Goal: Task Accomplishment & Management: Manage account settings

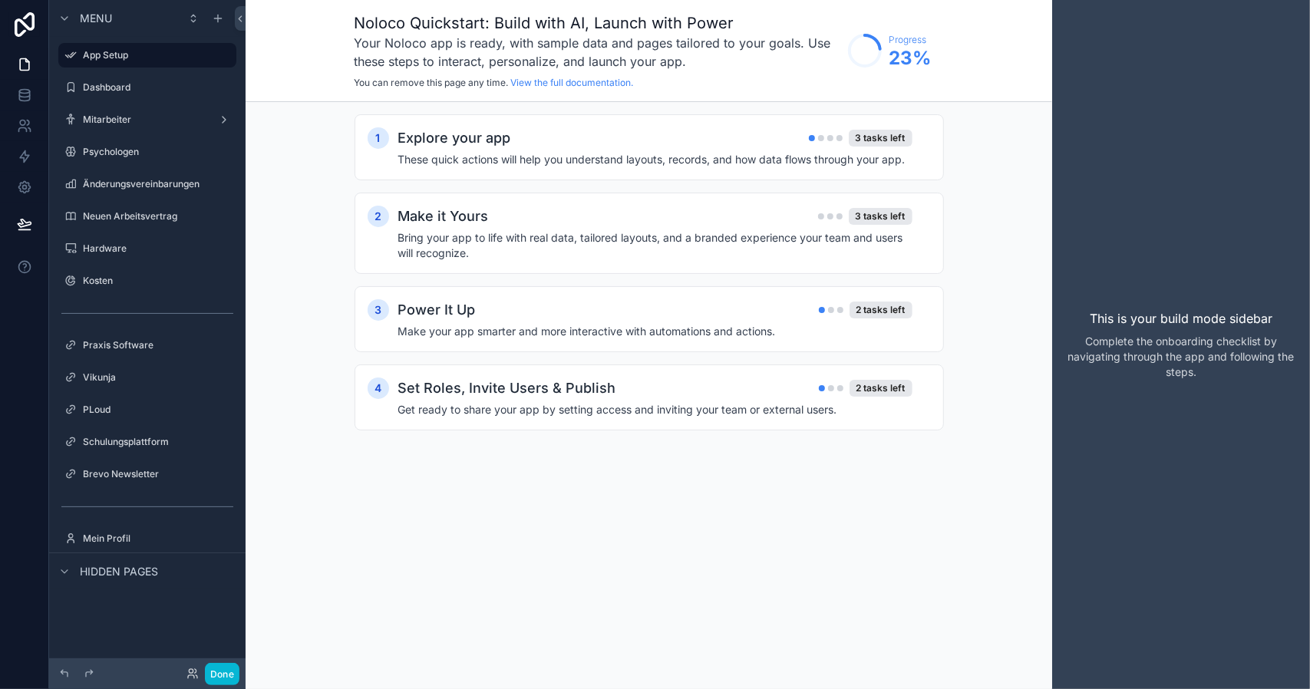
click at [142, 117] on label "Mitarbeiter" at bounding box center [147, 120] width 129 height 12
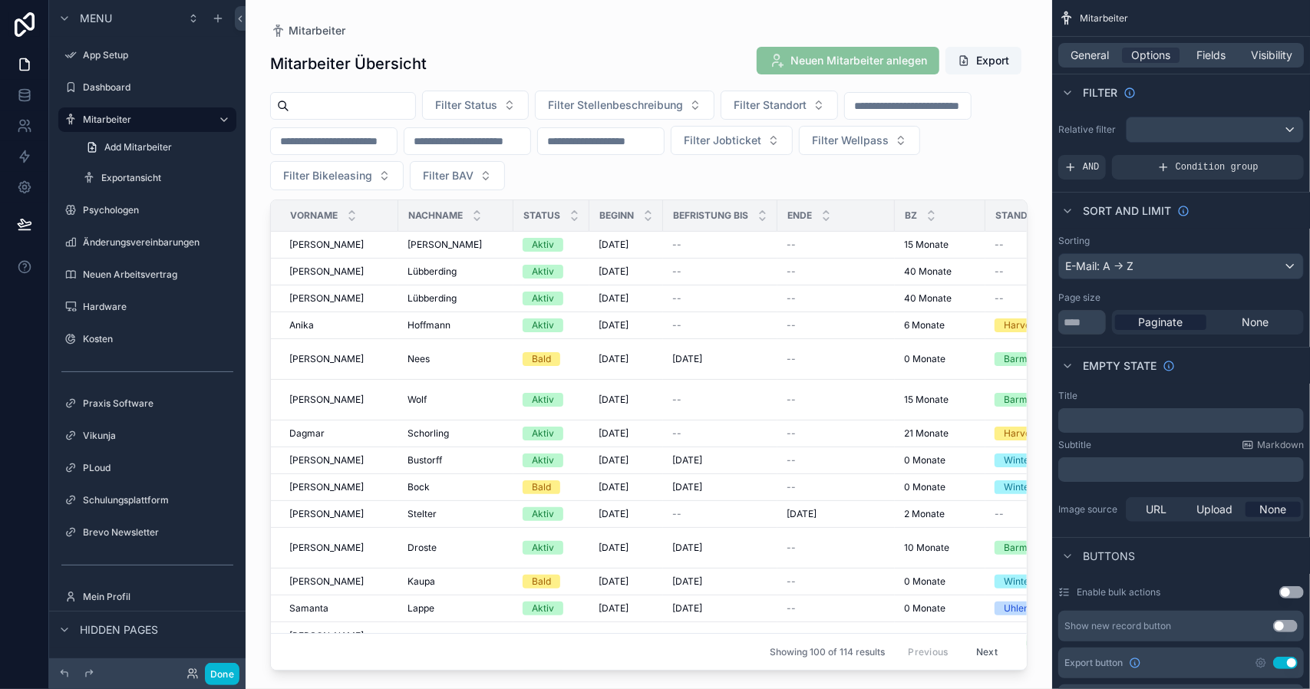
scroll to position [2, 0]
click at [216, 19] on icon "scrollable content" at bounding box center [218, 18] width 12 height 12
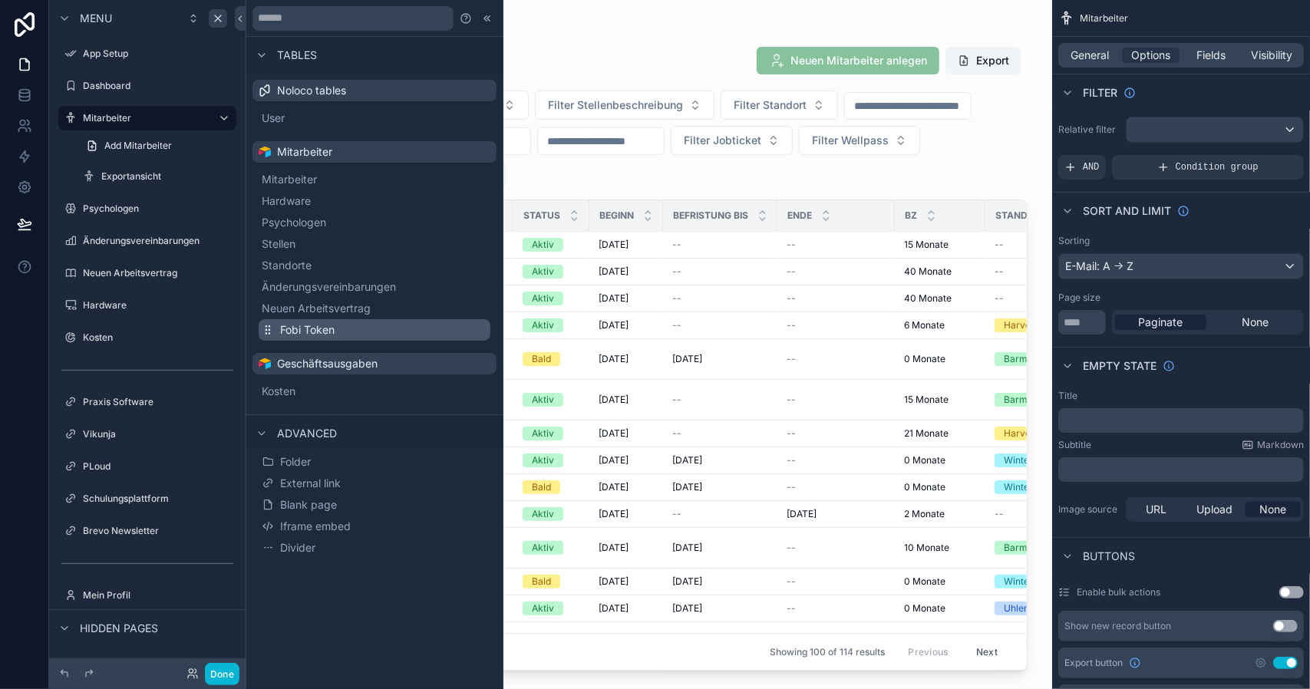
click at [332, 331] on span "Fobi Token" at bounding box center [307, 329] width 54 height 15
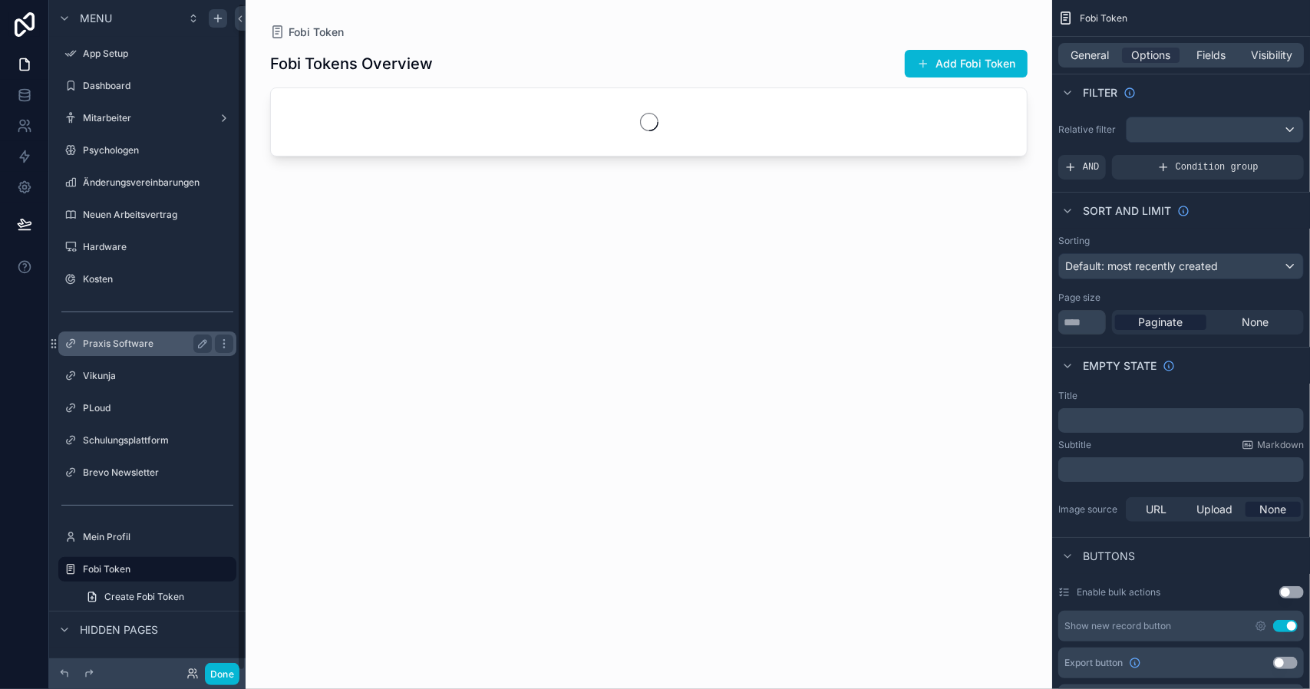
scroll to position [3, 0]
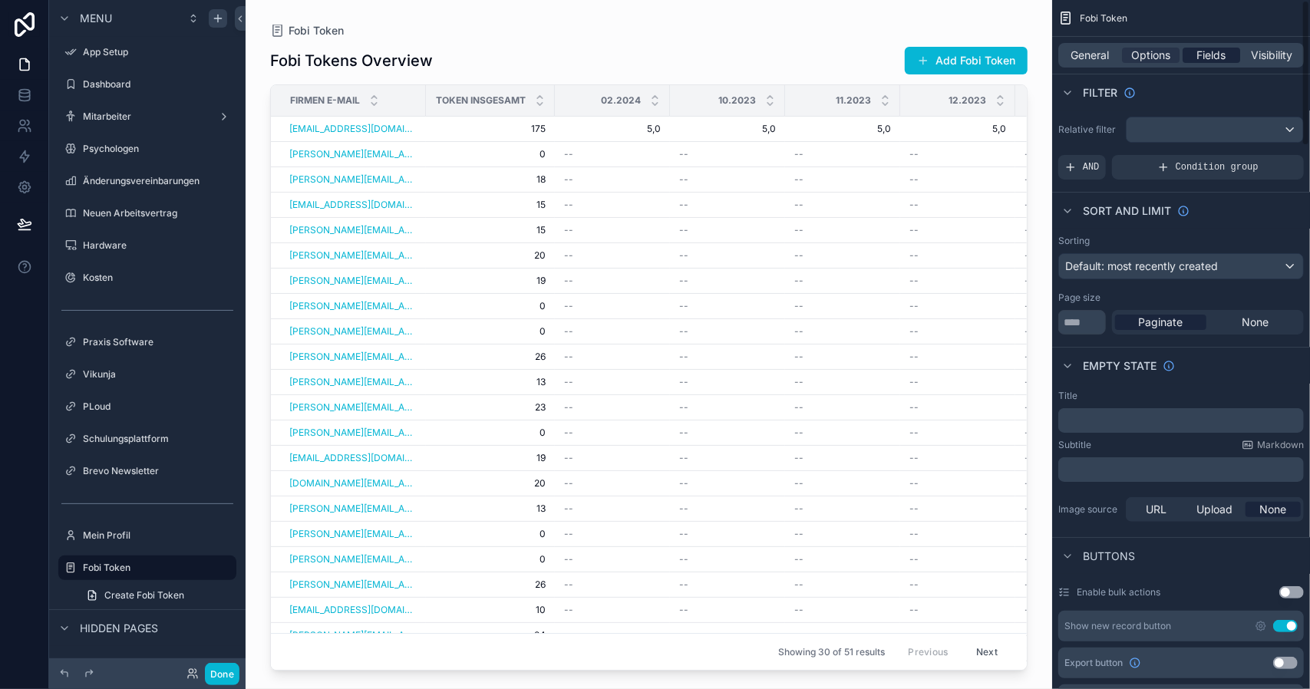
click at [1215, 52] on span "Fields" at bounding box center [1211, 55] width 29 height 15
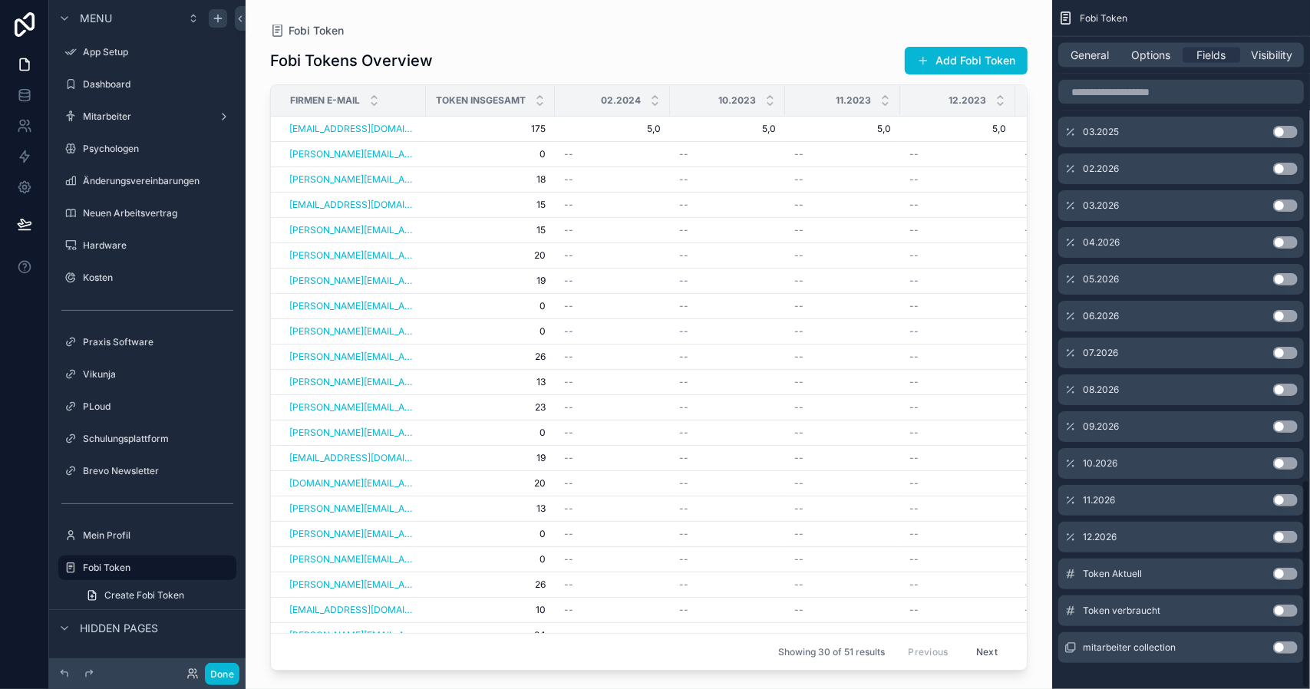
scroll to position [1583, 0]
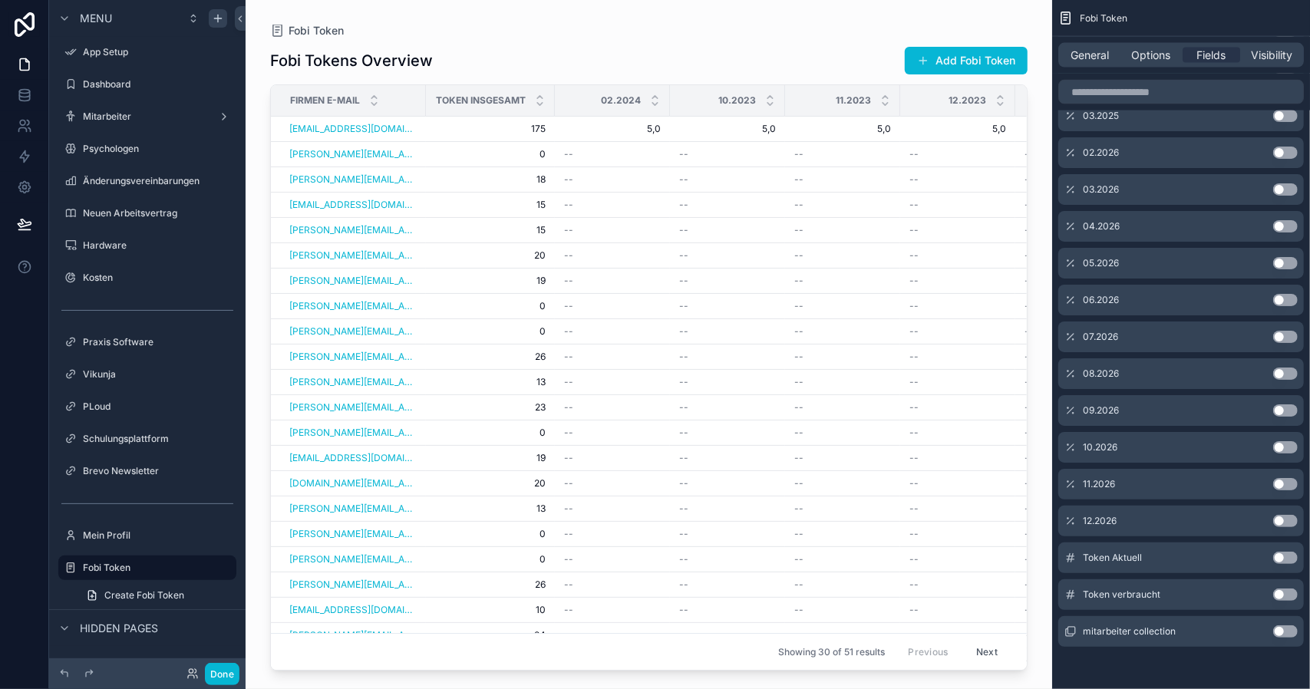
click at [1289, 556] on button "Use setting" at bounding box center [1285, 558] width 25 height 12
click at [1278, 593] on button "Use setting" at bounding box center [1285, 594] width 25 height 12
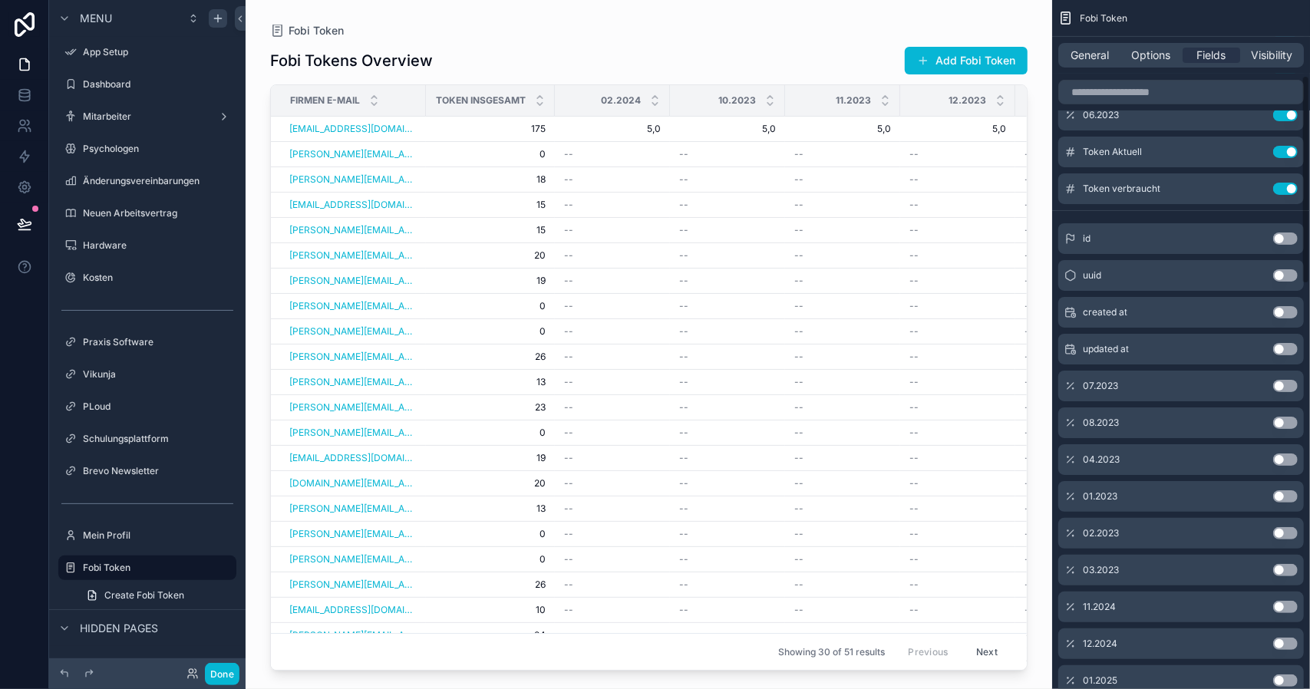
scroll to position [0, 0]
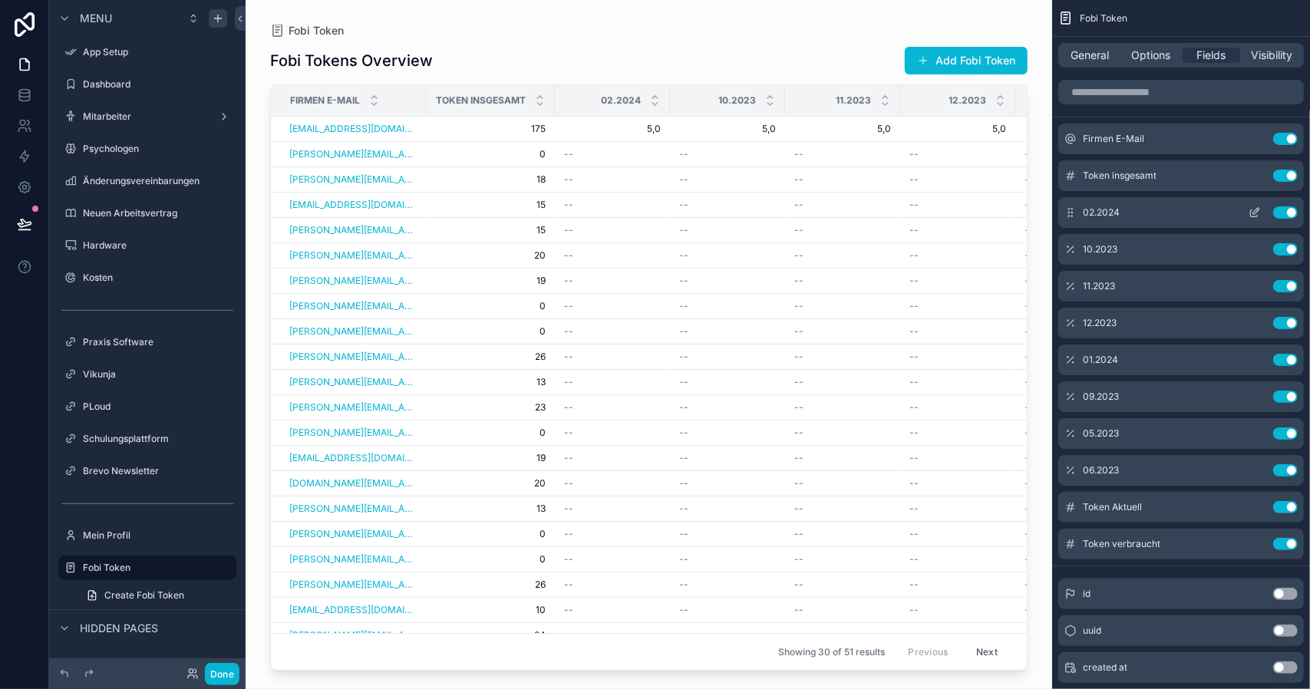
click at [1290, 213] on button "Use setting" at bounding box center [1285, 212] width 25 height 12
click at [1282, 215] on button "Use setting" at bounding box center [1285, 212] width 25 height 12
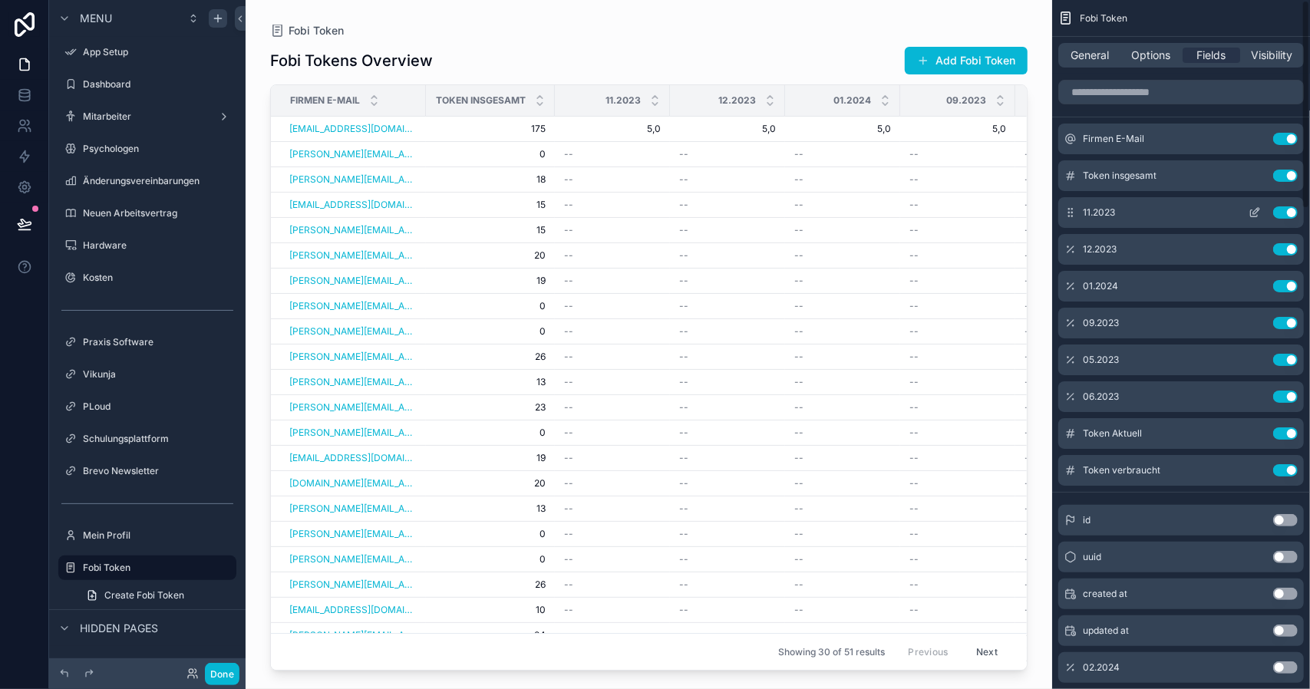
click at [1282, 217] on button "Use setting" at bounding box center [1285, 212] width 25 height 12
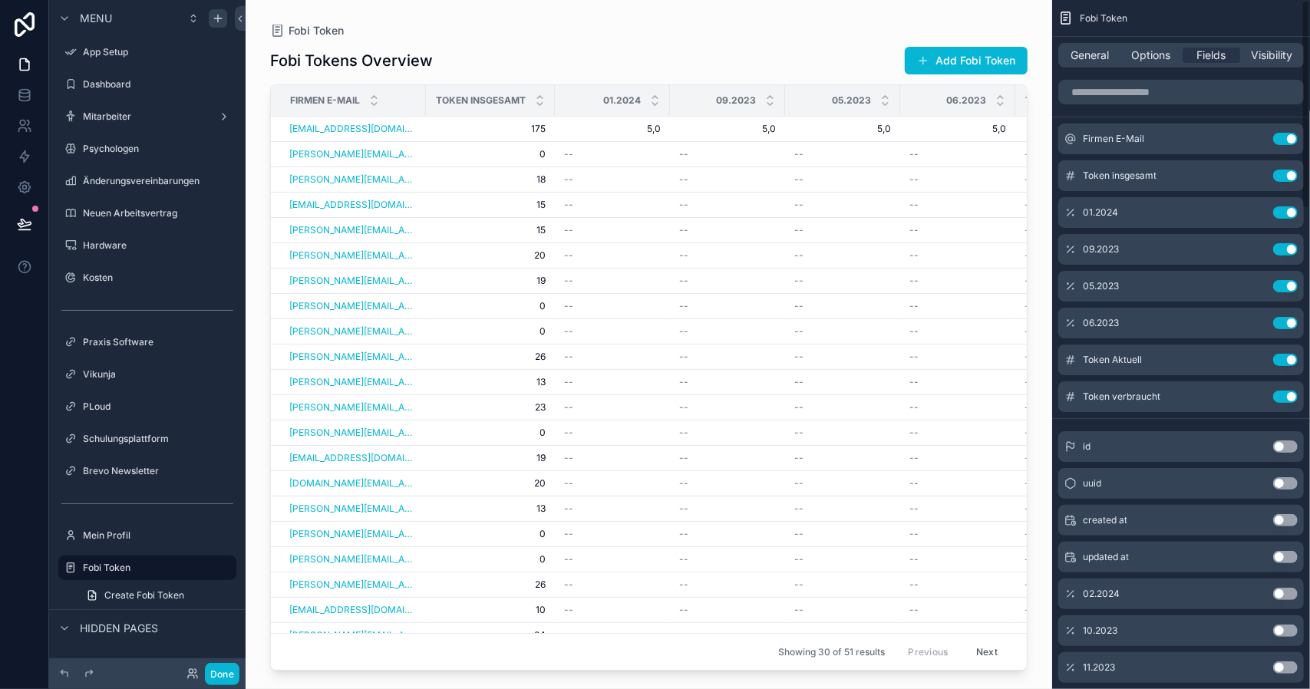
click at [1282, 217] on button "Use setting" at bounding box center [1285, 212] width 25 height 12
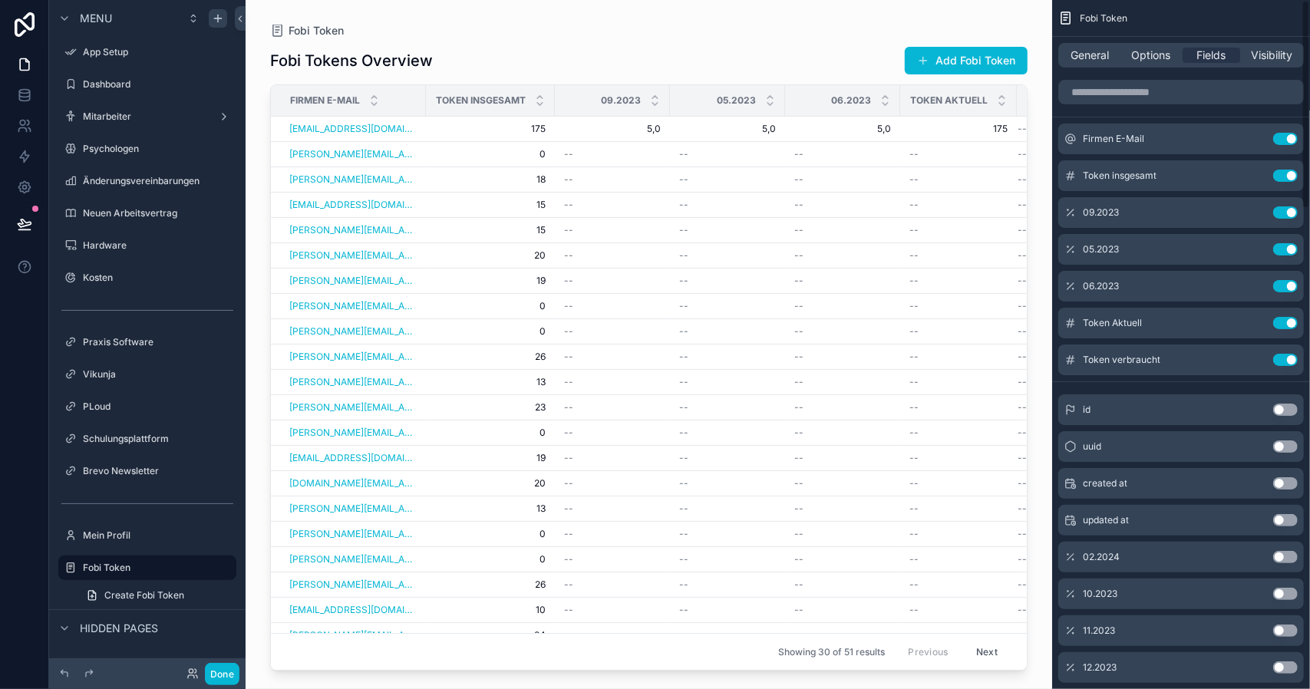
click at [1282, 217] on button "Use setting" at bounding box center [1285, 212] width 25 height 12
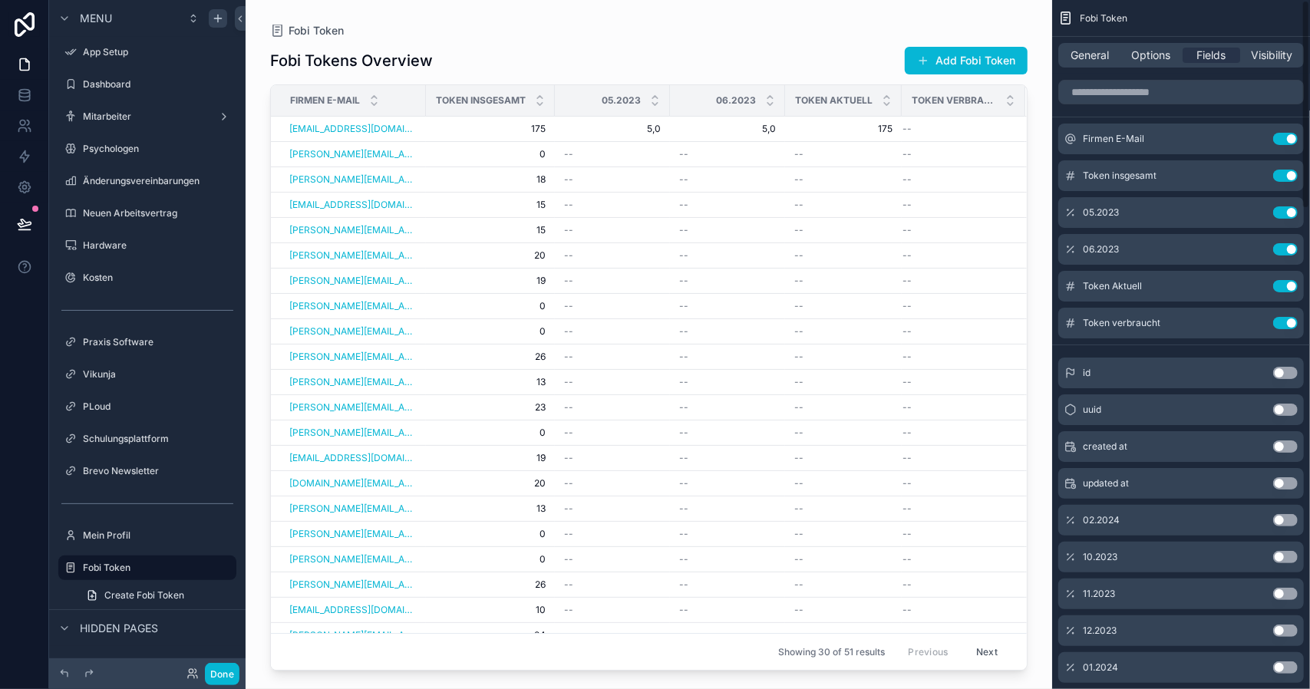
click at [1282, 217] on button "Use setting" at bounding box center [1285, 212] width 25 height 12
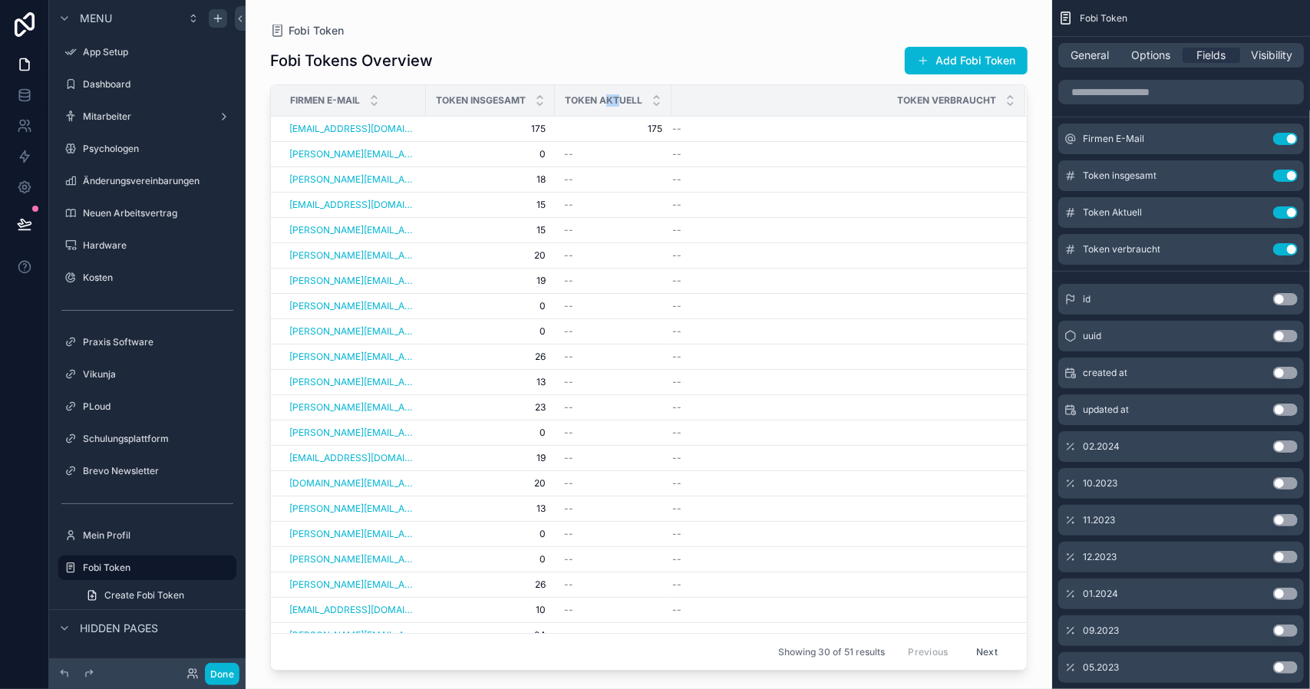
drag, startPoint x: 604, startPoint y: 96, endPoint x: 621, endPoint y: 97, distance: 17.7
click at [621, 97] on span "Token Aktuell" at bounding box center [603, 100] width 77 height 12
click at [485, 127] on span "175" at bounding box center [484, 129] width 98 height 12
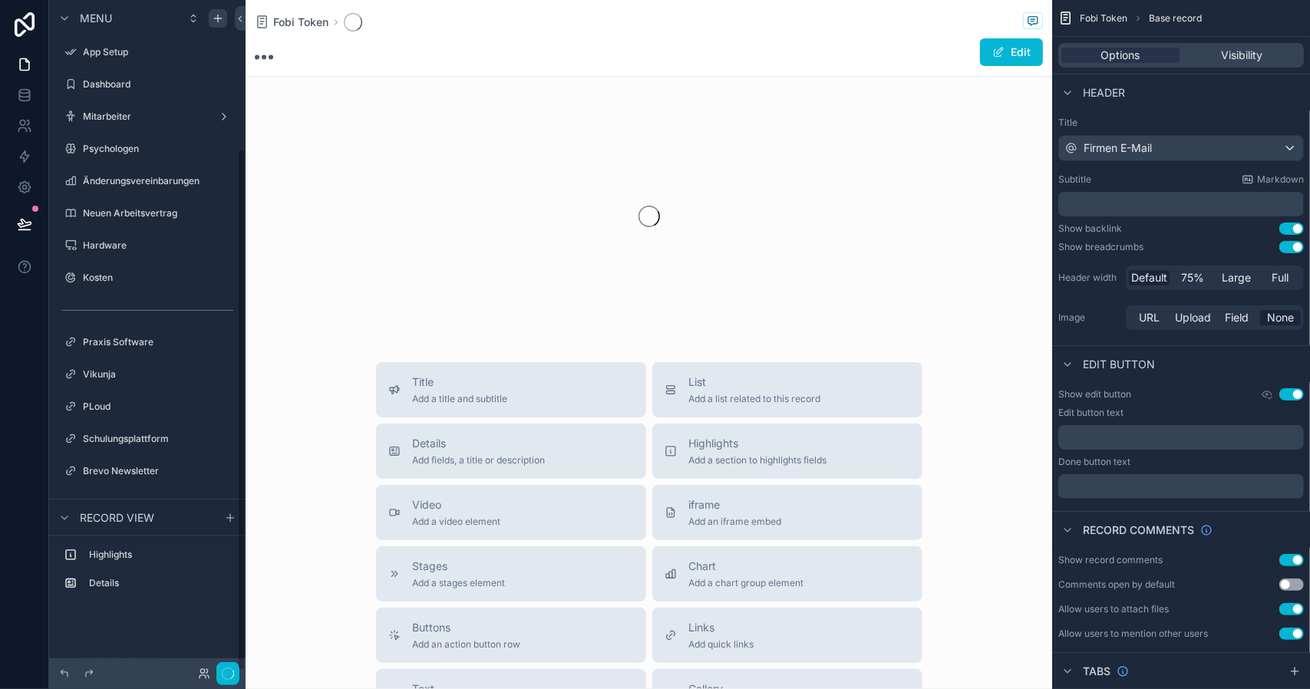
scroll to position [190, 0]
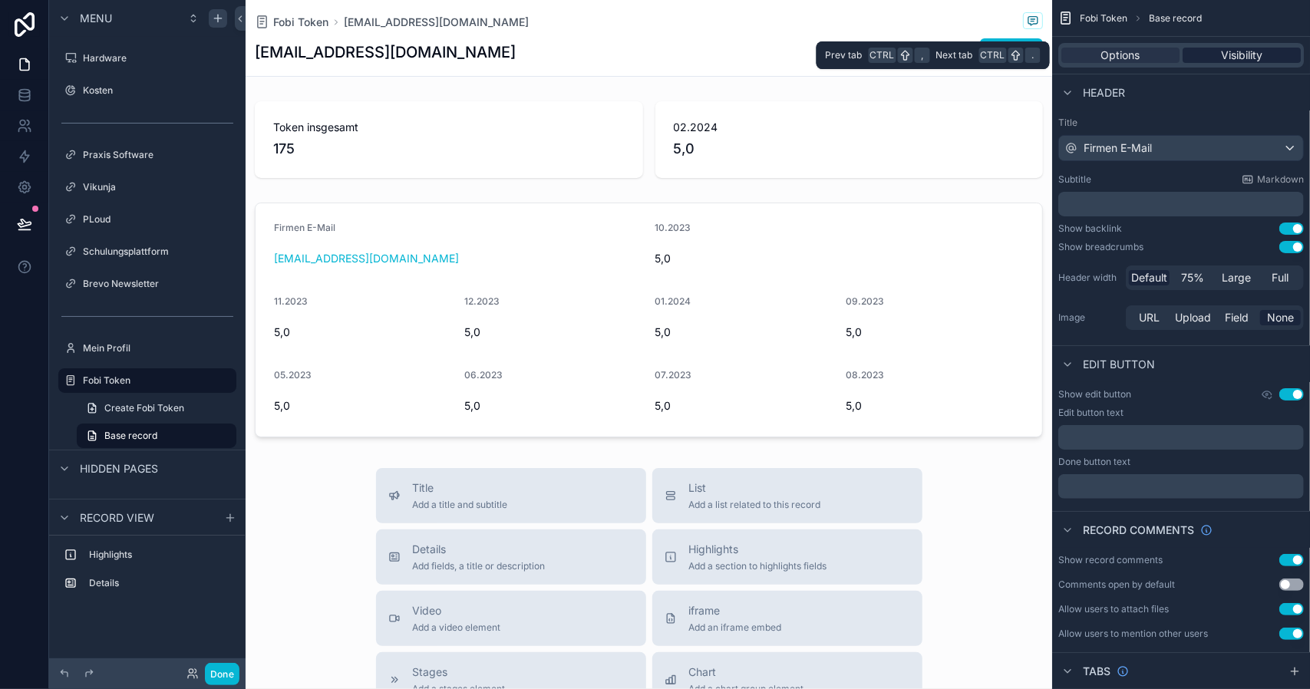
click at [1237, 58] on span "Visibility" at bounding box center [1241, 55] width 41 height 15
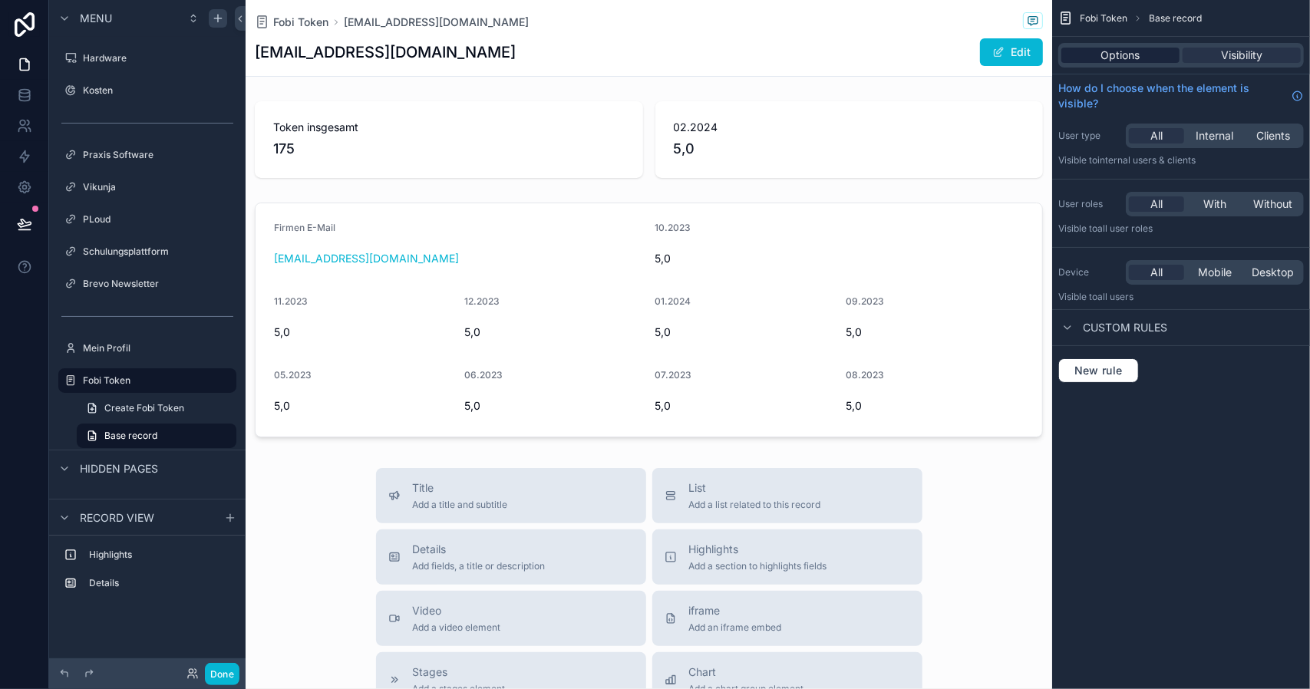
click at [1151, 61] on div "Options" at bounding box center [1120, 55] width 118 height 15
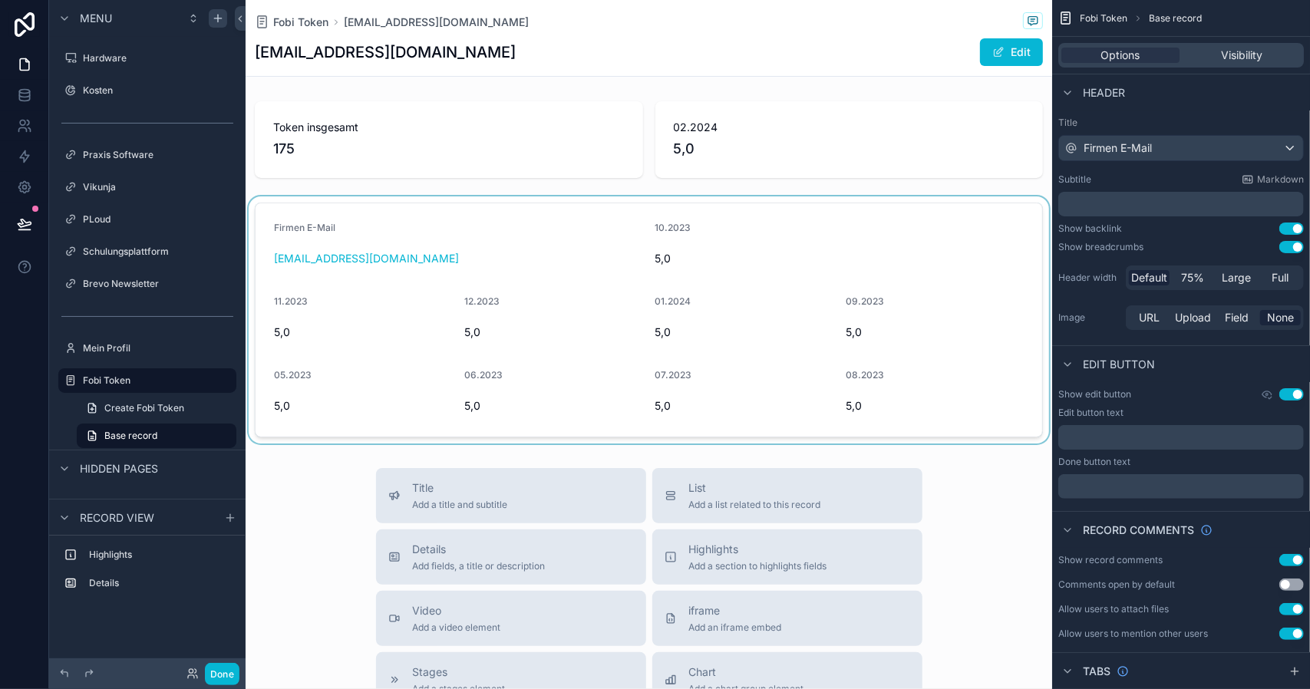
click at [770, 249] on div "scrollable content" at bounding box center [648, 319] width 806 height 247
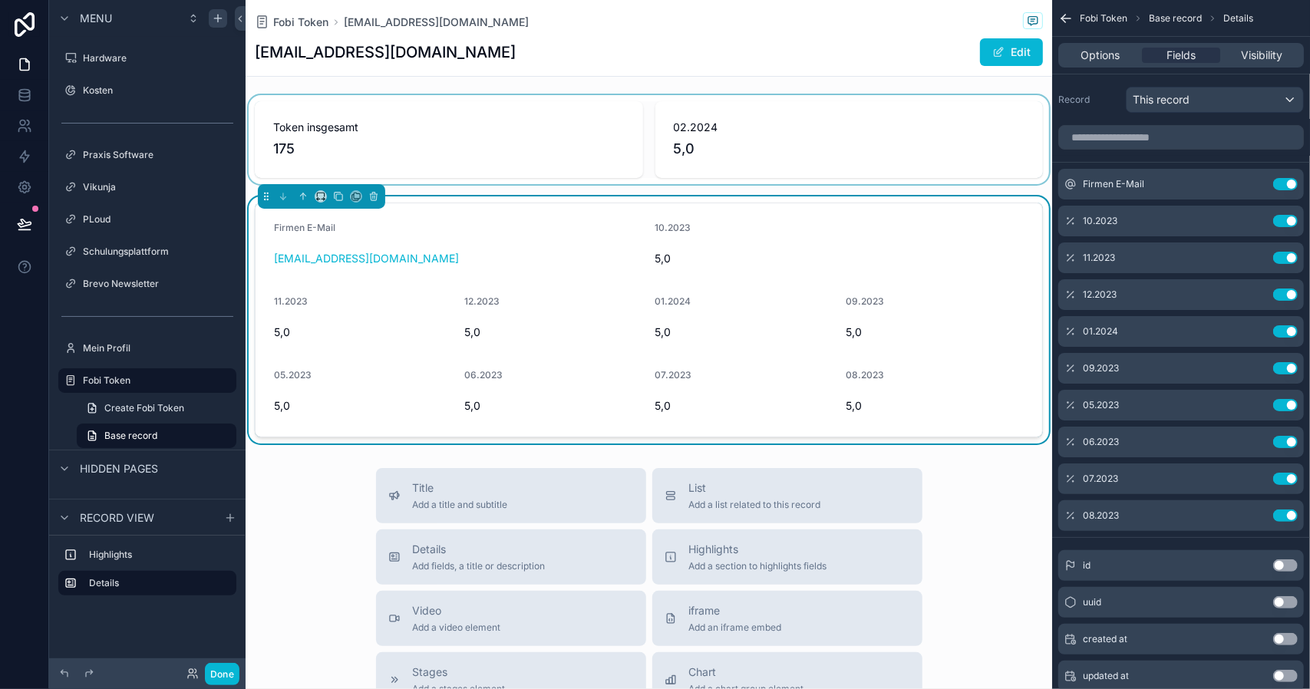
click at [814, 142] on div "scrollable content" at bounding box center [648, 139] width 806 height 89
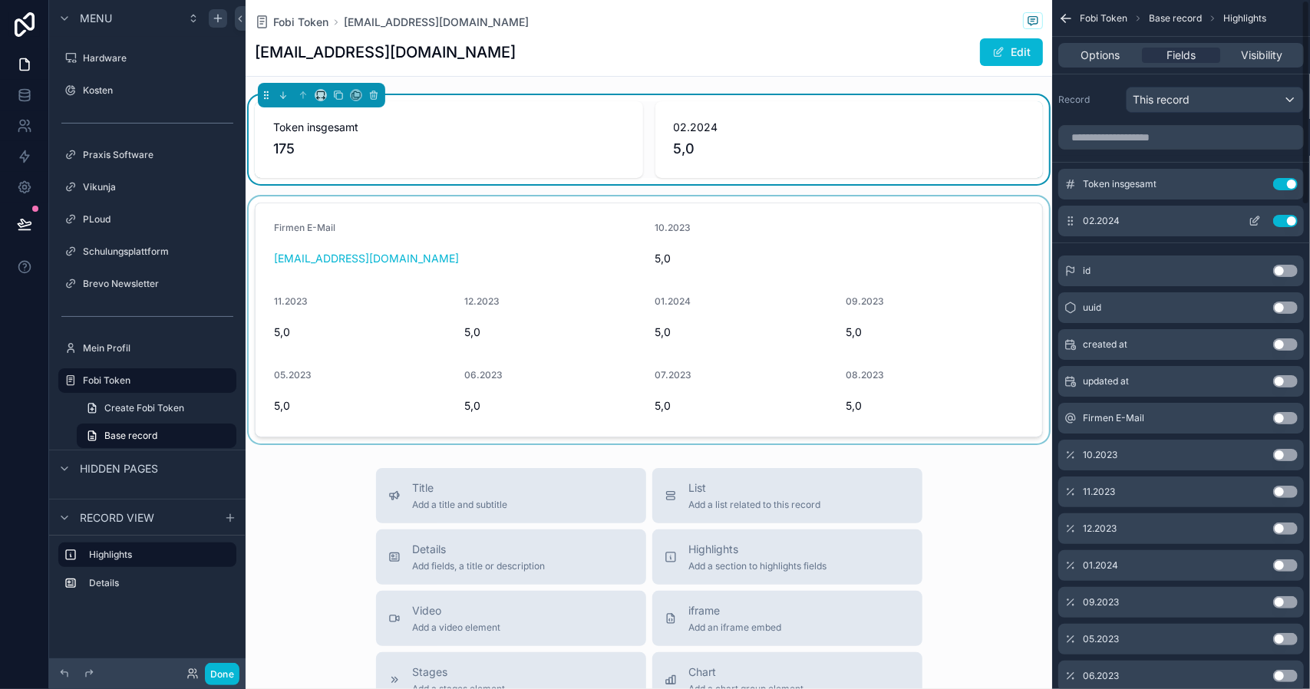
click at [1281, 219] on button "Use setting" at bounding box center [1285, 221] width 25 height 12
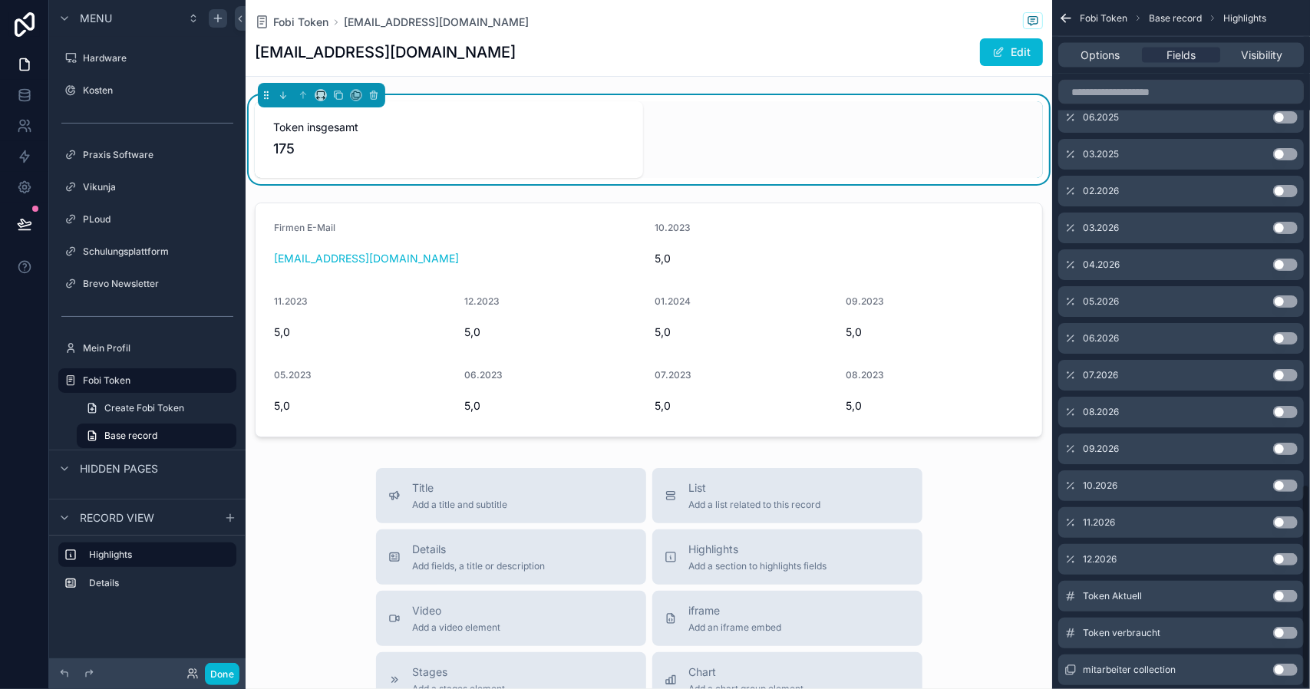
scroll to position [1627, 0]
click at [1283, 557] on button "Use setting" at bounding box center [1285, 558] width 25 height 12
click at [1277, 595] on button "Use setting" at bounding box center [1285, 595] width 25 height 12
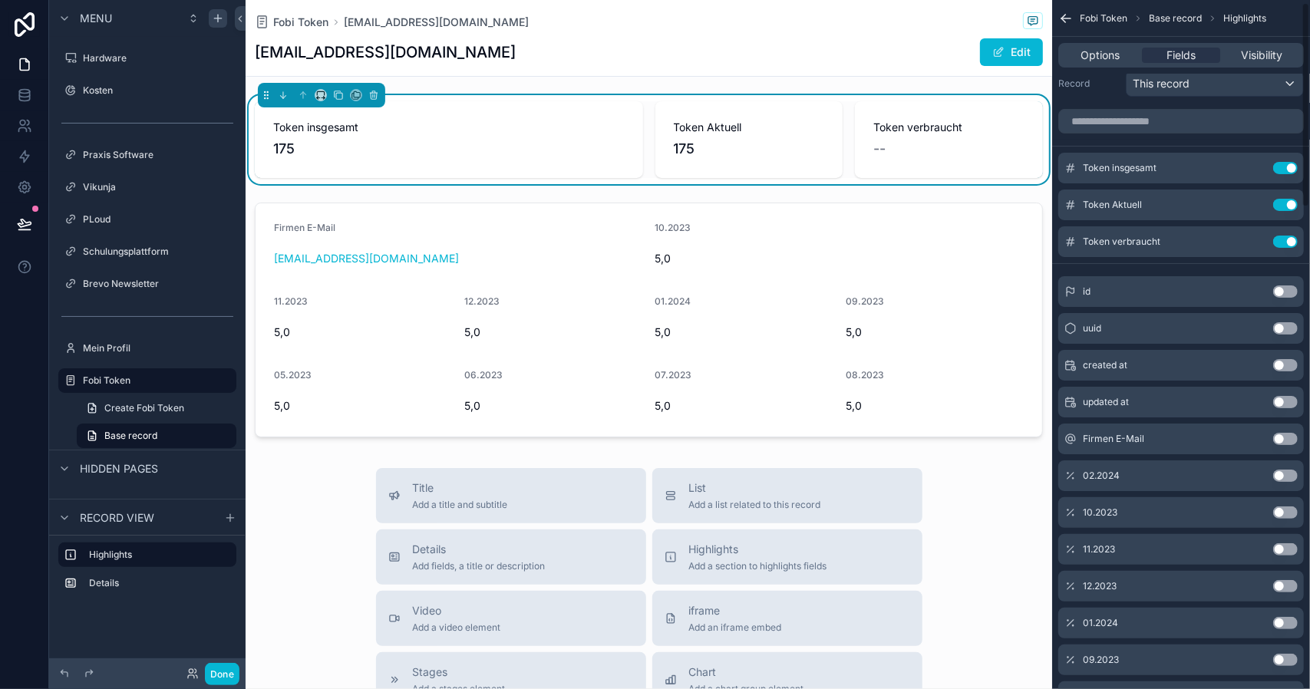
scroll to position [0, 0]
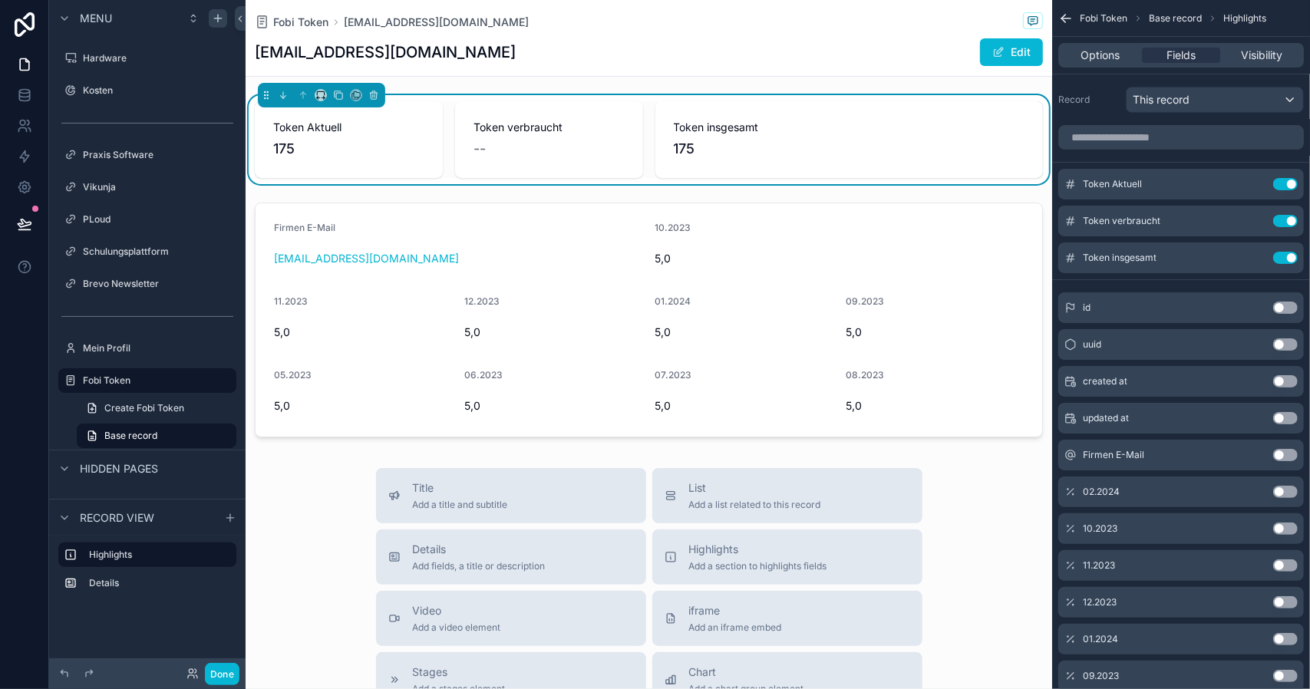
click at [585, 140] on div "--" at bounding box center [548, 148] width 151 height 21
click at [1257, 181] on icon "scrollable content" at bounding box center [1254, 184] width 12 height 12
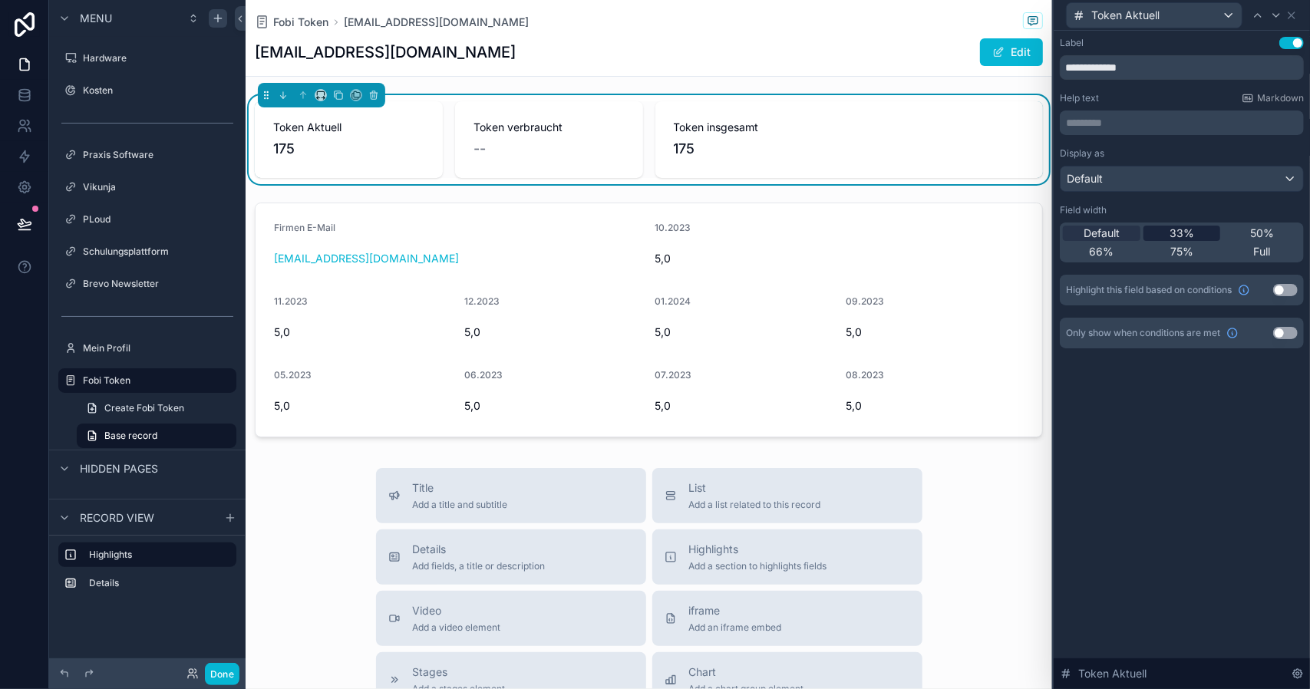
click at [1170, 229] on span "33%" at bounding box center [1181, 233] width 25 height 15
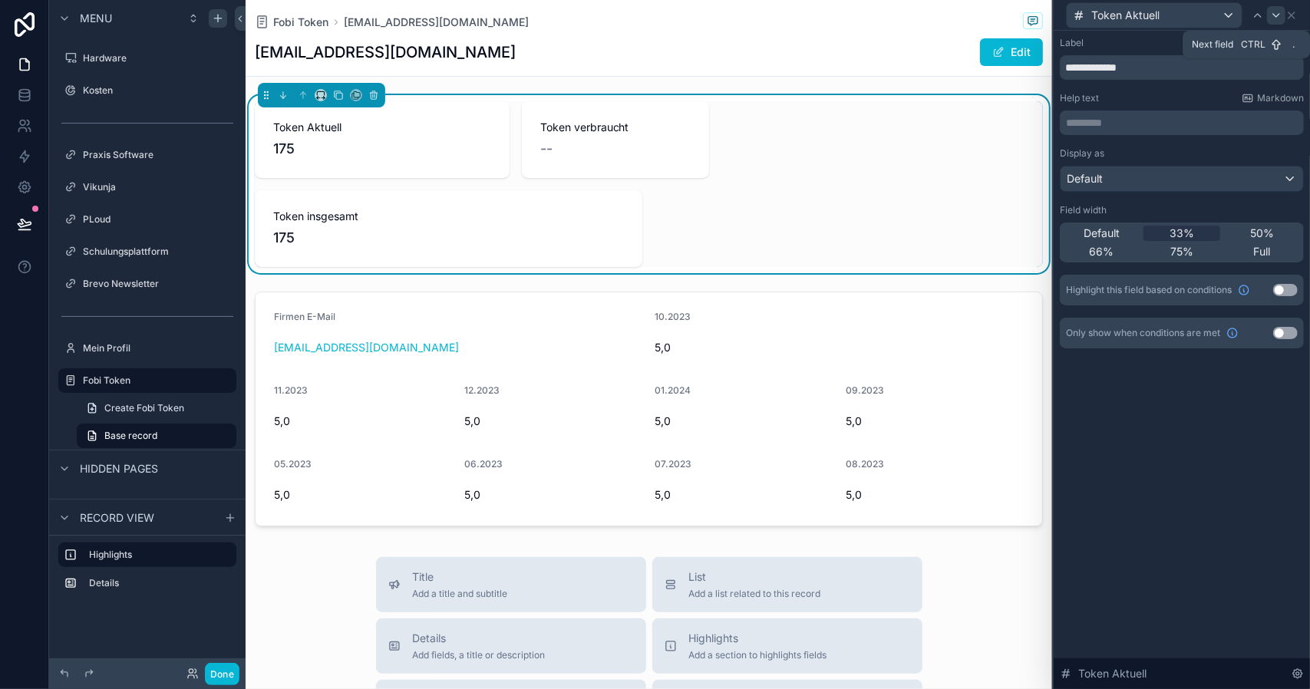
click at [1272, 21] on icon at bounding box center [1276, 15] width 12 height 12
click at [1180, 226] on span "33%" at bounding box center [1181, 233] width 25 height 15
click at [1273, 14] on icon at bounding box center [1276, 15] width 6 height 3
click at [1184, 232] on span "33%" at bounding box center [1181, 233] width 25 height 15
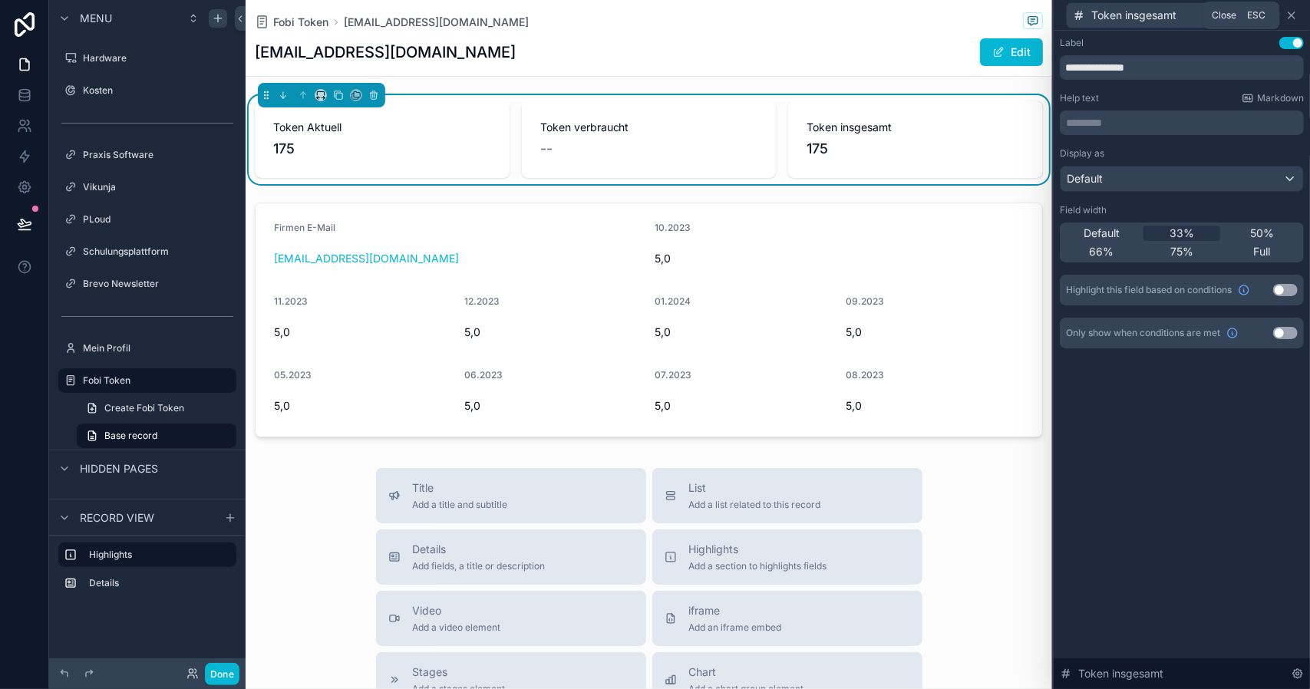
click at [1293, 16] on icon at bounding box center [1291, 15] width 6 height 6
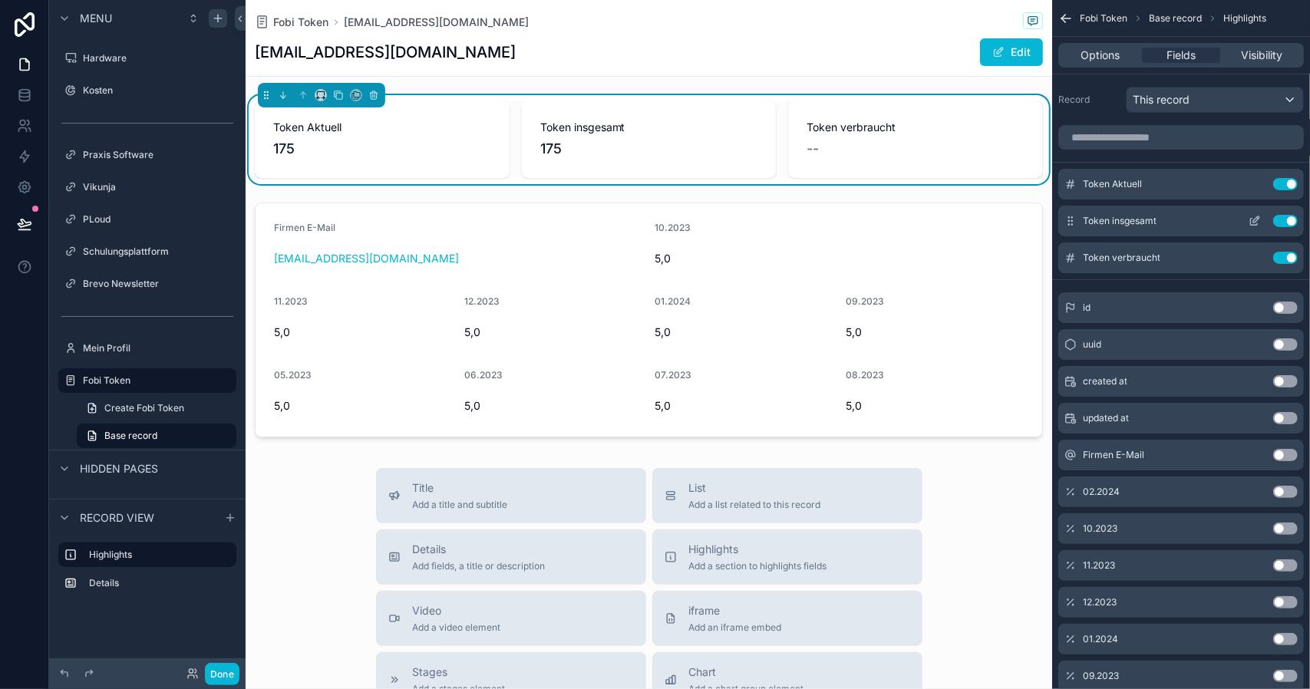
click at [1258, 220] on icon "scrollable content" at bounding box center [1254, 221] width 12 height 12
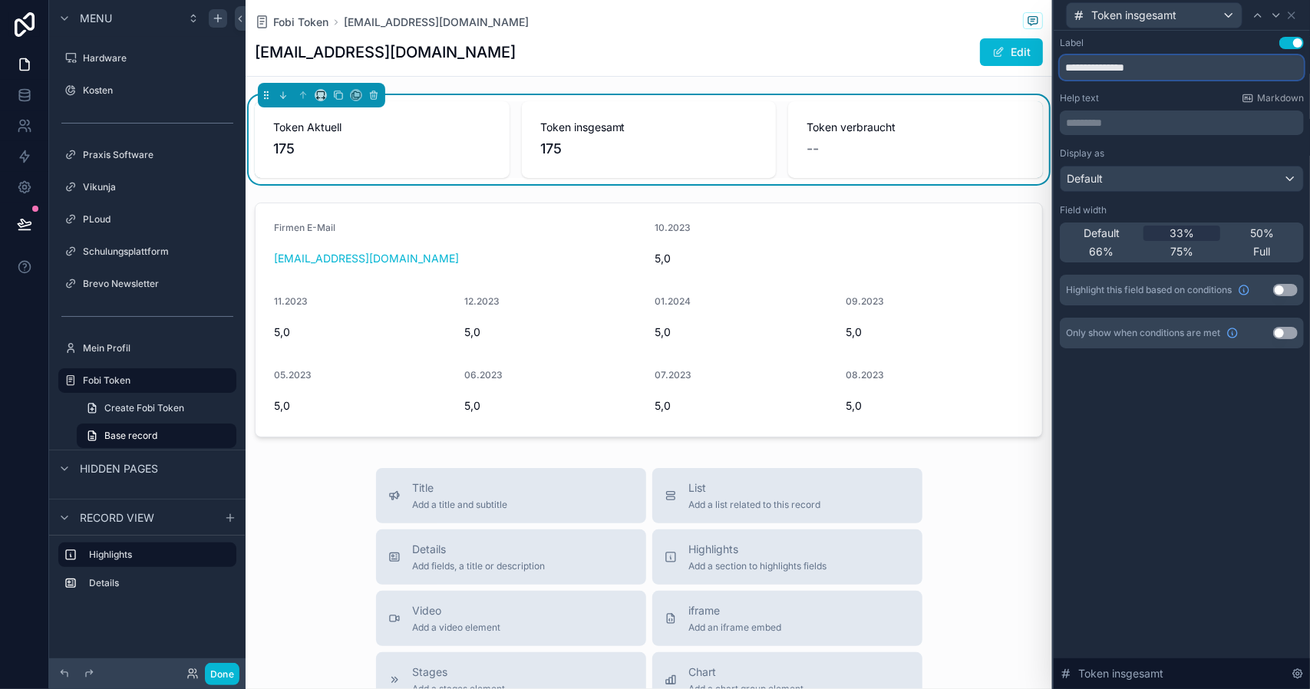
click at [1156, 67] on input "**********" at bounding box center [1181, 67] width 244 height 25
type input "**********"
click at [1192, 94] on div "Help text Markdown" at bounding box center [1181, 98] width 244 height 12
click at [895, 130] on span "Token verbraucht" at bounding box center [915, 127] width 218 height 15
click at [501, 148] on div "Token Aktuell 175" at bounding box center [382, 139] width 255 height 77
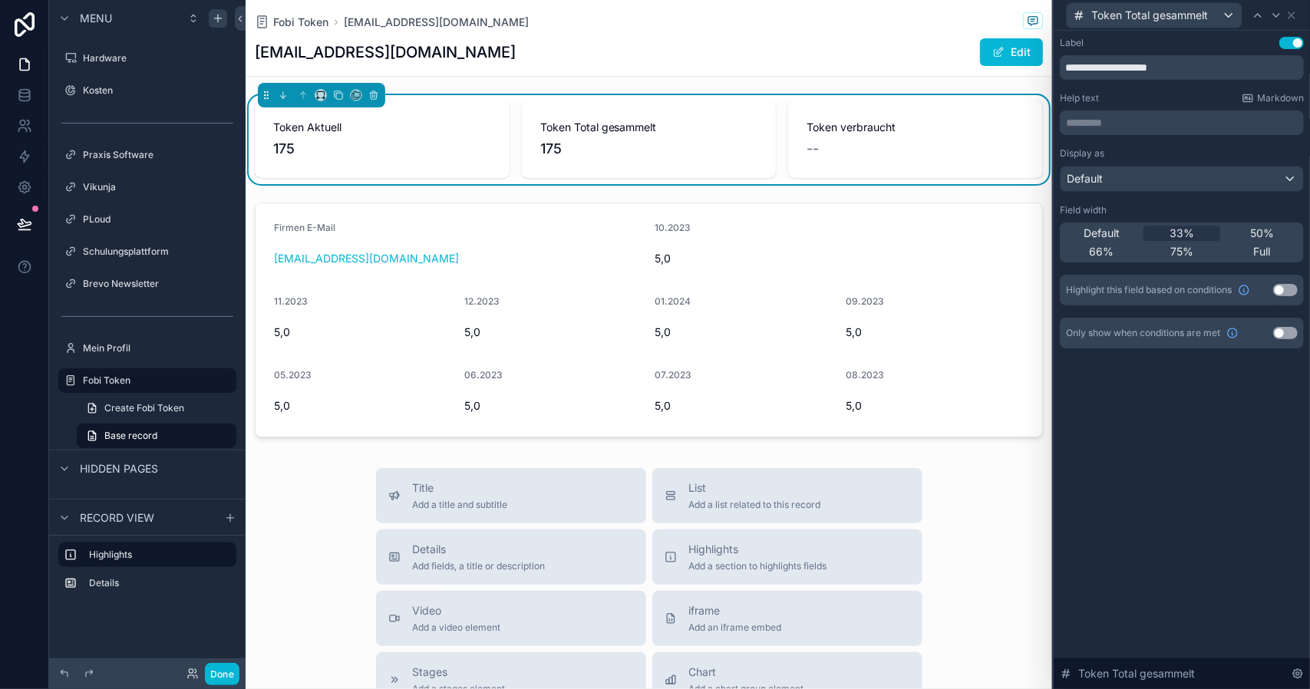
click at [388, 135] on div "Token Aktuell 175" at bounding box center [382, 140] width 218 height 40
click at [1280, 224] on div "Default 33% 50% 66% 75% Full" at bounding box center [1181, 242] width 244 height 40
click at [1268, 236] on span "50%" at bounding box center [1262, 233] width 24 height 15
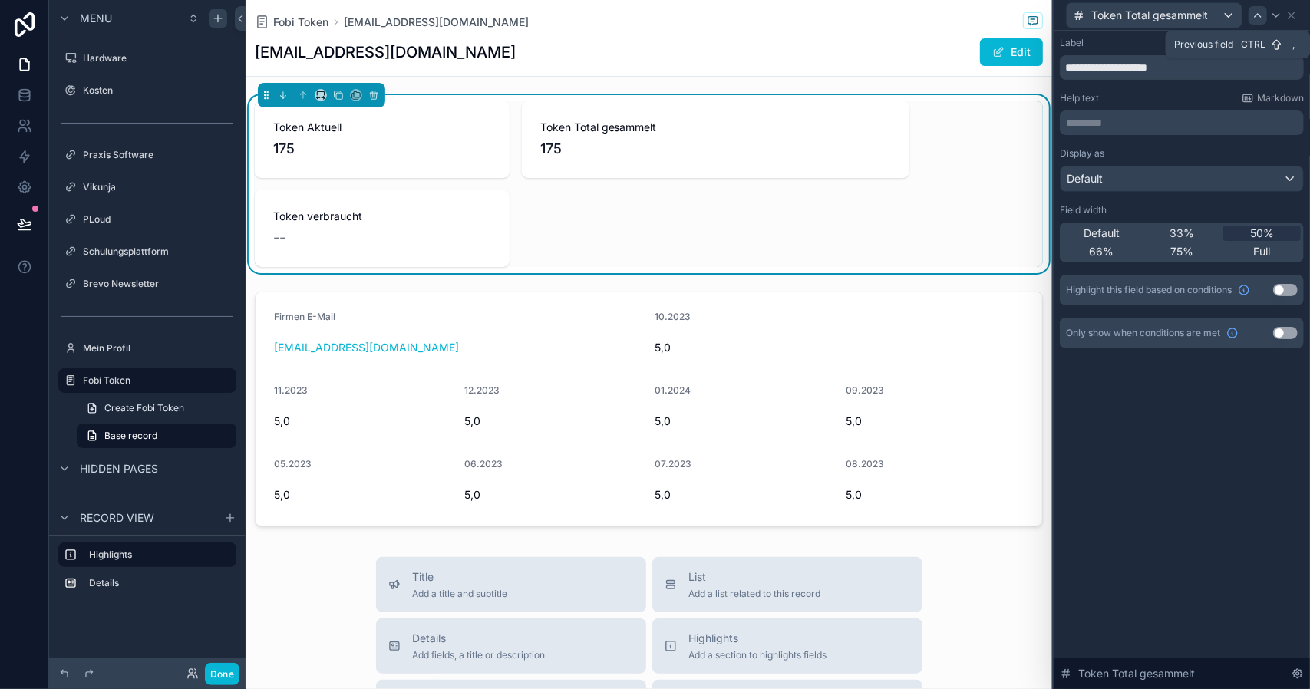
click at [1255, 14] on icon at bounding box center [1257, 15] width 12 height 12
click at [1252, 230] on span "50%" at bounding box center [1262, 233] width 24 height 15
click at [1277, 22] on div at bounding box center [1276, 15] width 18 height 18
click at [1263, 226] on span "50%" at bounding box center [1262, 233] width 24 height 15
click at [1290, 16] on icon at bounding box center [1291, 15] width 6 height 6
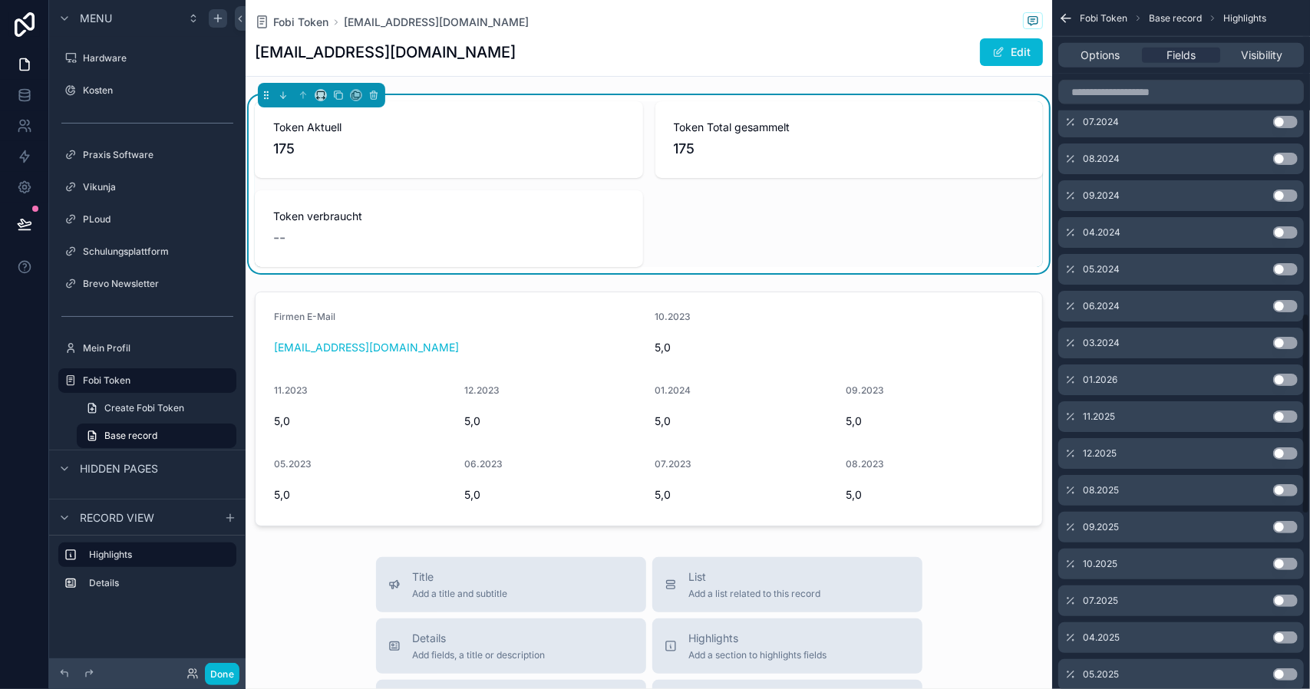
scroll to position [1664, 0]
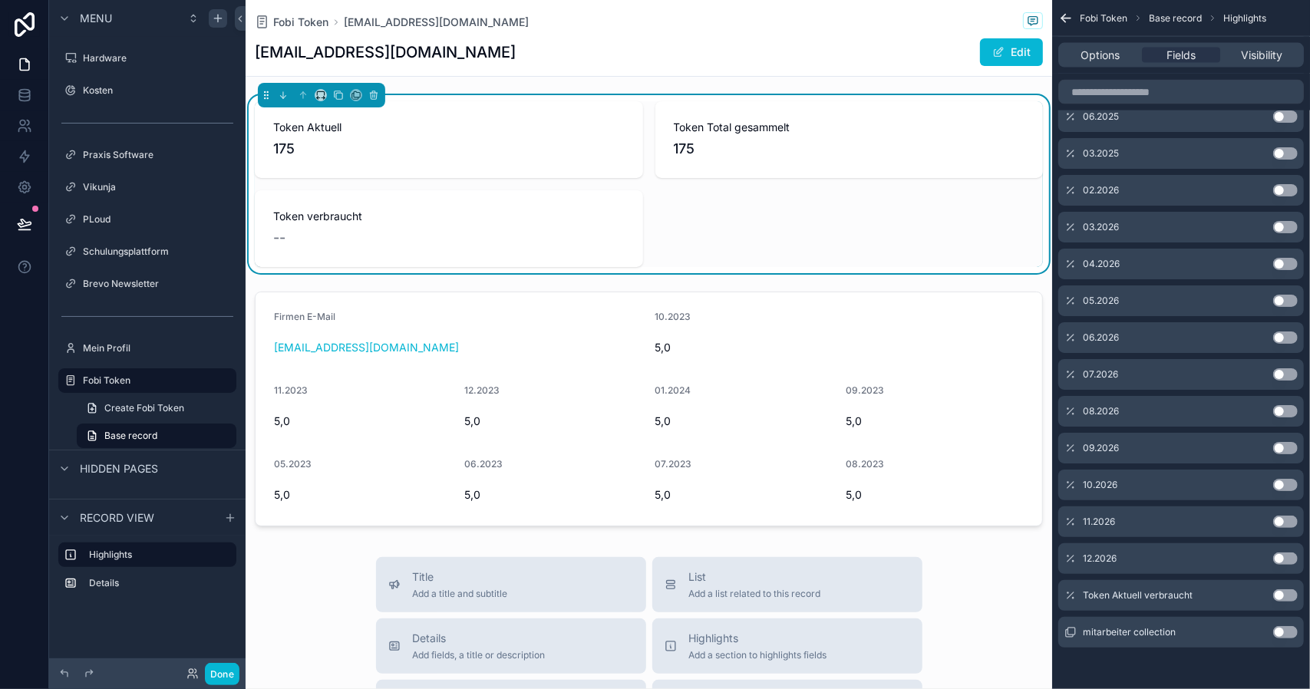
click at [1281, 595] on button "Use setting" at bounding box center [1285, 595] width 25 height 12
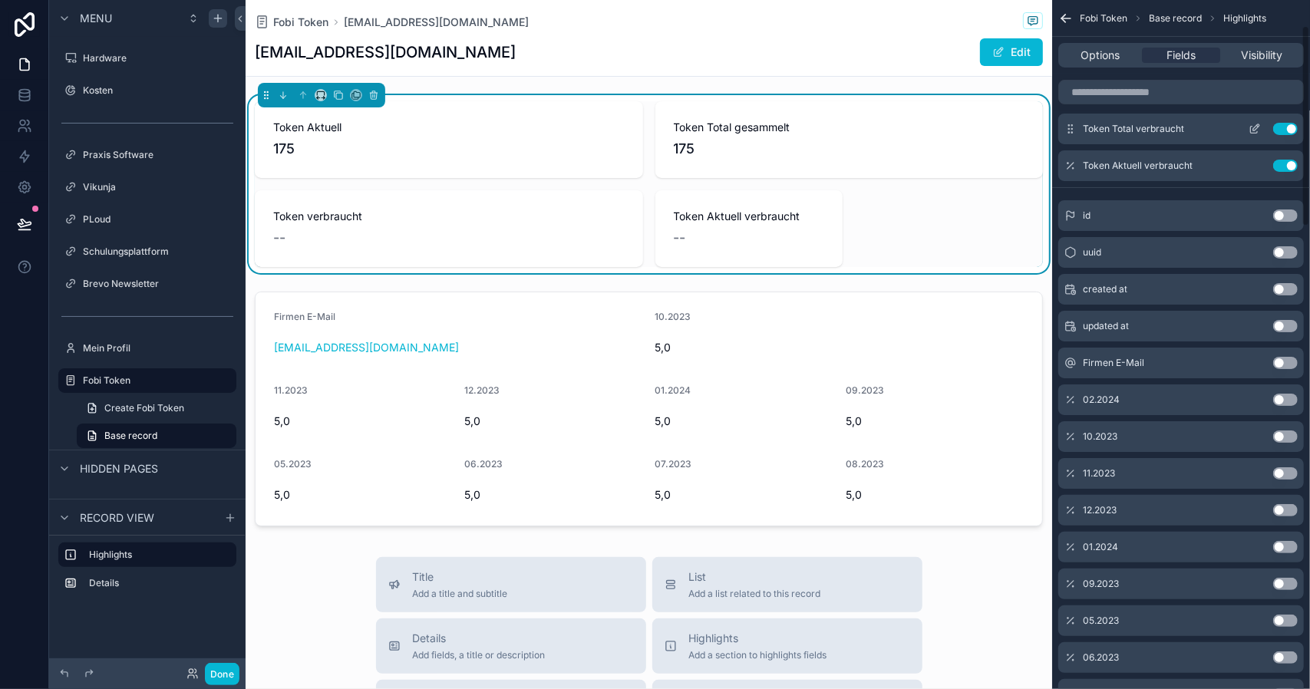
scroll to position [0, 0]
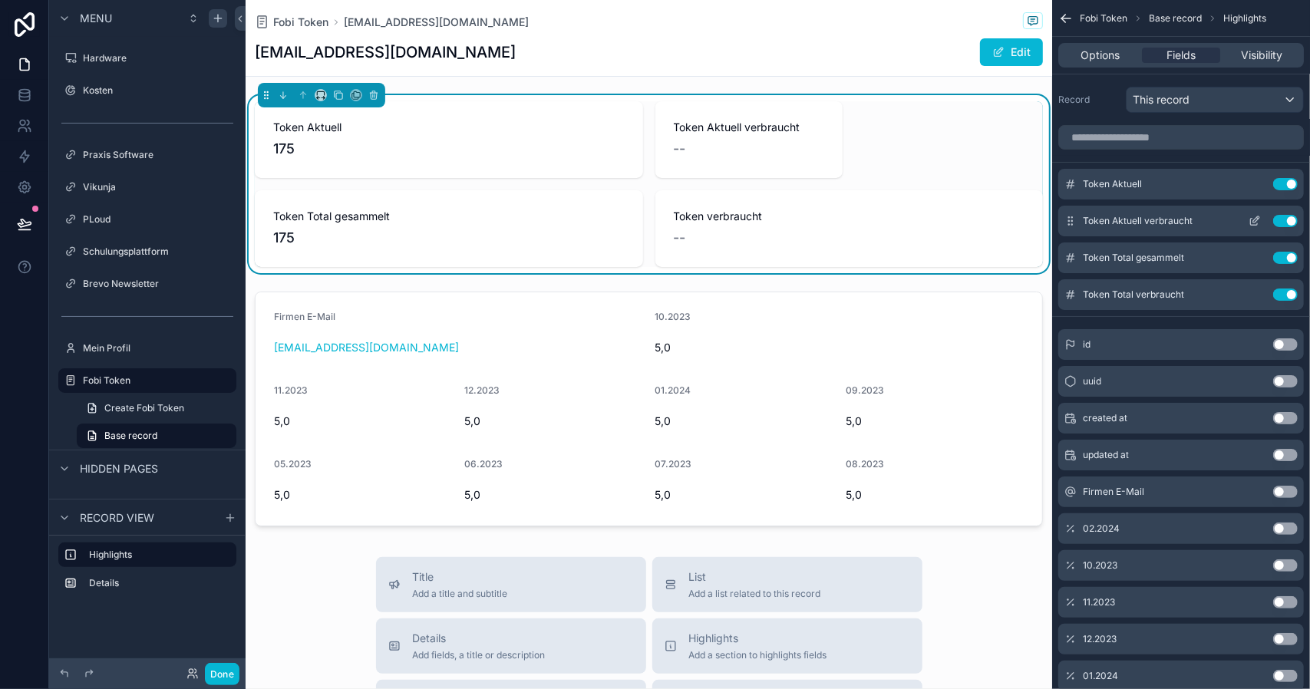
click at [1260, 219] on icon "scrollable content" at bounding box center [1254, 221] width 12 height 12
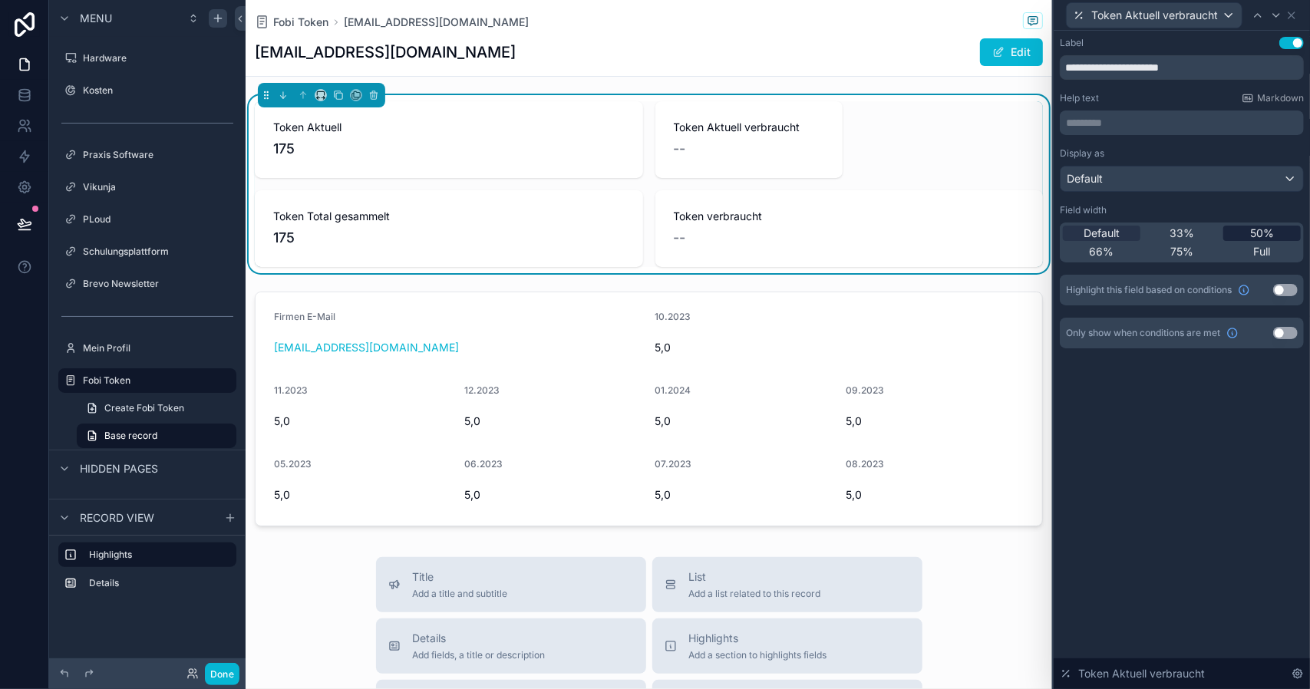
click at [1244, 226] on div "50%" at bounding box center [1261, 233] width 77 height 15
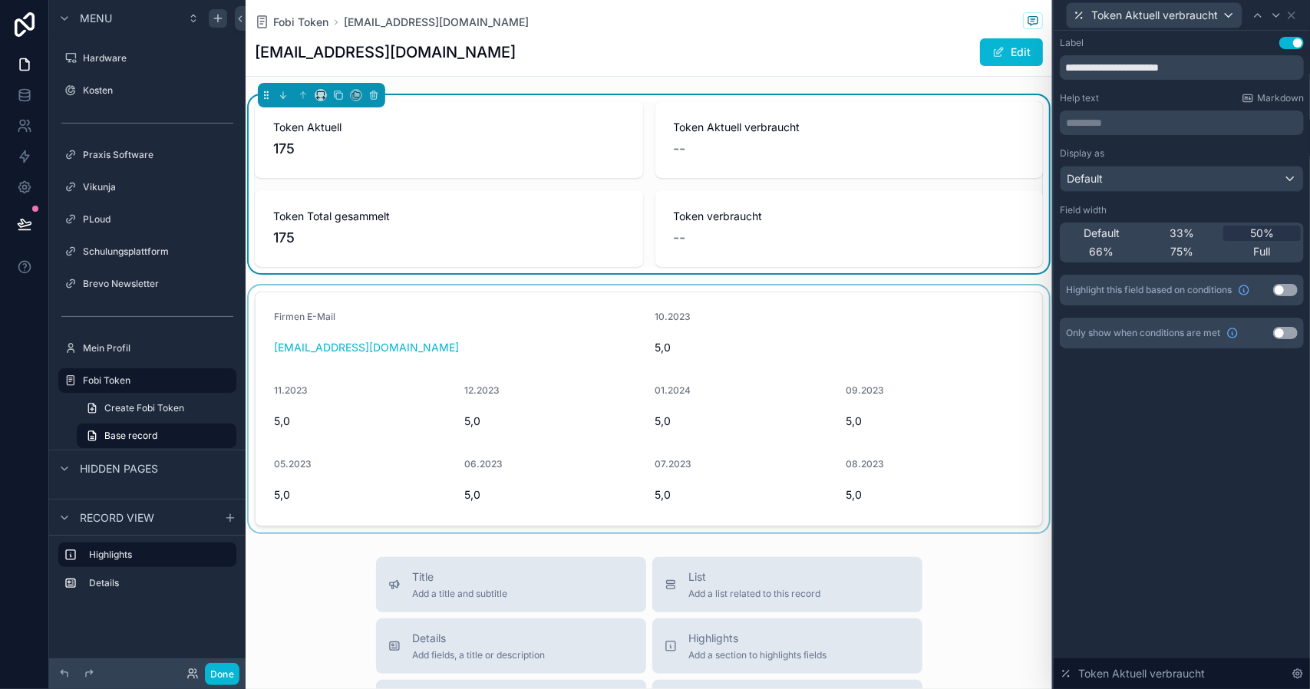
click at [821, 331] on div "scrollable content" at bounding box center [648, 408] width 806 height 247
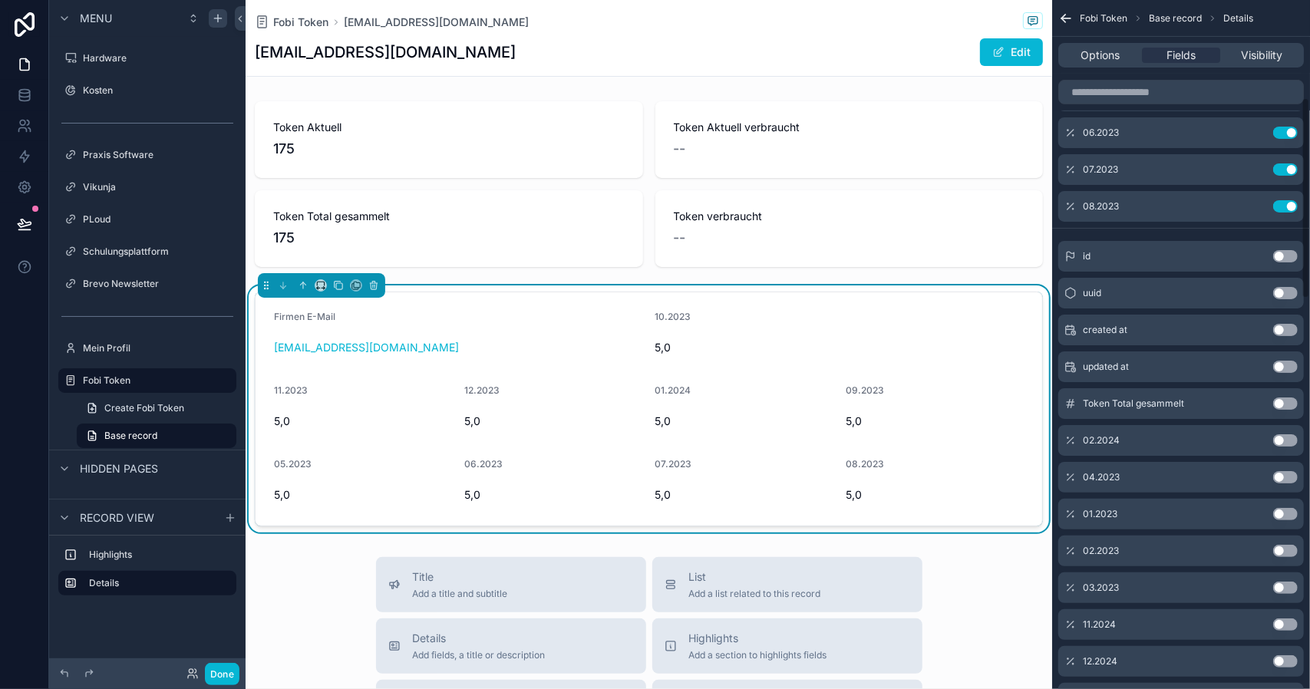
scroll to position [384, 0]
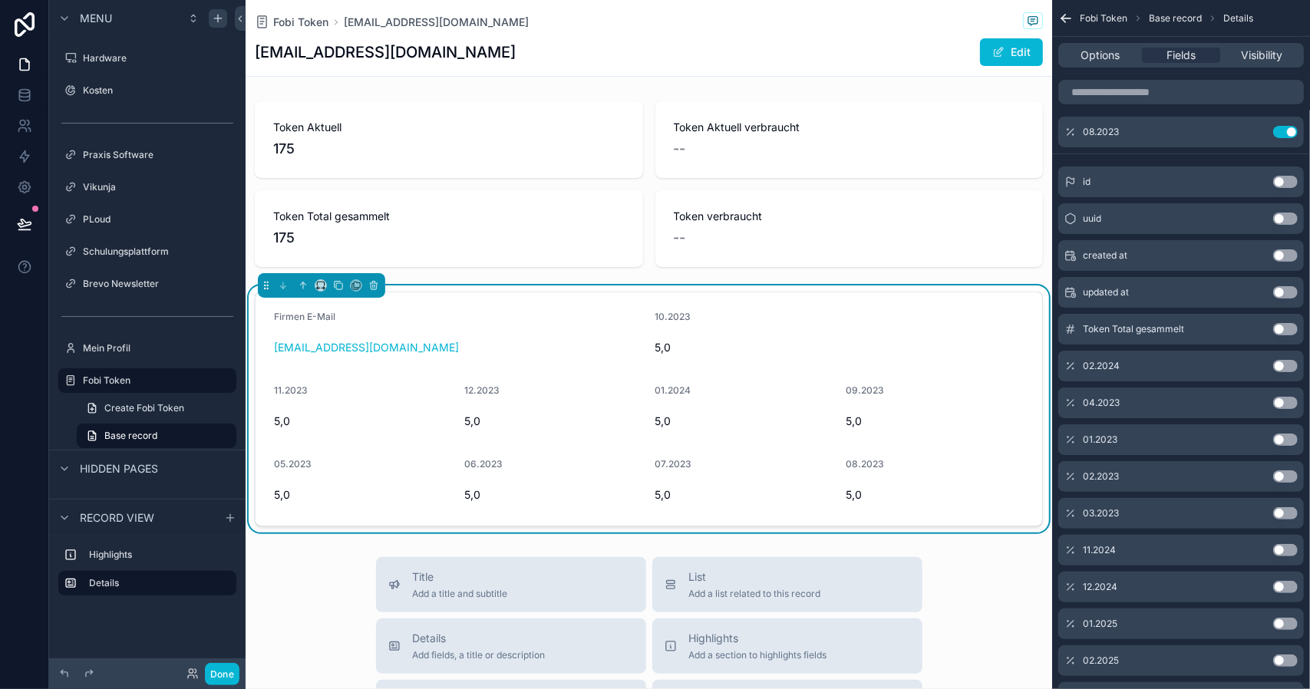
click at [1290, 365] on button "Use setting" at bounding box center [1285, 366] width 25 height 12
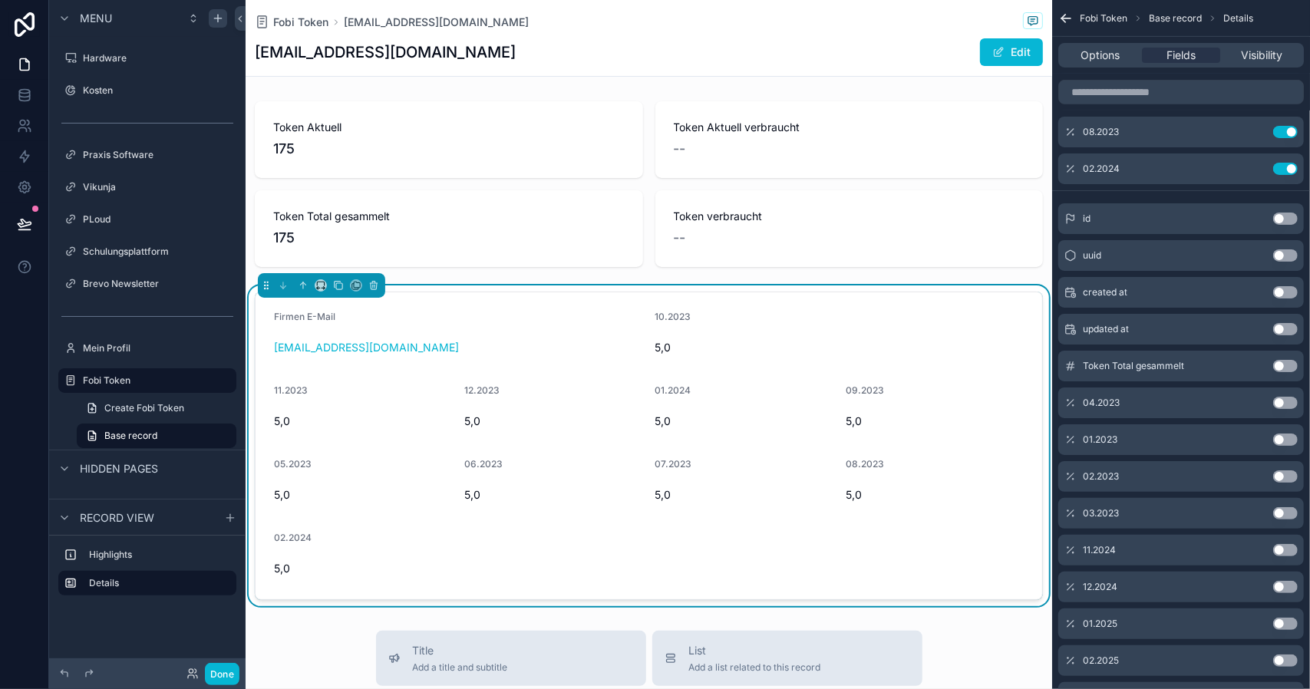
click at [1286, 407] on button "Use setting" at bounding box center [1285, 403] width 25 height 12
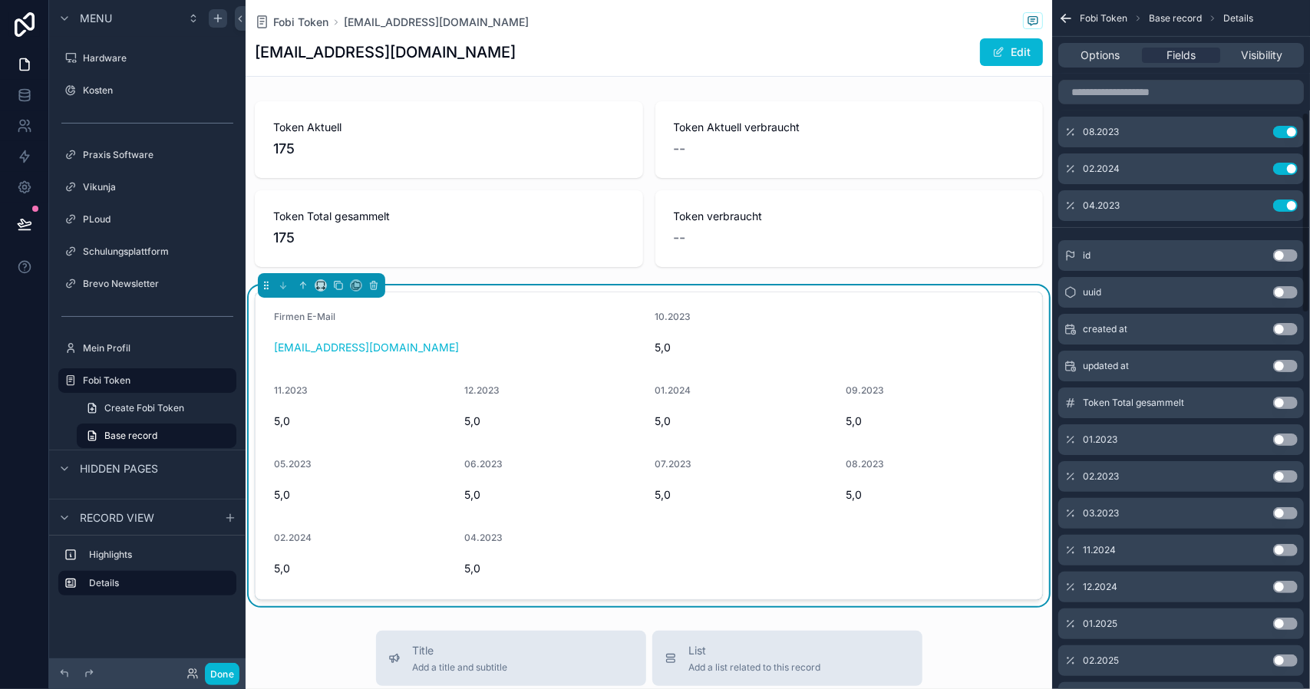
click at [1290, 440] on button "Use setting" at bounding box center [1285, 439] width 25 height 12
click at [1286, 480] on button "Use setting" at bounding box center [1285, 476] width 25 height 12
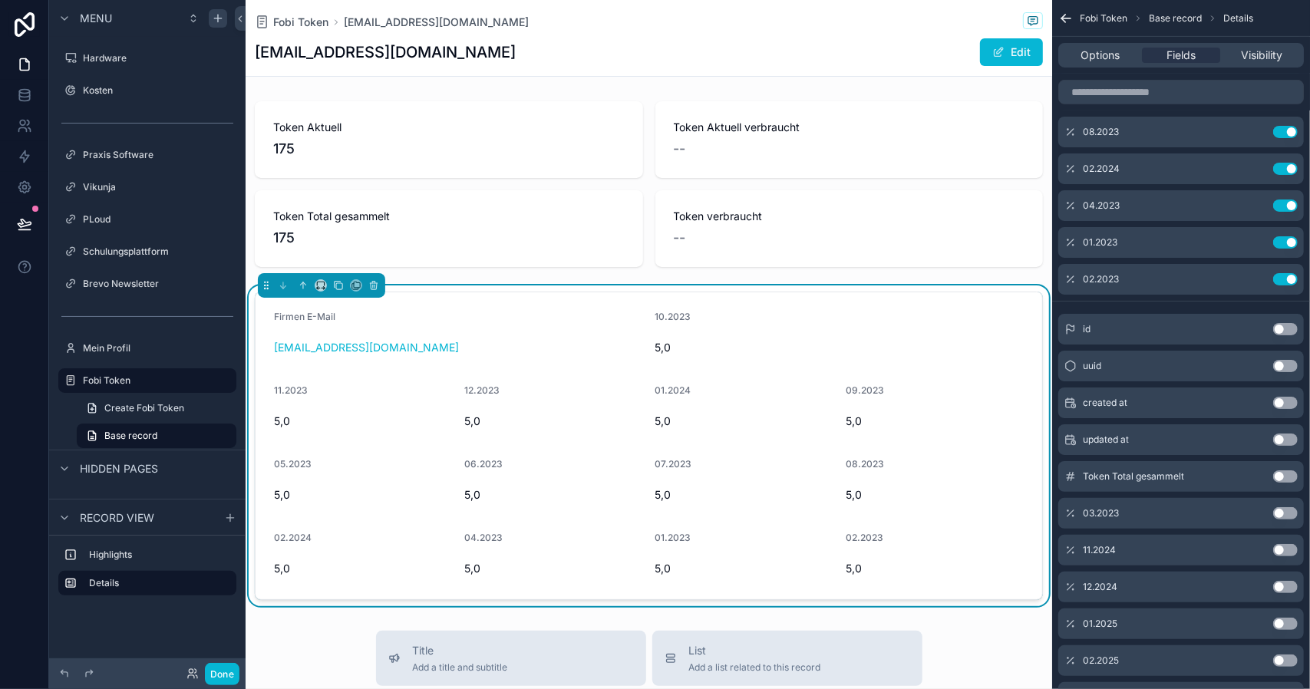
click at [1281, 509] on button "Use setting" at bounding box center [1285, 513] width 25 height 12
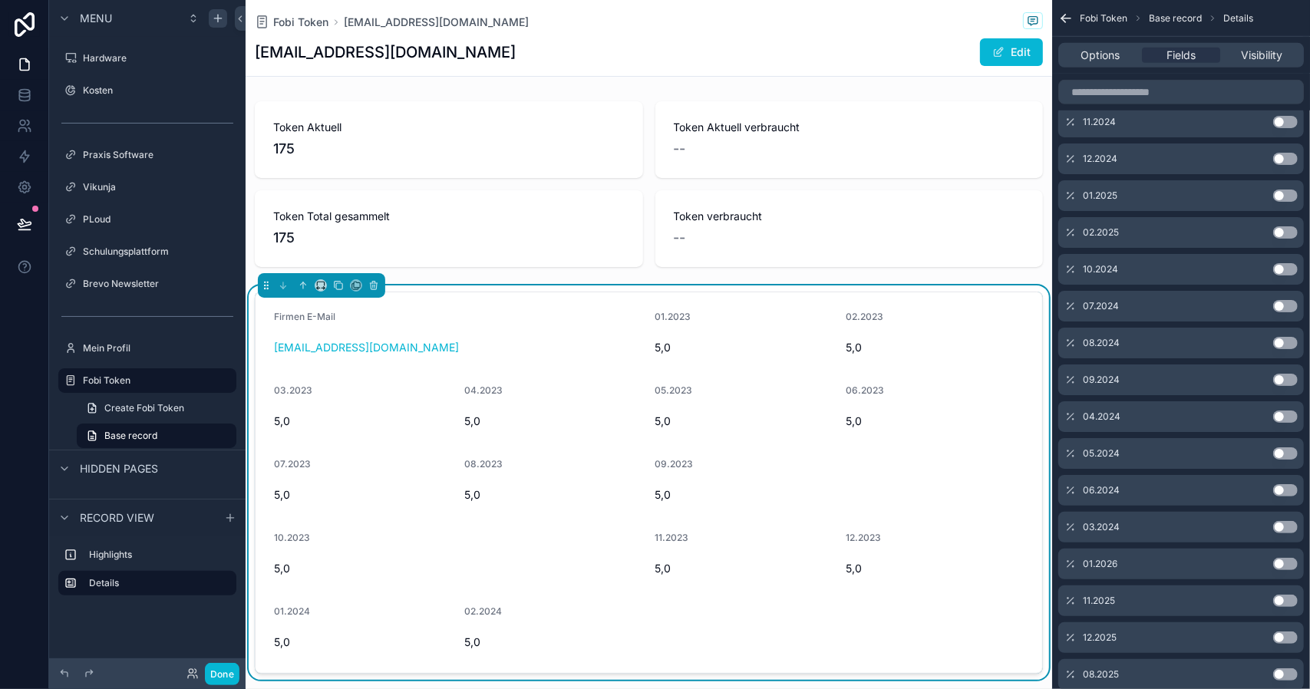
scroll to position [844, 0]
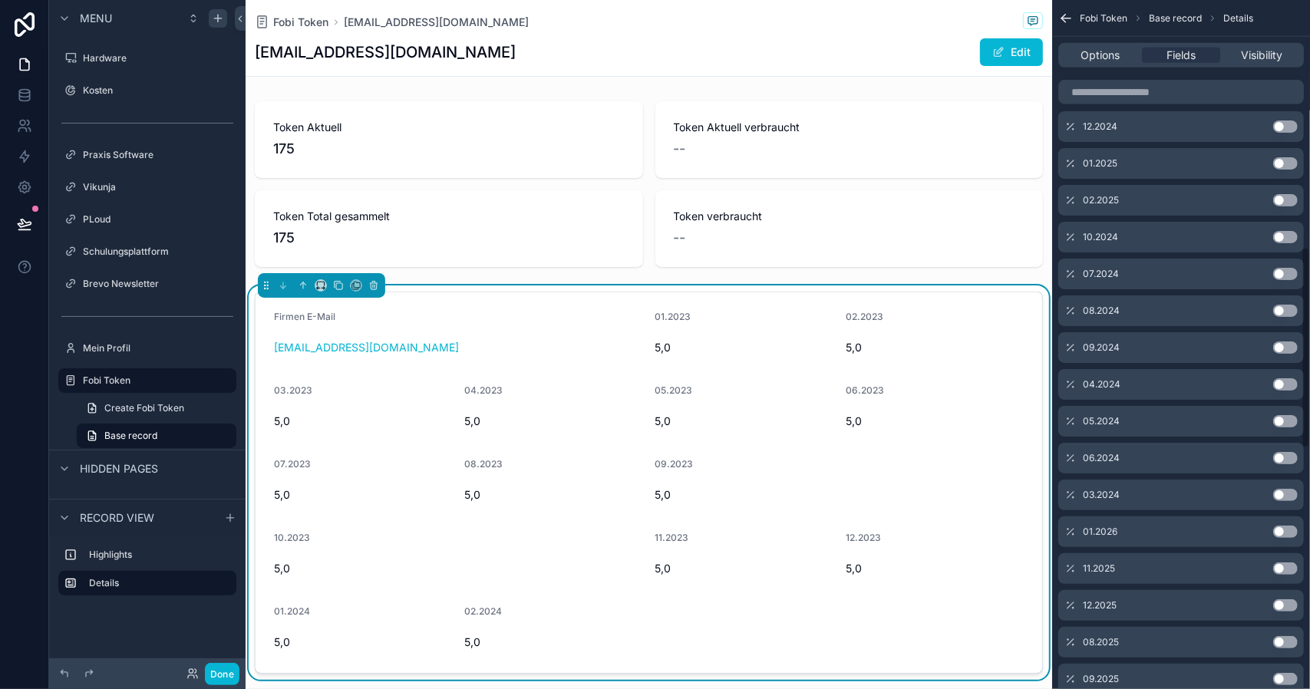
click at [1290, 489] on button "Use setting" at bounding box center [1285, 495] width 25 height 12
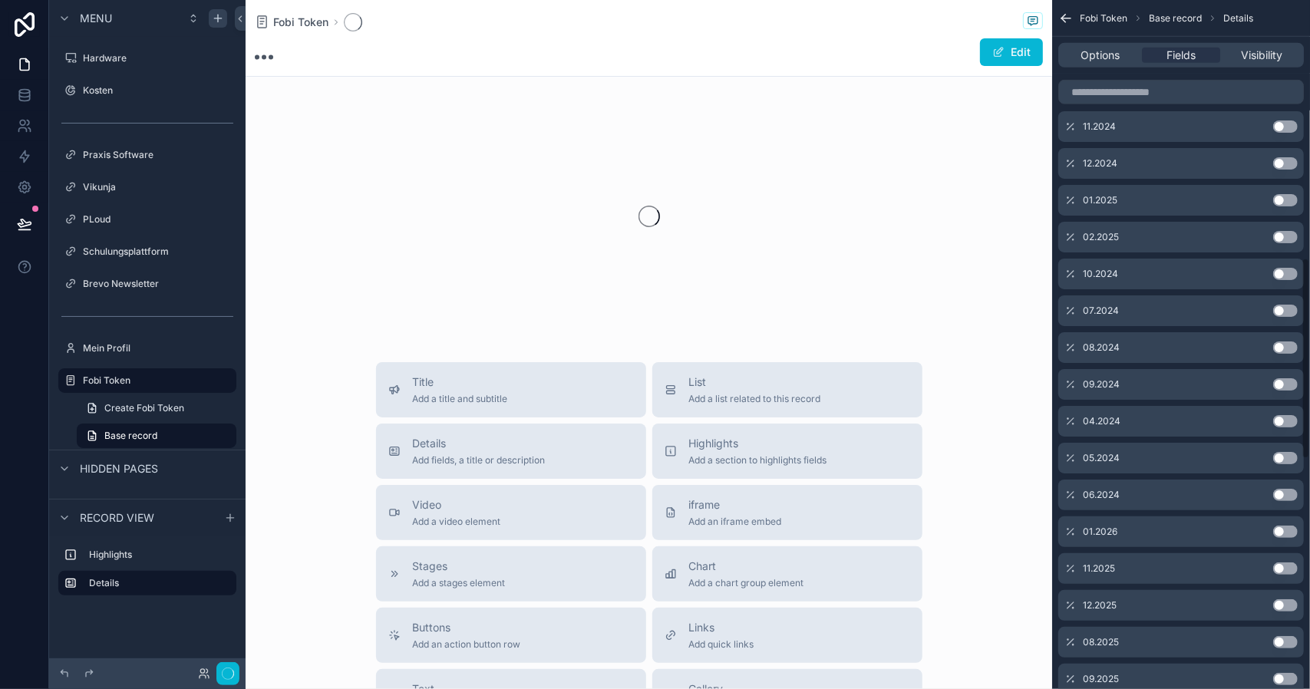
scroll to position [881, 0]
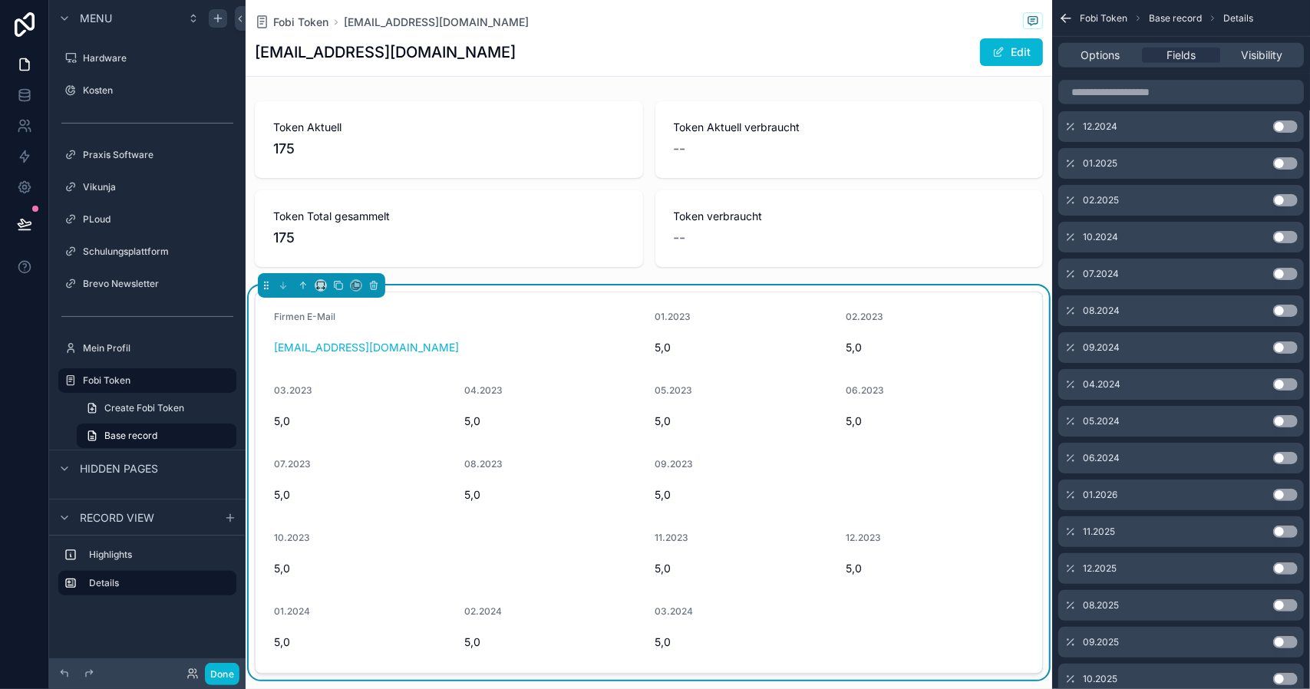
click at [1290, 381] on button "Use setting" at bounding box center [1285, 384] width 25 height 12
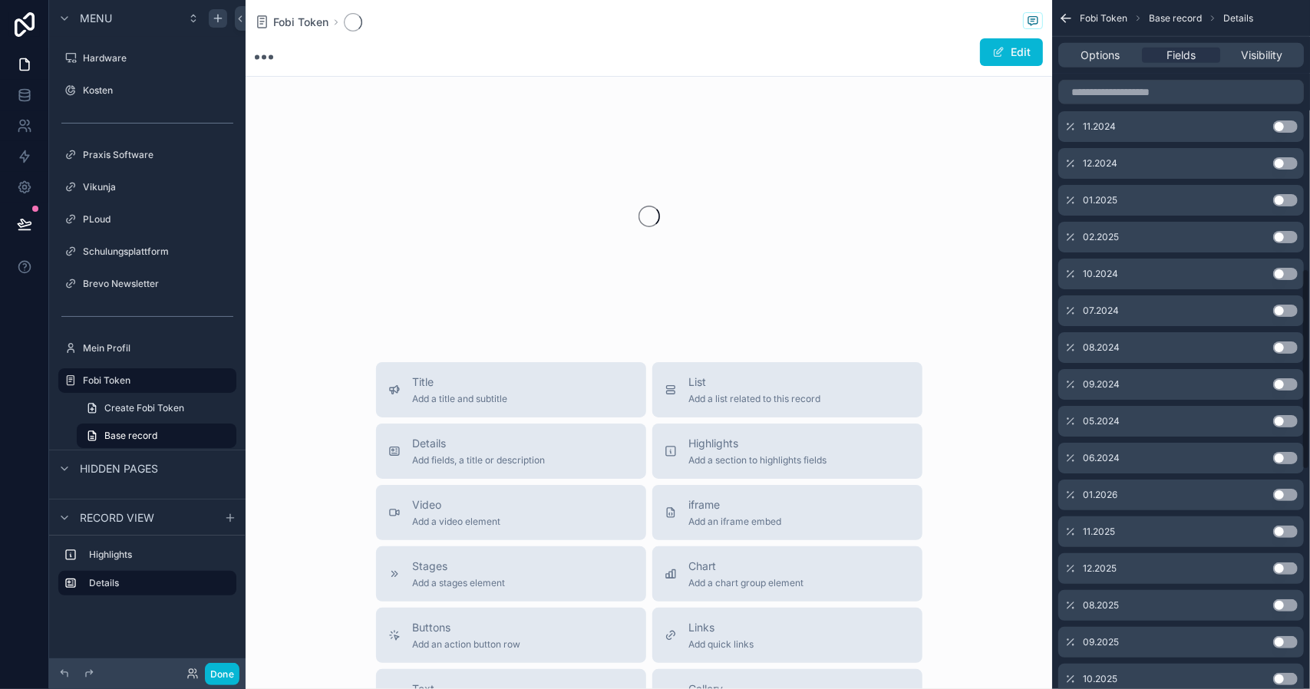
scroll to position [918, 0]
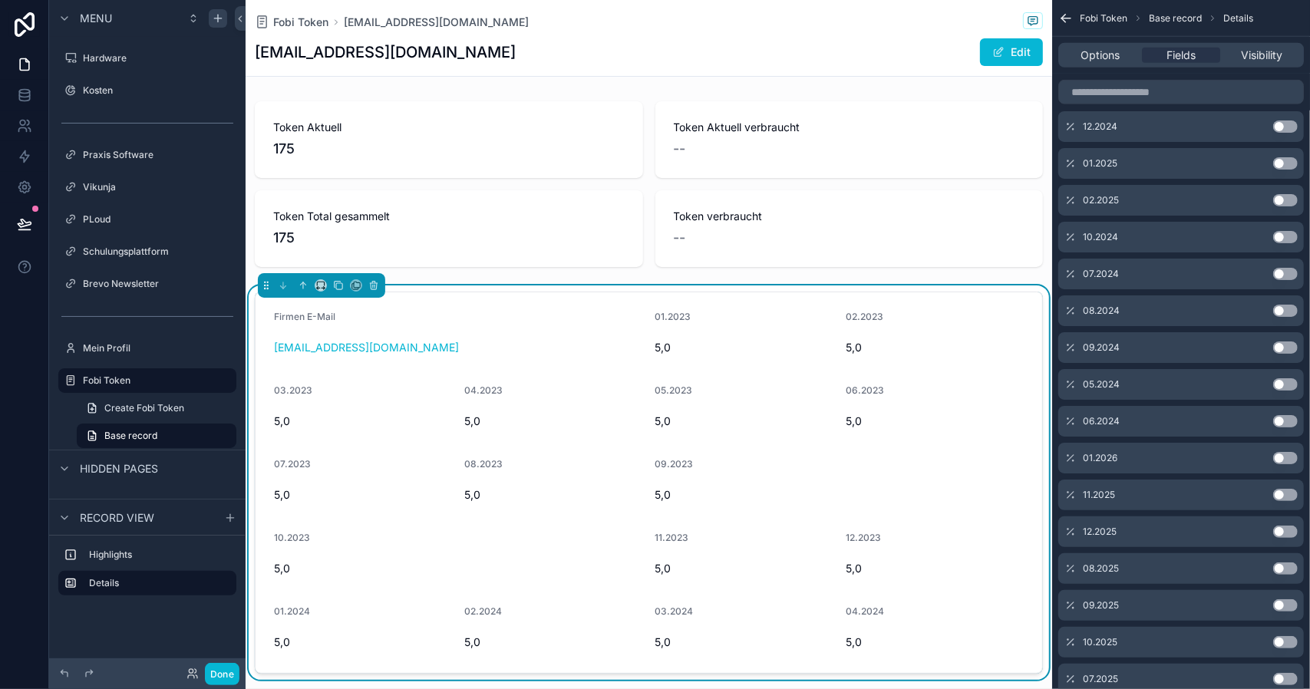
click at [1290, 381] on button "Use setting" at bounding box center [1285, 384] width 25 height 12
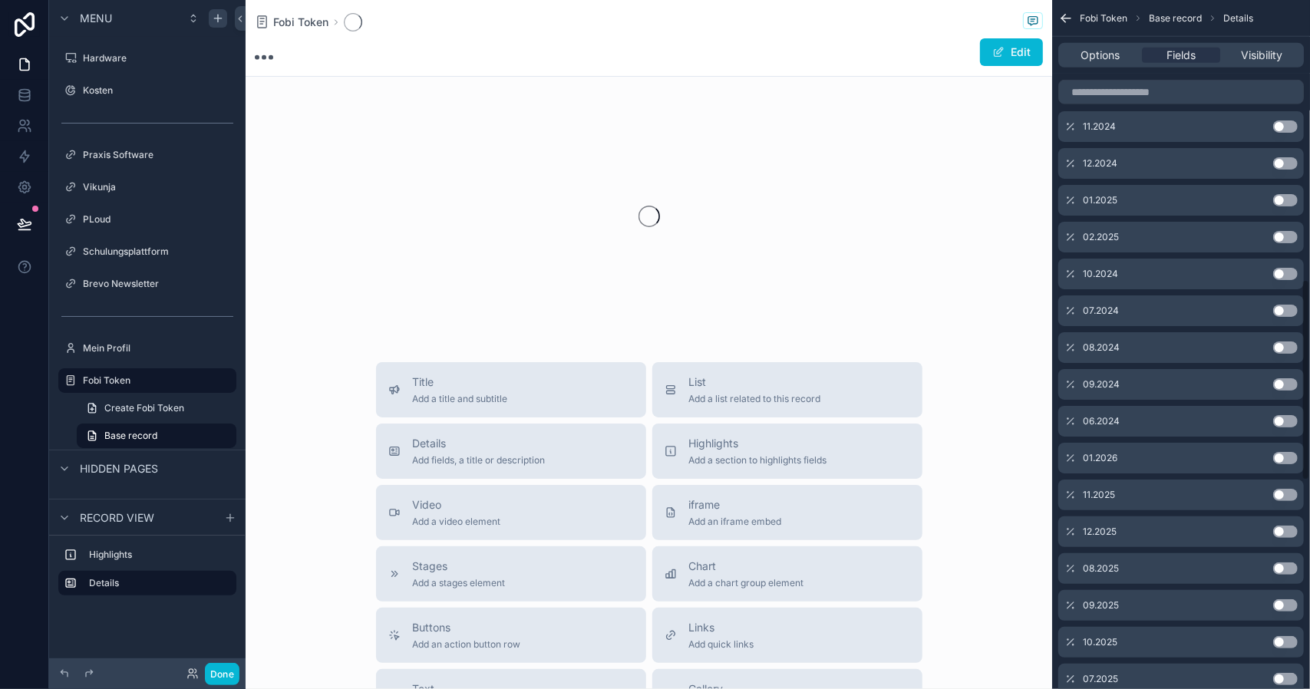
scroll to position [954, 0]
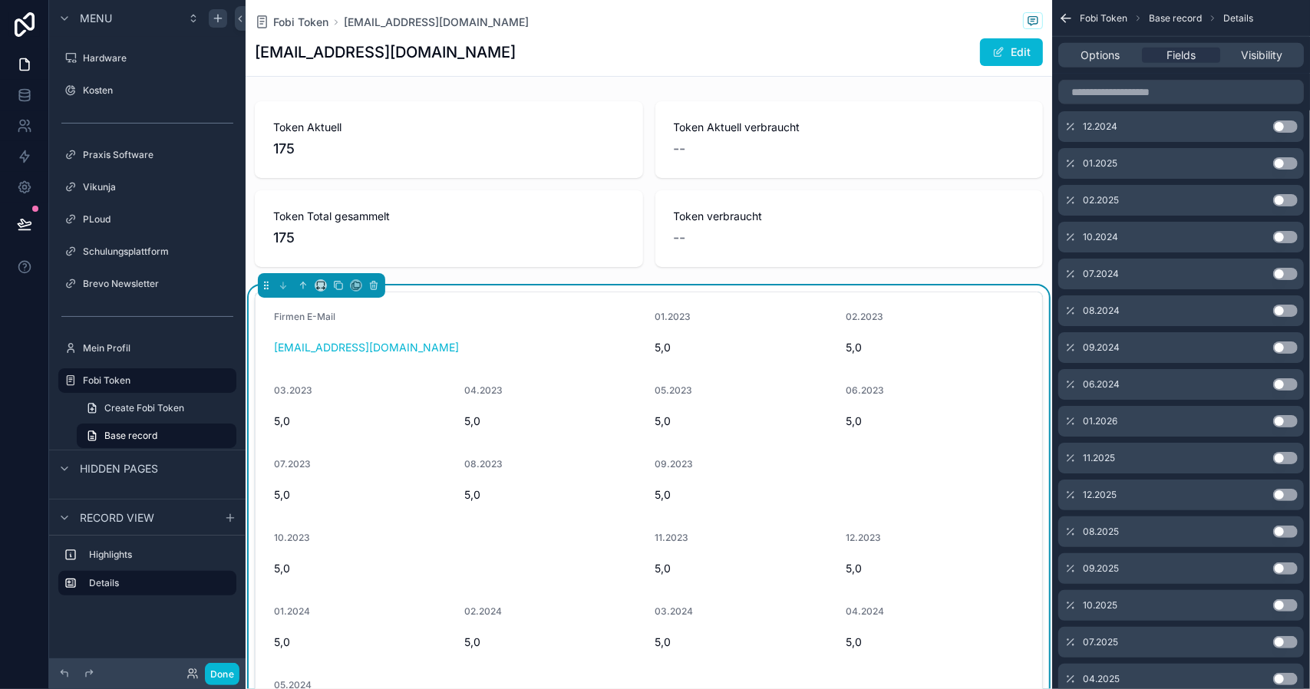
click at [1290, 381] on button "Use setting" at bounding box center [1285, 384] width 25 height 12
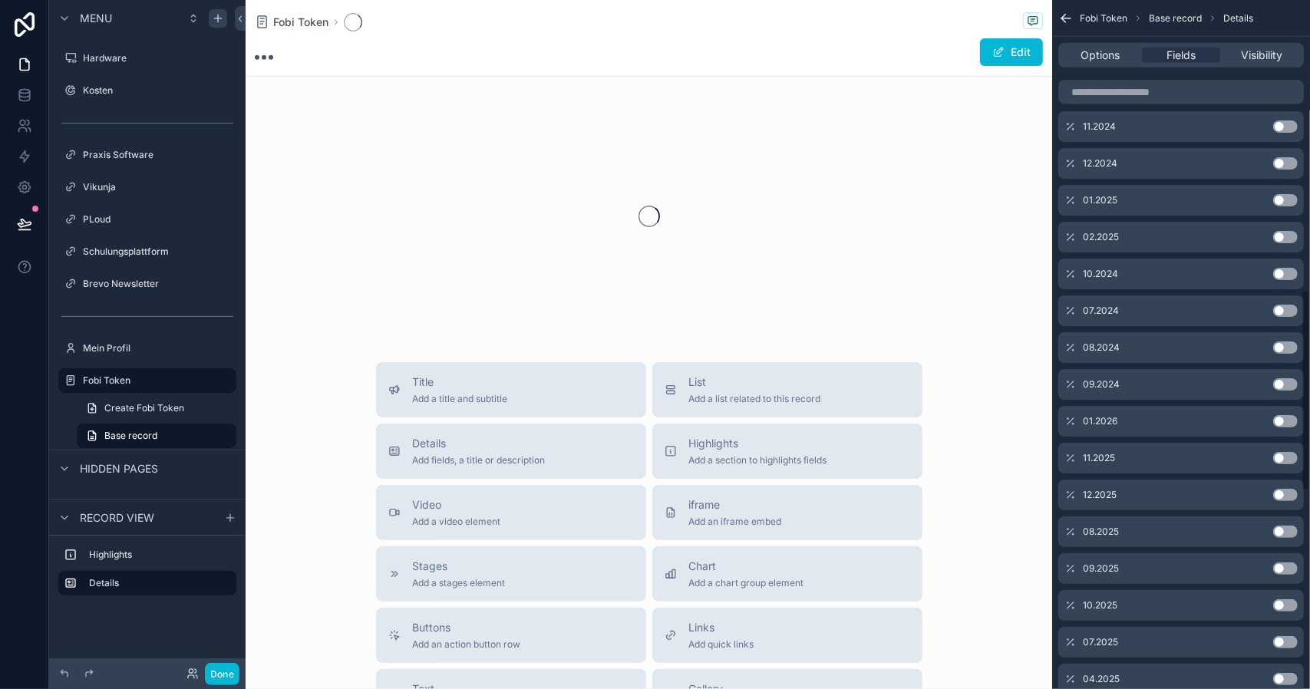
scroll to position [991, 0]
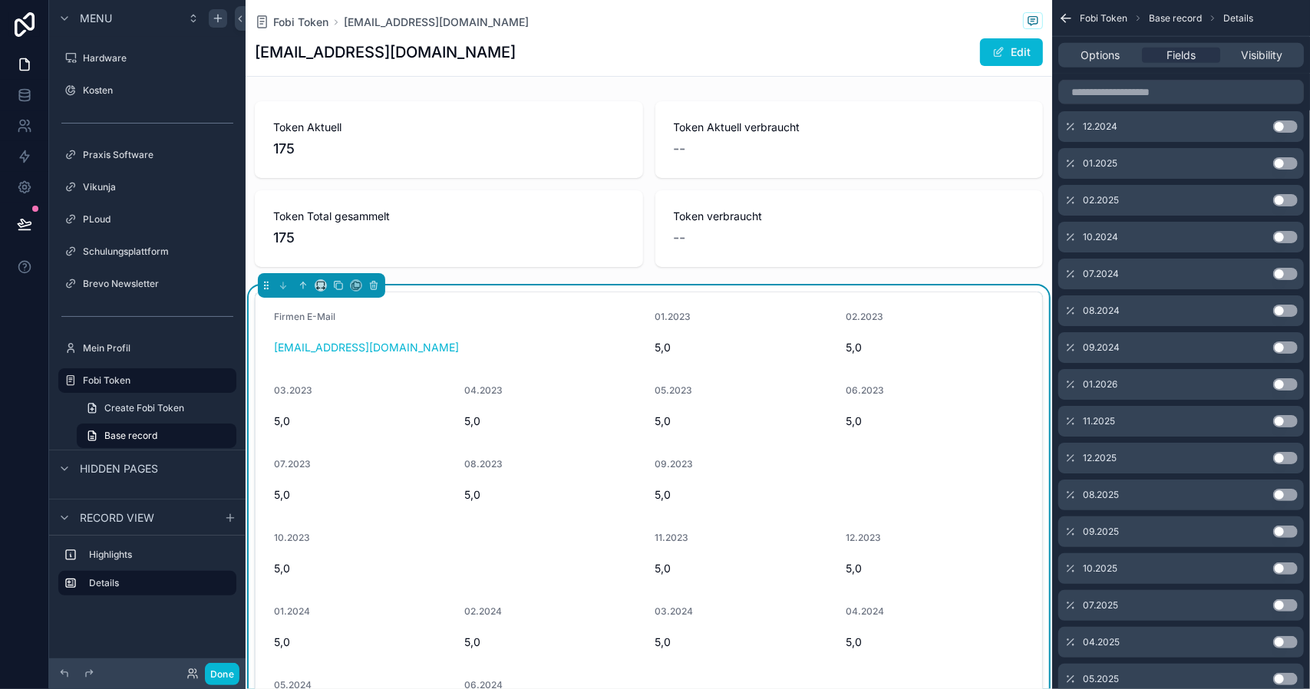
click at [1287, 271] on button "Use setting" at bounding box center [1285, 274] width 25 height 12
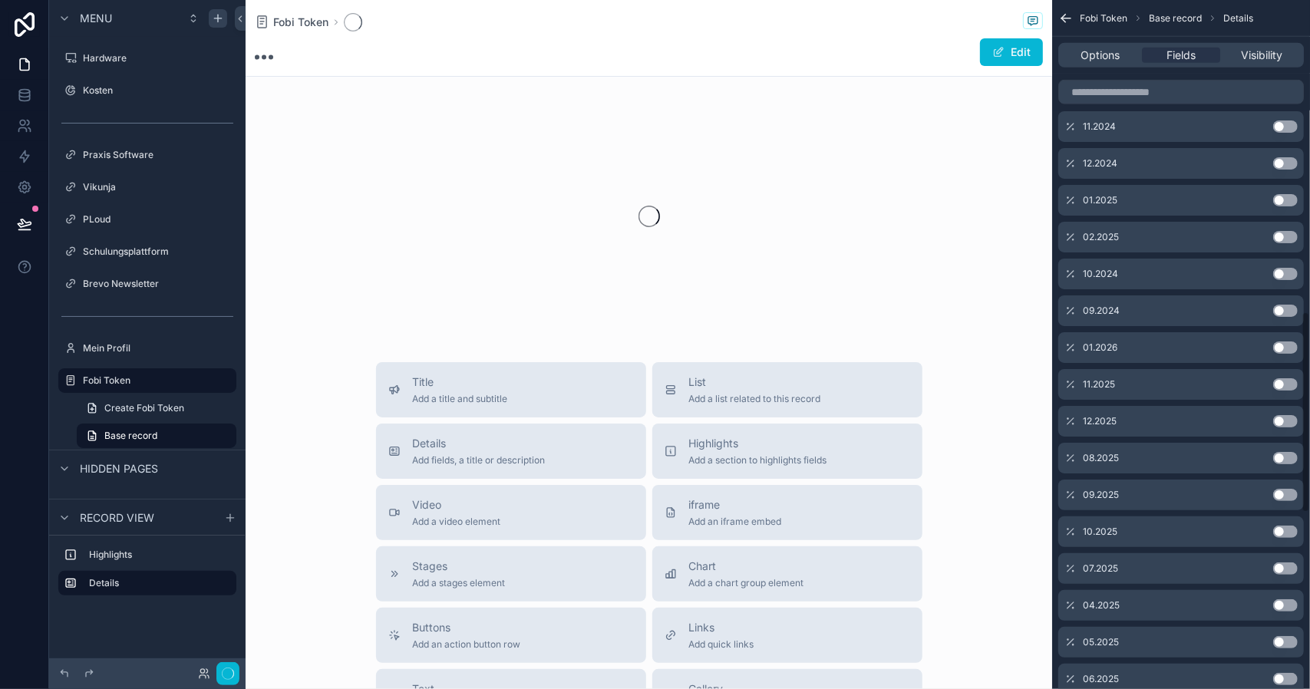
scroll to position [1065, 0]
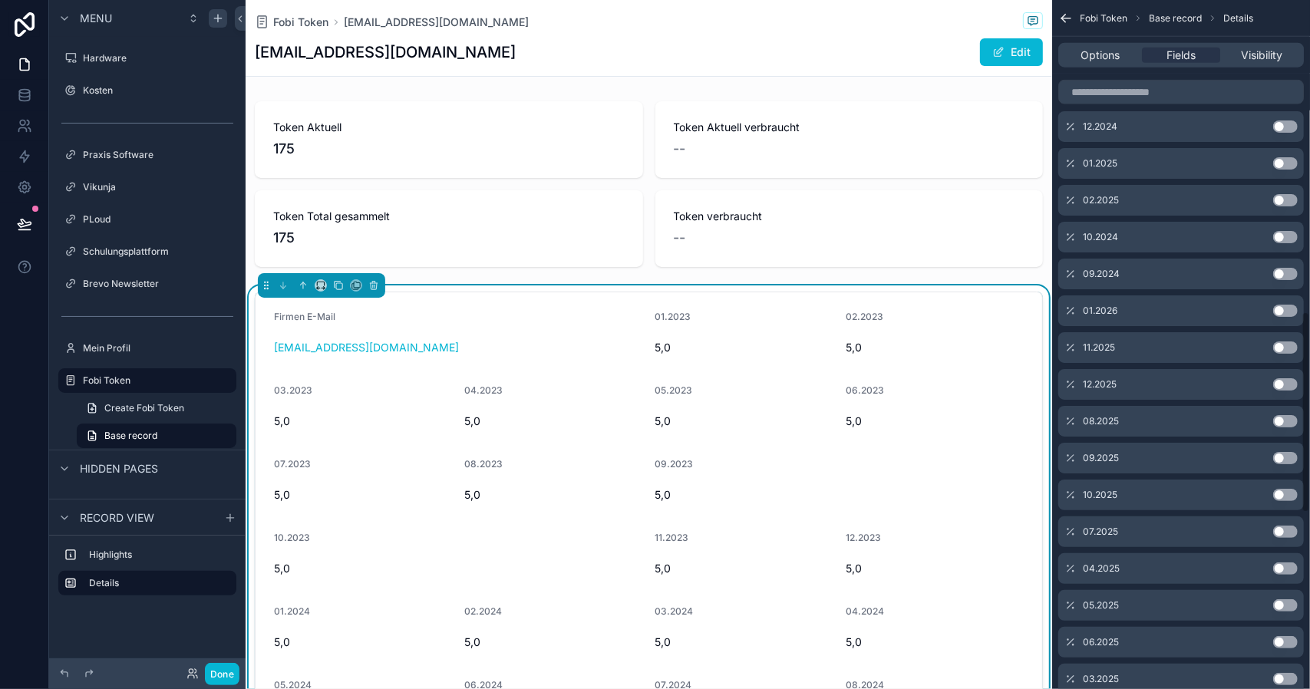
click at [1287, 271] on button "Use setting" at bounding box center [1285, 274] width 25 height 12
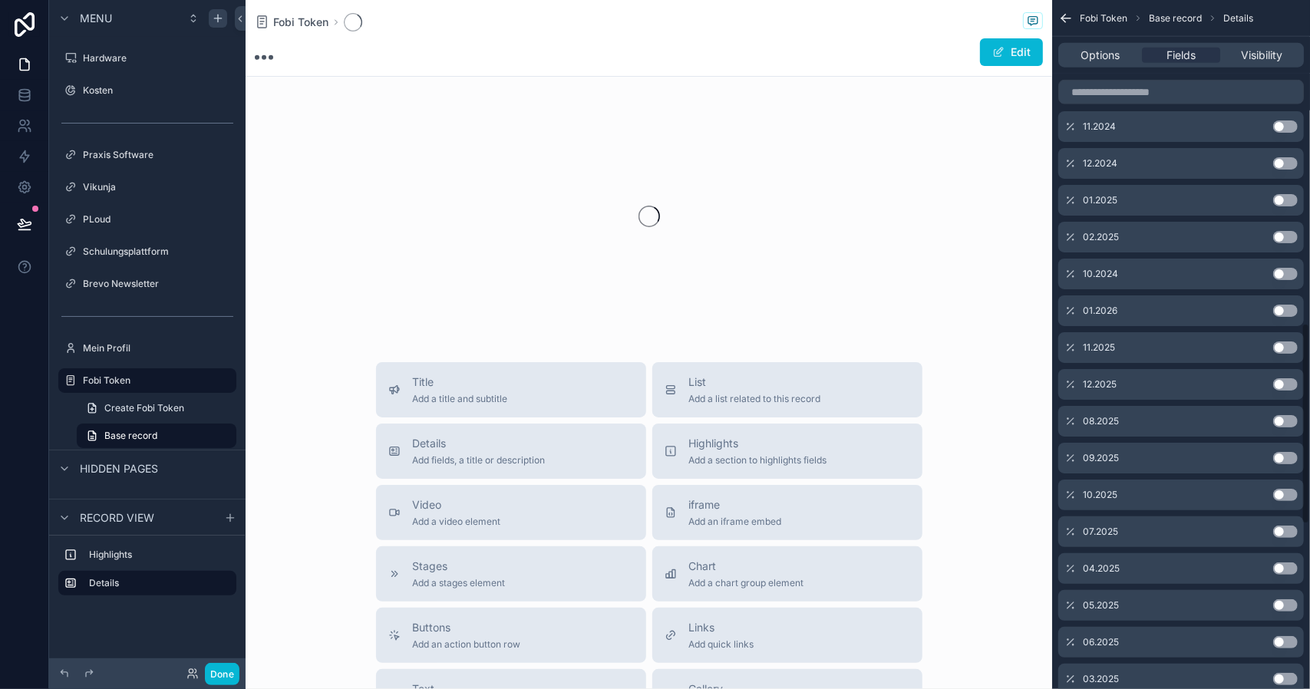
scroll to position [1102, 0]
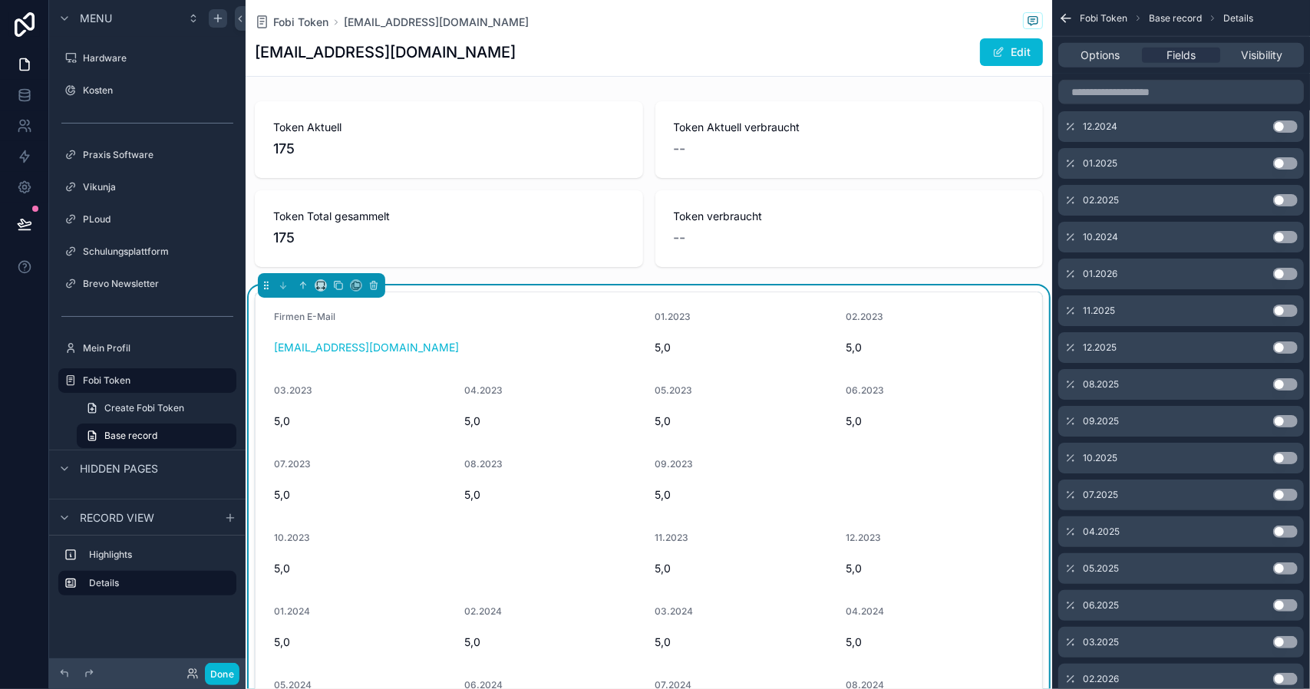
click at [1292, 236] on button "Use setting" at bounding box center [1285, 237] width 25 height 12
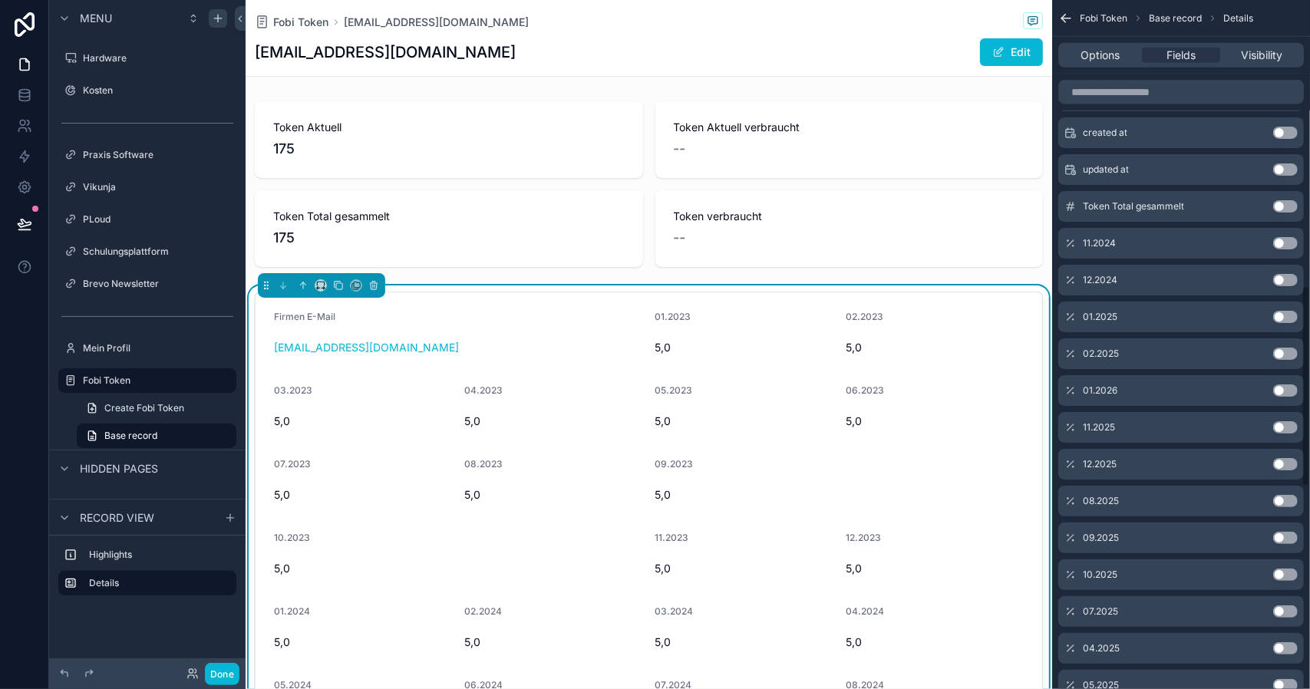
scroll to position [974, 0]
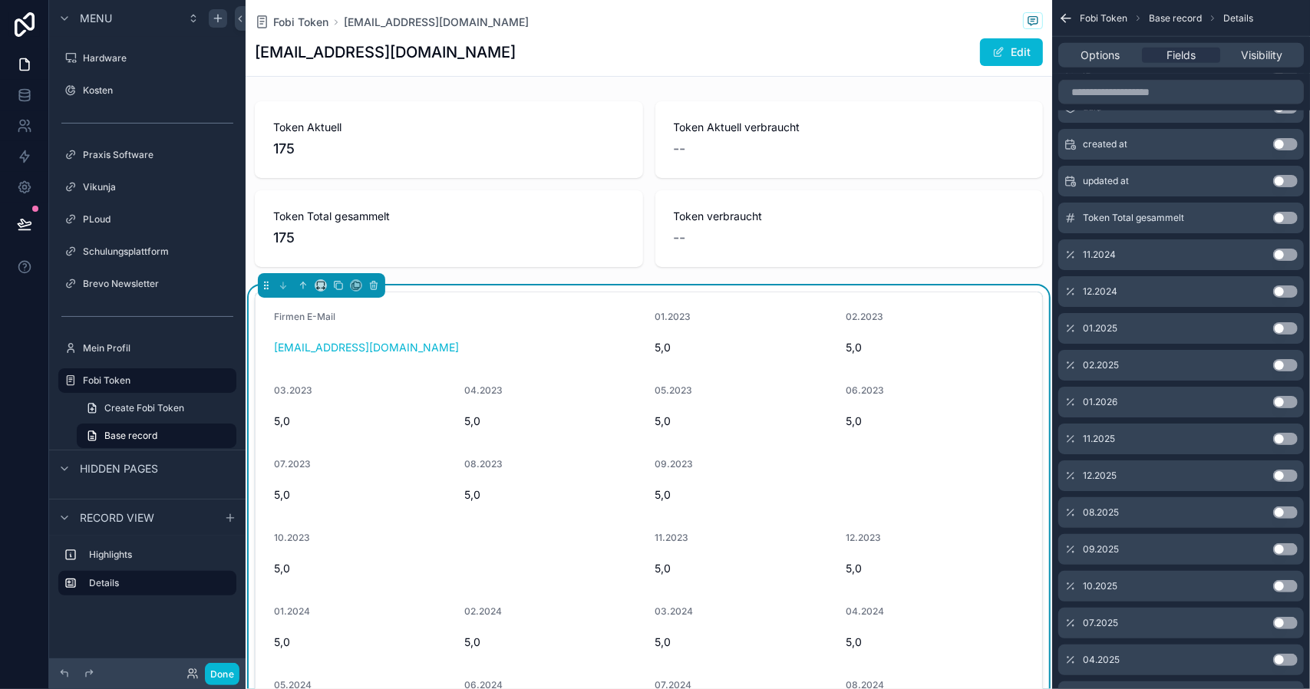
click at [1290, 255] on button "Use setting" at bounding box center [1285, 255] width 25 height 12
click at [1286, 292] on button "Use setting" at bounding box center [1285, 291] width 25 height 12
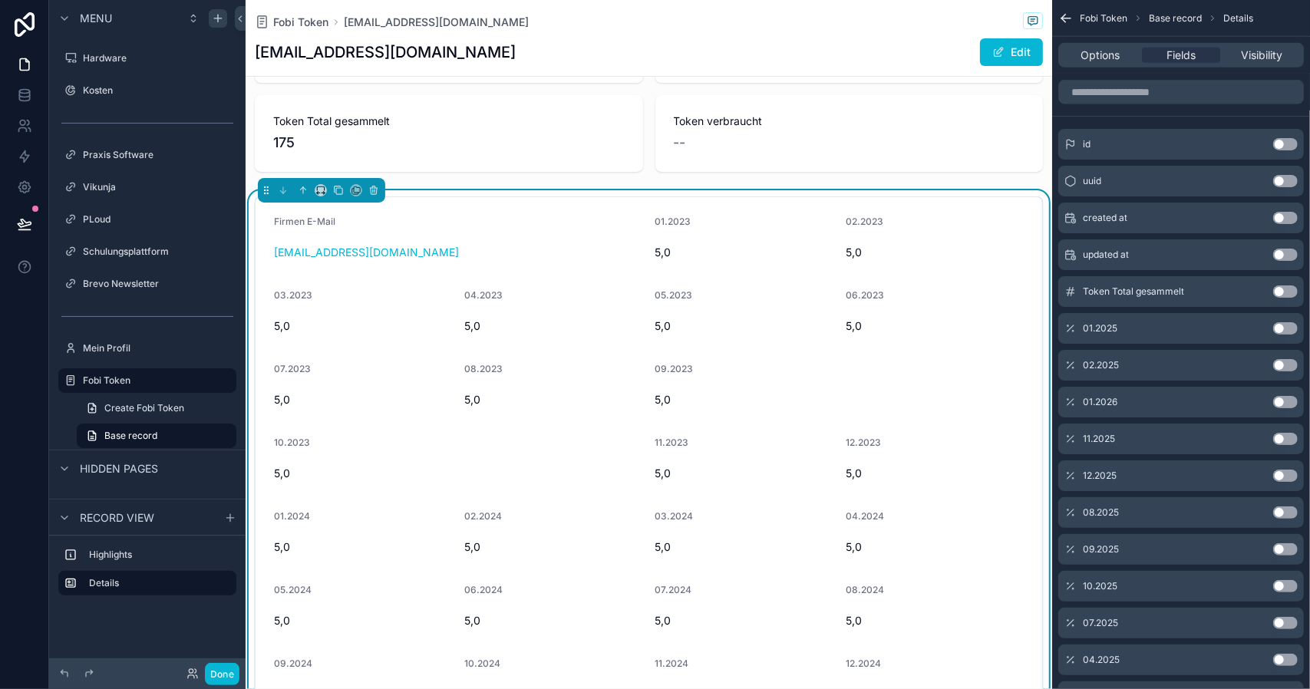
scroll to position [230, 0]
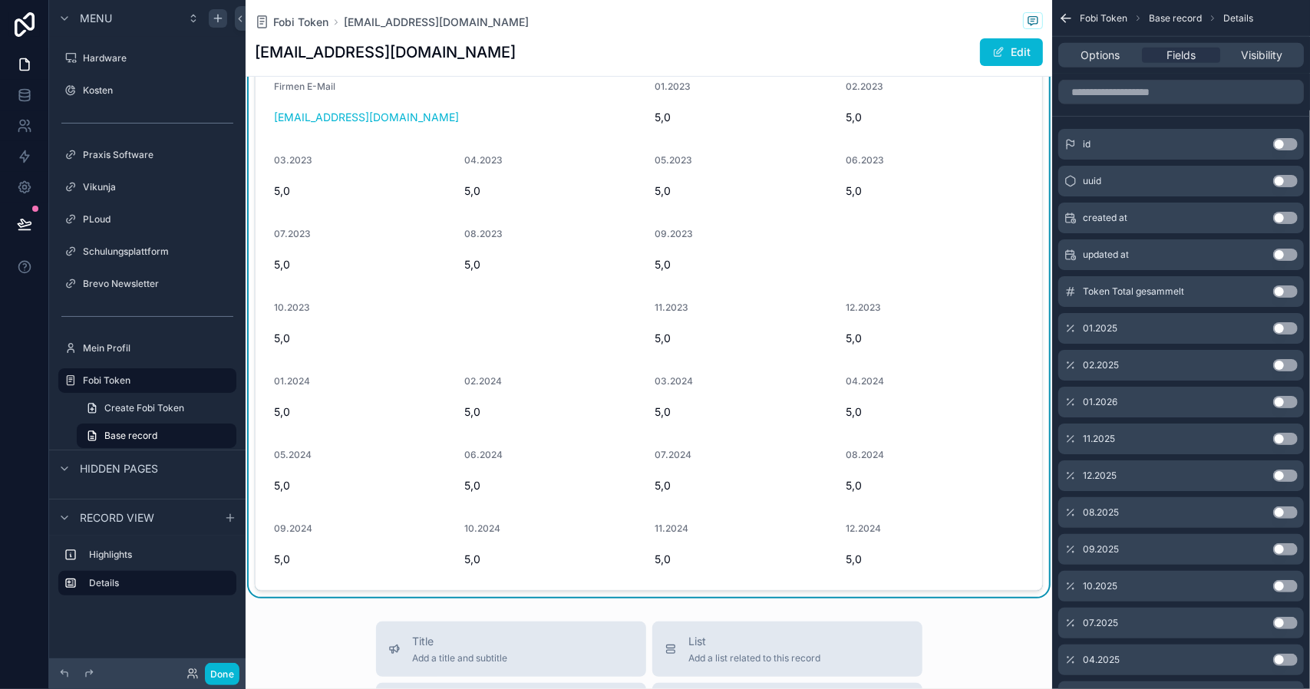
click at [1289, 328] on button "Use setting" at bounding box center [1285, 328] width 25 height 12
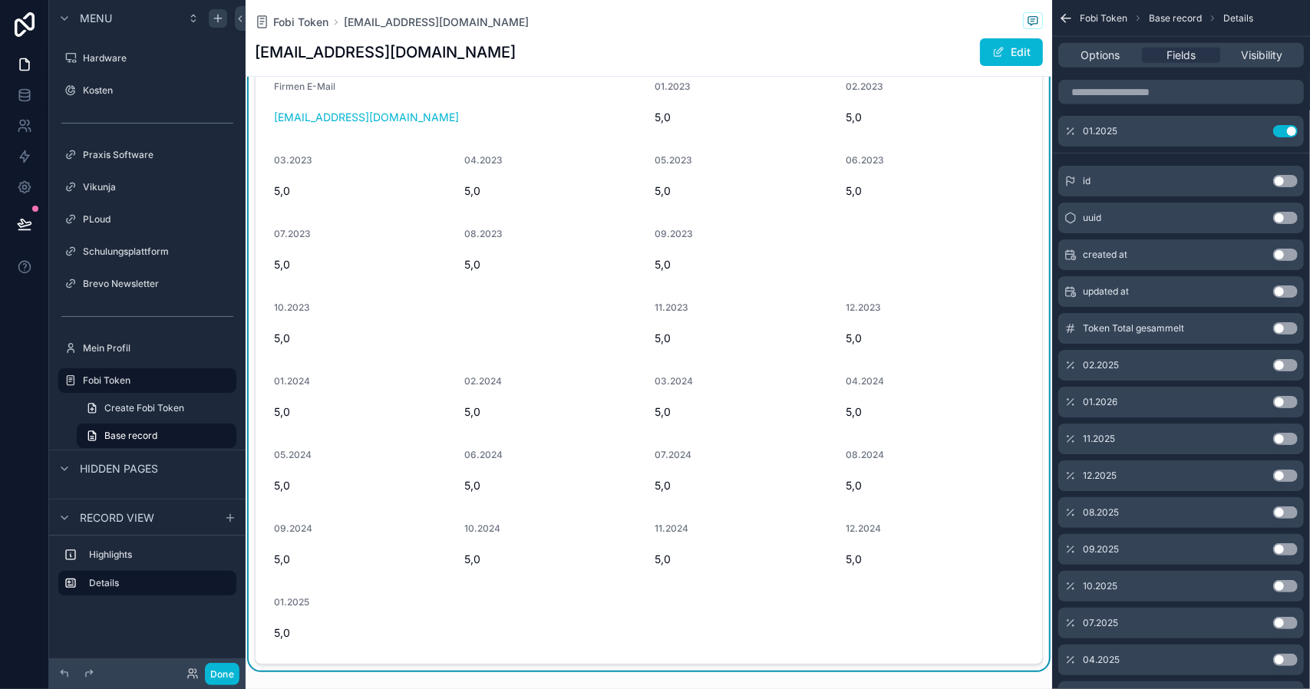
drag, startPoint x: 1289, startPoint y: 370, endPoint x: 1280, endPoint y: 392, distance: 23.8
click at [1289, 371] on div "02.2025 Use setting" at bounding box center [1180, 365] width 245 height 31
click at [1286, 361] on button "Use setting" at bounding box center [1285, 365] width 25 height 12
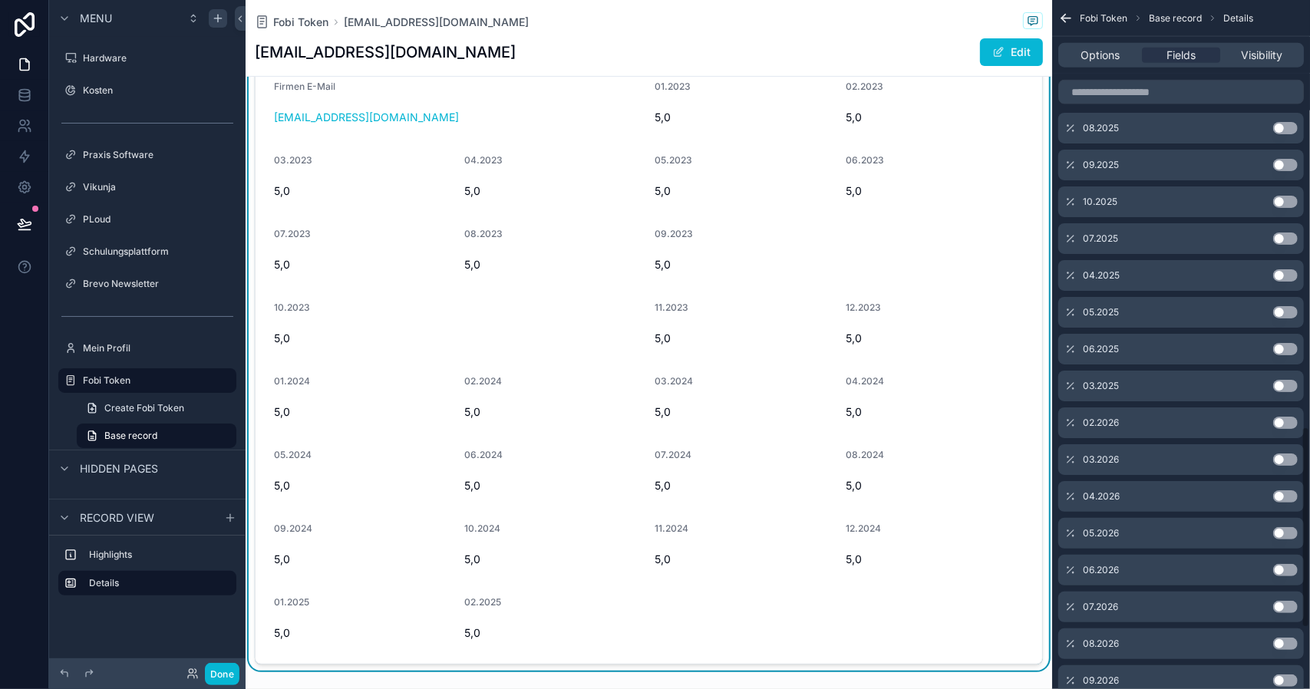
scroll to position [1280, 0]
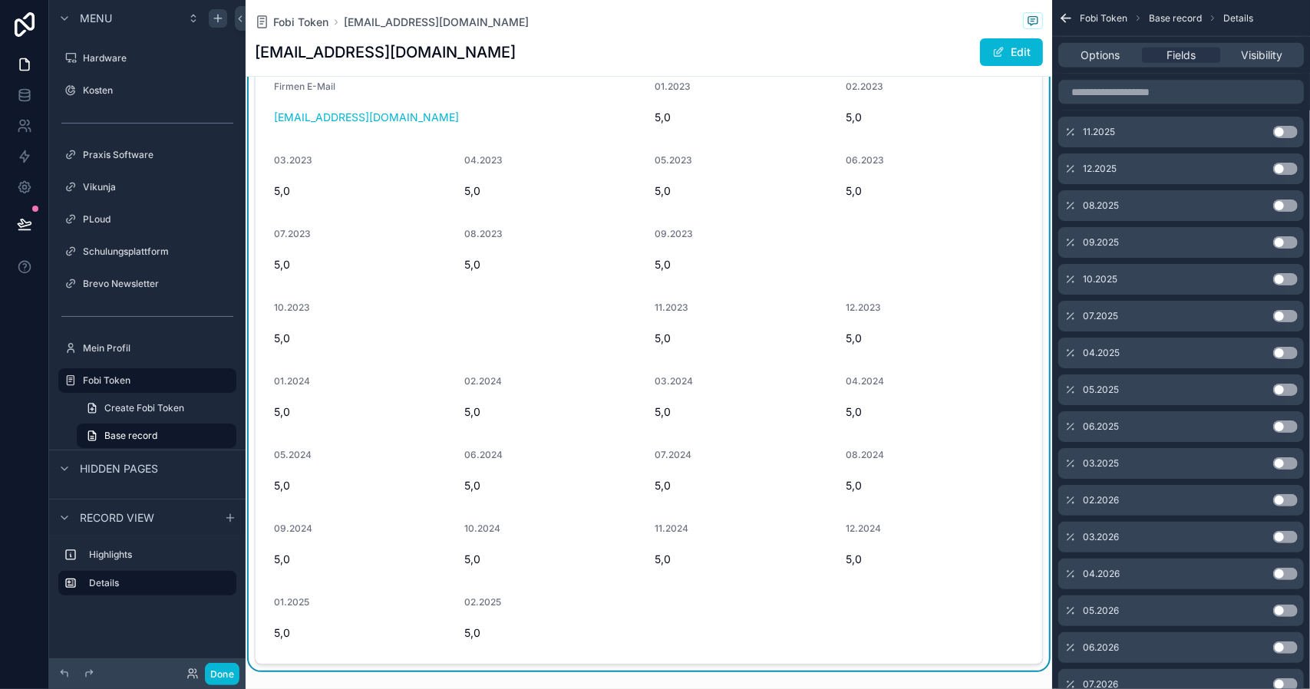
drag, startPoint x: 1291, startPoint y: 462, endPoint x: 1281, endPoint y: 450, distance: 15.2
click at [1290, 459] on button "Use setting" at bounding box center [1285, 463] width 25 height 12
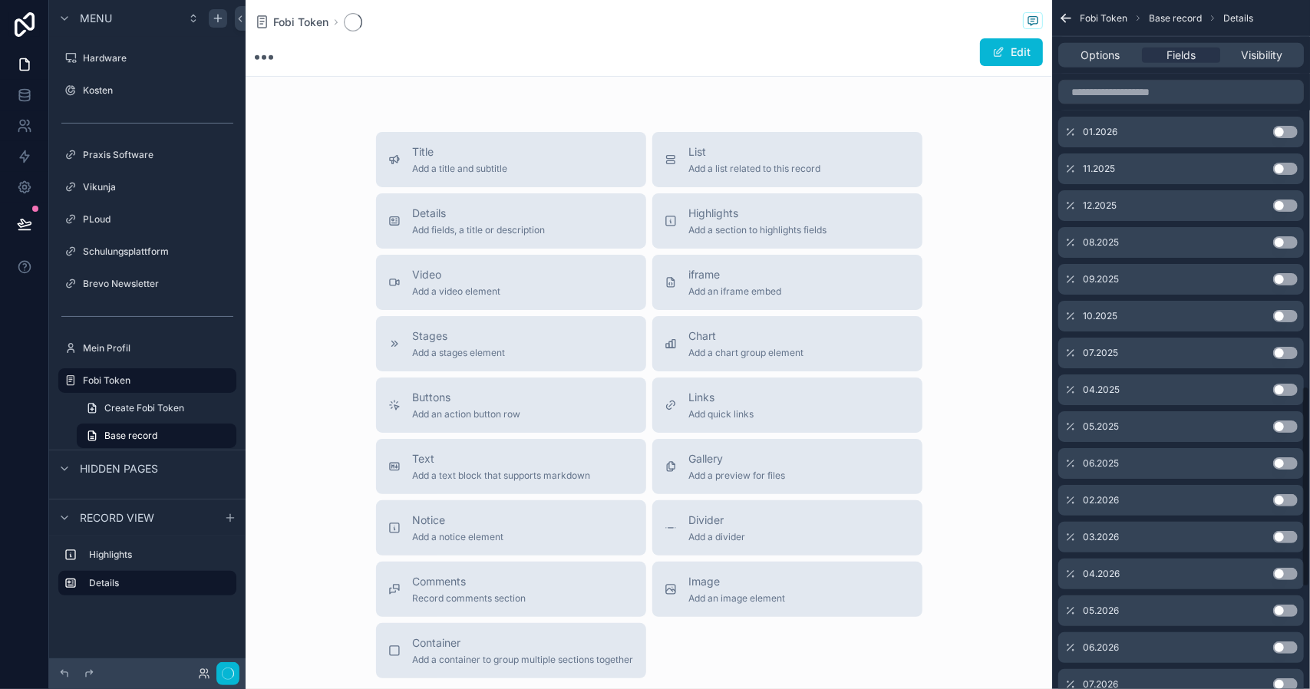
scroll to position [1317, 0]
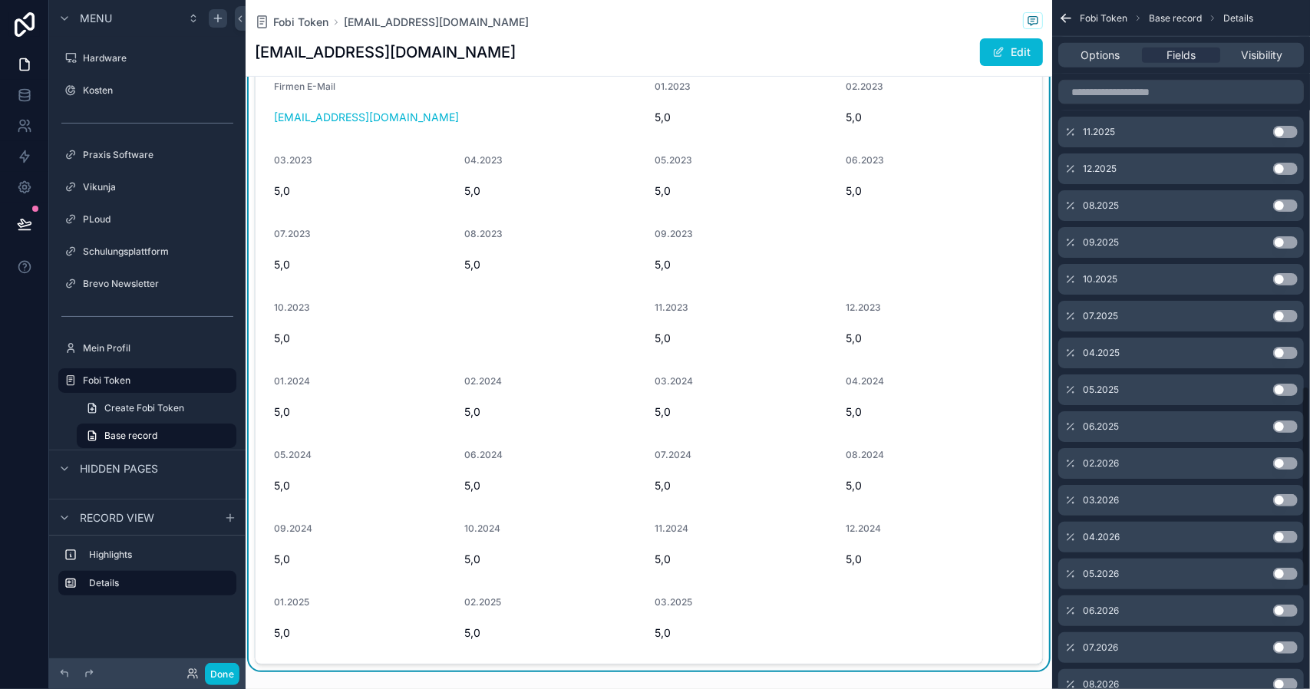
click at [1287, 352] on button "Use setting" at bounding box center [1285, 353] width 25 height 12
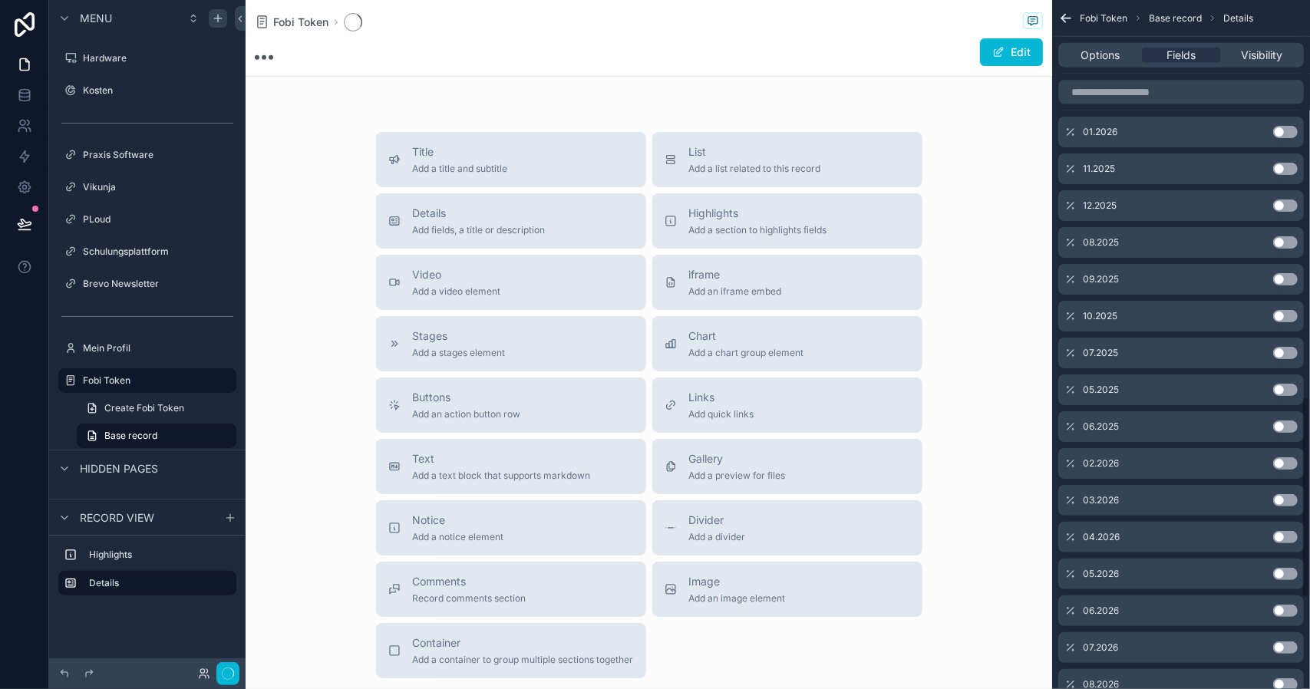
scroll to position [1354, 0]
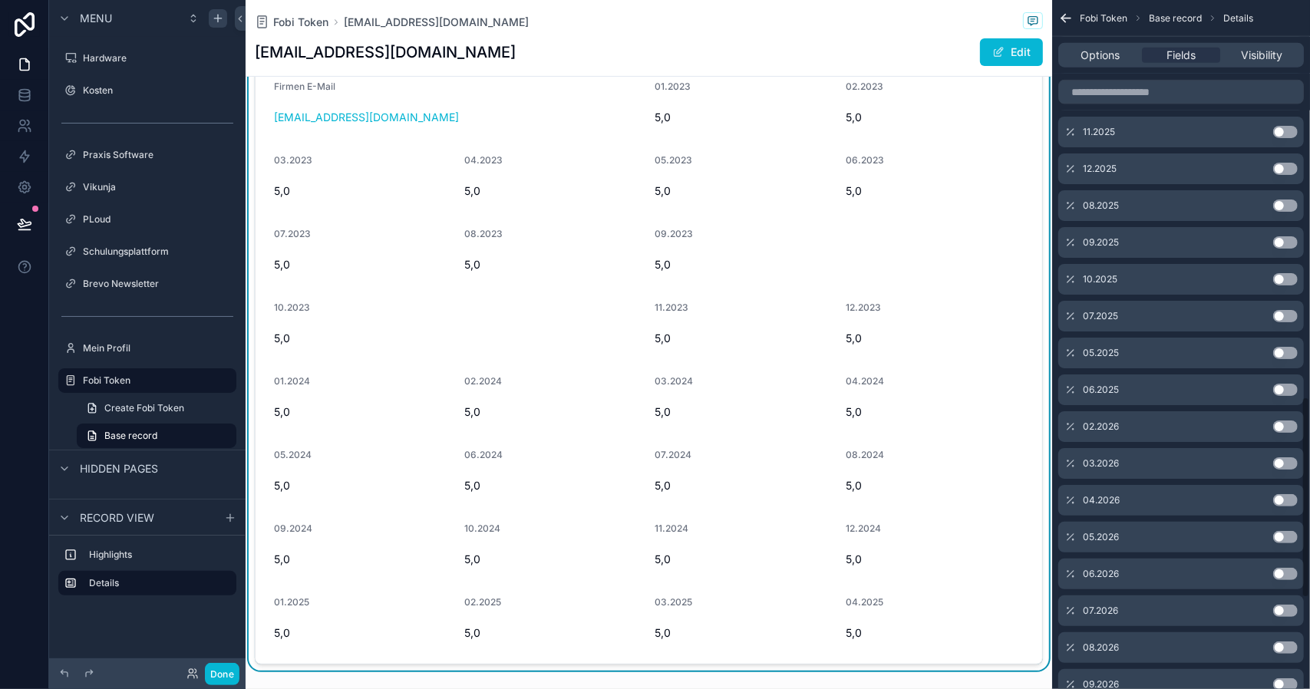
click at [1287, 351] on button "Use setting" at bounding box center [1285, 353] width 25 height 12
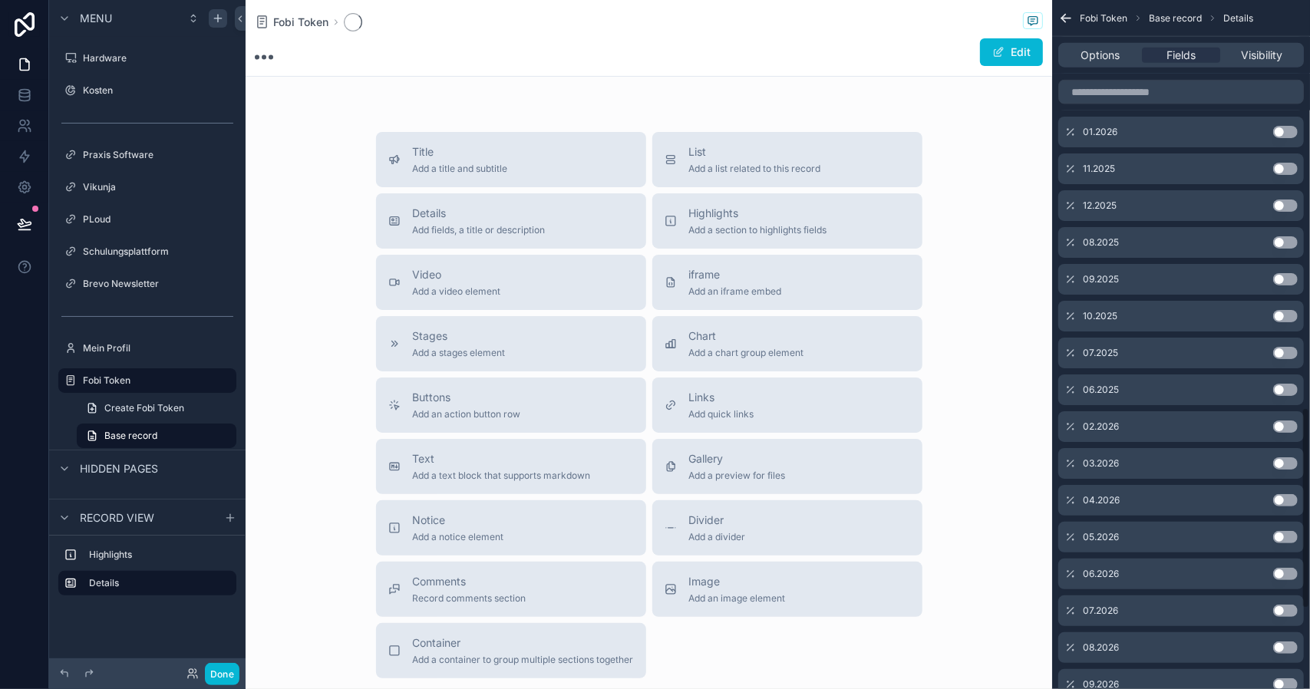
scroll to position [1391, 0]
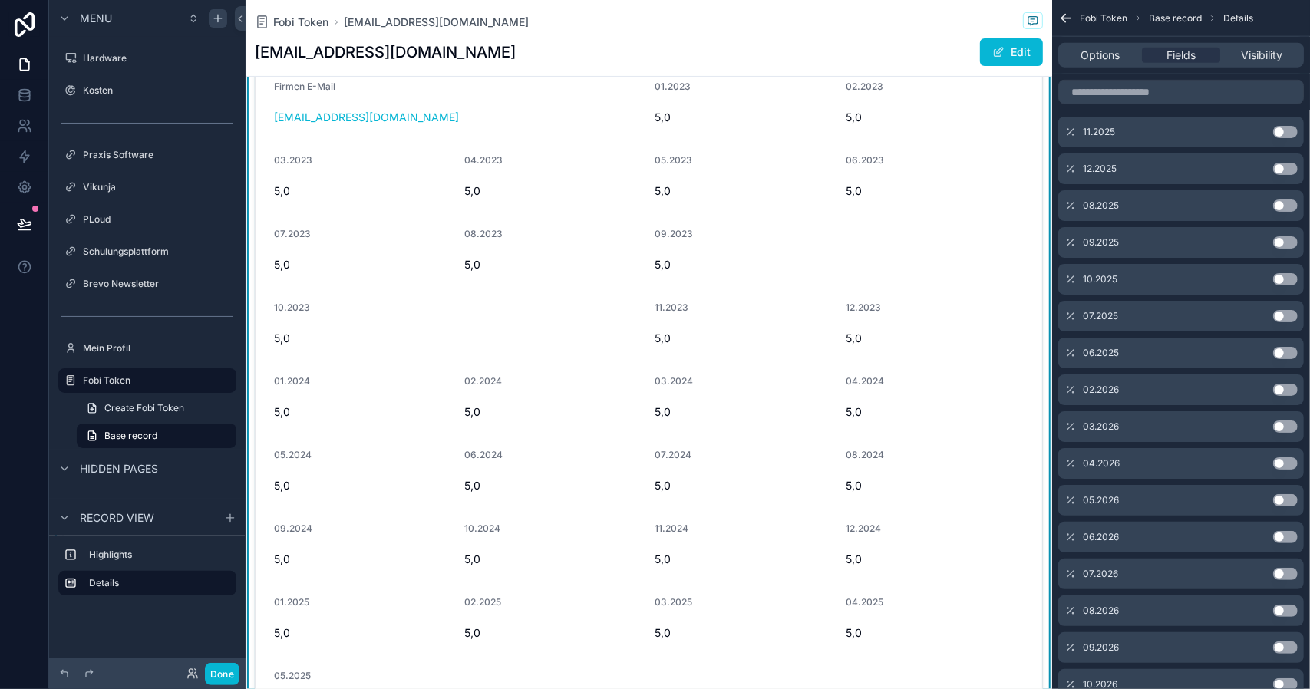
click at [1287, 351] on button "Use setting" at bounding box center [1285, 353] width 25 height 12
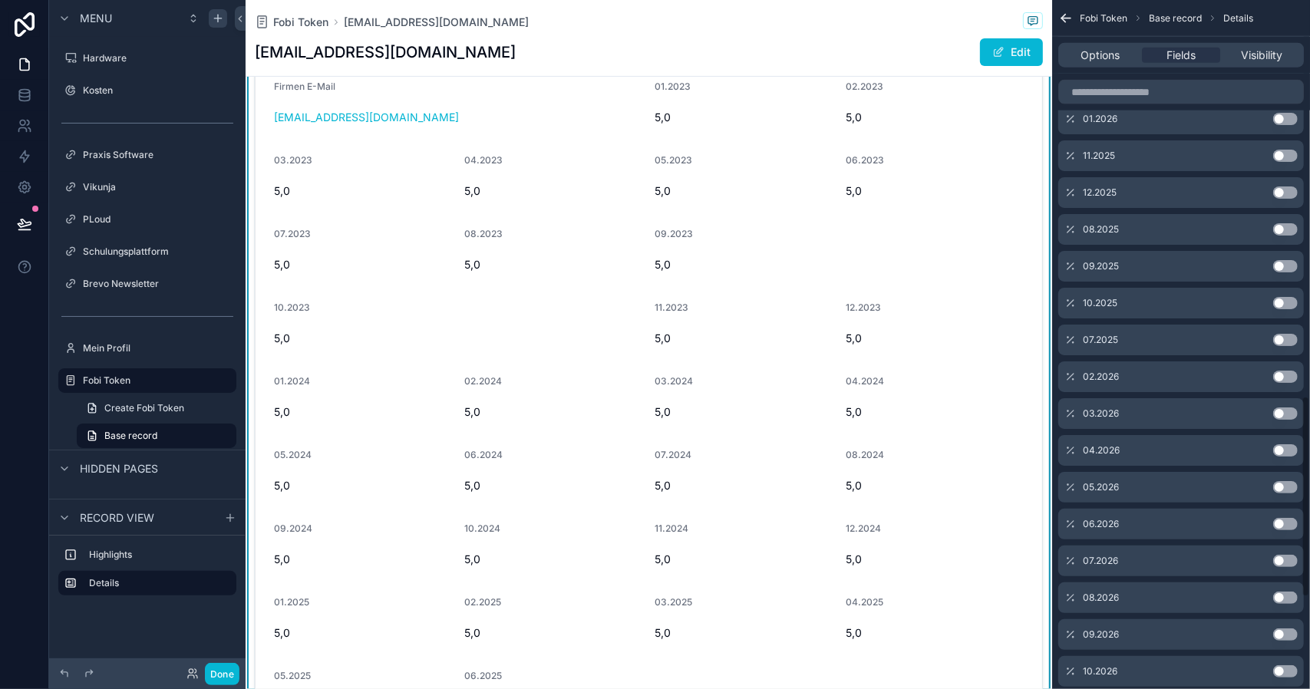
scroll to position [1428, 0]
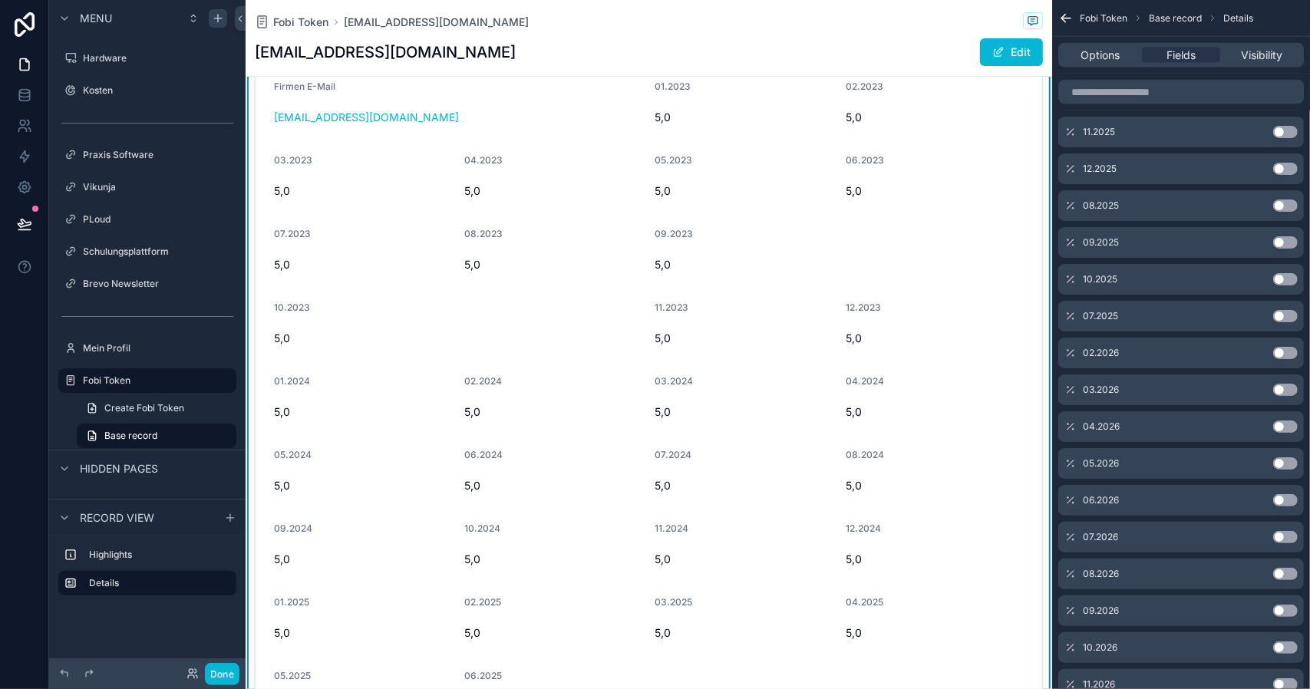
click at [1289, 315] on button "Use setting" at bounding box center [1285, 316] width 25 height 12
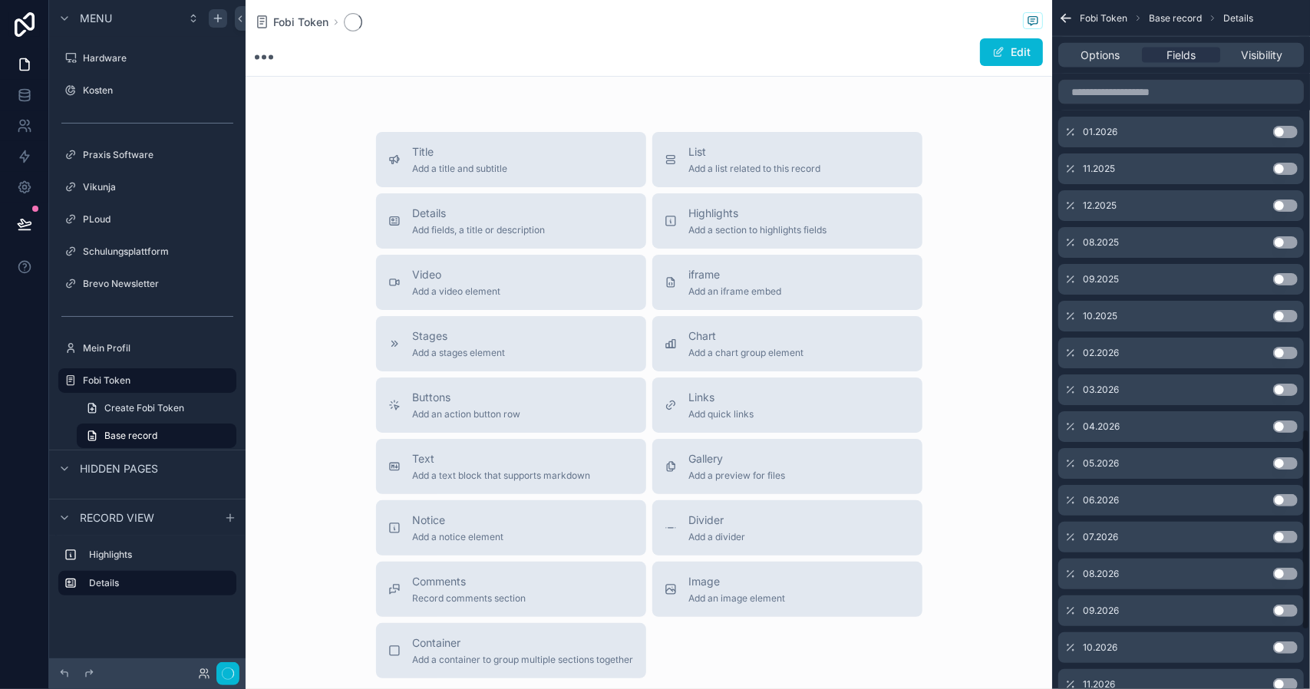
scroll to position [1465, 0]
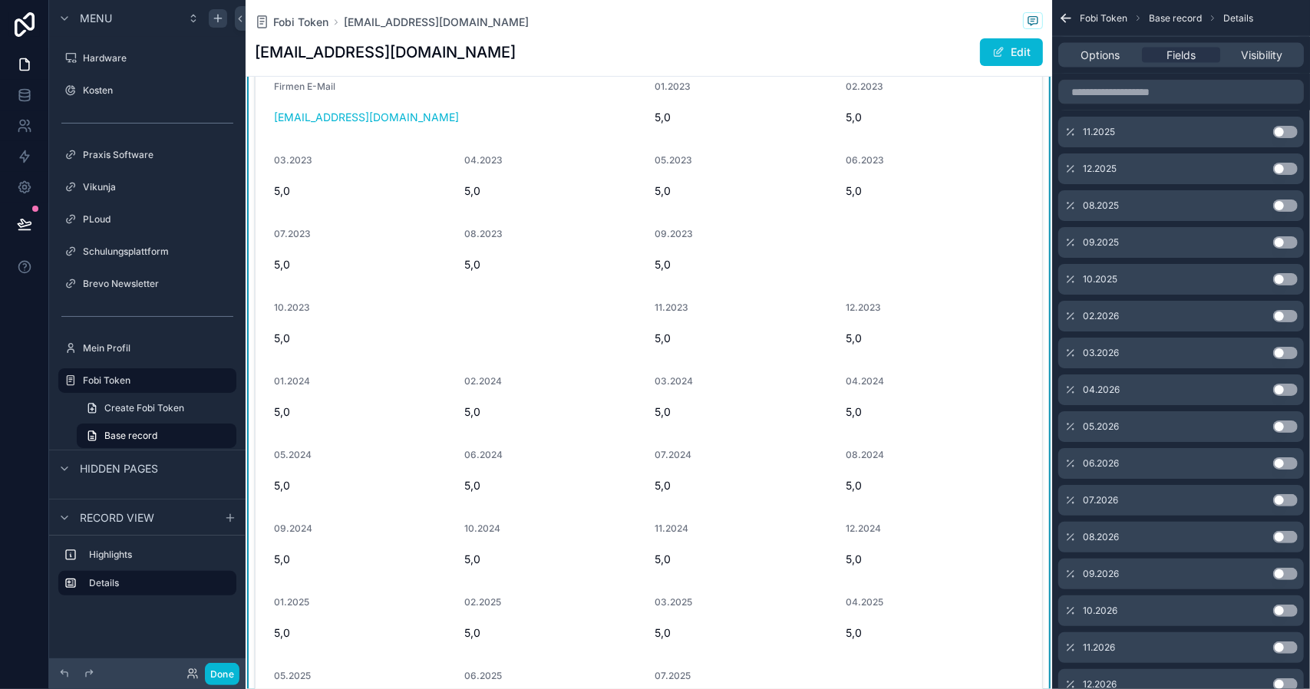
click at [1283, 202] on button "Use setting" at bounding box center [1285, 205] width 25 height 12
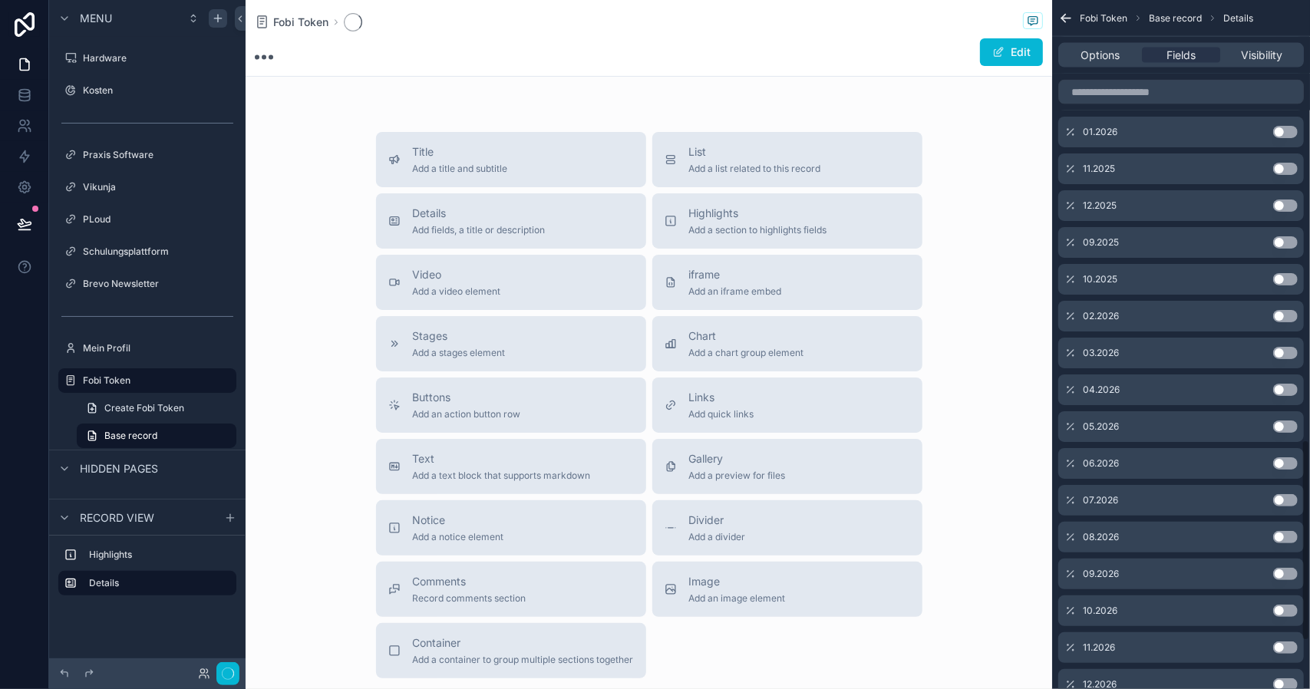
scroll to position [1501, 0]
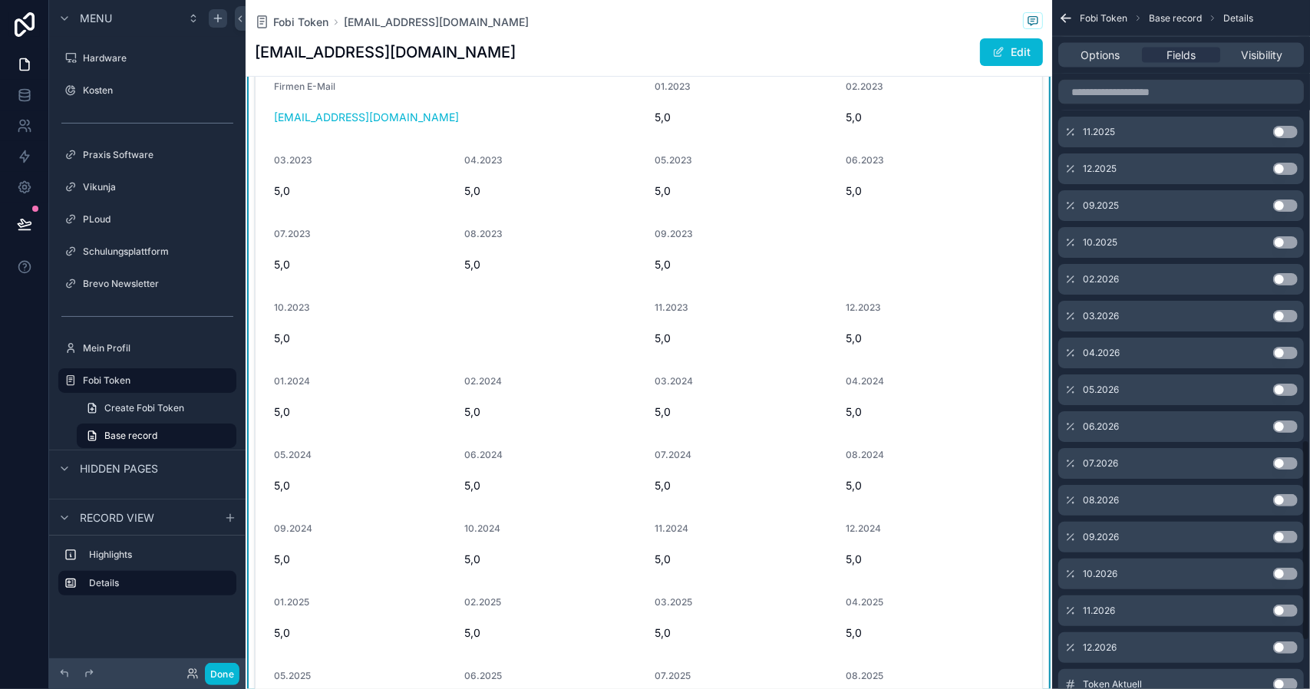
click at [1287, 202] on button "Use setting" at bounding box center [1285, 205] width 25 height 12
click at [1288, 202] on button "Use setting" at bounding box center [1285, 205] width 25 height 12
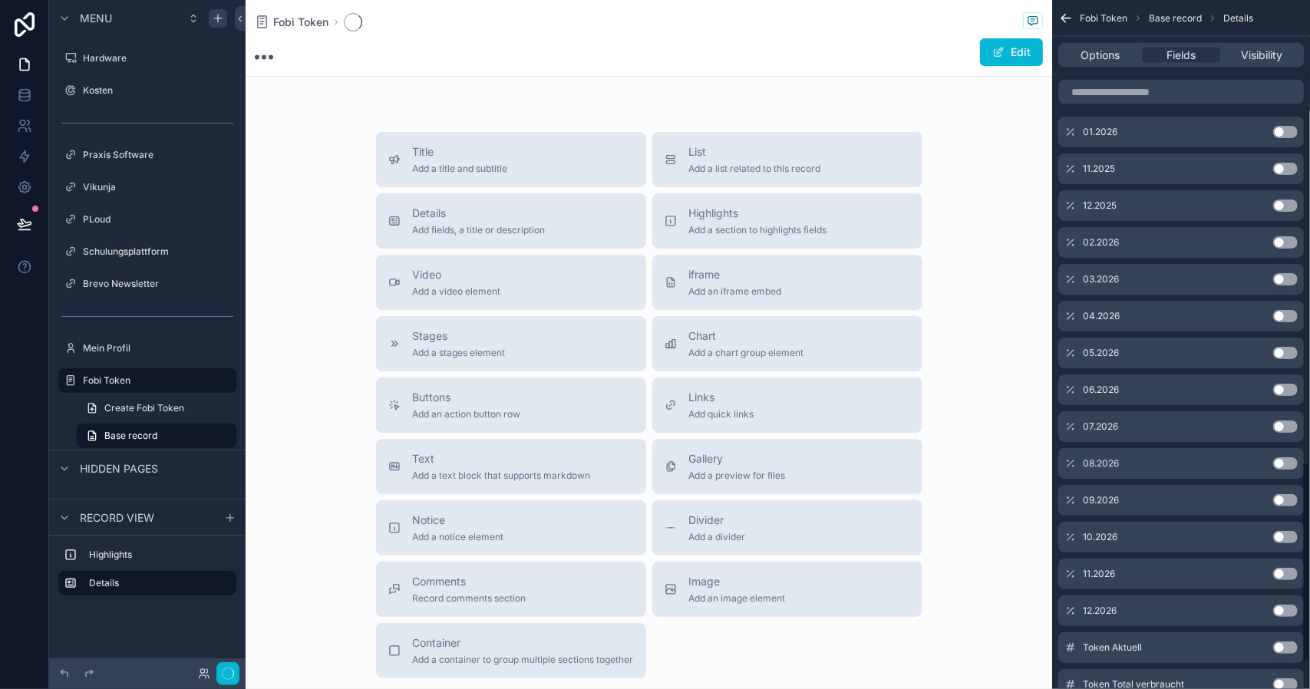
scroll to position [1575, 0]
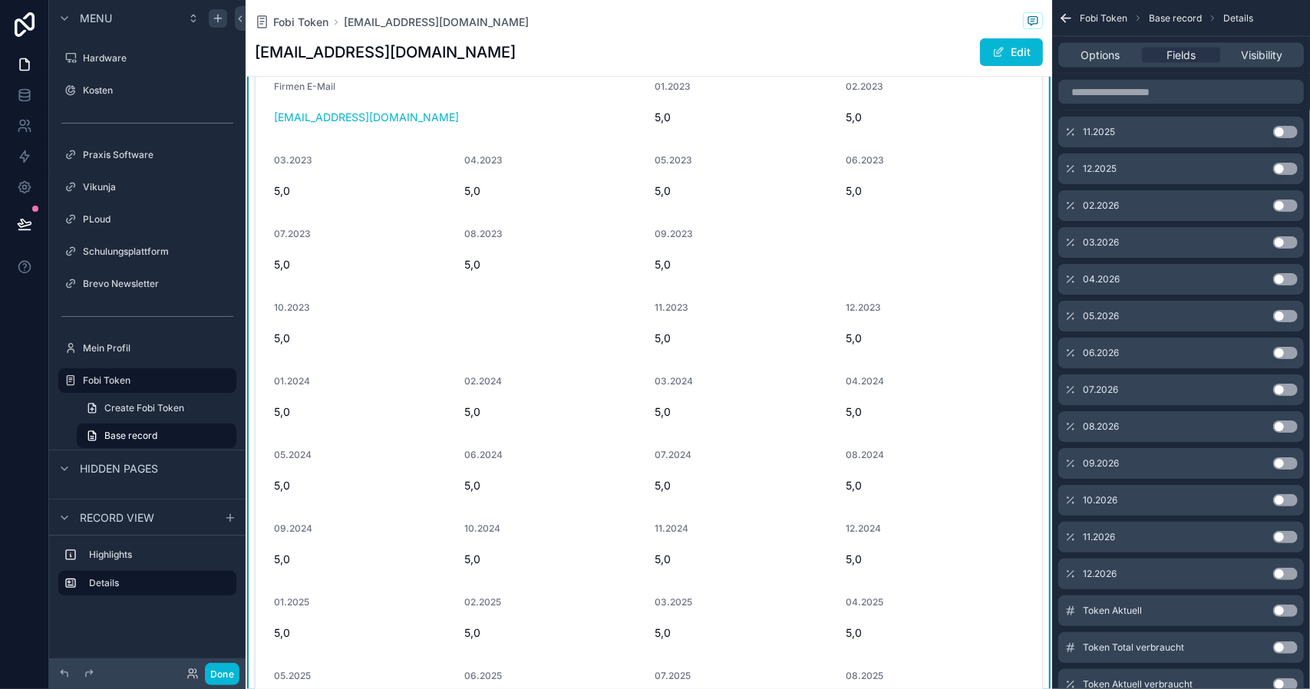
click at [1292, 128] on button "Use setting" at bounding box center [1285, 132] width 25 height 12
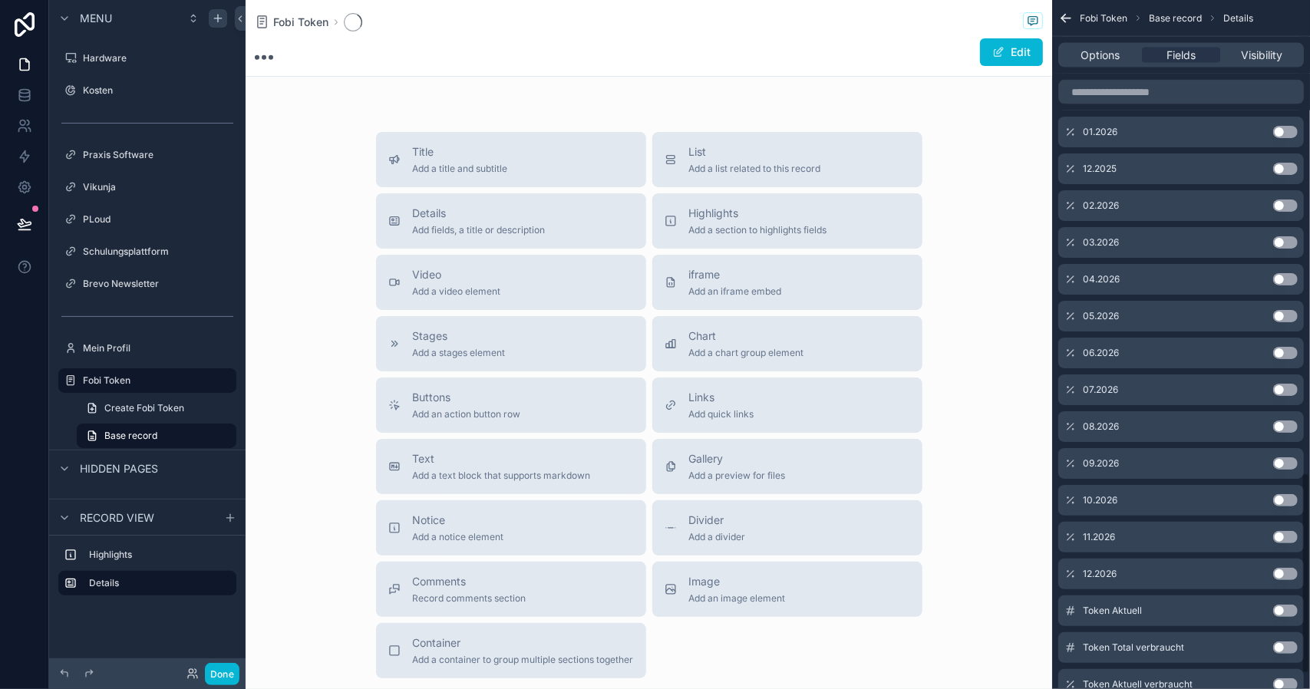
scroll to position [1612, 0]
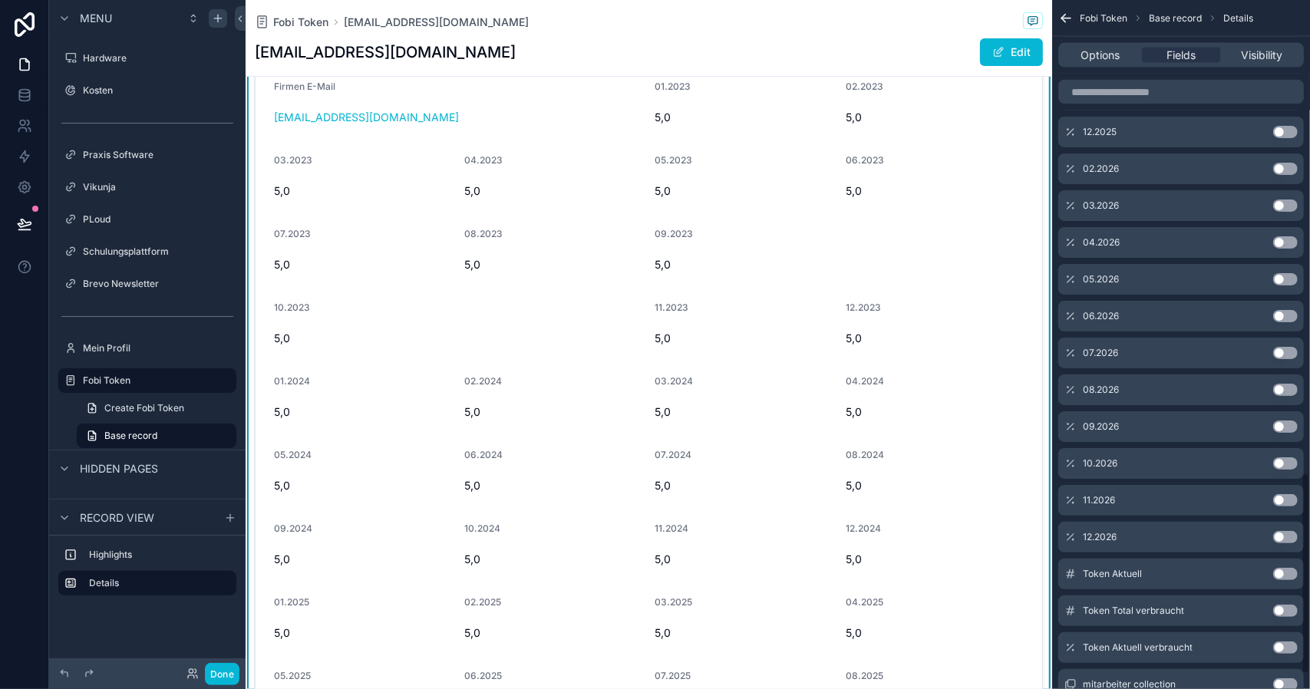
click at [1292, 128] on button "Use setting" at bounding box center [1285, 132] width 25 height 12
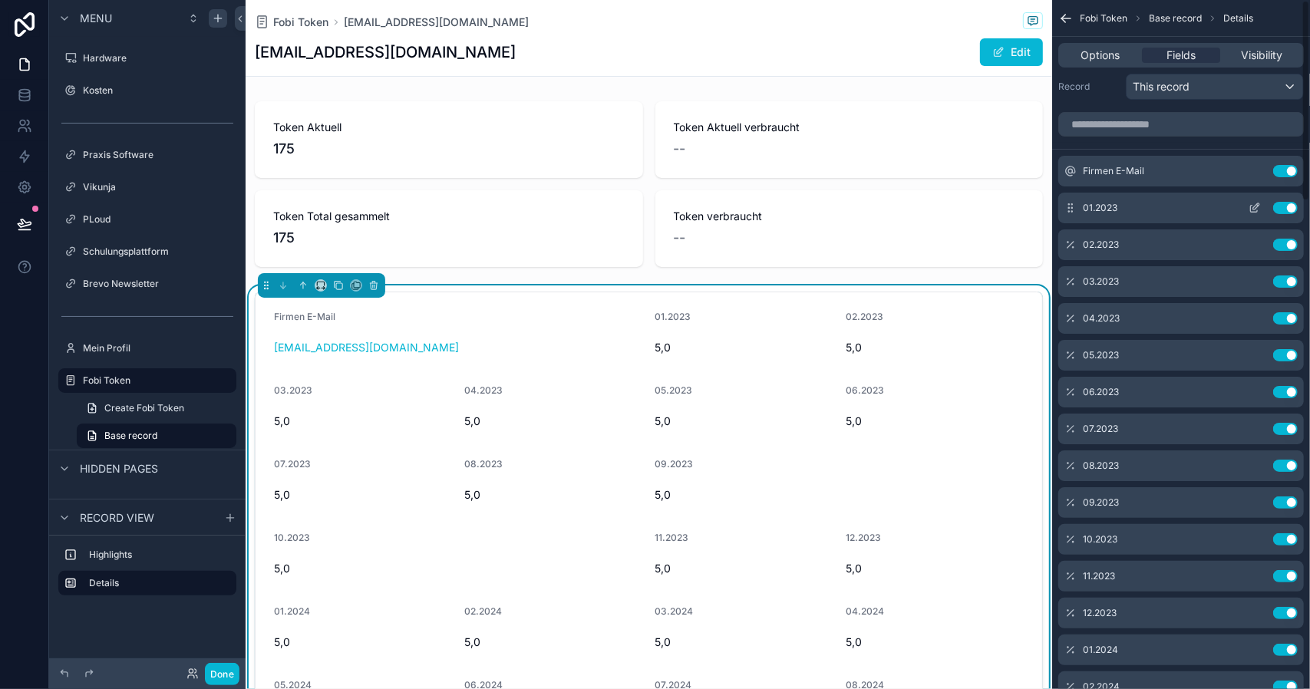
scroll to position [0, 0]
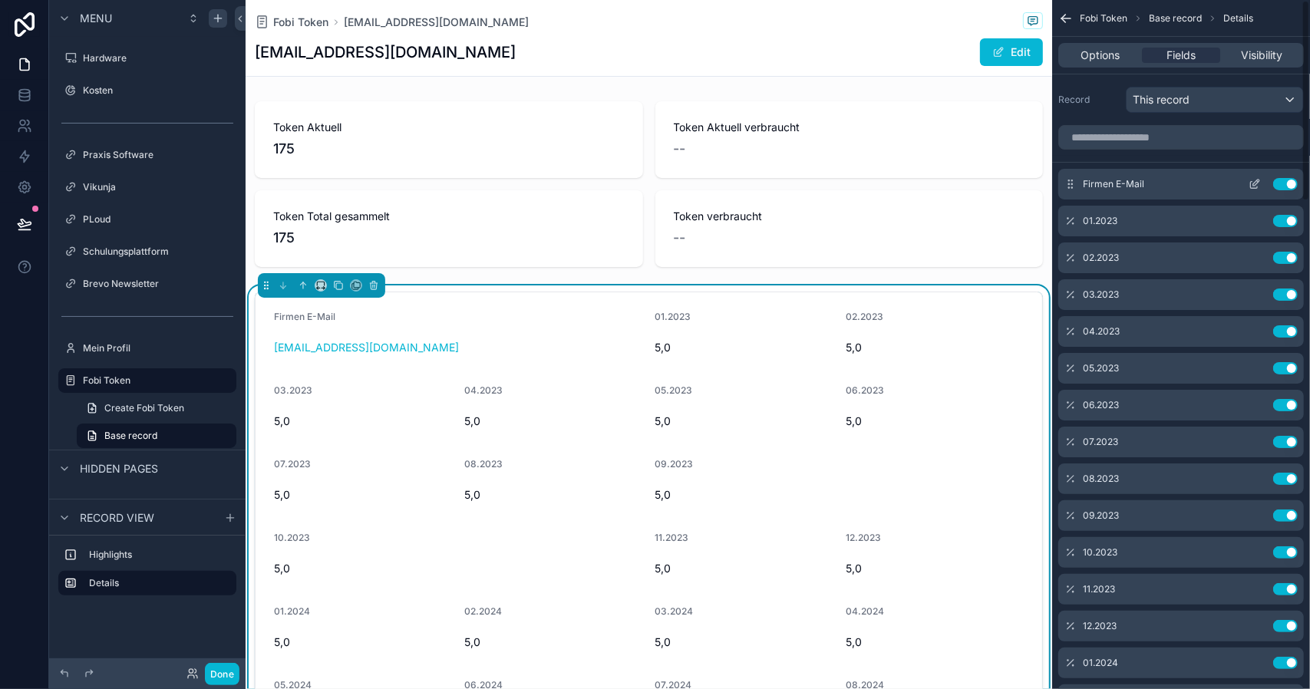
click at [1287, 182] on button "Use setting" at bounding box center [1285, 184] width 25 height 12
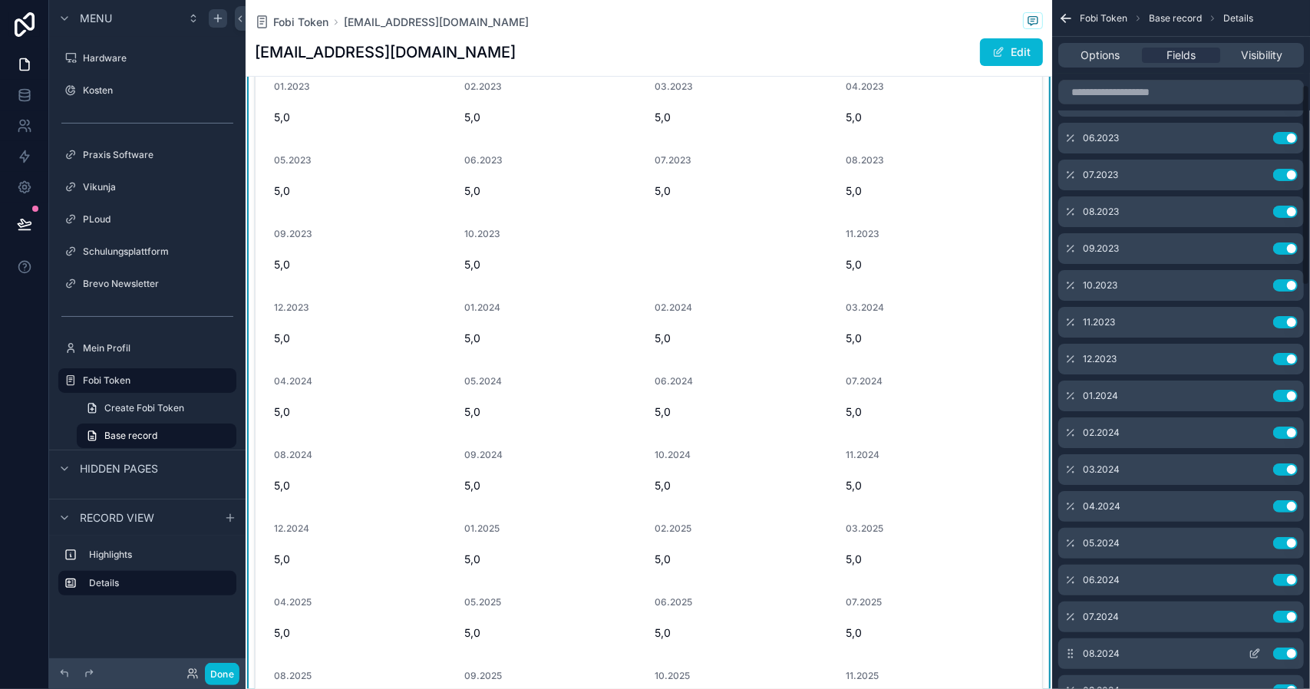
scroll to position [537, 0]
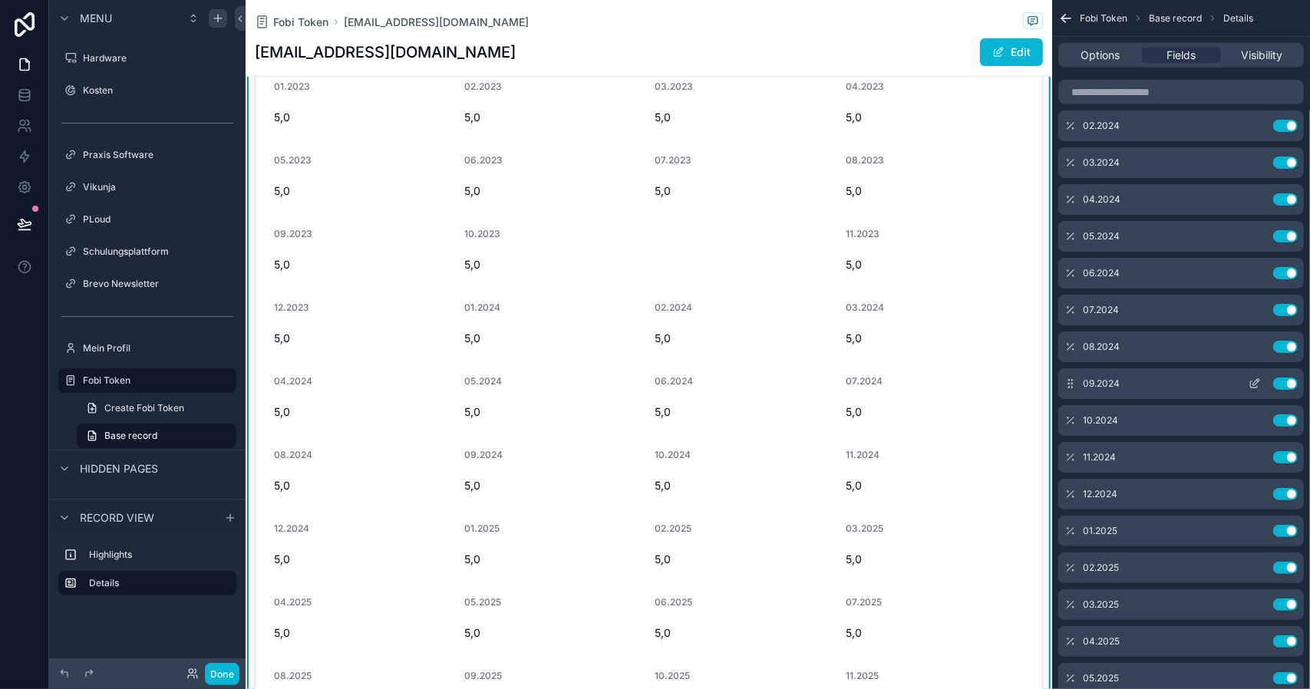
click at [1283, 384] on button "Use setting" at bounding box center [1285, 383] width 25 height 12
click at [1284, 384] on button "Use setting" at bounding box center [1285, 383] width 25 height 12
click at [1284, 414] on button "Use setting" at bounding box center [1285, 420] width 25 height 12
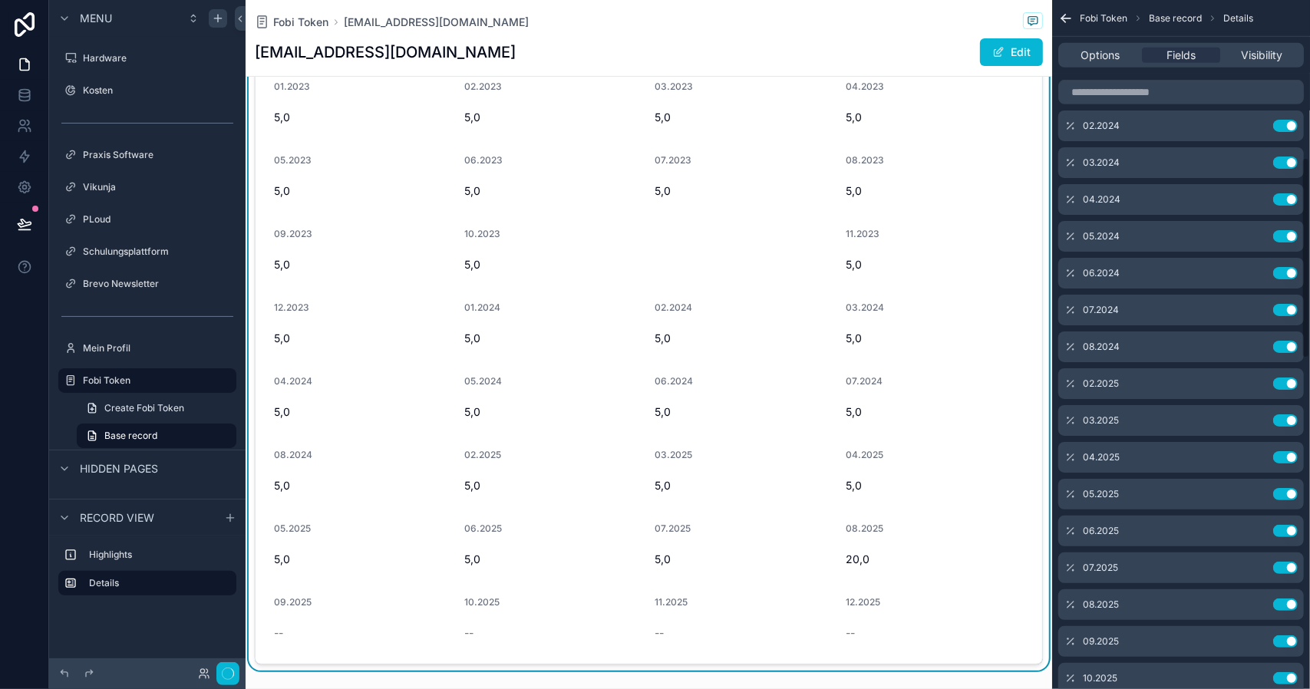
click at [1284, 384] on button "Use setting" at bounding box center [1285, 383] width 25 height 12
click at [1284, 414] on button "Use setting" at bounding box center [1285, 420] width 25 height 12
click at [1284, 384] on button "Use setting" at bounding box center [1285, 383] width 25 height 12
click at [1284, 414] on button "Use setting" at bounding box center [1285, 420] width 25 height 12
click at [1284, 451] on button "Use setting" at bounding box center [1285, 457] width 25 height 12
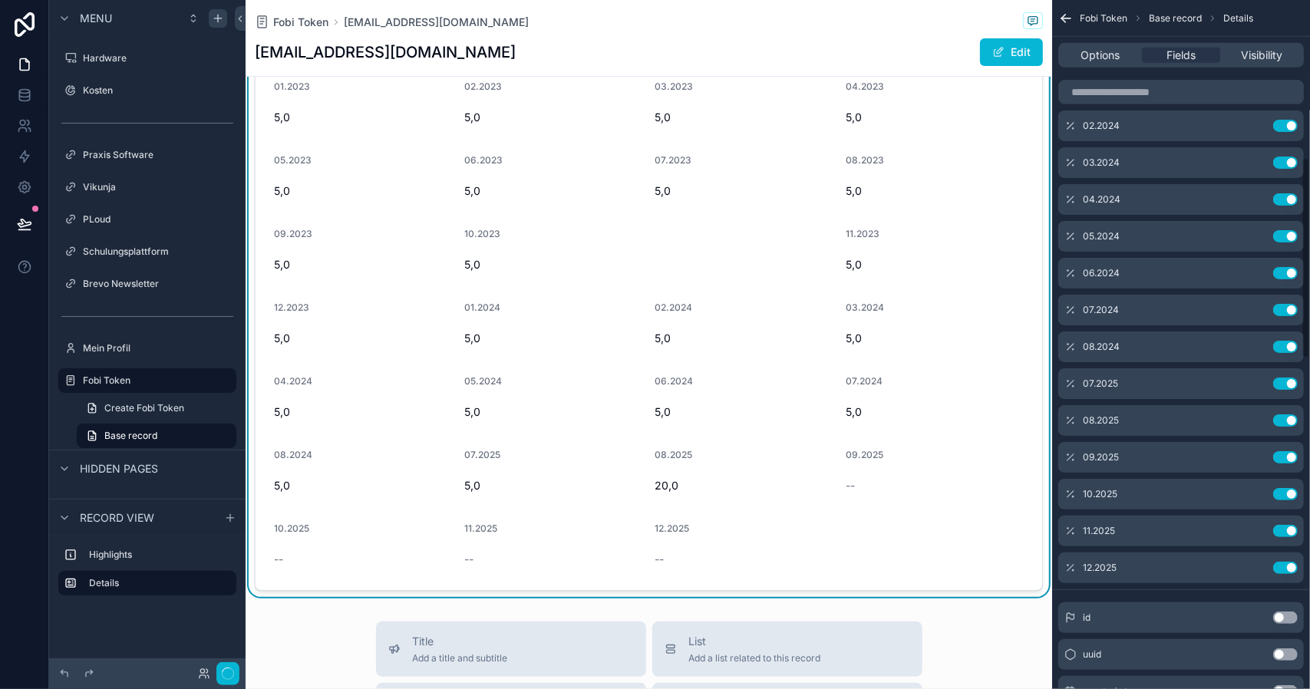
click at [1284, 384] on button "Use setting" at bounding box center [1285, 383] width 25 height 12
click at [1284, 414] on button "Use setting" at bounding box center [1285, 420] width 25 height 12
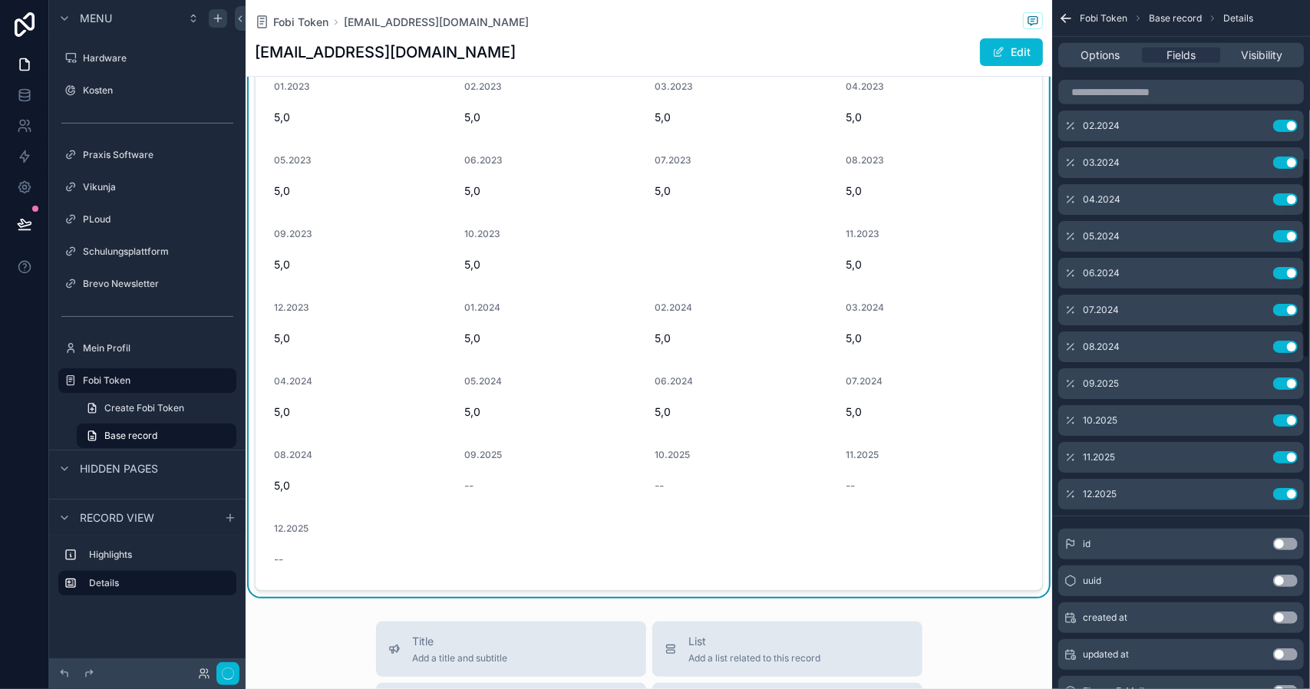
click at [1284, 384] on button "Use setting" at bounding box center [1285, 383] width 25 height 12
click at [1284, 414] on button "Use setting" at bounding box center [1285, 420] width 25 height 12
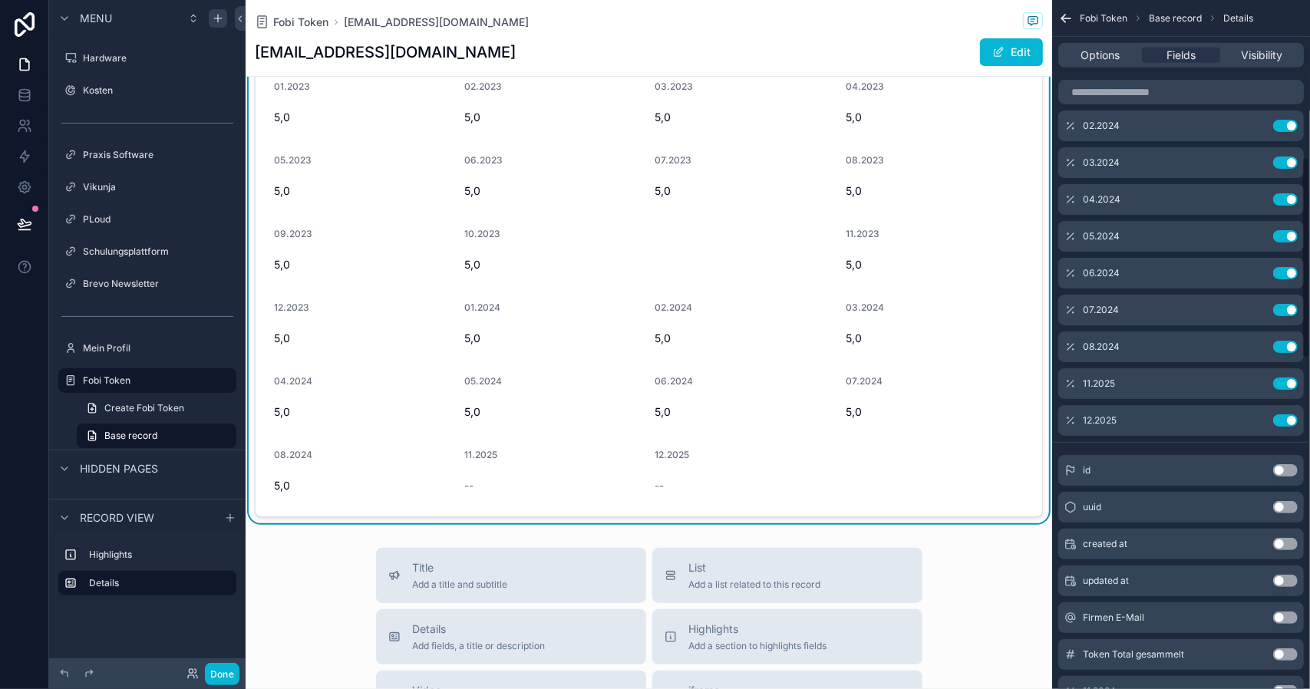
click at [1284, 384] on button "Use setting" at bounding box center [1285, 383] width 25 height 12
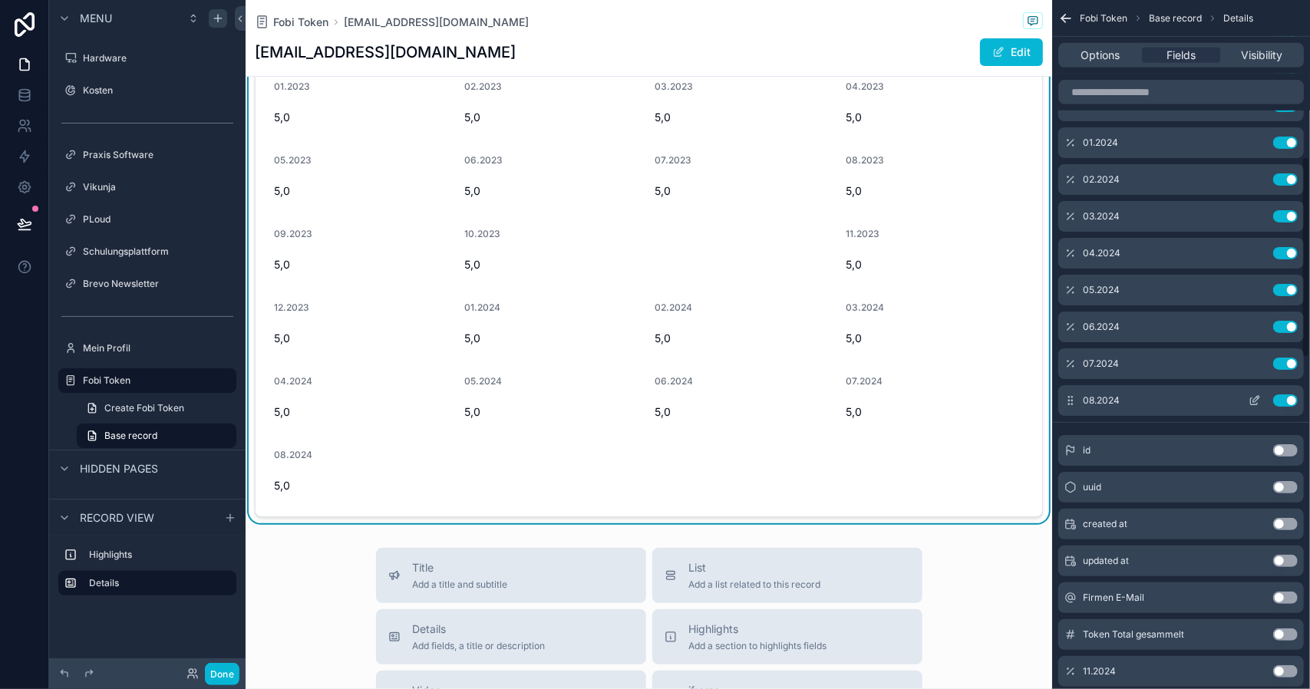
scroll to position [460, 0]
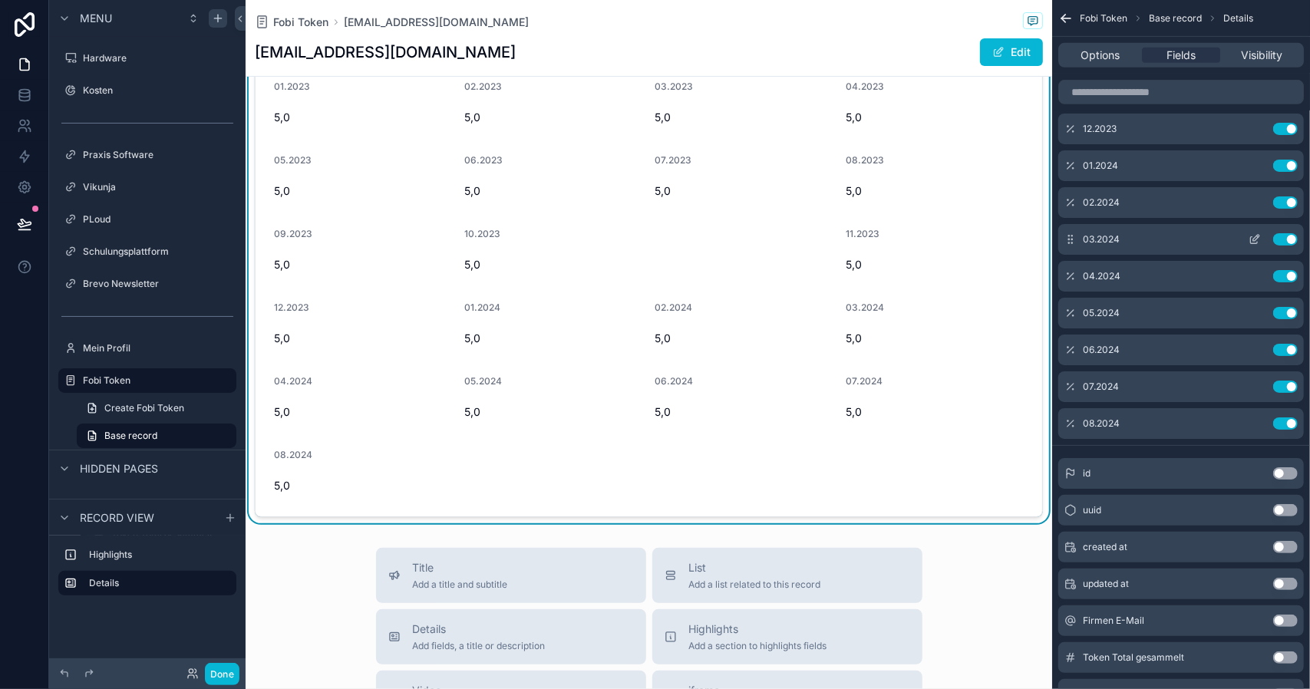
click at [1289, 203] on button "Use setting" at bounding box center [1285, 202] width 25 height 12
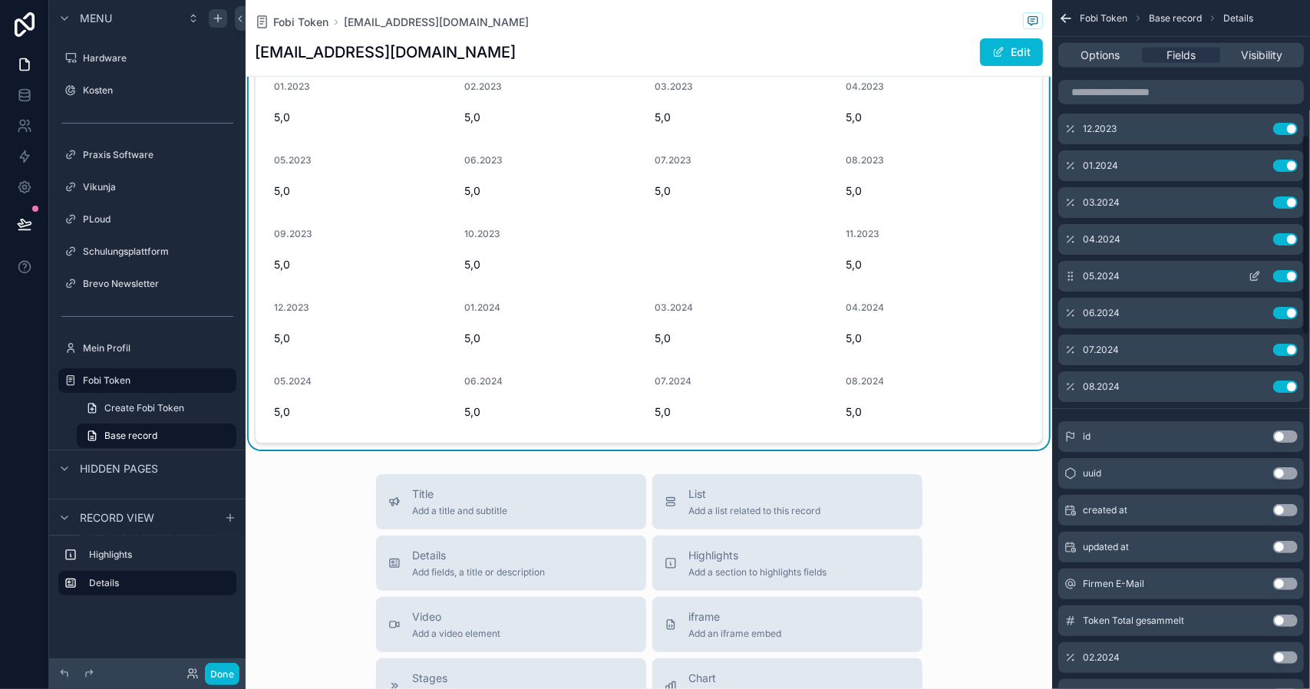
click at [1281, 271] on button "Use setting" at bounding box center [1285, 276] width 25 height 12
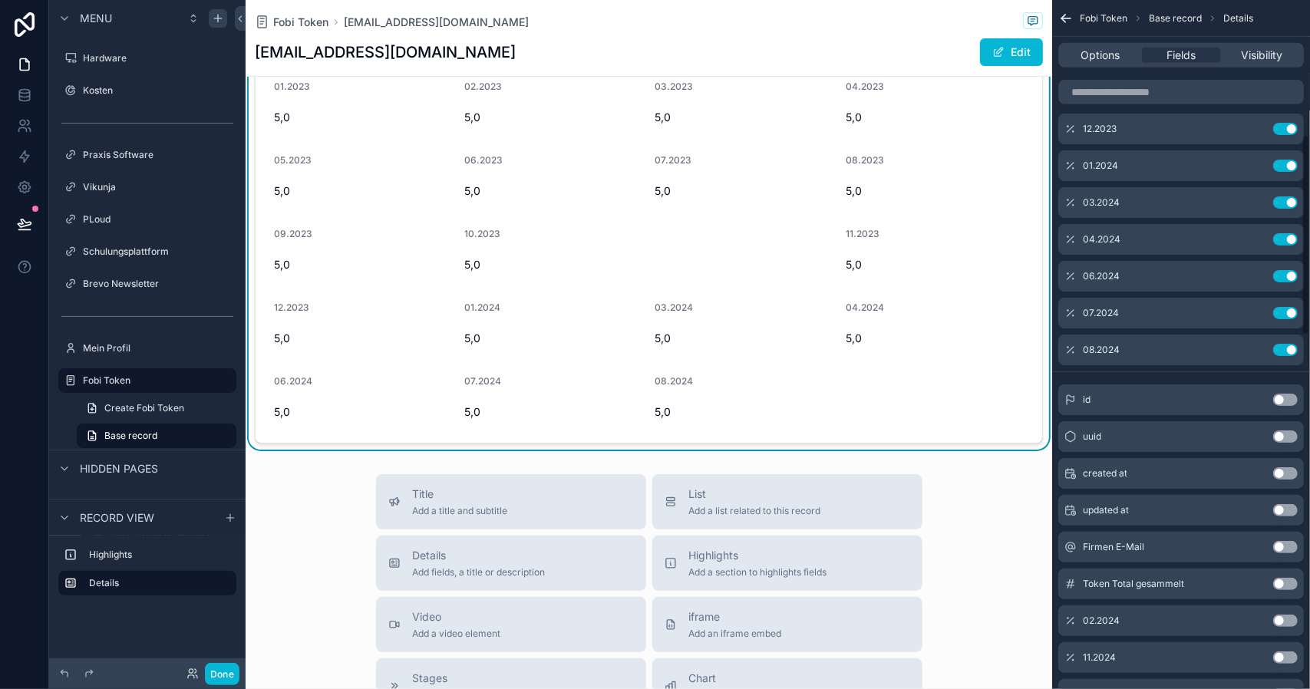
click at [1281, 271] on button "Use setting" at bounding box center [1285, 276] width 25 height 12
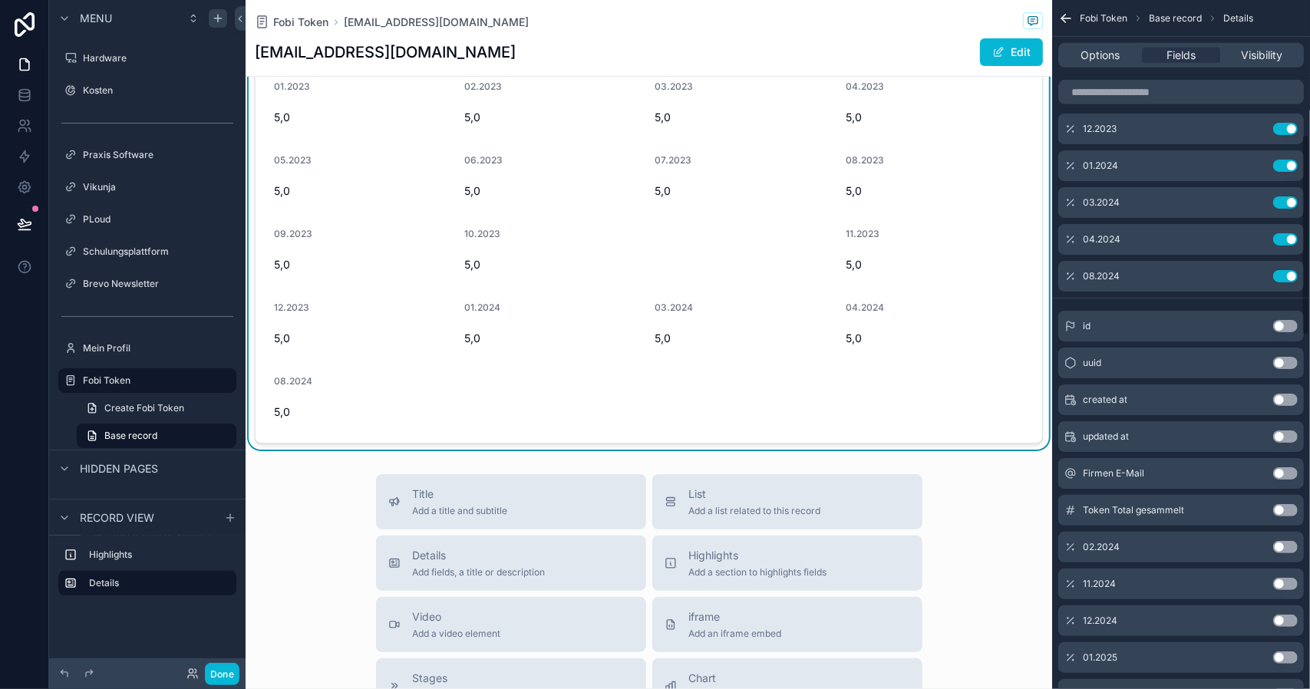
click at [1281, 271] on button "Use setting" at bounding box center [1285, 276] width 25 height 12
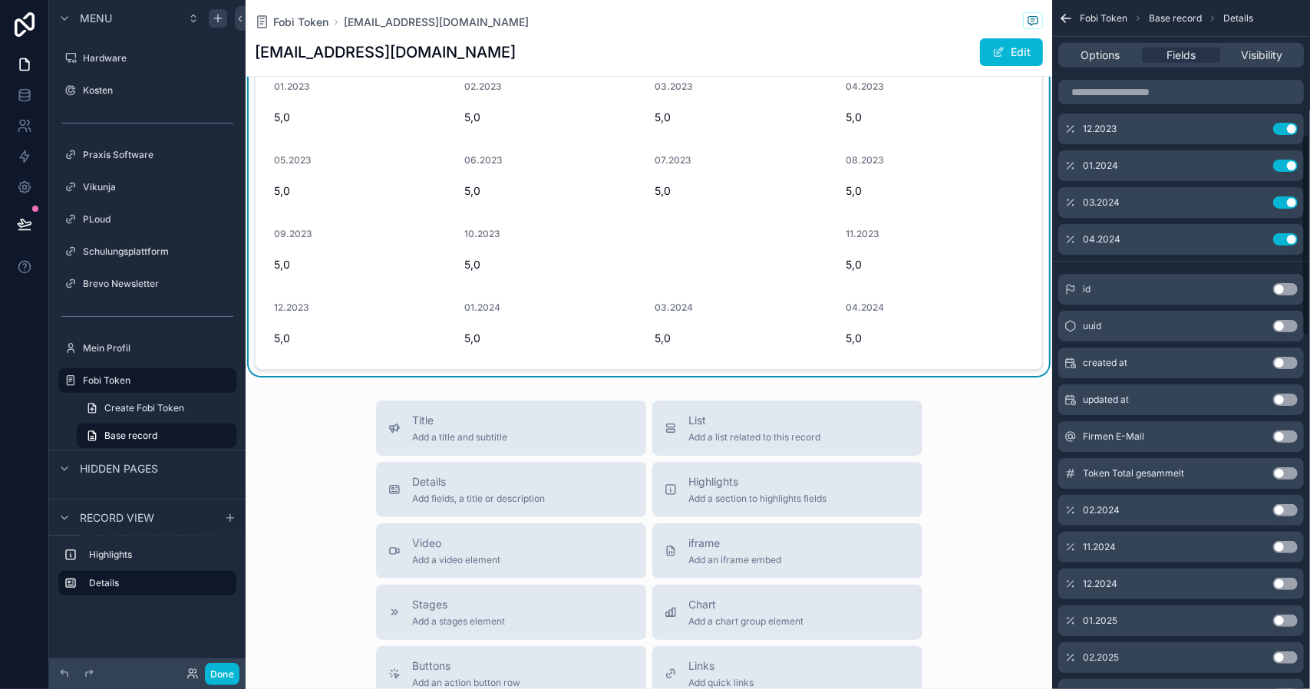
drag, startPoint x: 1287, startPoint y: 239, endPoint x: 1287, endPoint y: 224, distance: 15.4
click at [1288, 239] on button "Use setting" at bounding box center [1285, 239] width 25 height 12
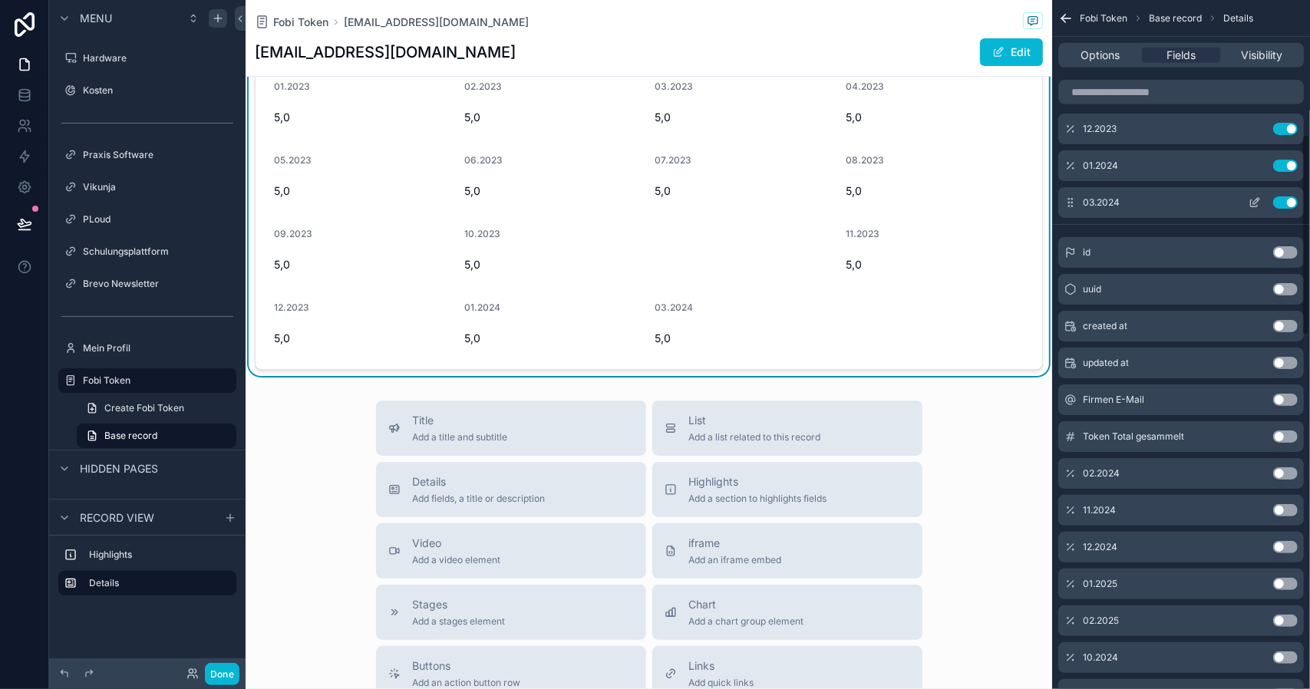
click at [1285, 198] on button "Use setting" at bounding box center [1285, 202] width 25 height 12
click at [1286, 162] on button "Use setting" at bounding box center [1285, 166] width 25 height 12
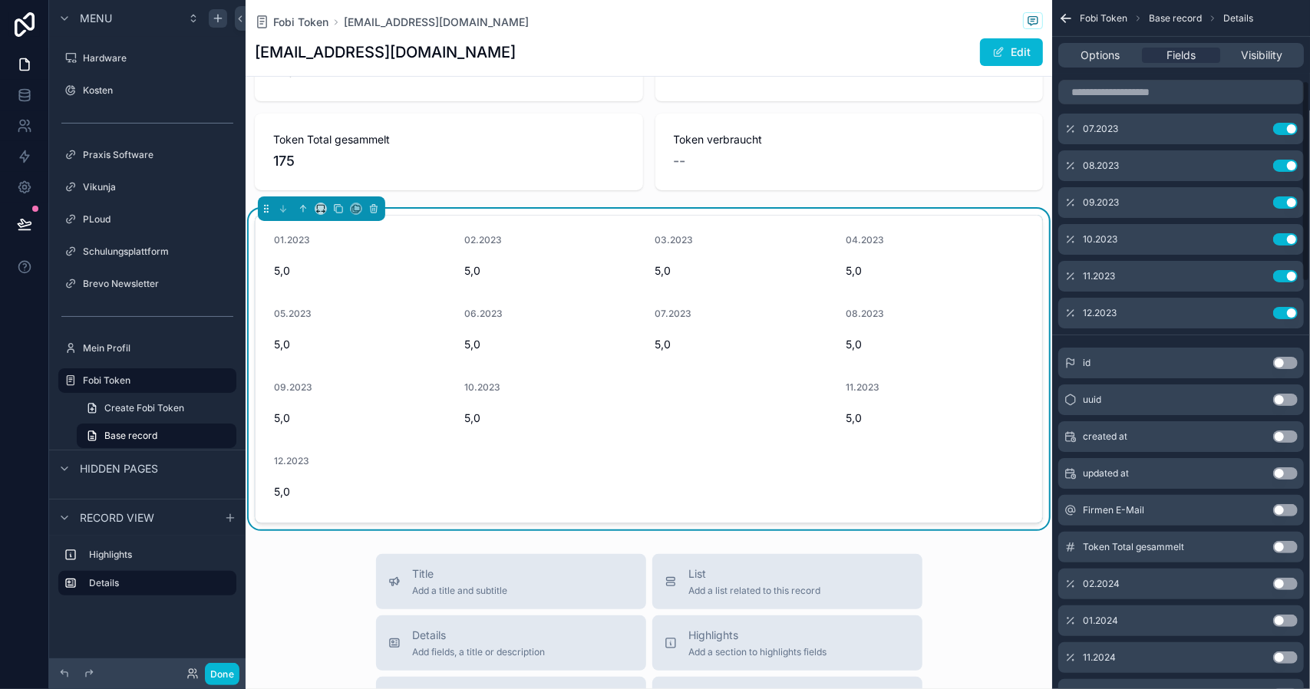
scroll to position [153, 0]
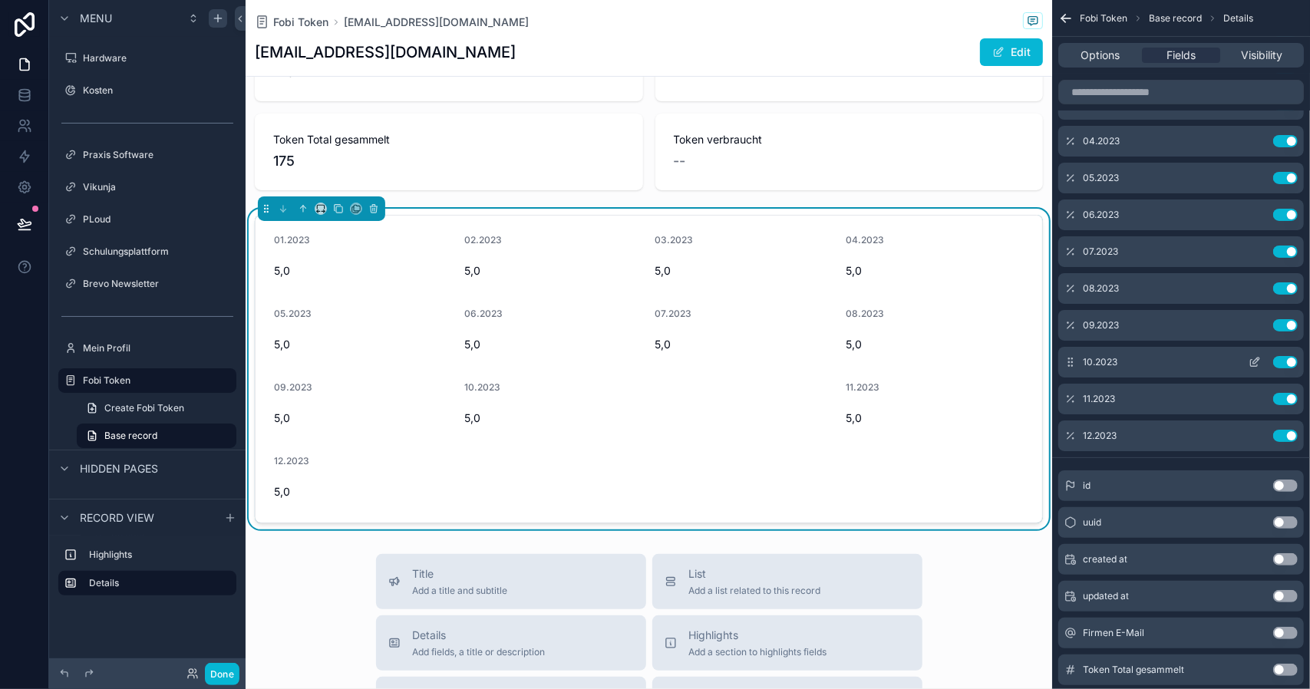
click at [1250, 363] on icon "scrollable content" at bounding box center [1253, 363] width 7 height 7
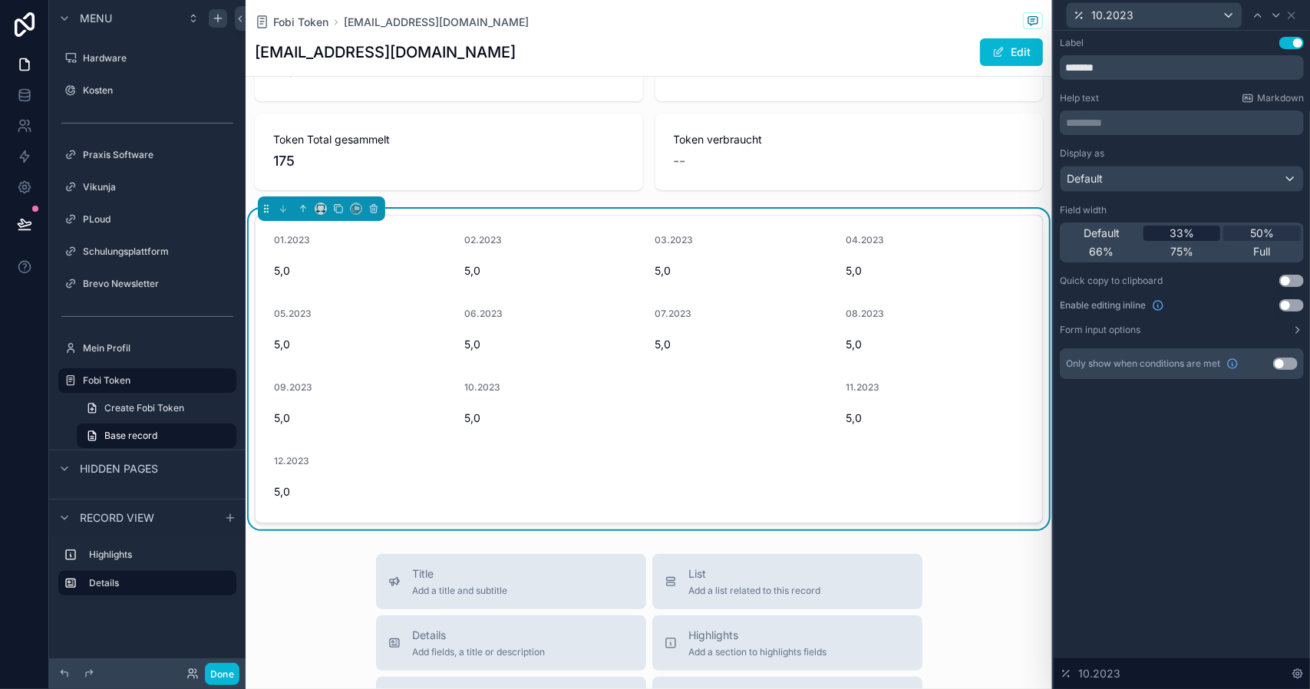
click at [1181, 234] on span "33%" at bounding box center [1181, 233] width 25 height 15
click at [1079, 232] on div "Default" at bounding box center [1101, 233] width 77 height 15
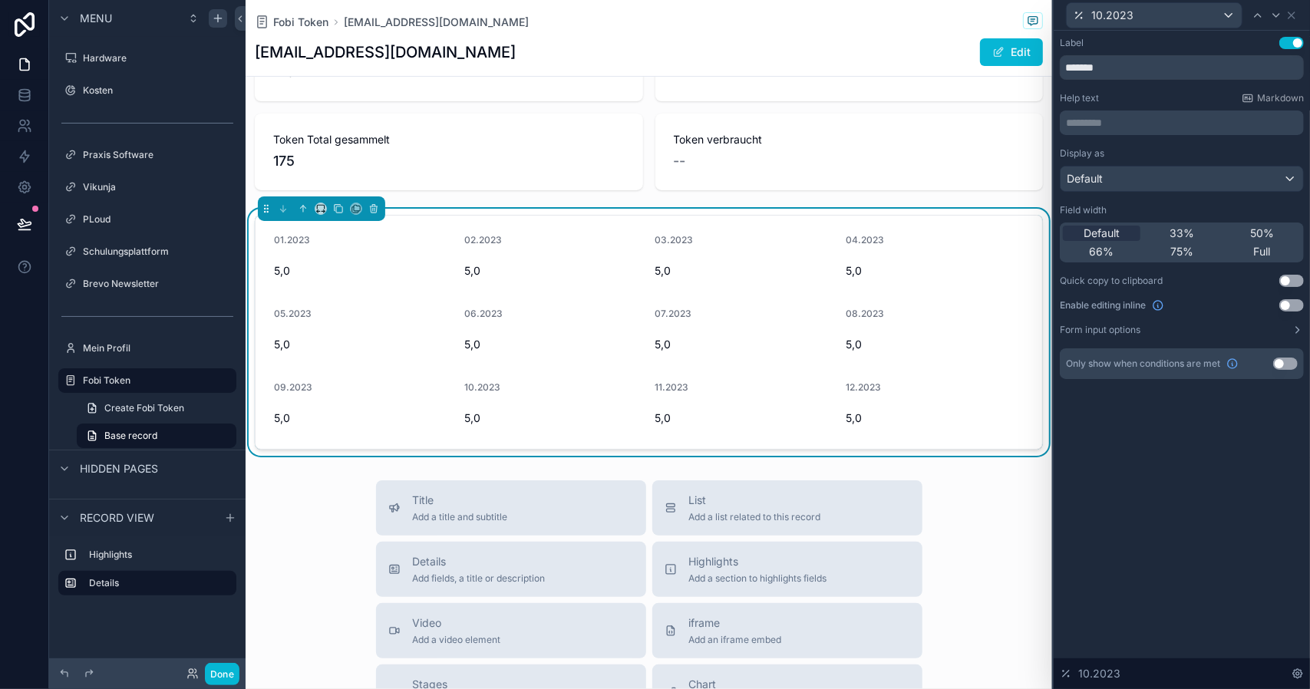
drag, startPoint x: 287, startPoint y: 536, endPoint x: 288, endPoint y: 520, distance: 16.2
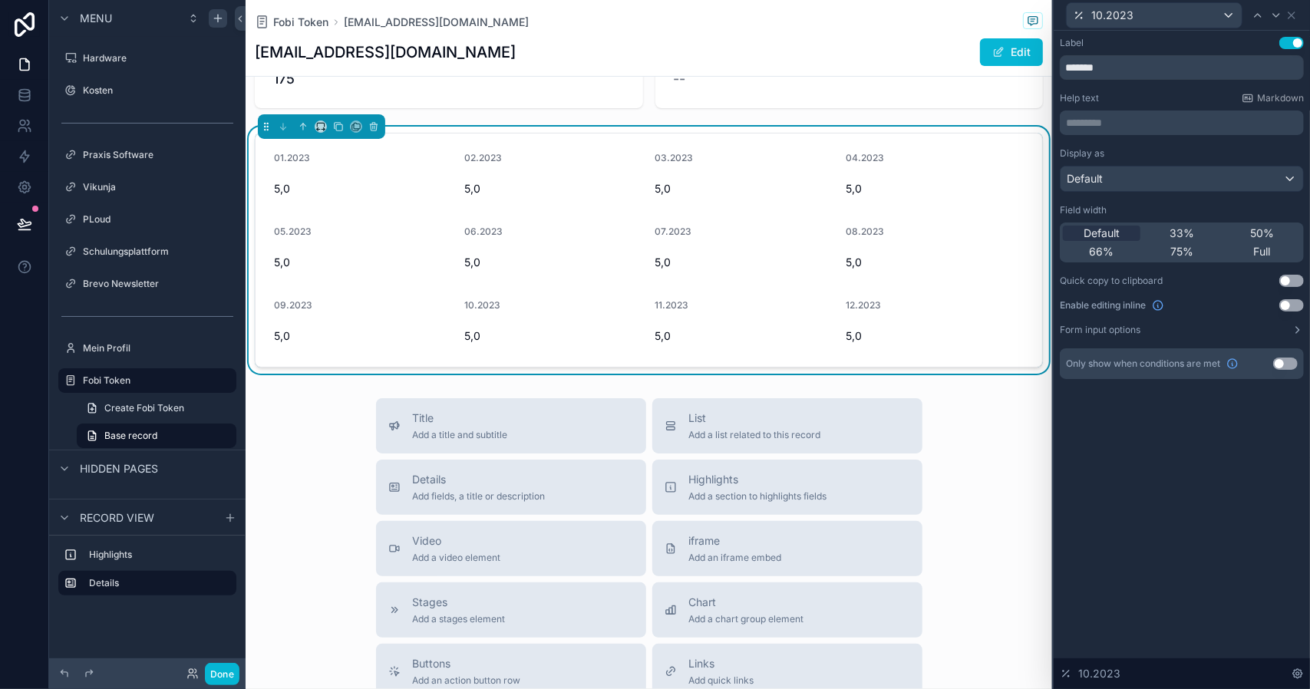
scroll to position [77, 0]
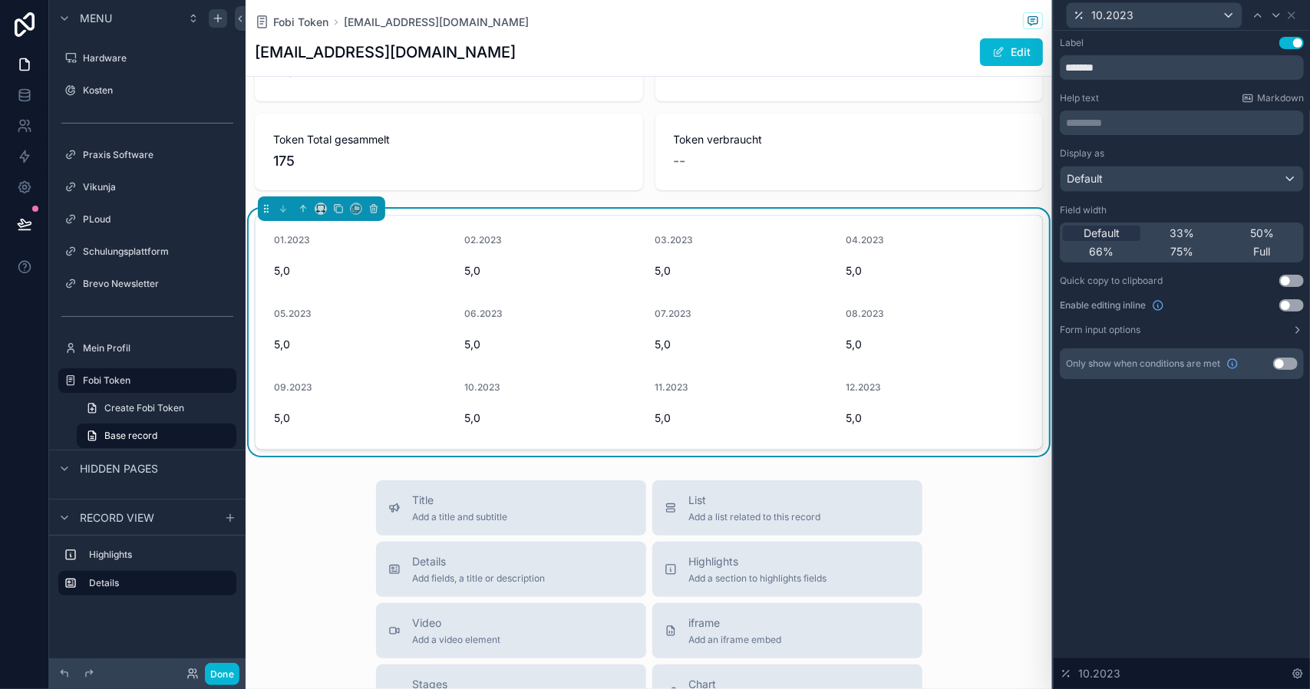
click at [552, 203] on div "Token Aktuell 175 Token Aktuell verbraucht -- Token Total gesammelt 175 Token v…" at bounding box center [648, 236] width 806 height 437
drag, startPoint x: 522, startPoint y: 509, endPoint x: 486, endPoint y: 513, distance: 35.6
click at [486, 513] on div "Title Add a title and subtitle" at bounding box center [510, 508] width 245 height 31
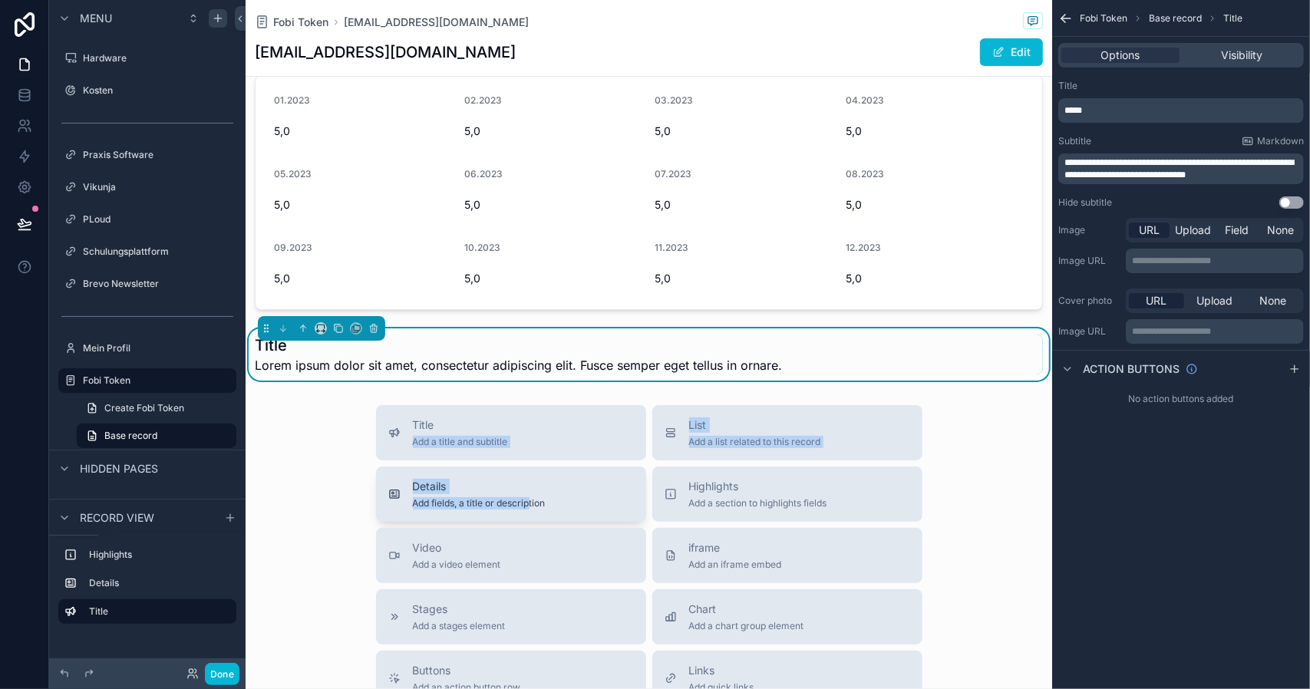
scroll to position [226, 0]
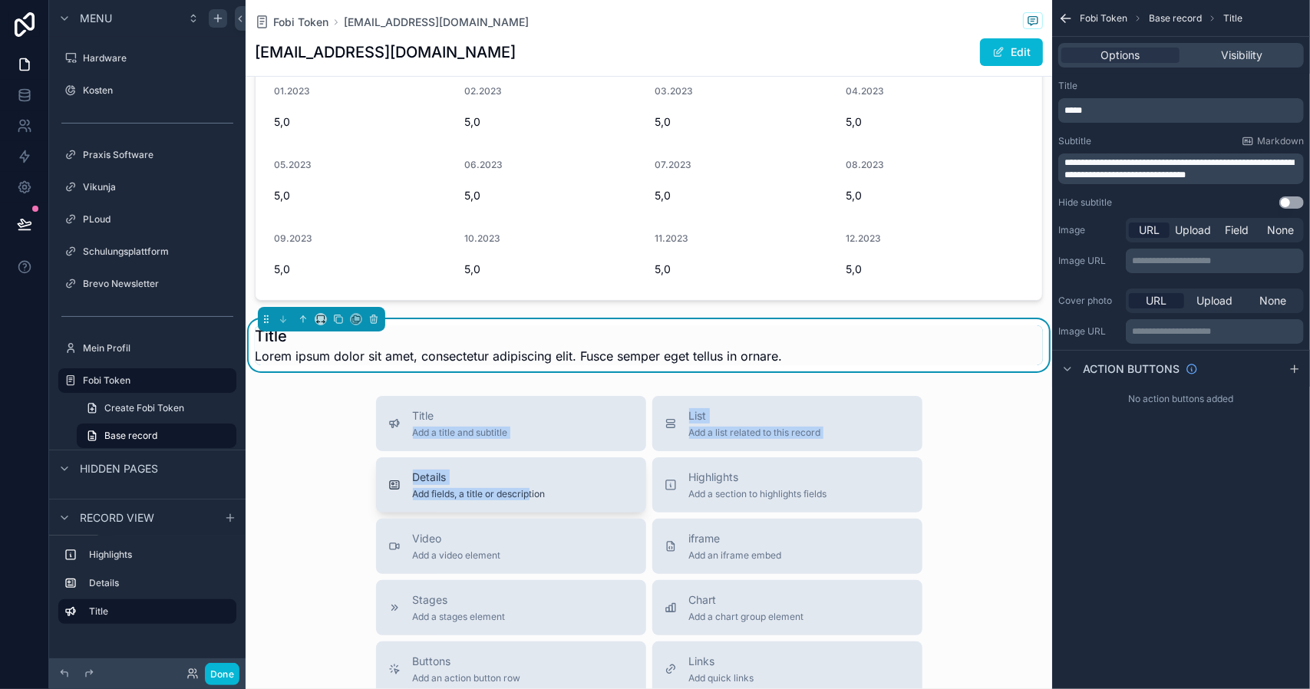
drag, startPoint x: 486, startPoint y: 513, endPoint x: 520, endPoint y: 498, distance: 37.1
click at [520, 499] on div "Fobi Token [EMAIL_ADDRESS][DOMAIN_NAME] [DOMAIN_NAME][EMAIL_ADDRESS][DOMAIN_NAM…" at bounding box center [648, 419] width 806 height 1290
click at [407, 351] on span "Lorem ipsum dolor sit amet, consectetur adipiscing elit. Fusce semper eget tell…" at bounding box center [518, 356] width 527 height 18
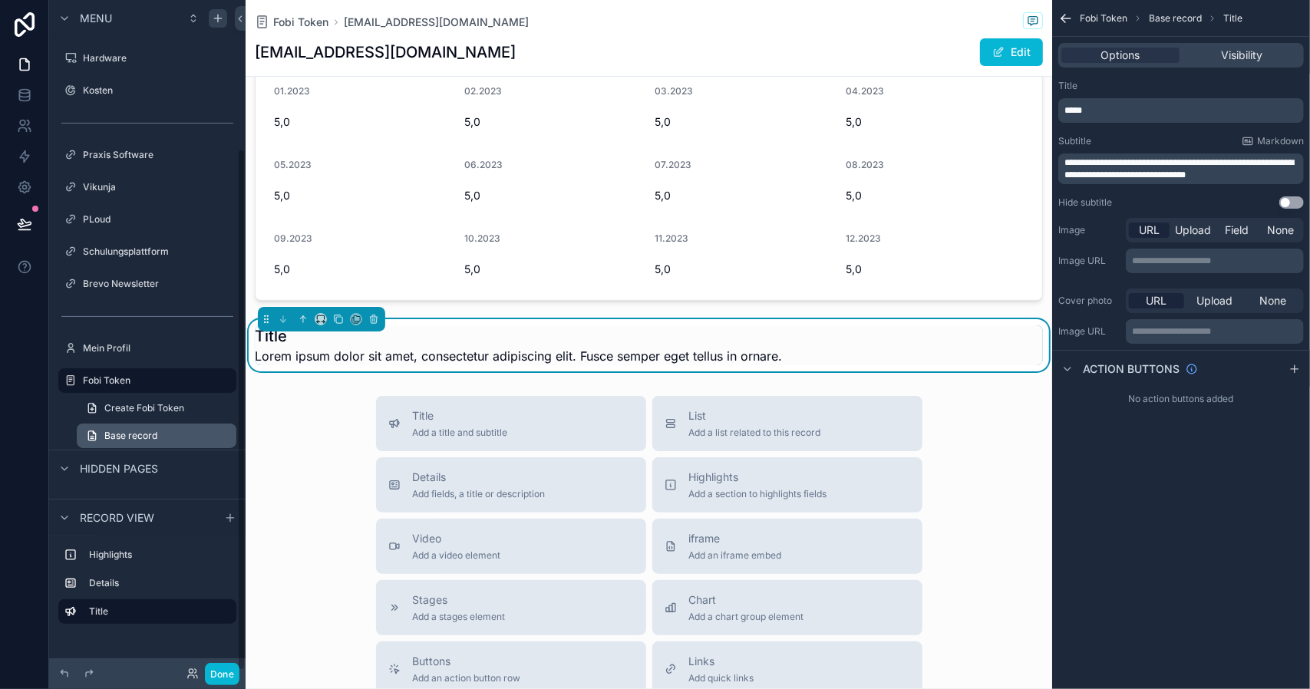
click at [209, 437] on link "Base record" at bounding box center [157, 435] width 160 height 25
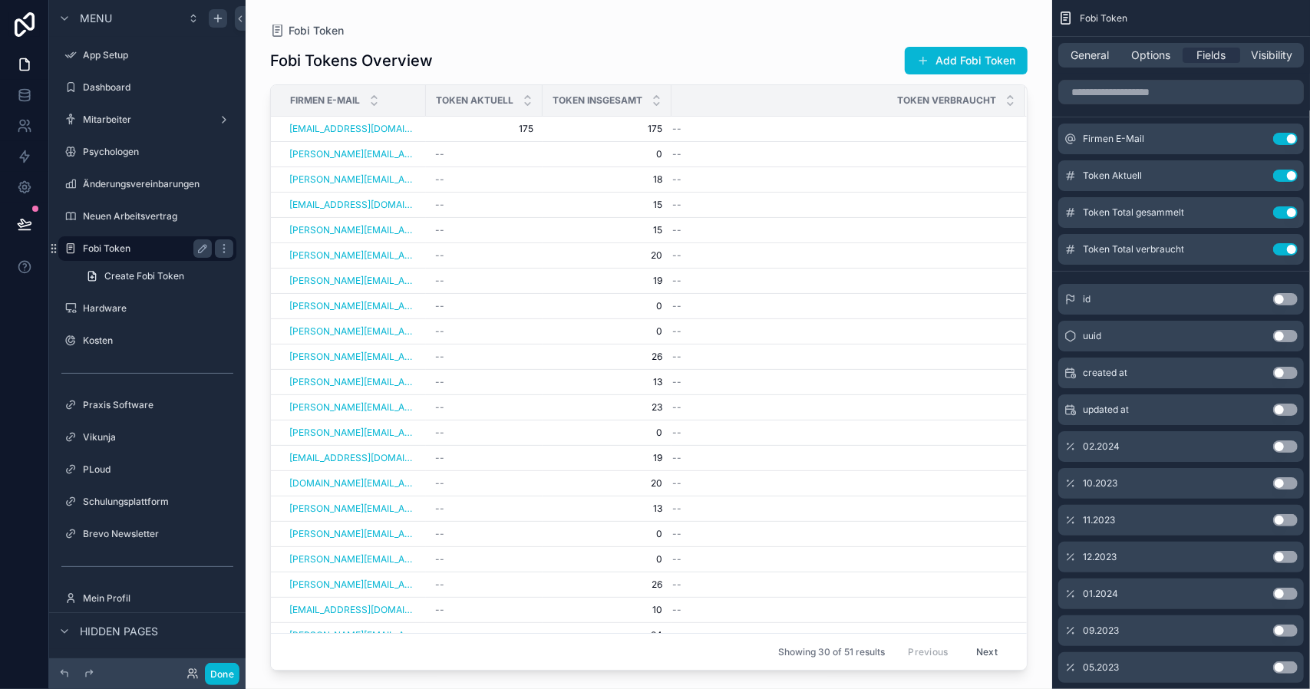
click at [136, 257] on div "Fobi Token" at bounding box center [147, 248] width 129 height 18
click at [536, 159] on div "scrollable content" at bounding box center [648, 335] width 806 height 670
click at [643, 157] on span "0" at bounding box center [607, 154] width 110 height 12
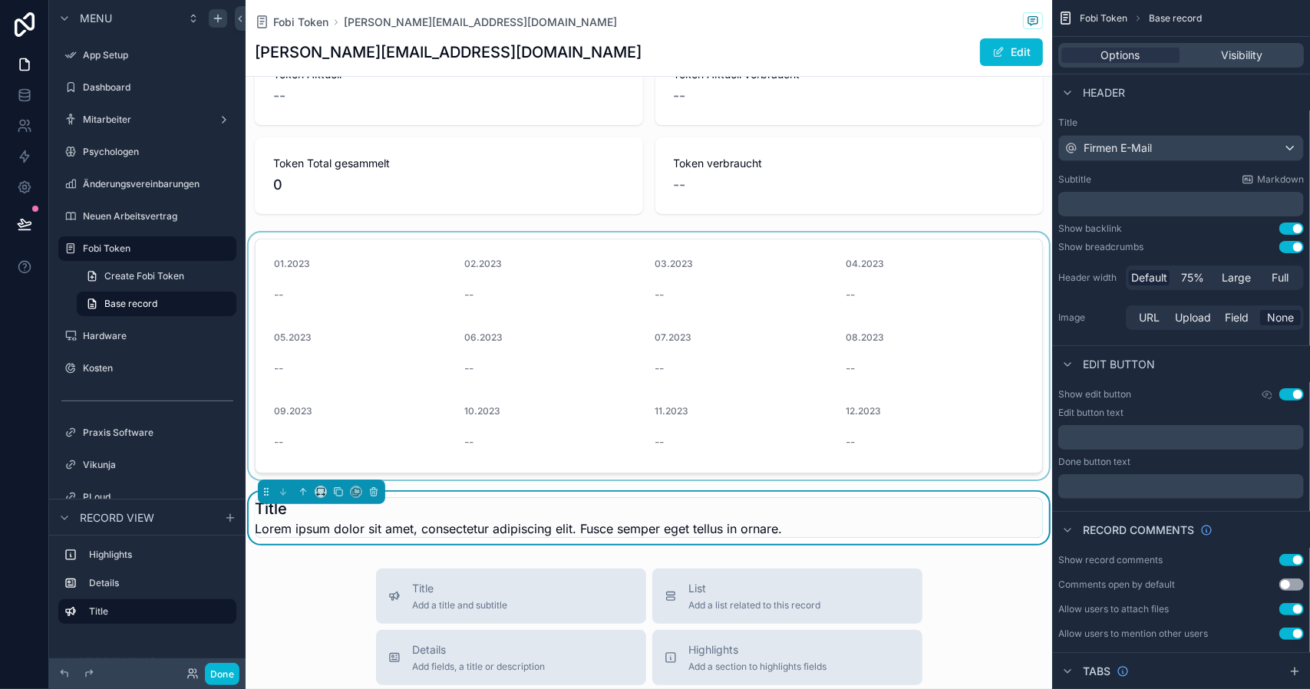
scroll to position [77, 0]
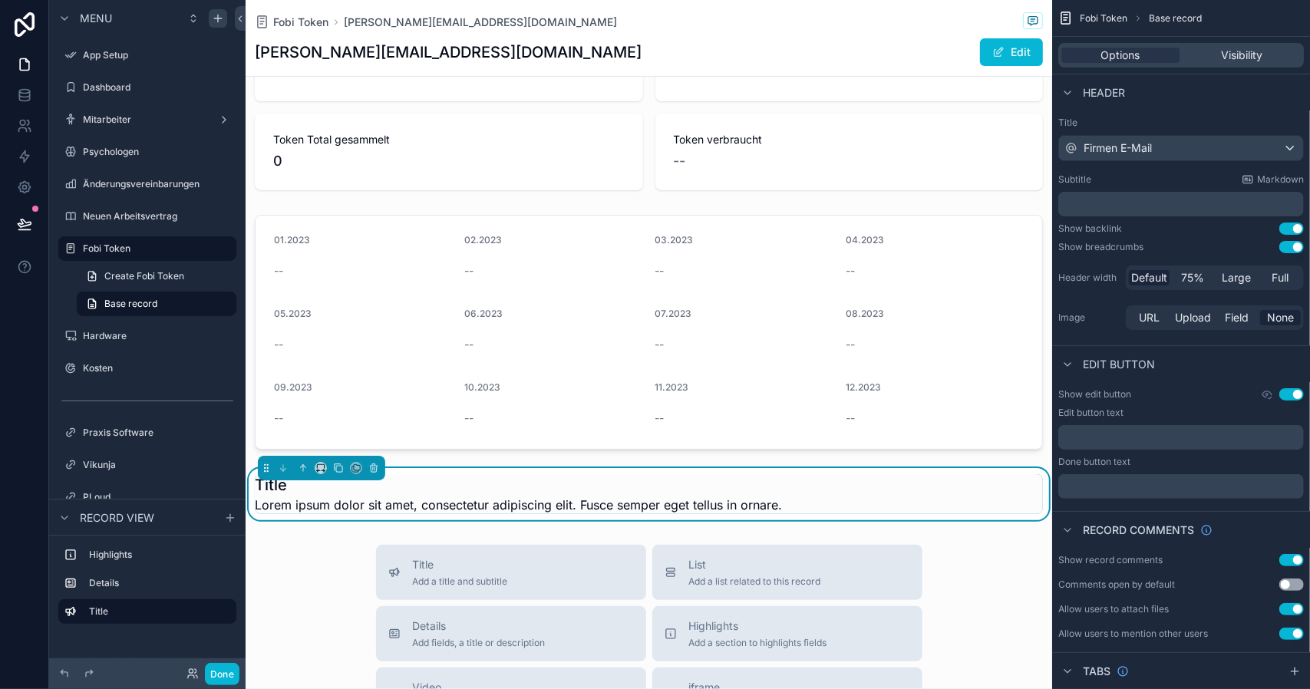
click at [542, 502] on span "Lorem ipsum dolor sit amet, consectetur adipiscing elit. Fusce semper eget tell…" at bounding box center [518, 505] width 527 height 18
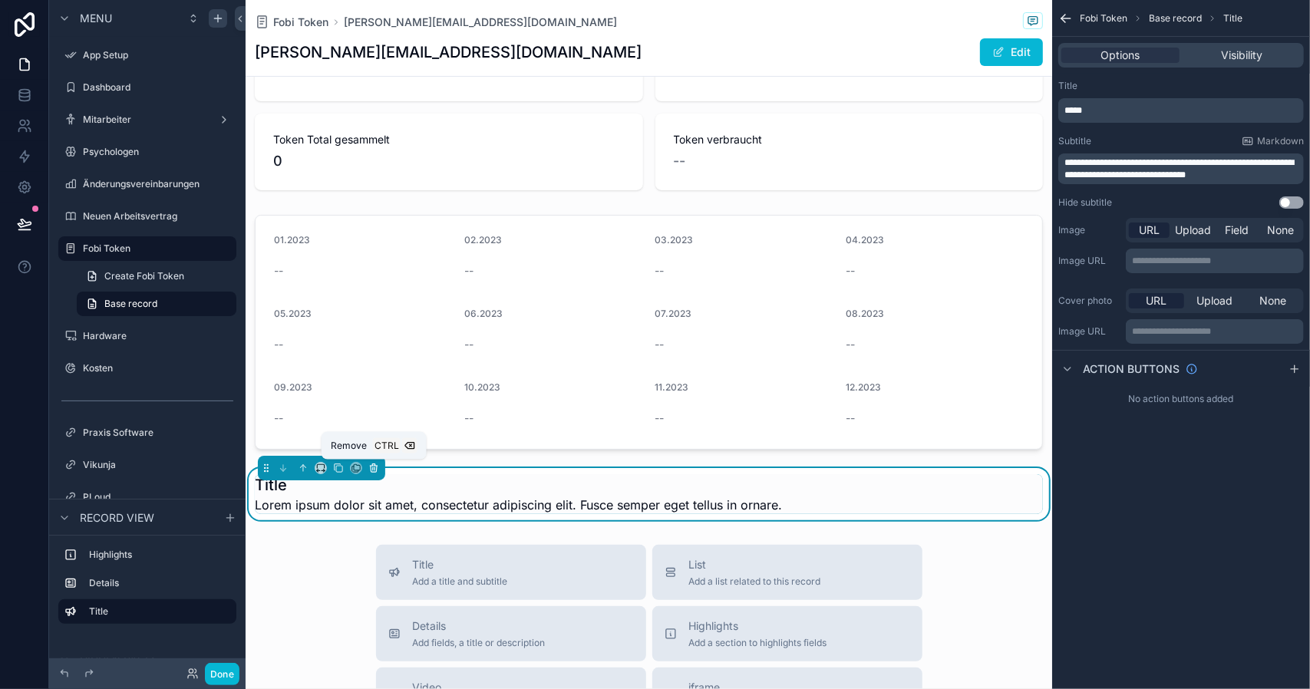
click at [371, 471] on icon "scrollable content" at bounding box center [374, 469] width 6 height 6
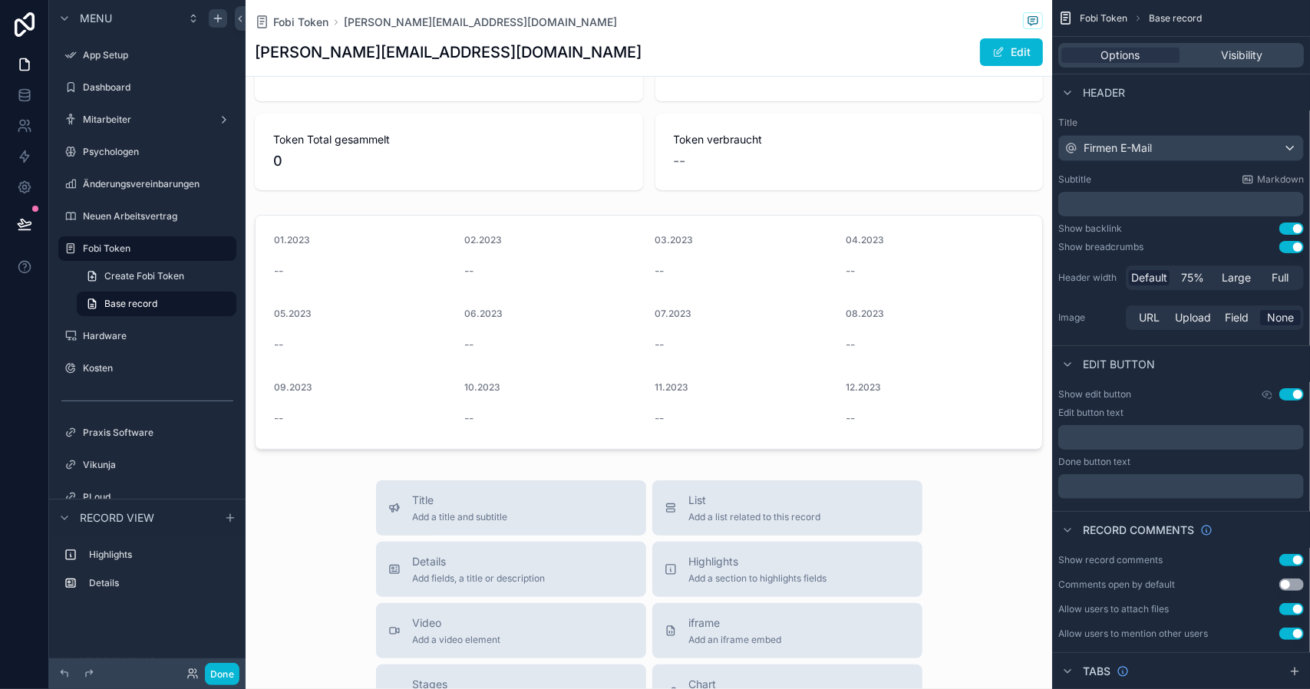
drag, startPoint x: 429, startPoint y: 562, endPoint x: 430, endPoint y: 537, distance: 24.6
click at [426, 570] on div "Details Add fields, a title or description" at bounding box center [479, 569] width 133 height 31
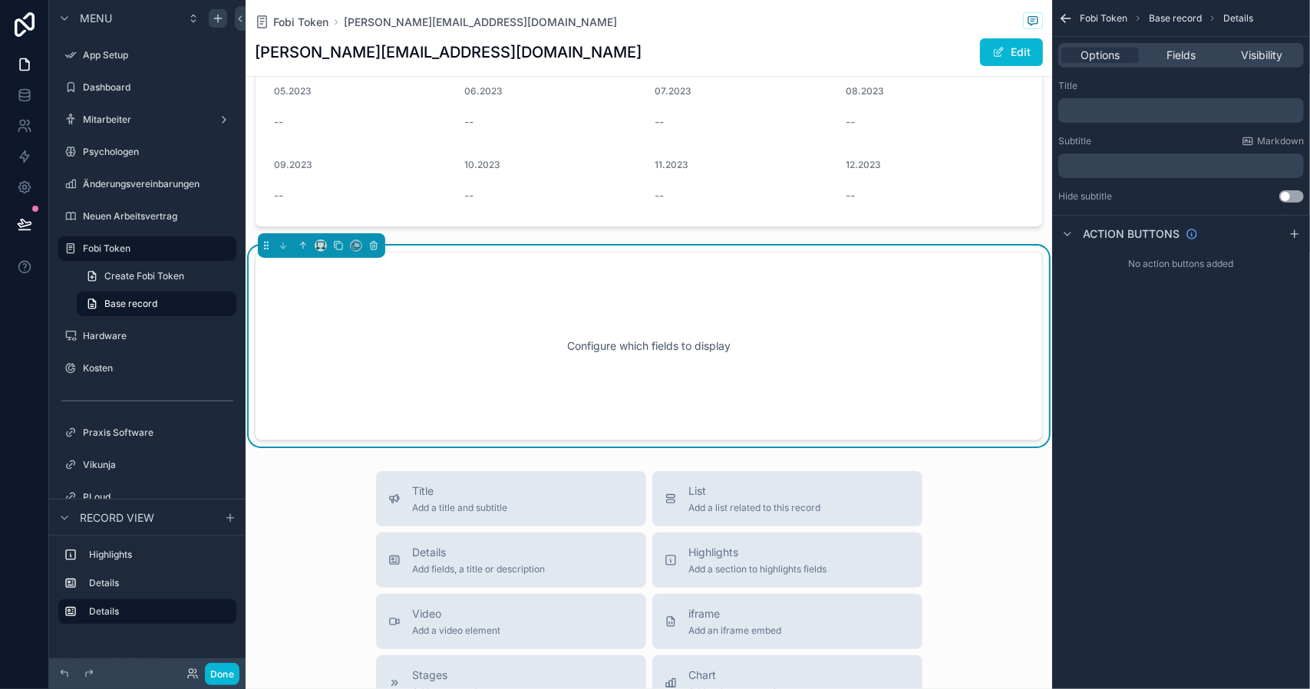
scroll to position [300, 0]
click at [474, 149] on div "scrollable content" at bounding box center [648, 108] width 806 height 247
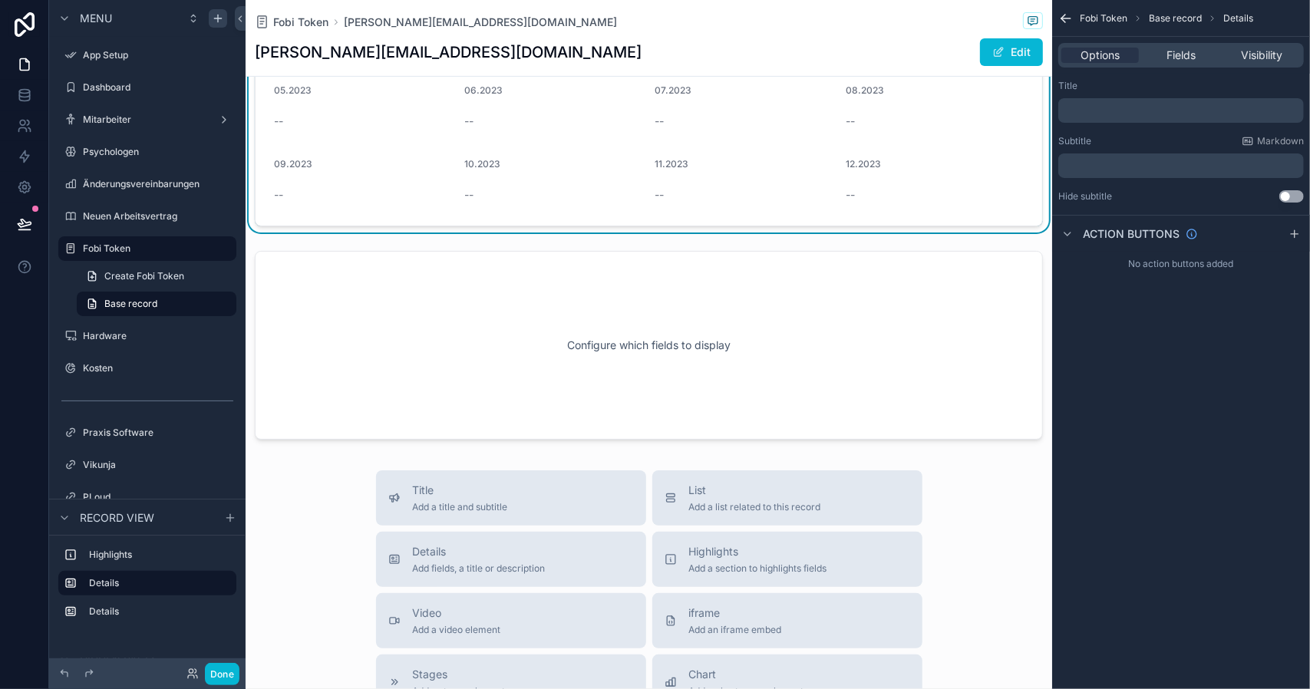
click at [1147, 107] on p "﻿" at bounding box center [1182, 110] width 236 height 12
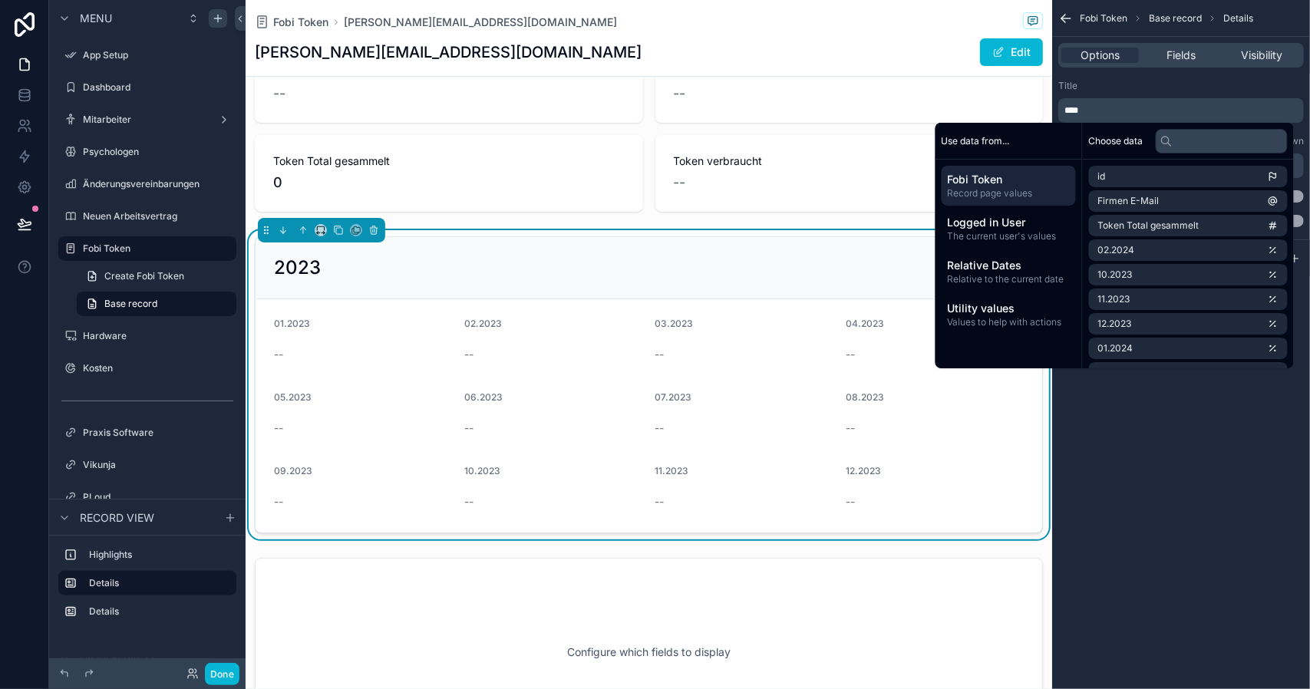
scroll to position [77, 0]
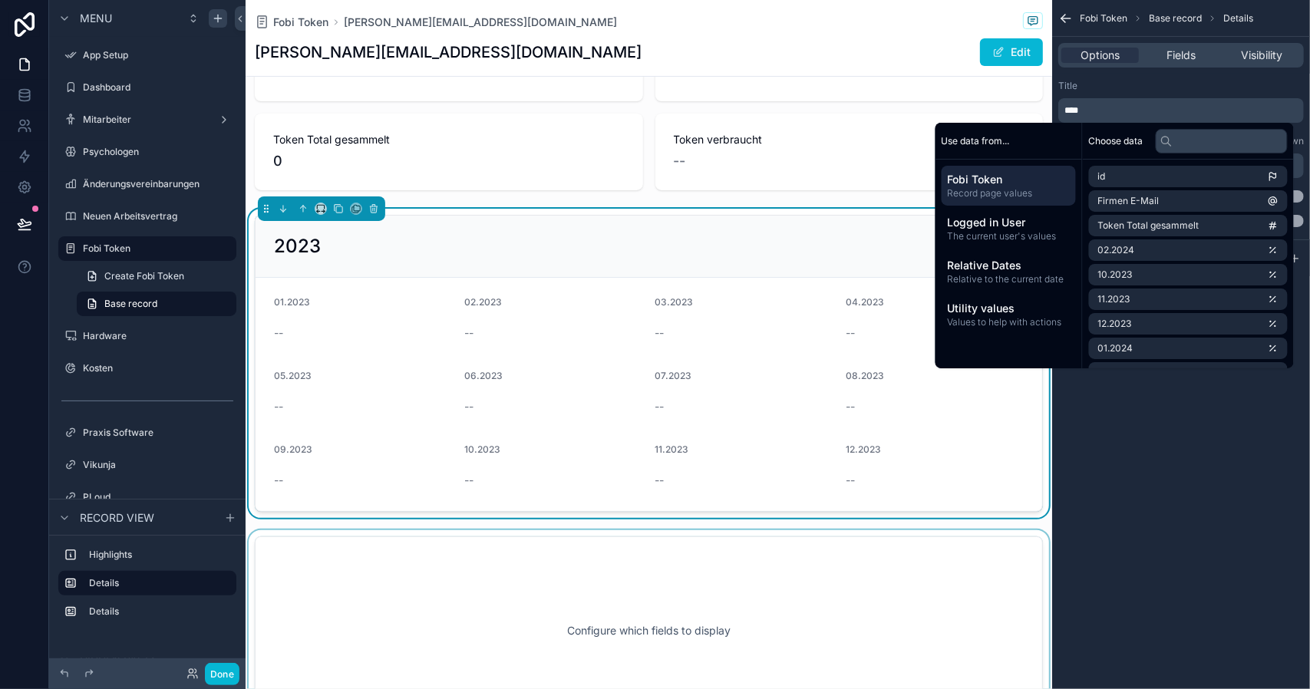
click at [607, 606] on div "scrollable content" at bounding box center [648, 630] width 806 height 201
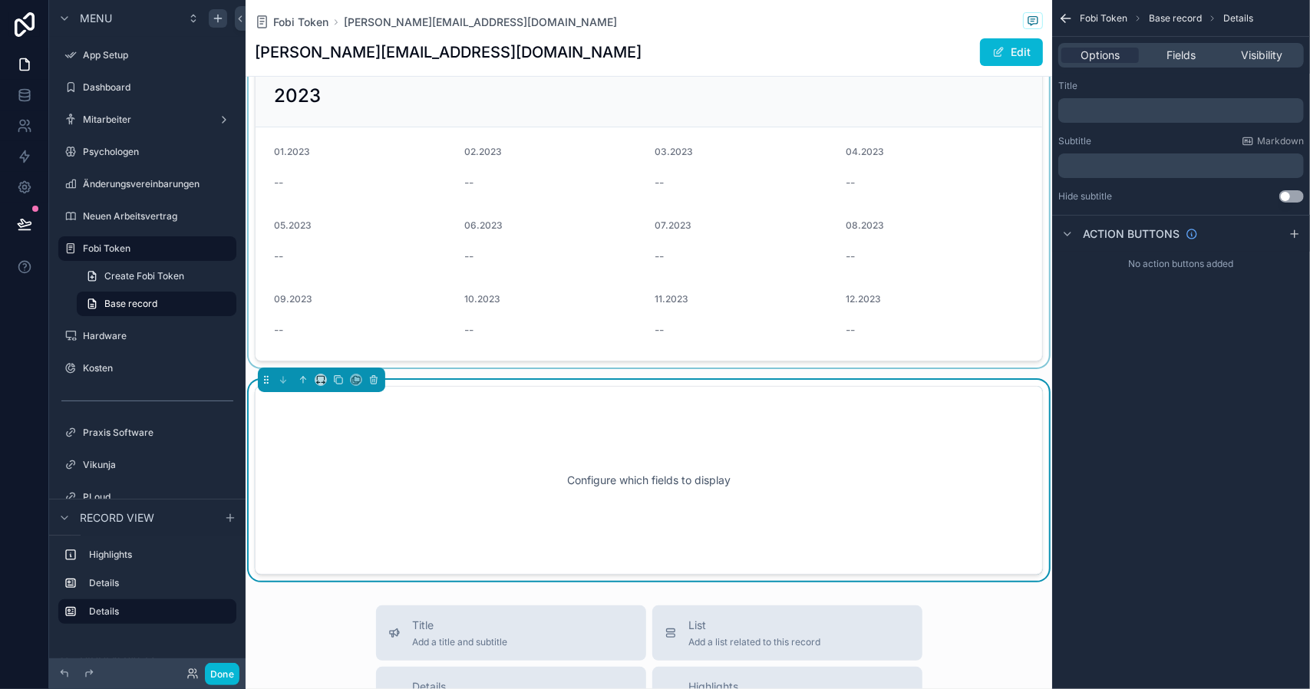
scroll to position [230, 0]
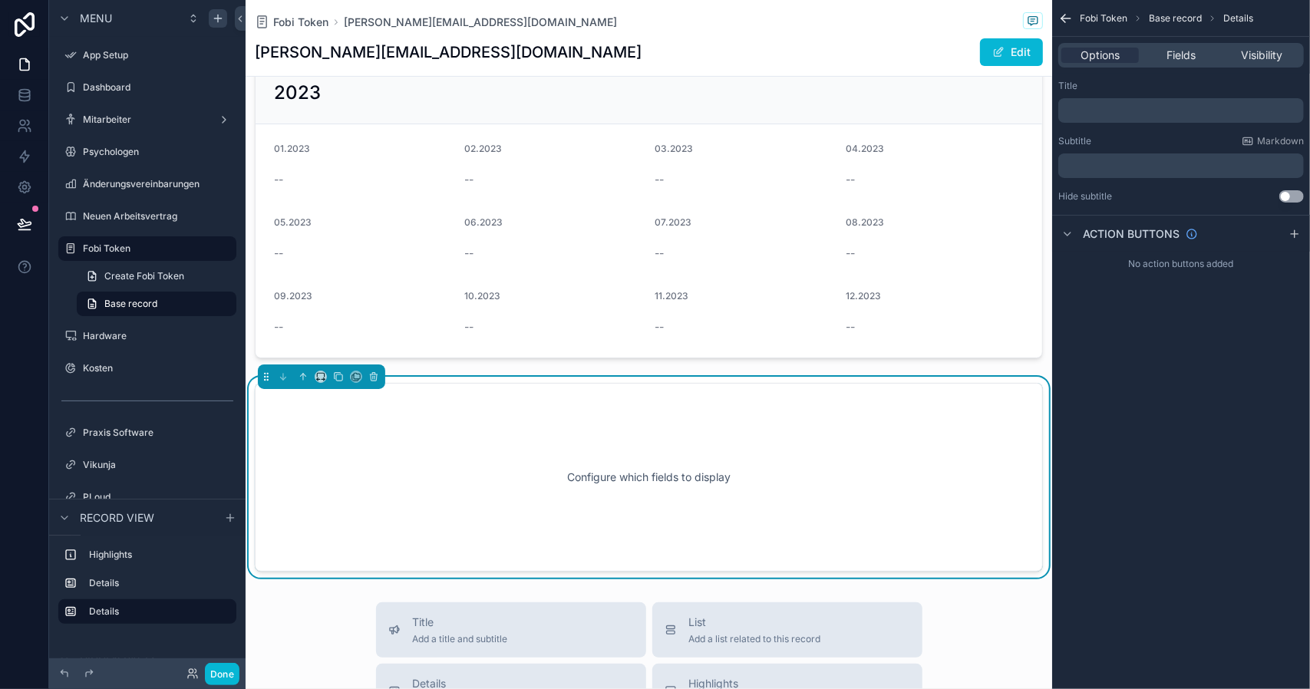
click at [1077, 111] on p "﻿" at bounding box center [1182, 110] width 236 height 12
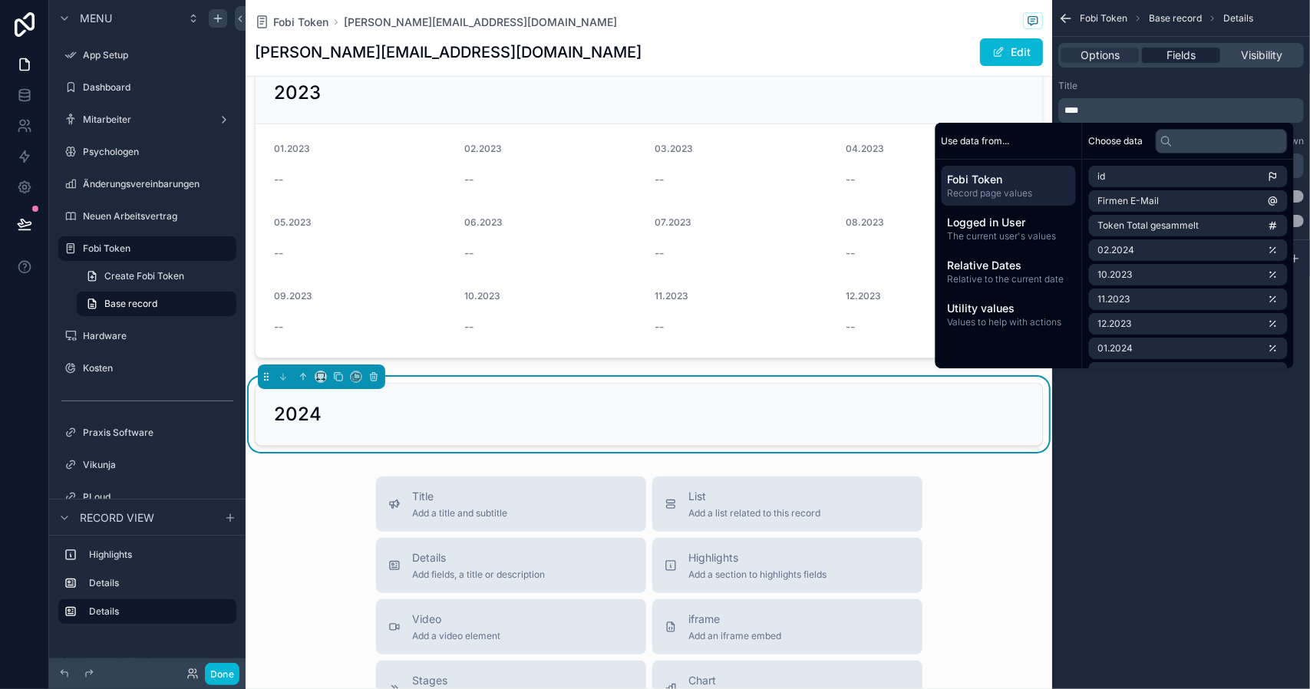
click at [1197, 55] on div "Fields" at bounding box center [1180, 55] width 77 height 15
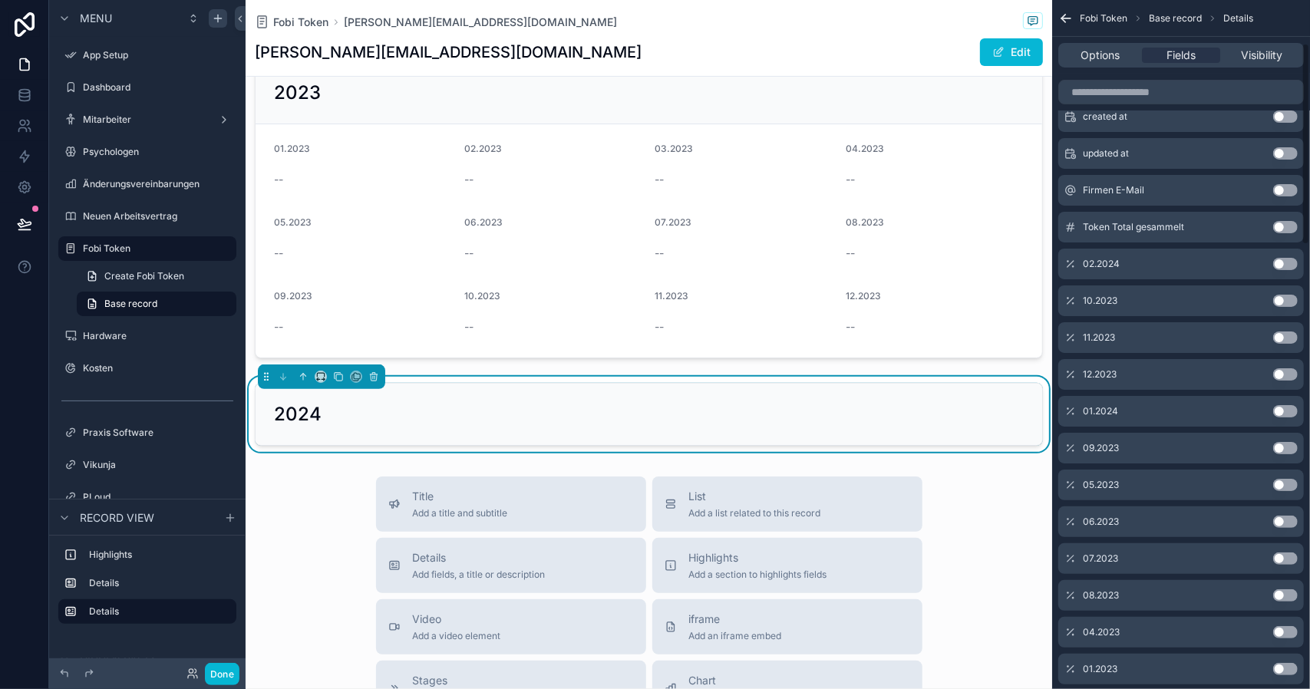
scroll to position [153, 0]
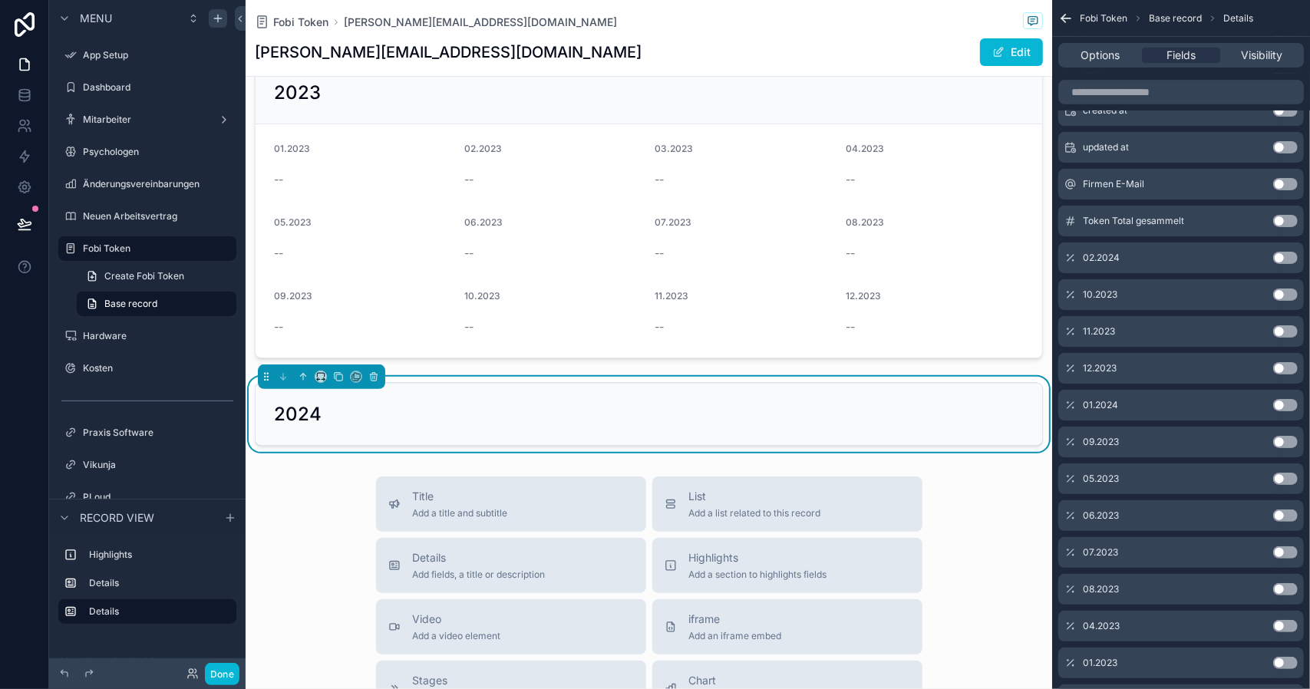
click at [1287, 255] on button "Use setting" at bounding box center [1285, 258] width 25 height 12
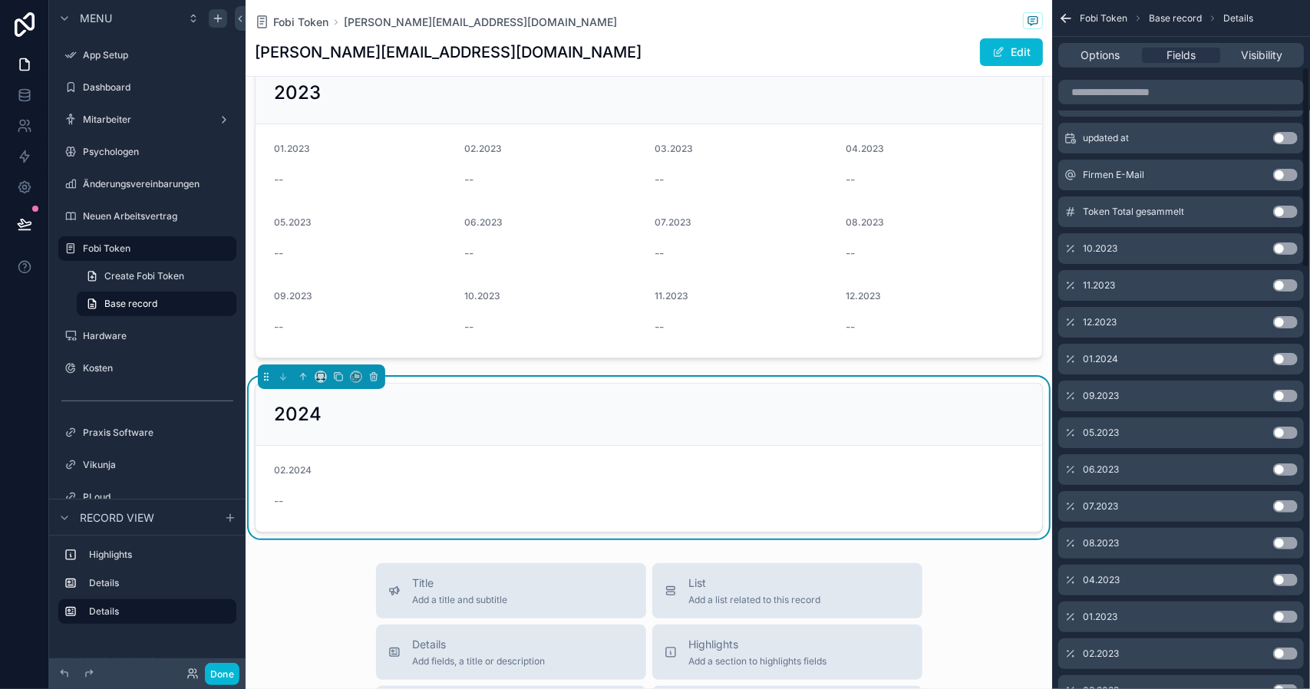
scroll to position [230, 0]
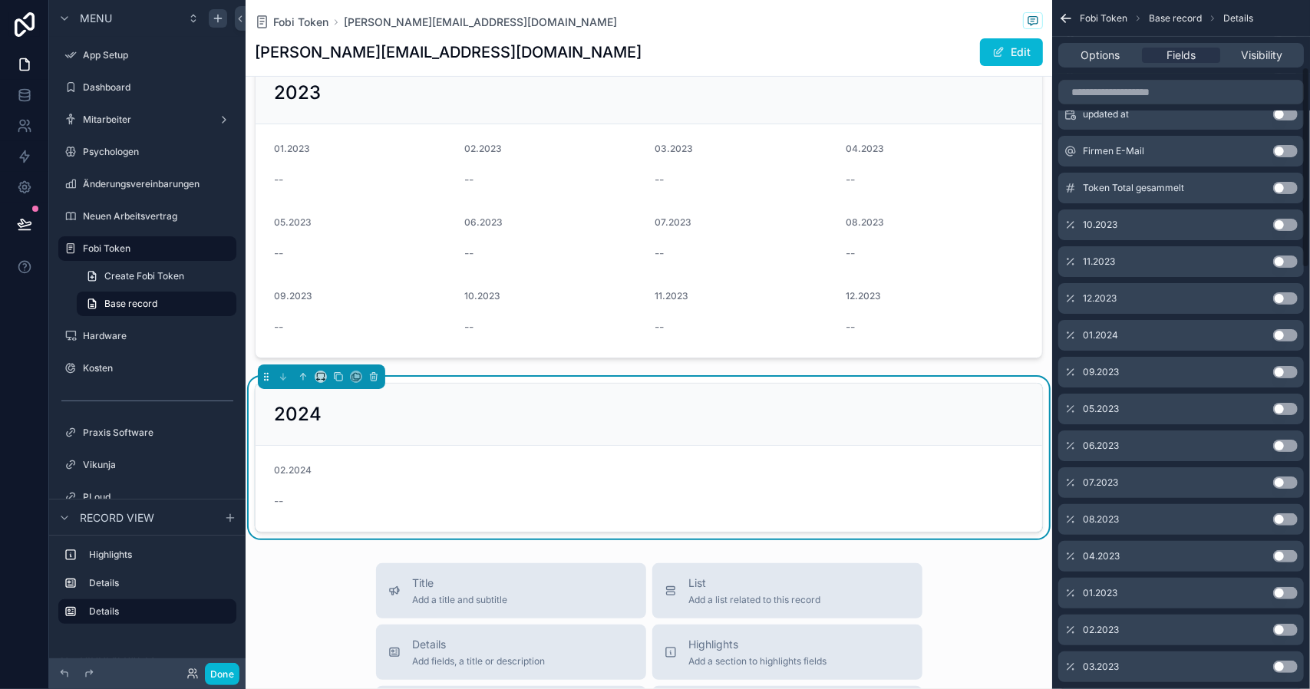
click at [1290, 331] on button "Use setting" at bounding box center [1285, 335] width 25 height 12
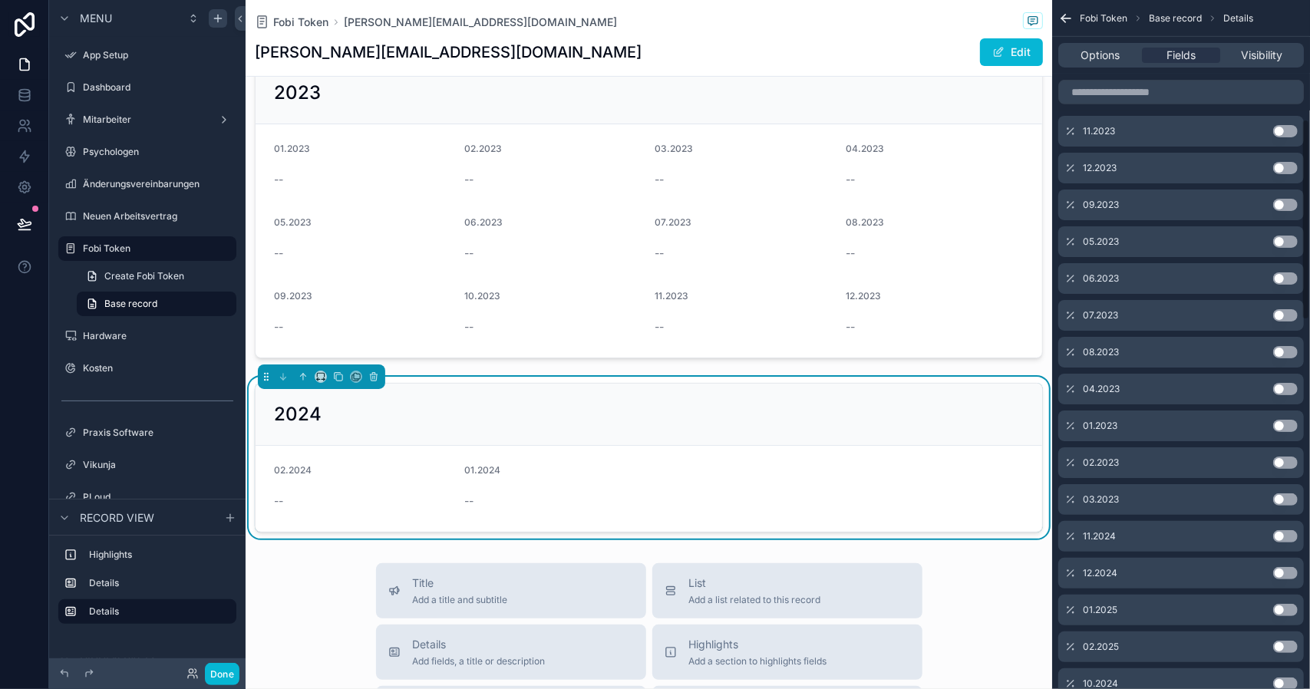
scroll to position [420, 0]
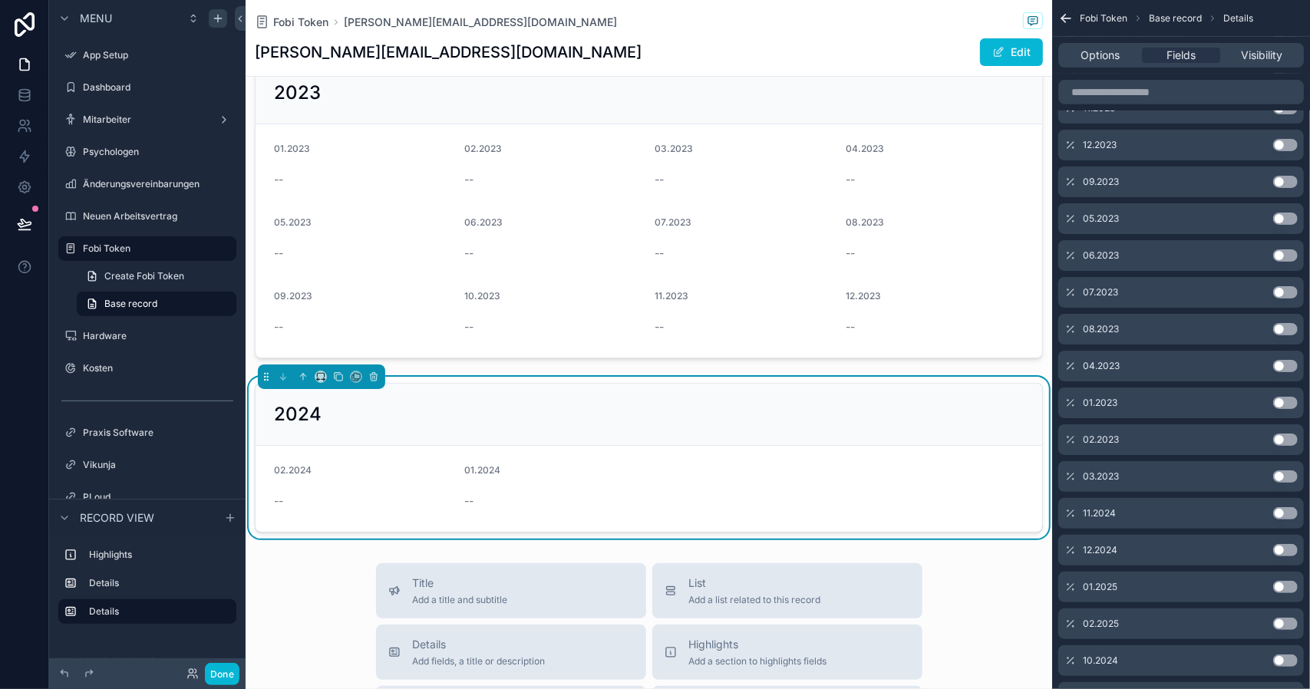
click at [1287, 507] on button "Use setting" at bounding box center [1285, 513] width 25 height 12
click at [1292, 507] on button "Use setting" at bounding box center [1285, 513] width 25 height 12
click at [1287, 585] on button "Use setting" at bounding box center [1285, 587] width 25 height 12
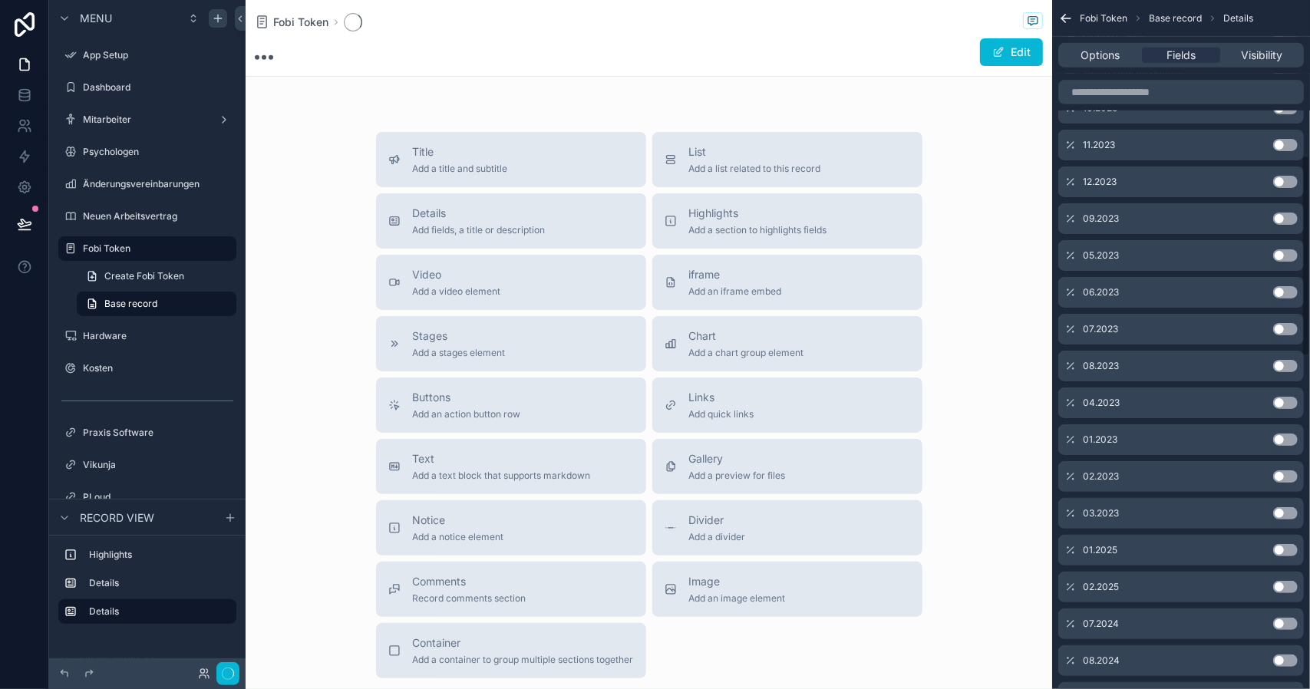
scroll to position [531, 0]
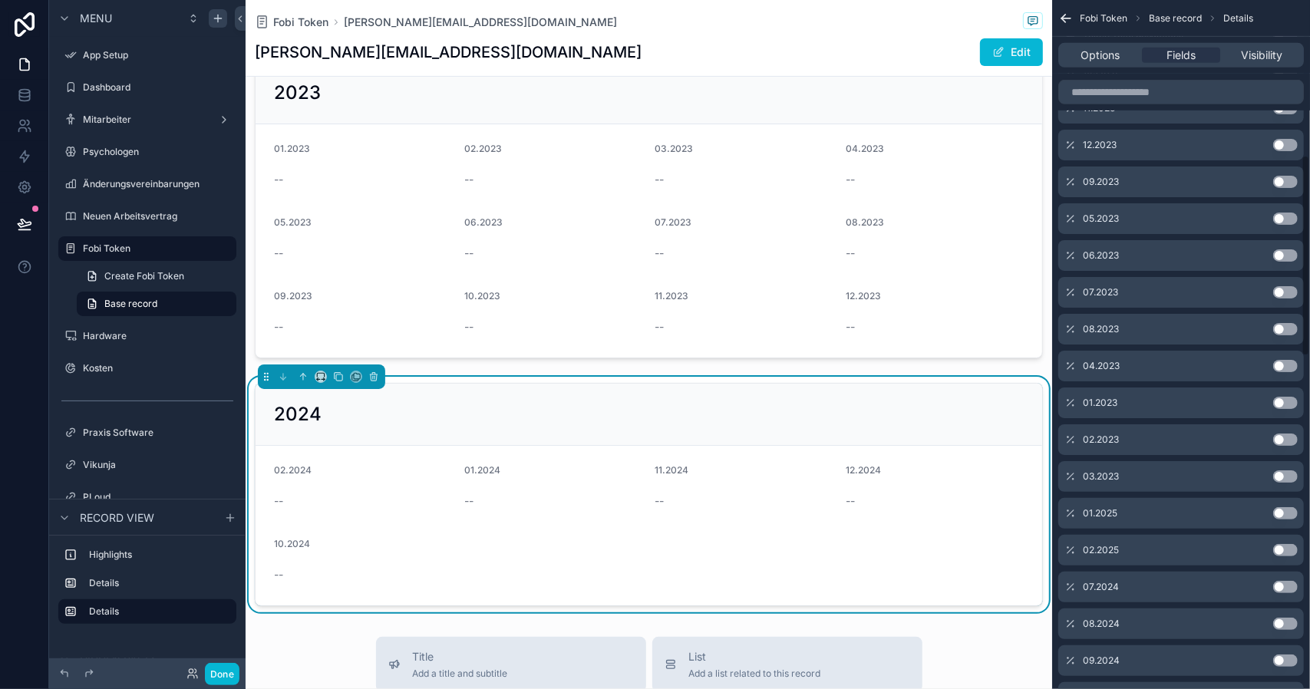
click at [1285, 582] on button "Use setting" at bounding box center [1285, 587] width 25 height 12
click at [1291, 587] on button "Use setting" at bounding box center [1285, 587] width 25 height 12
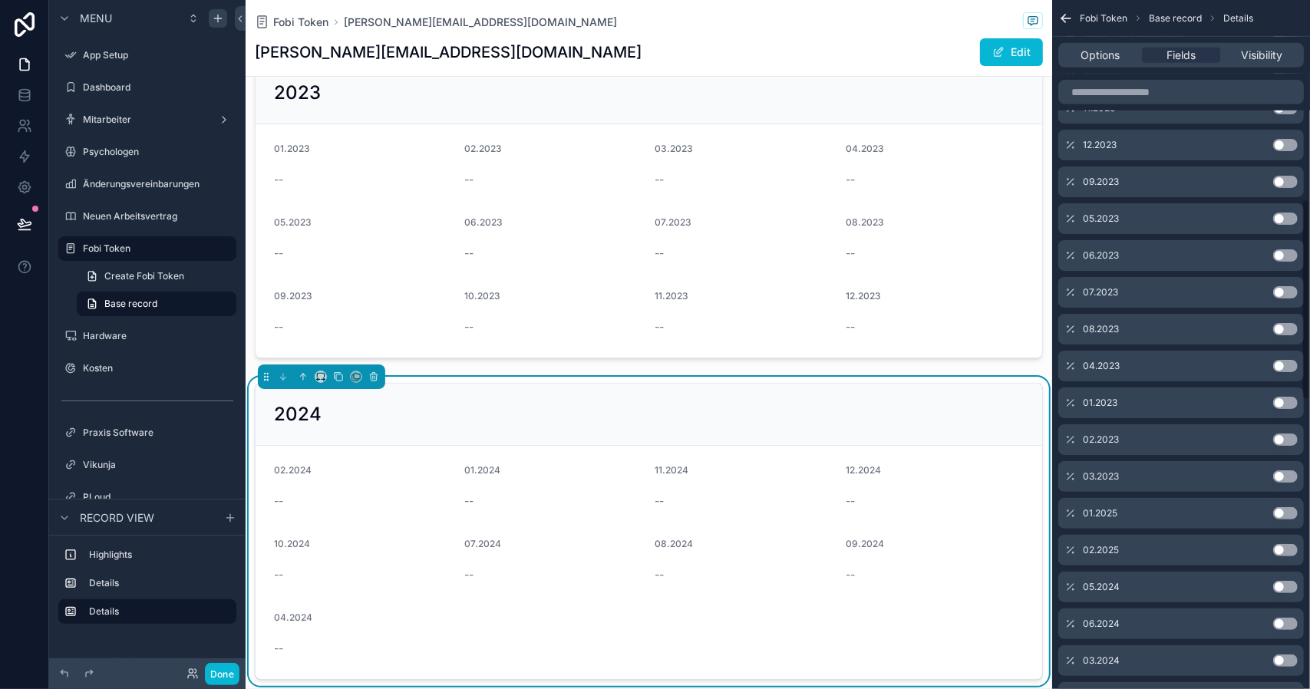
click at [1291, 587] on button "Use setting" at bounding box center [1285, 587] width 25 height 12
click at [1291, 588] on button "Use setting" at bounding box center [1285, 587] width 25 height 12
click at [1292, 588] on button "Use setting" at bounding box center [1285, 587] width 25 height 12
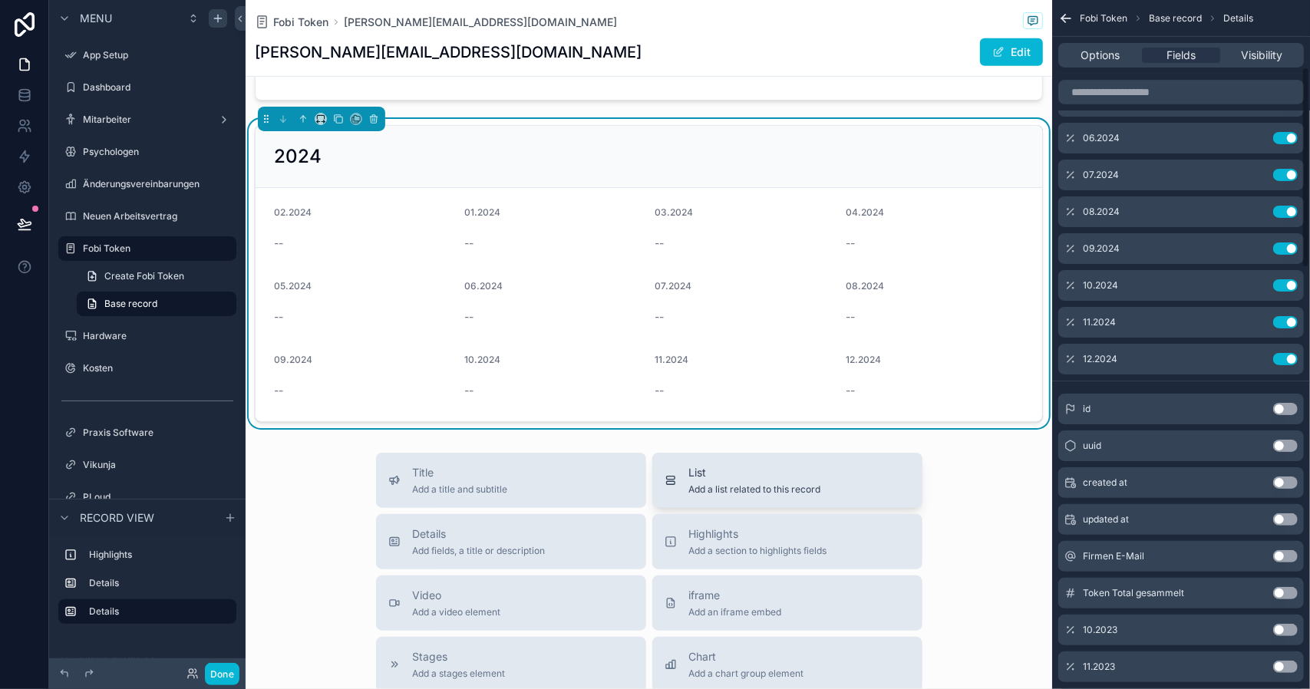
scroll to position [614, 0]
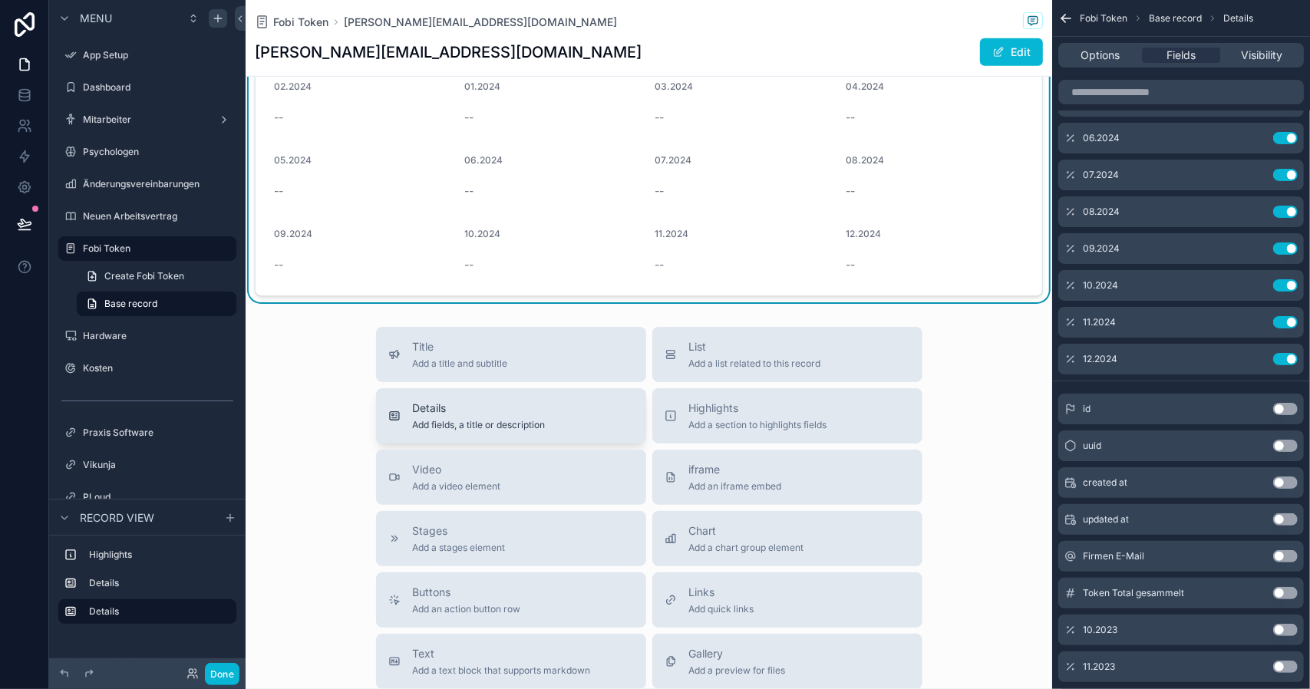
click at [494, 413] on span "Details" at bounding box center [479, 407] width 133 height 15
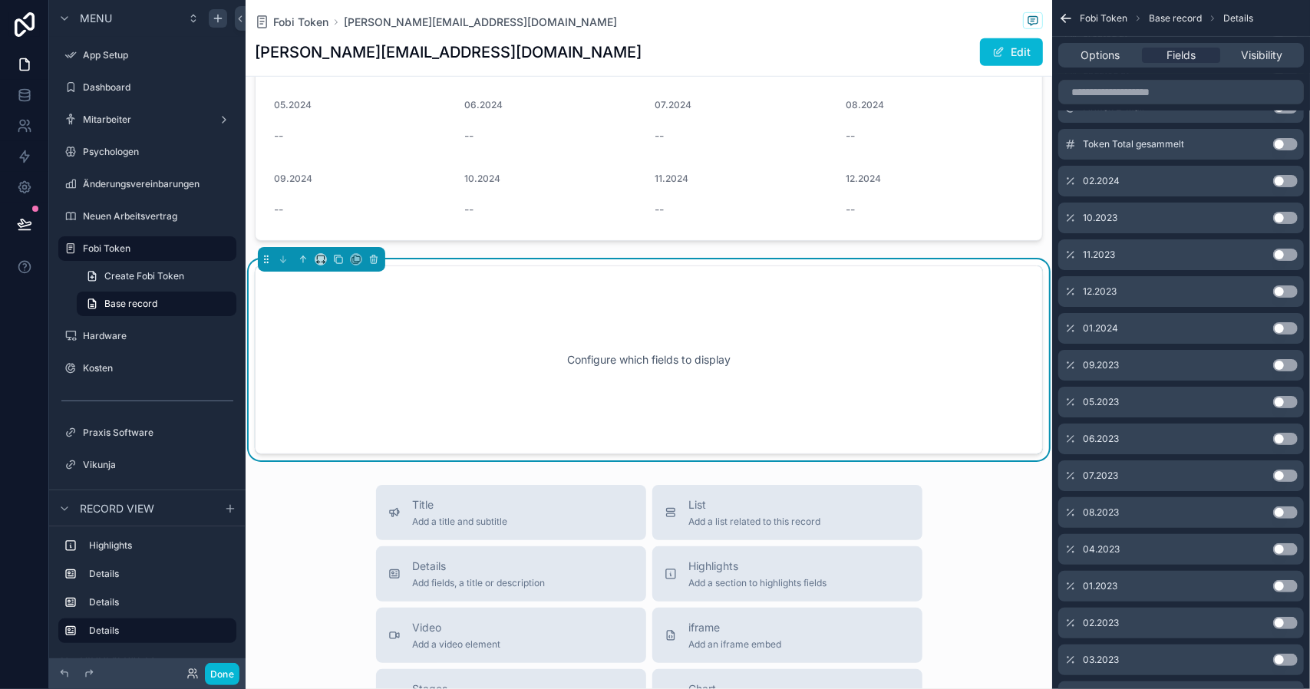
scroll to position [683, 0]
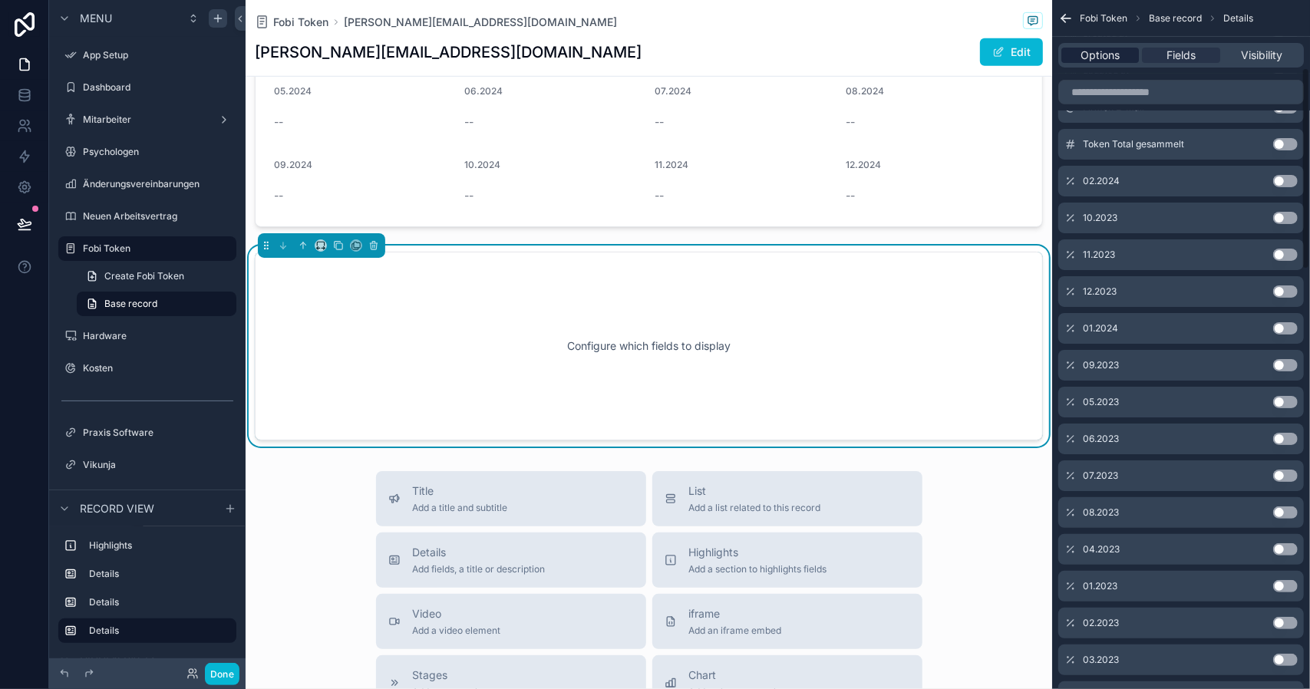
click at [1102, 59] on span "Options" at bounding box center [1099, 55] width 39 height 15
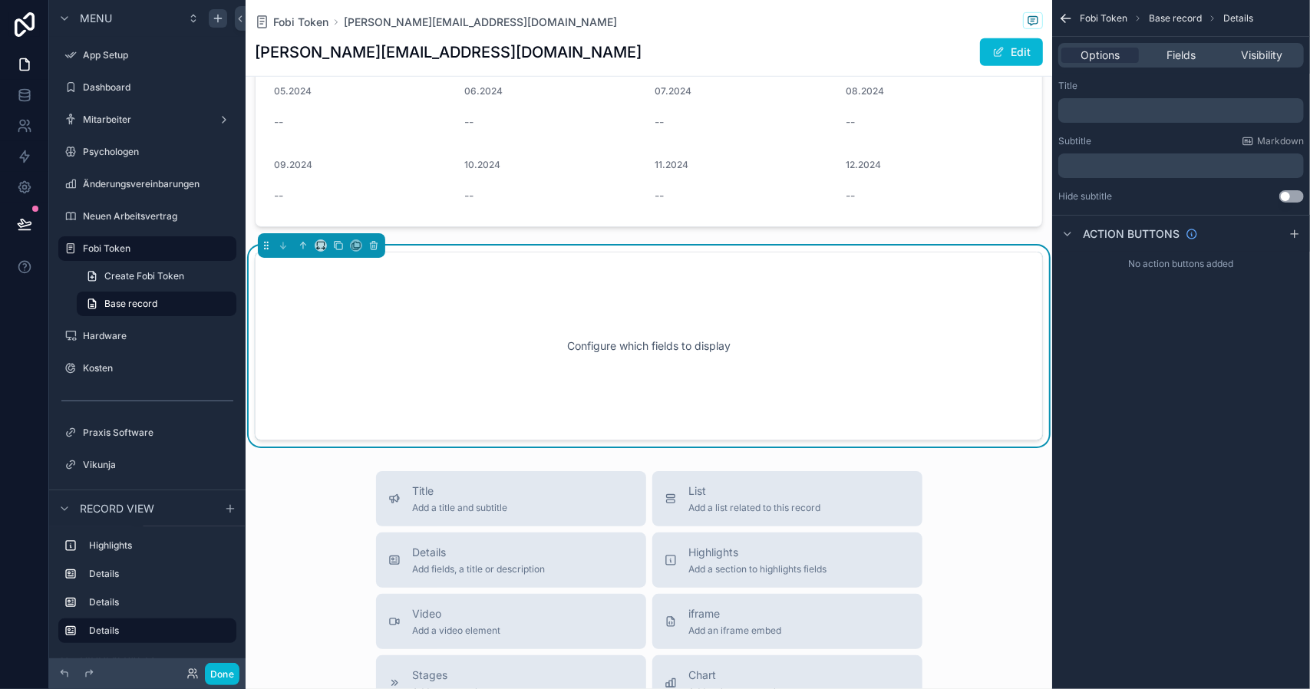
click at [1128, 122] on div "﻿" at bounding box center [1180, 110] width 245 height 25
click at [1133, 110] on p "﻿" at bounding box center [1182, 110] width 236 height 12
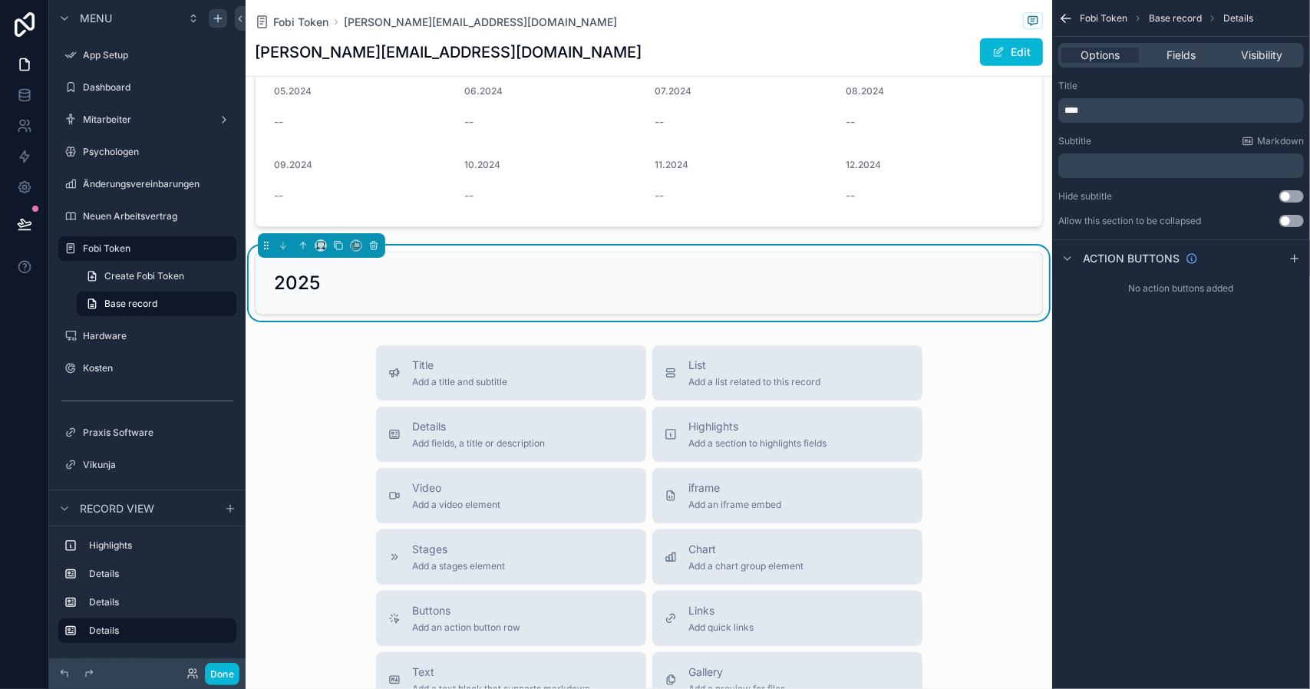
click at [1173, 475] on div "Fobi Token Base record Details Options Fields Visibility Title **** Subtitle Ma…" at bounding box center [1181, 344] width 258 height 689
click at [1188, 63] on div "Options Fields Visibility" at bounding box center [1180, 55] width 245 height 25
click at [1194, 50] on span "Fields" at bounding box center [1180, 55] width 29 height 15
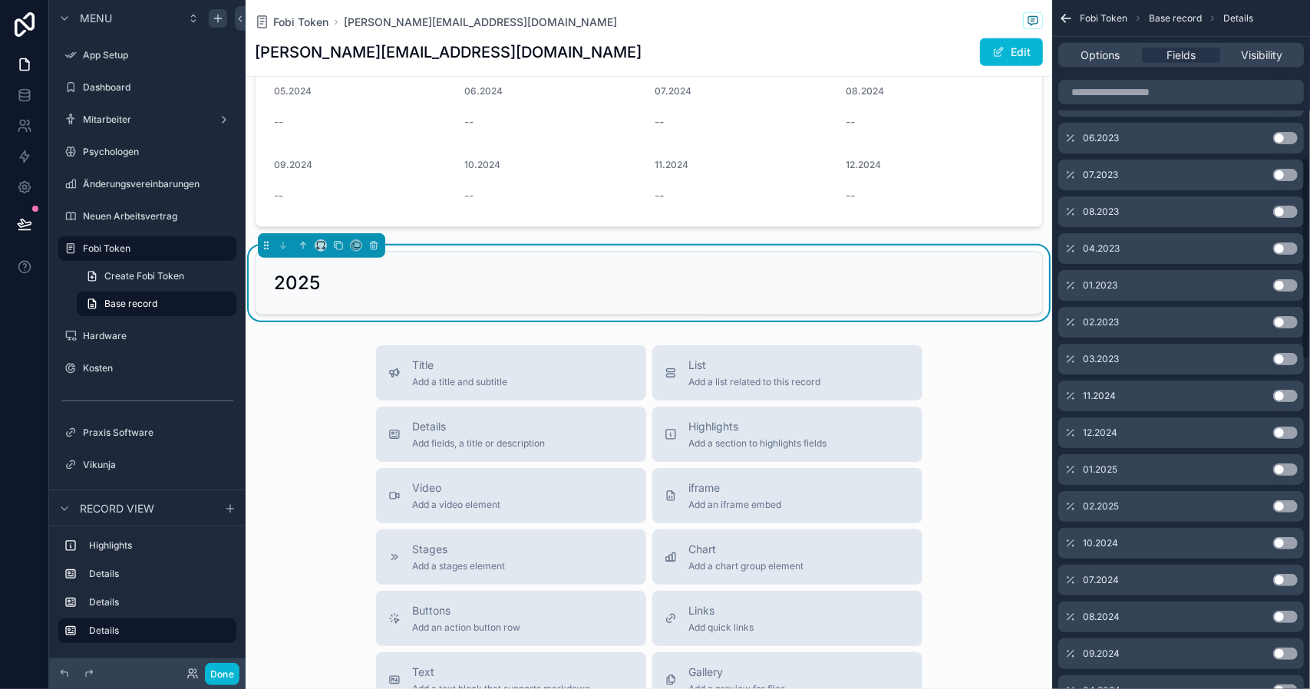
scroll to position [537, 0]
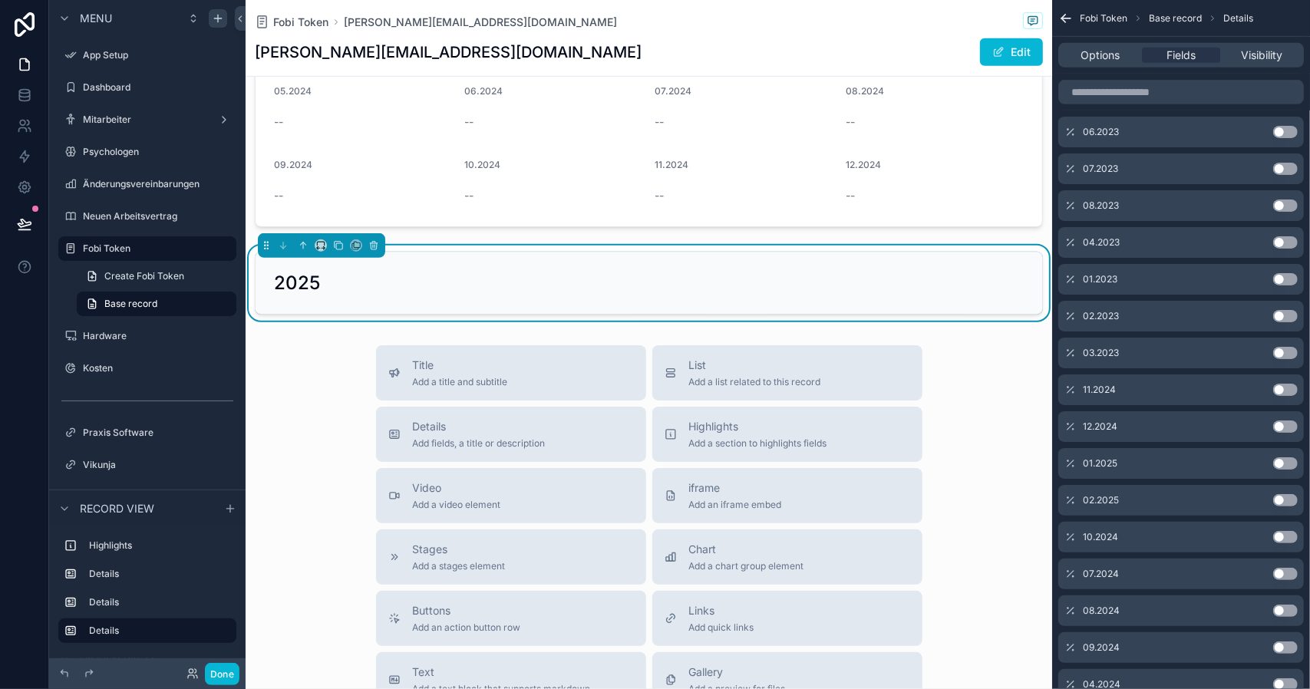
click at [1286, 462] on button "Use setting" at bounding box center [1285, 463] width 25 height 12
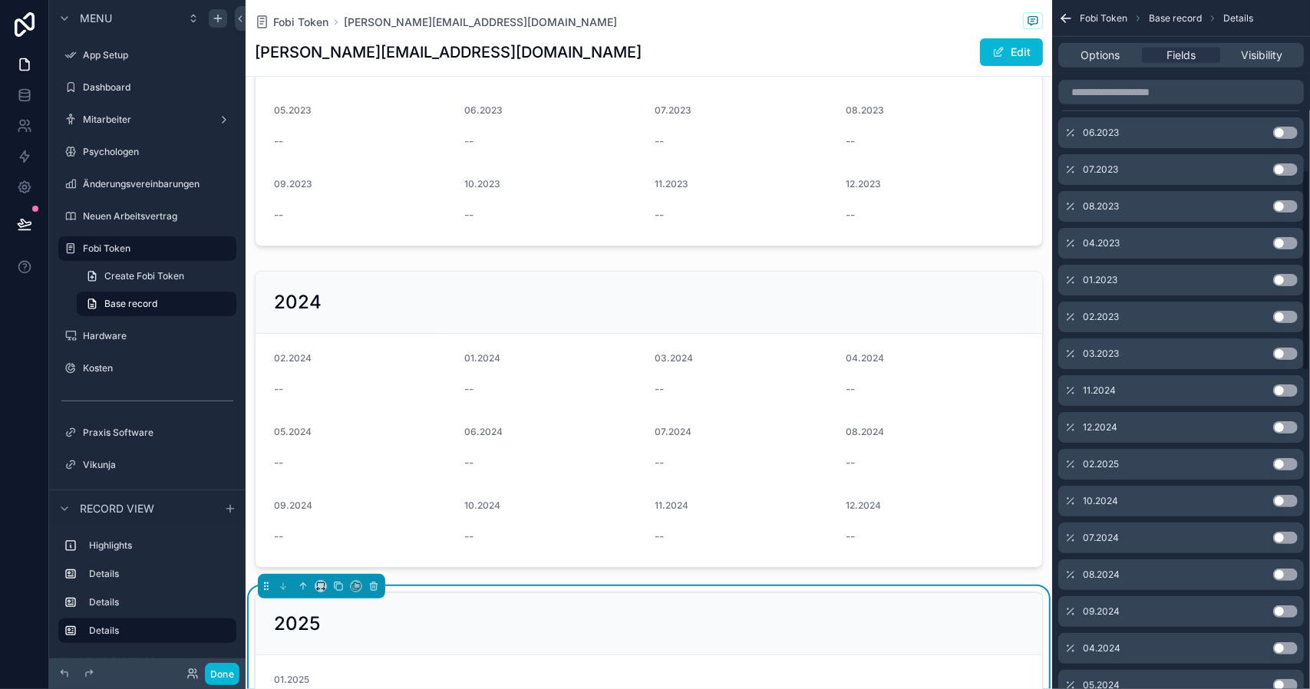
scroll to position [683, 0]
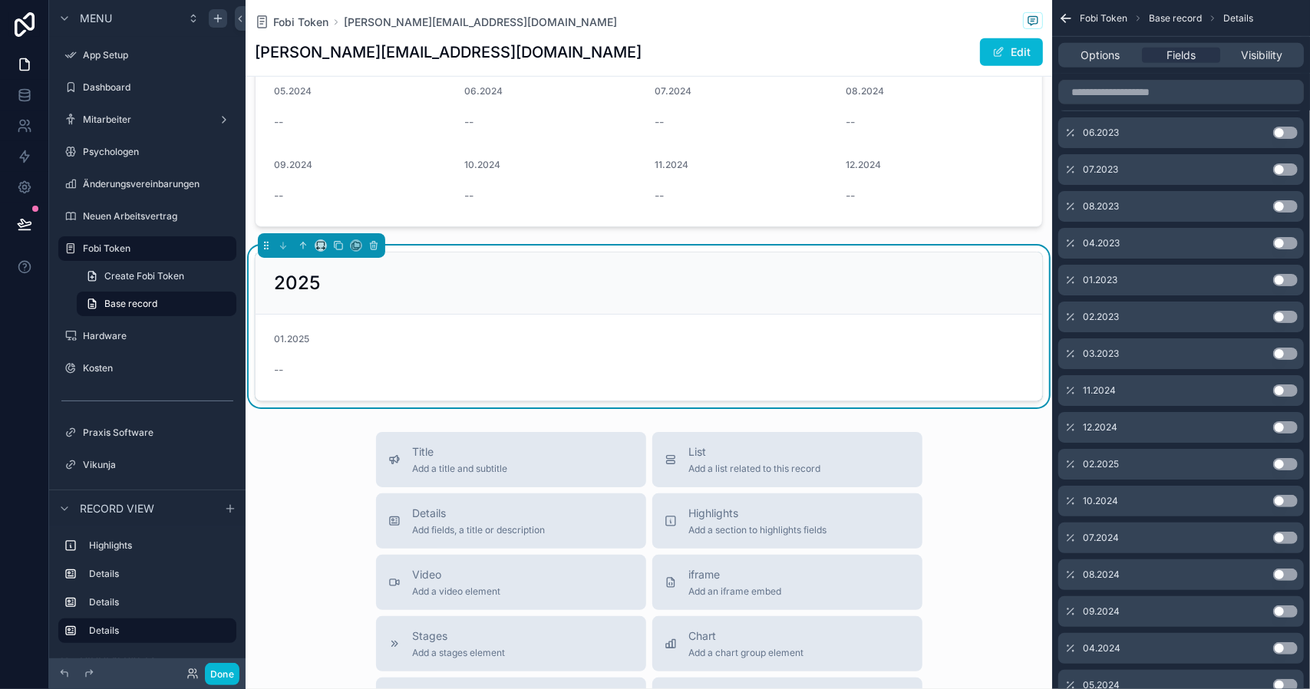
click at [1288, 458] on button "Use setting" at bounding box center [1285, 464] width 25 height 12
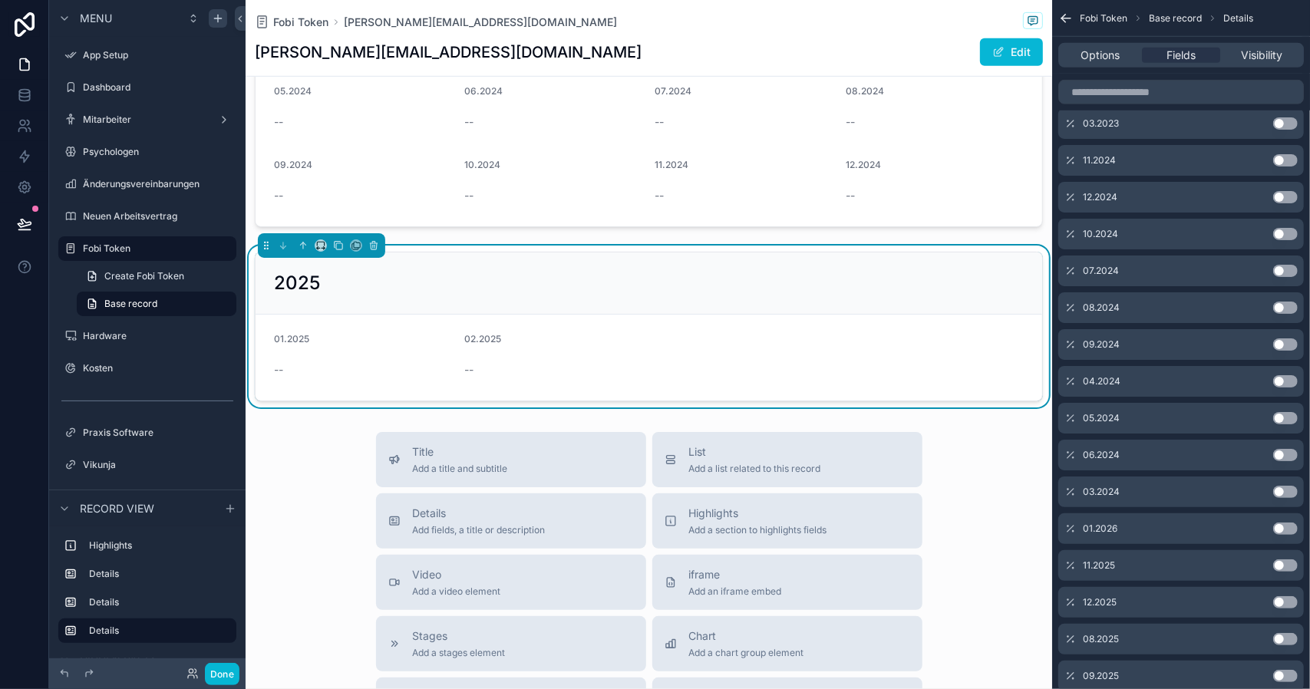
click at [1292, 564] on button "Use setting" at bounding box center [1285, 565] width 25 height 12
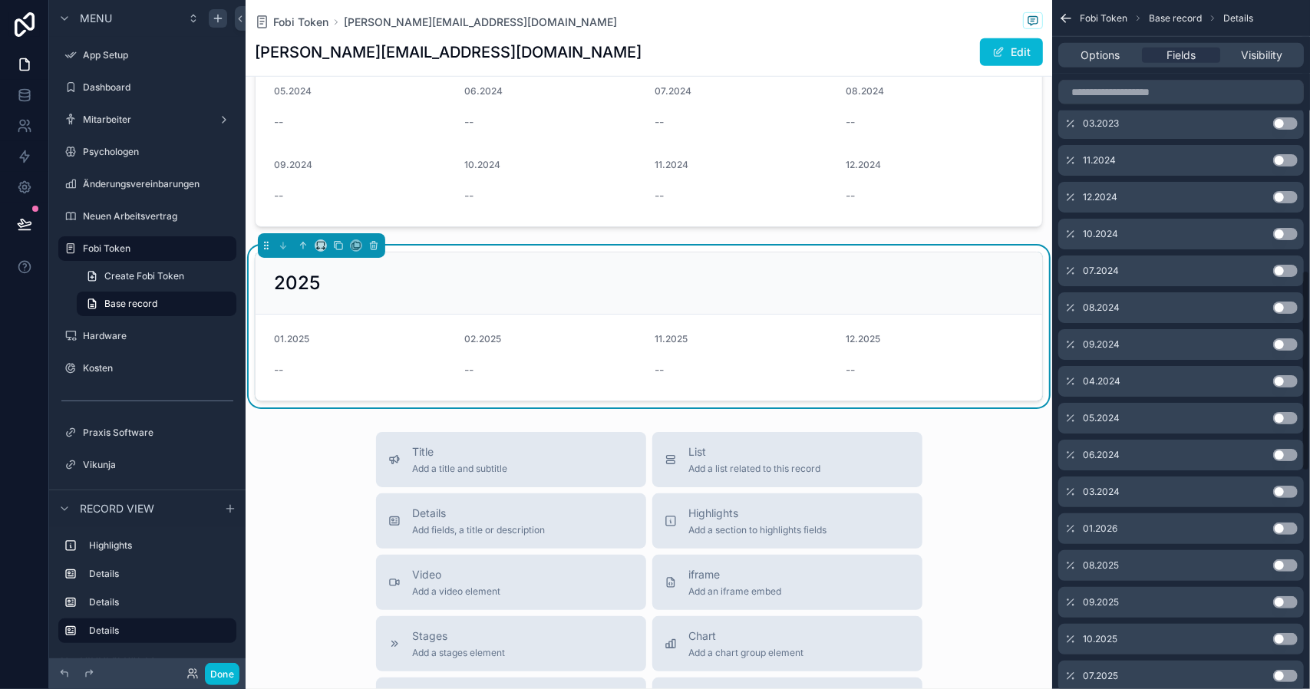
scroll to position [957, 0]
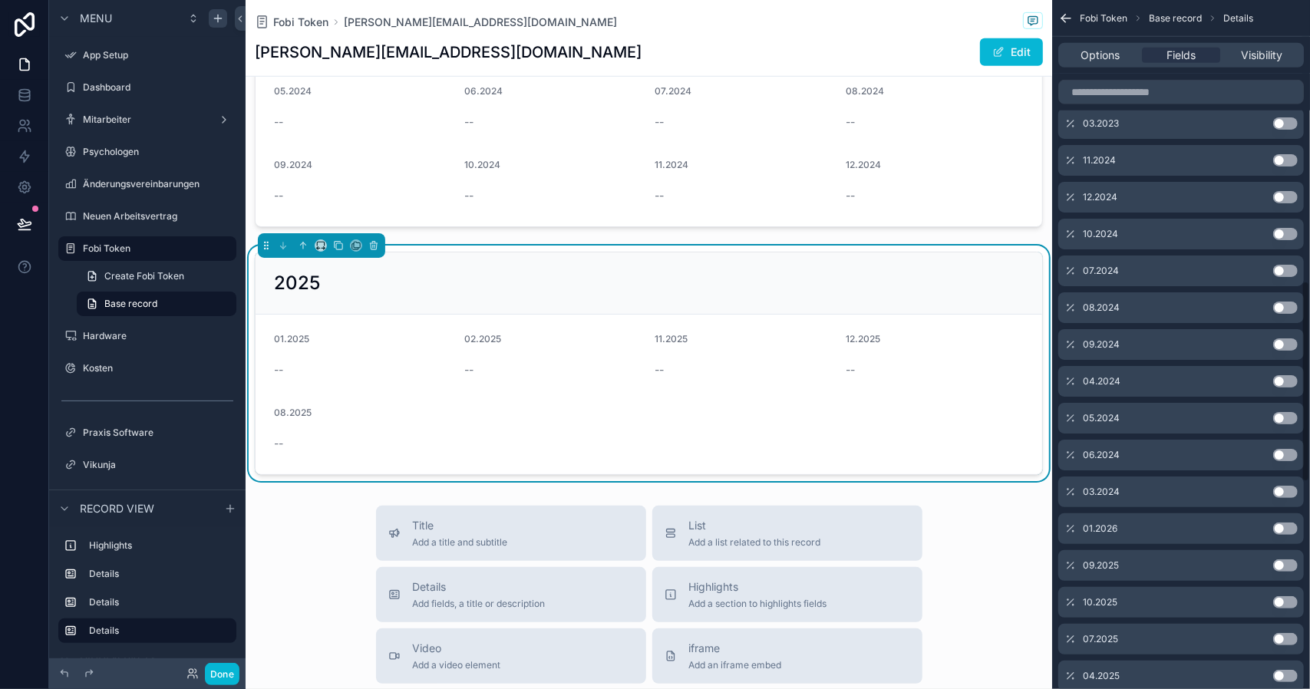
click at [1292, 564] on button "Use setting" at bounding box center [1285, 565] width 25 height 12
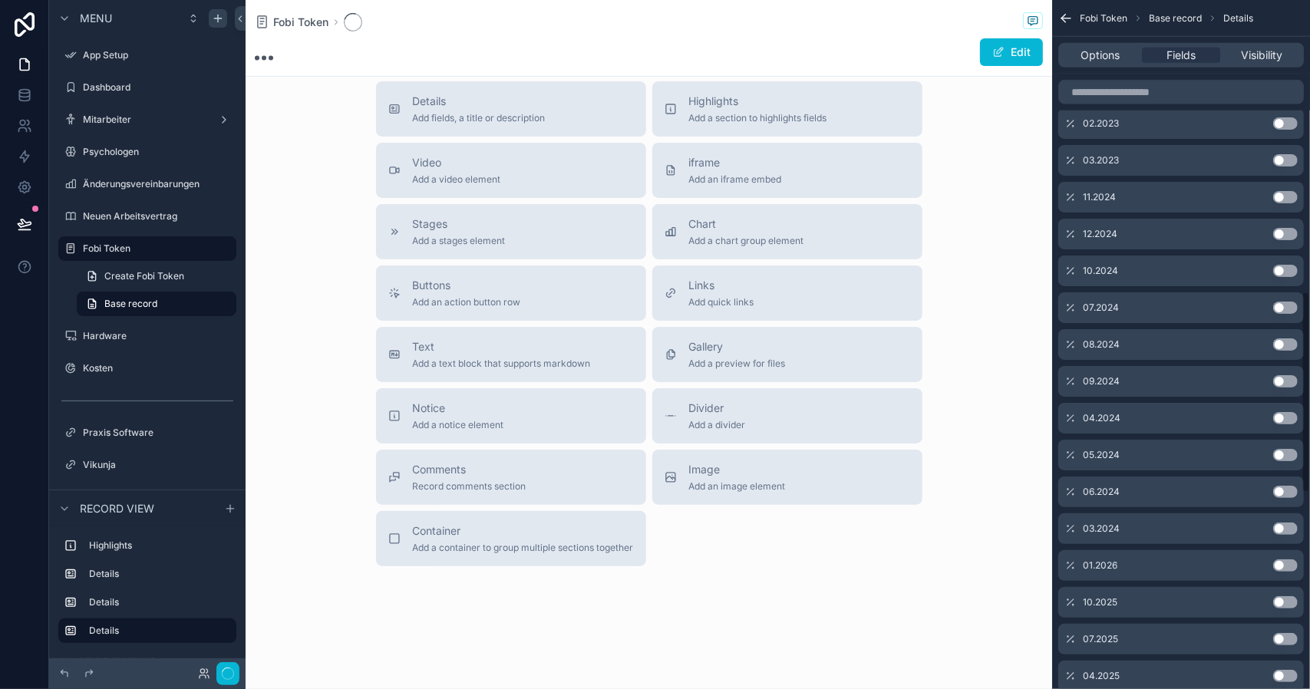
scroll to position [994, 0]
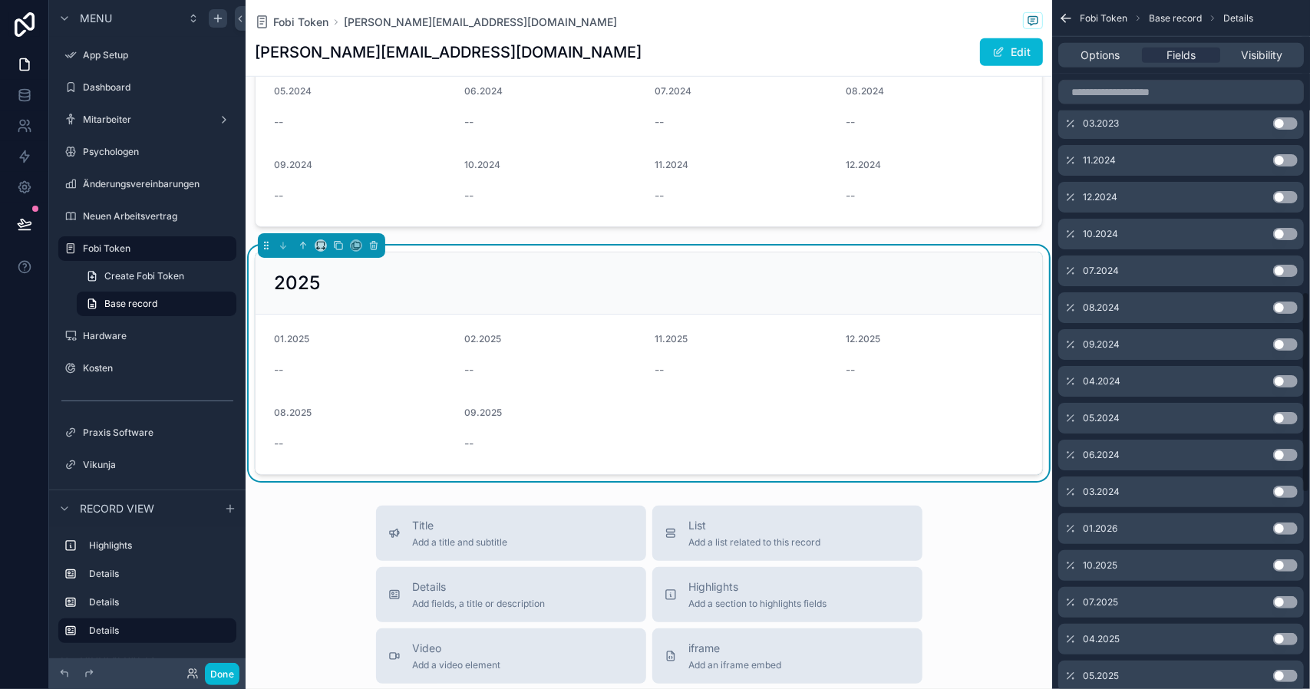
click at [1292, 564] on button "Use setting" at bounding box center [1285, 565] width 25 height 12
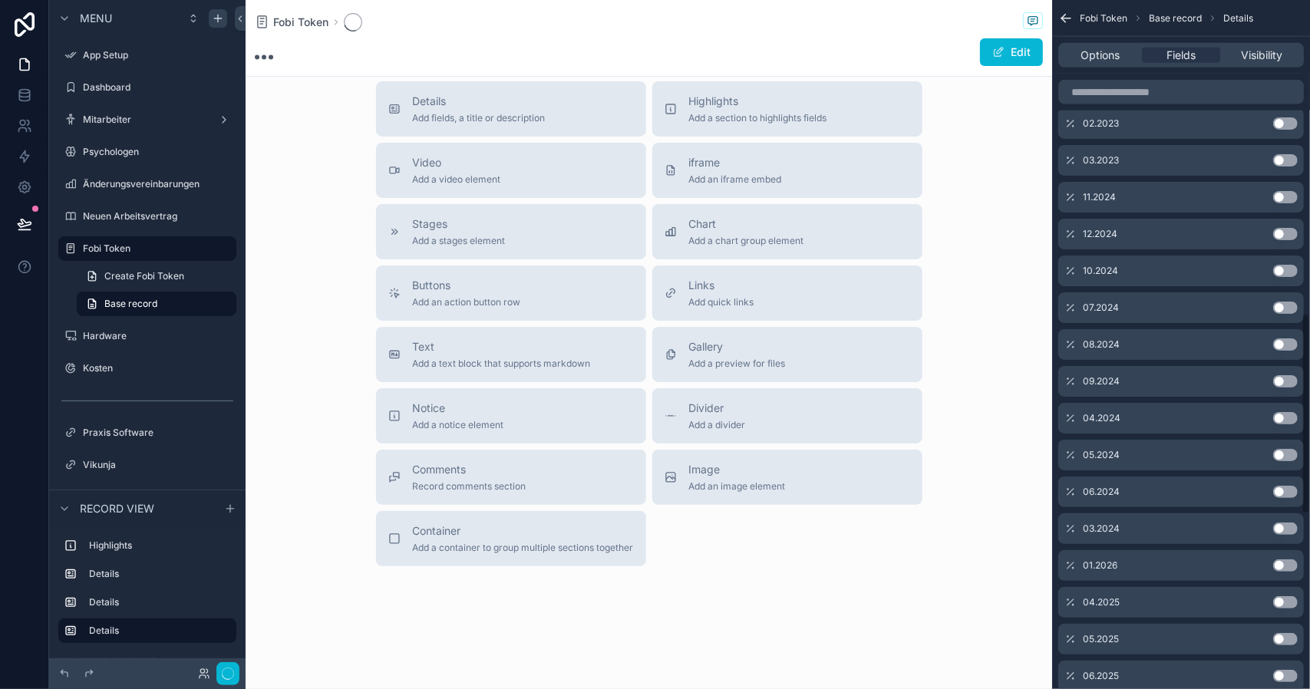
scroll to position [1068, 0]
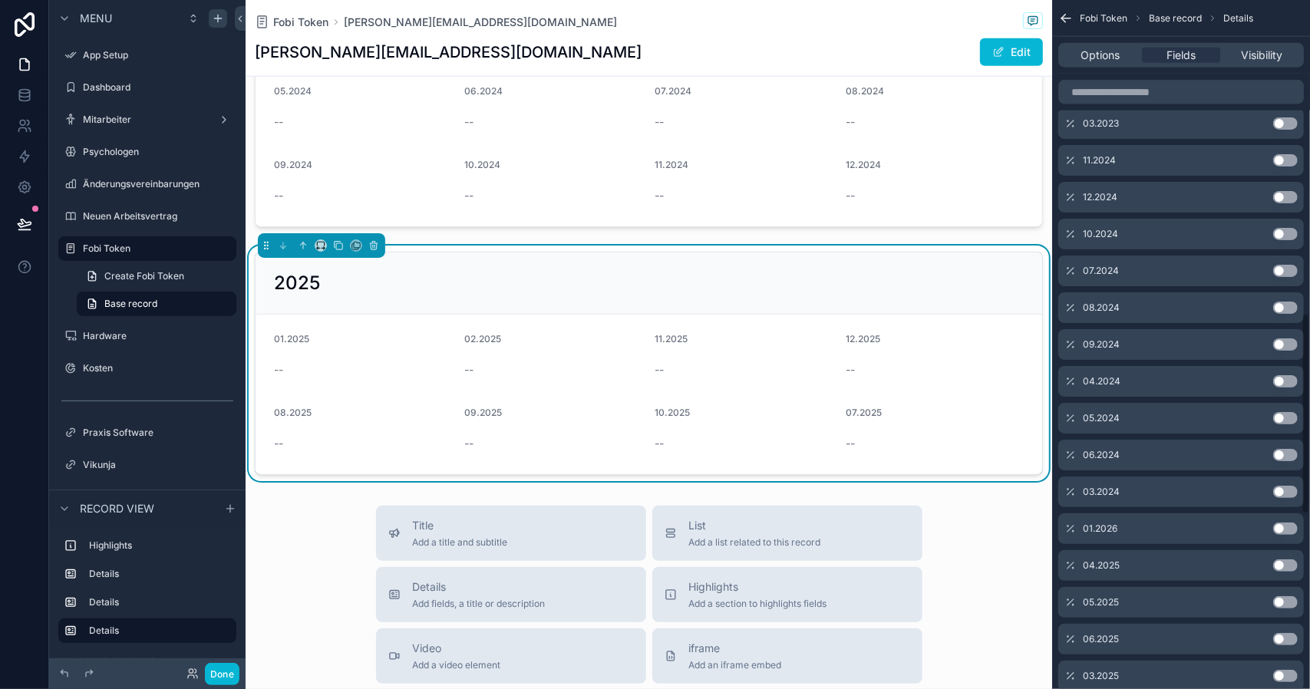
click at [1292, 564] on button "Use setting" at bounding box center [1285, 565] width 25 height 12
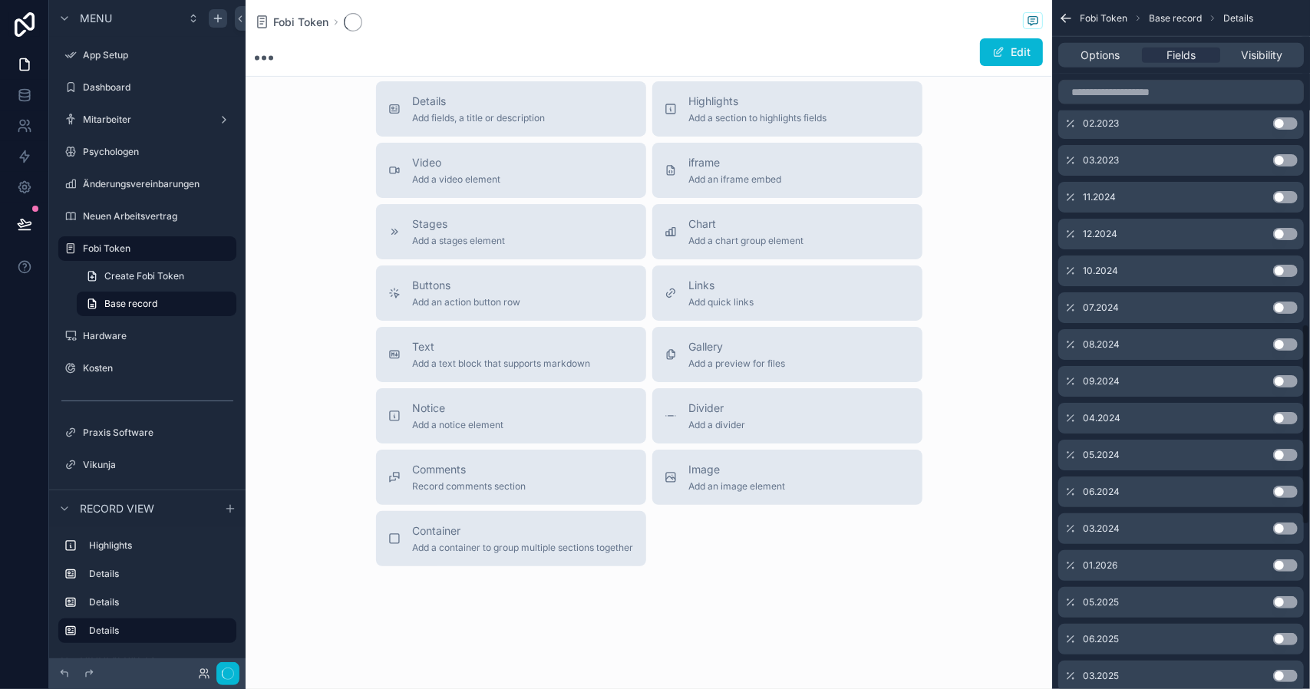
scroll to position [0, 0]
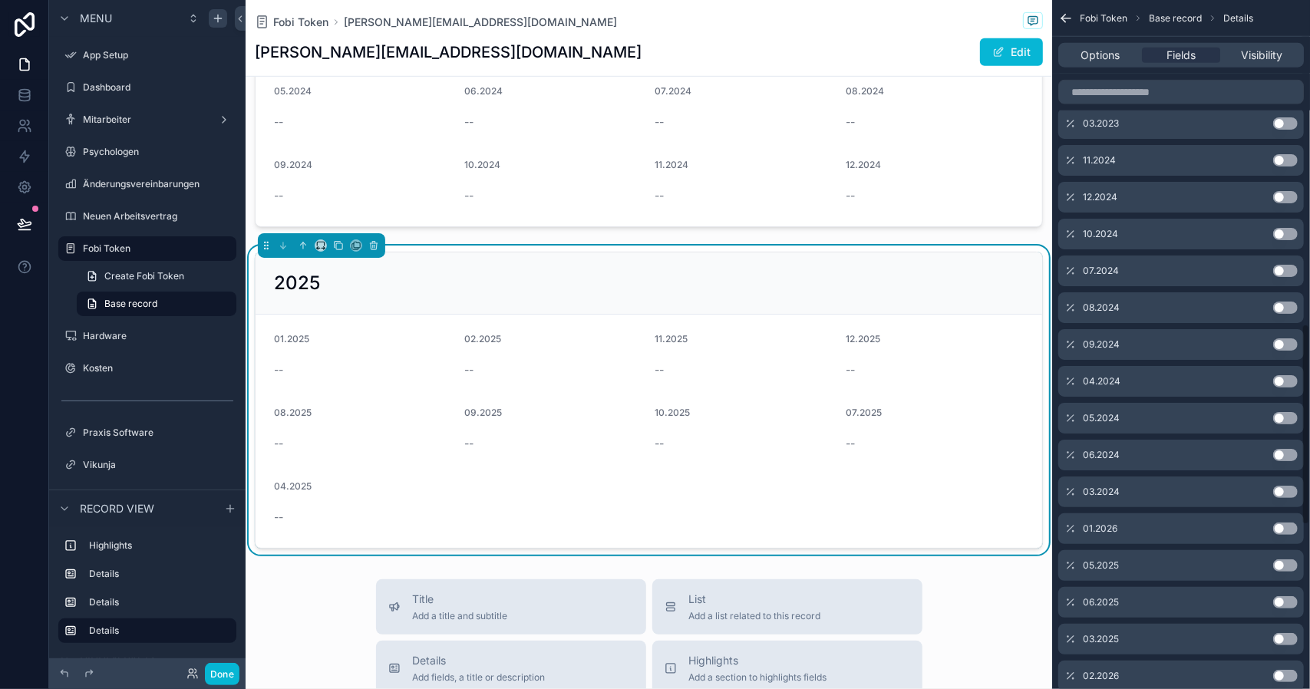
click at [1292, 564] on button "Use setting" at bounding box center [1285, 565] width 25 height 12
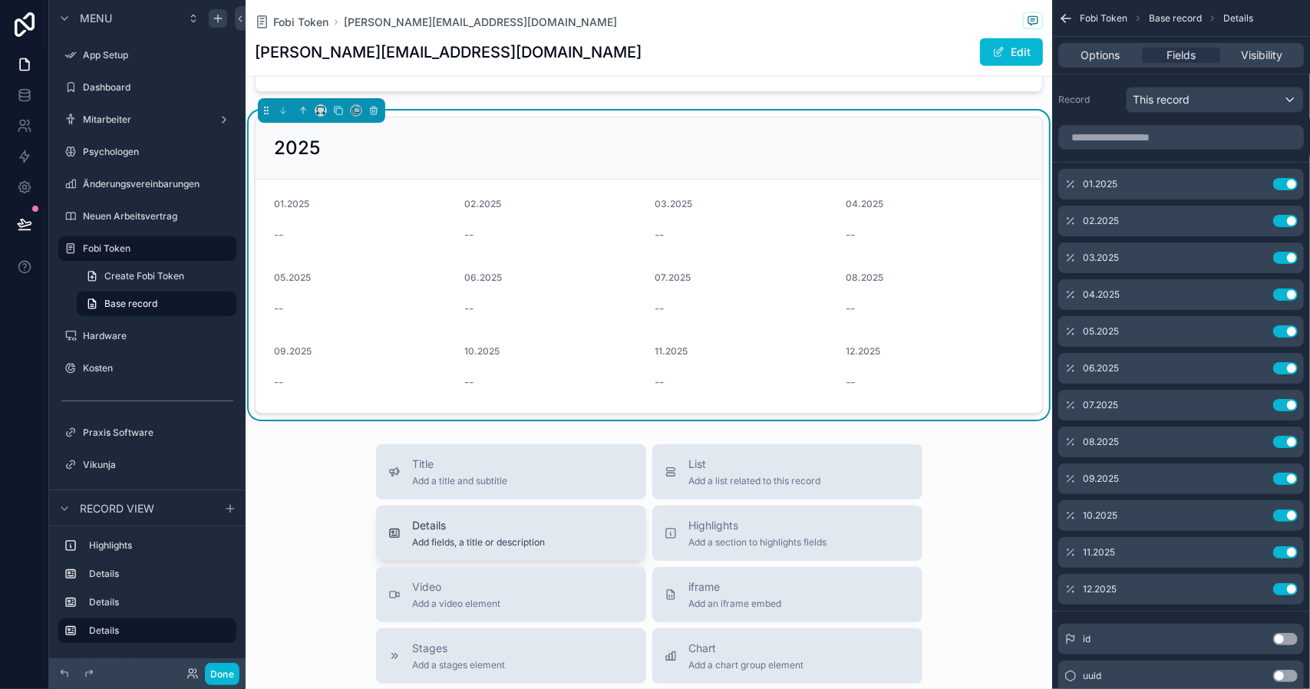
scroll to position [913, 0]
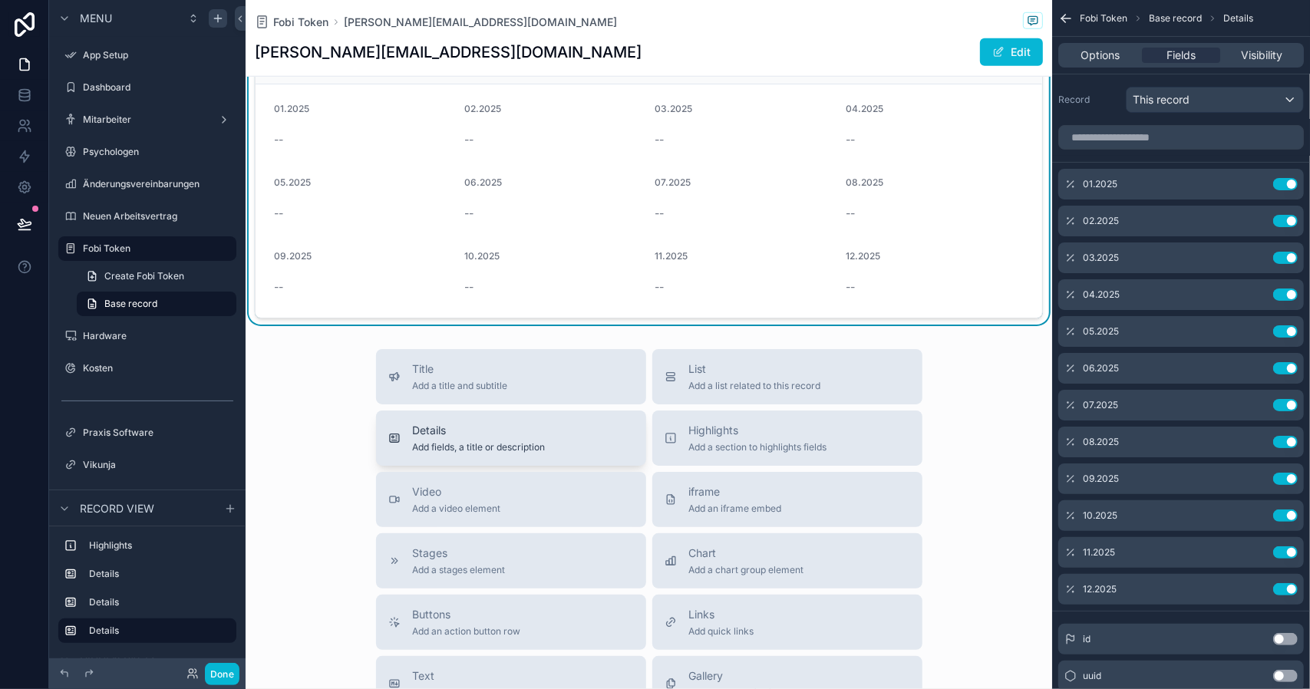
click at [493, 444] on span "Add fields, a title or description" at bounding box center [479, 447] width 133 height 12
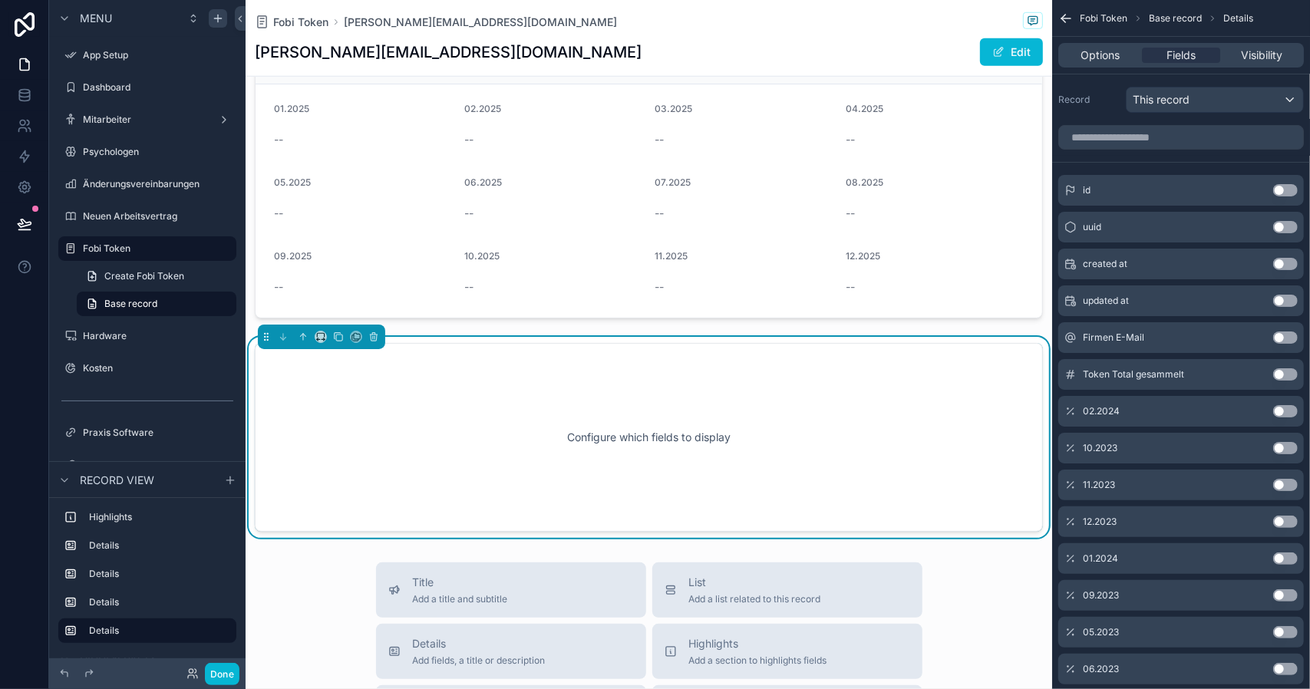
scroll to position [1003, 0]
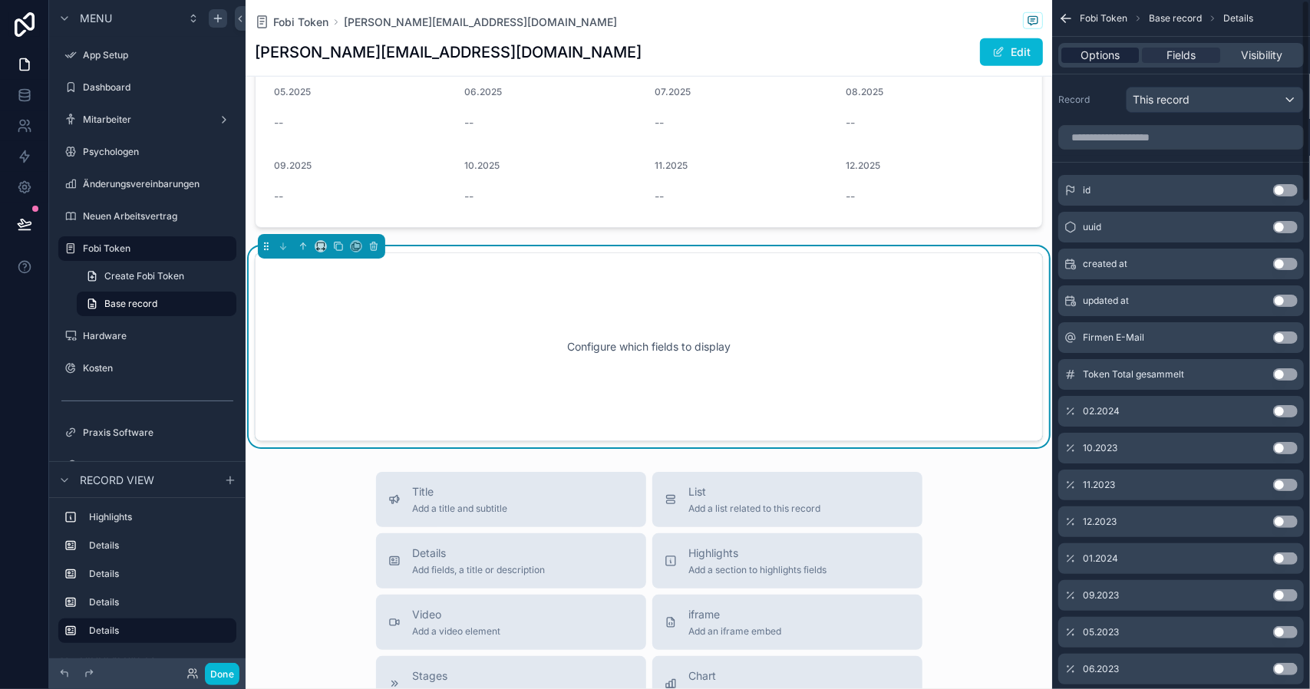
click at [1080, 59] on span "Options" at bounding box center [1099, 55] width 39 height 15
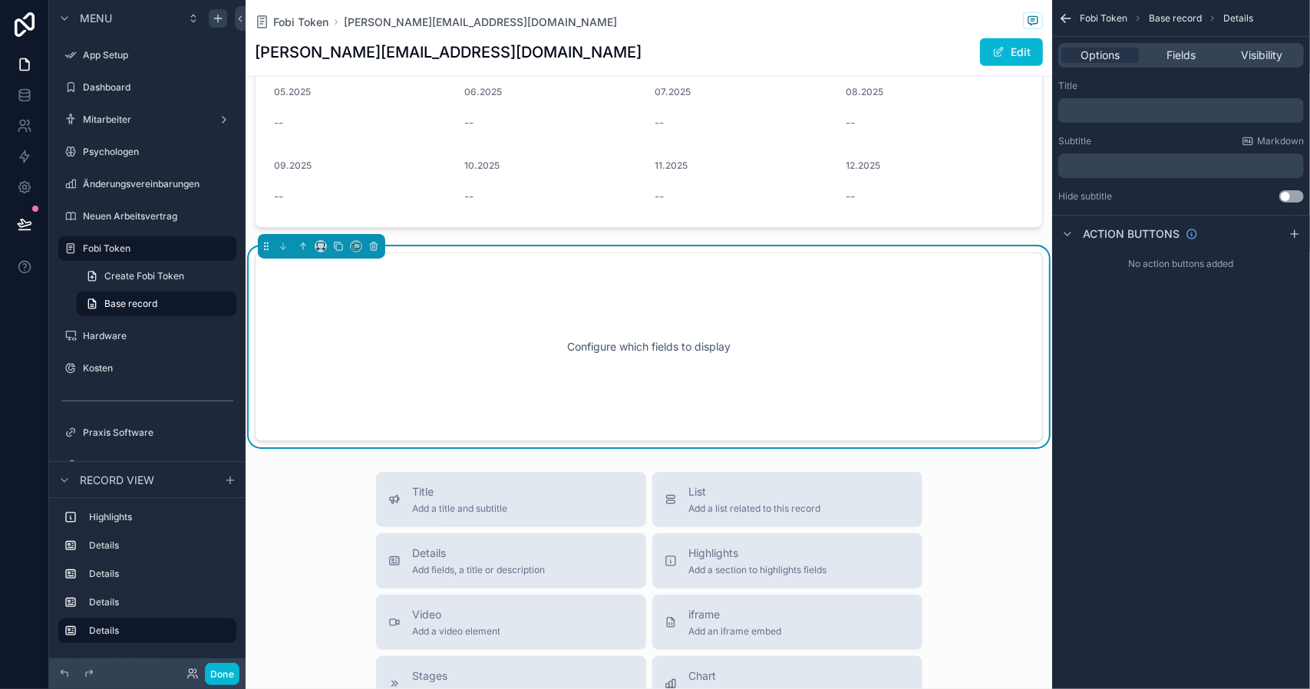
click at [1125, 117] on div "﻿" at bounding box center [1180, 110] width 245 height 25
click at [1125, 107] on p "﻿" at bounding box center [1182, 110] width 236 height 12
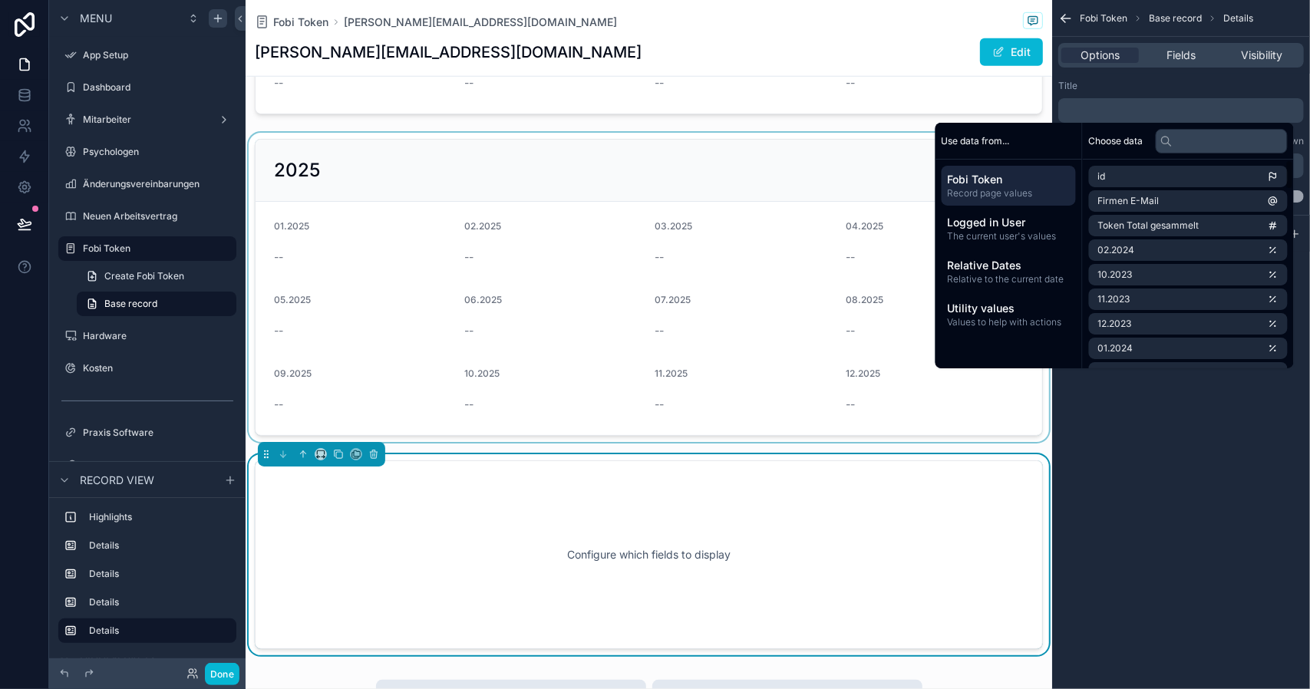
scroll to position [773, 0]
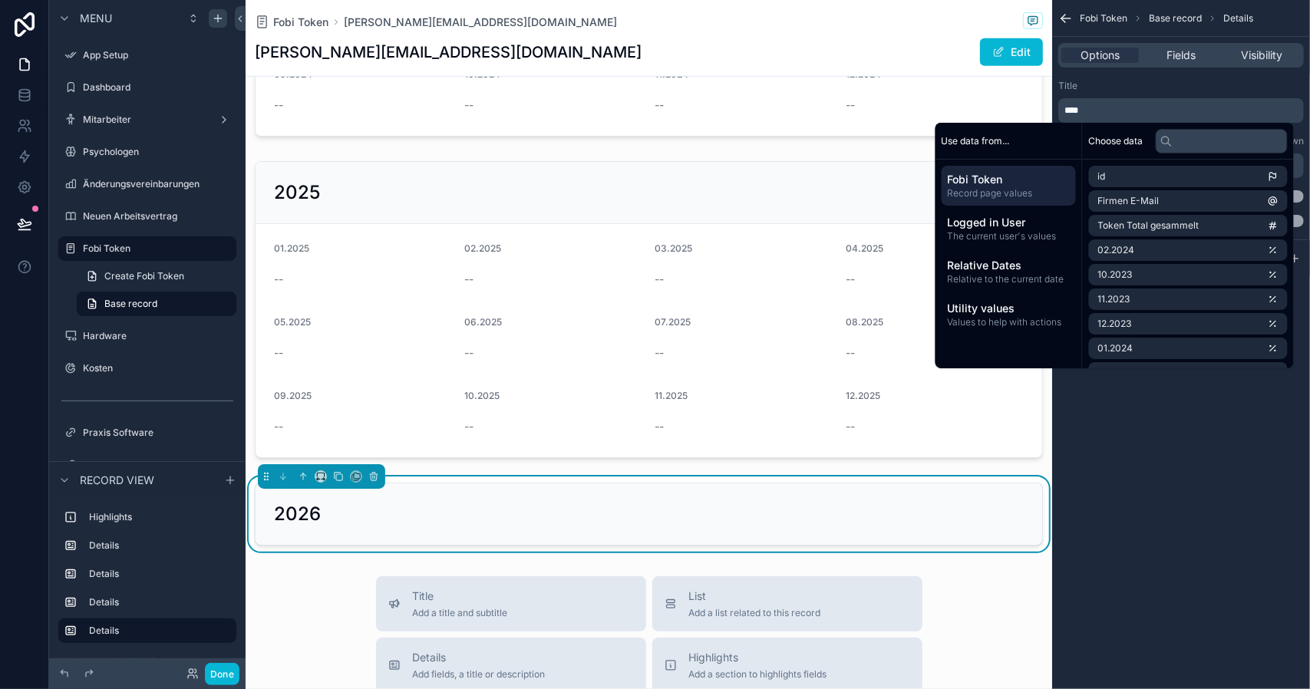
click at [1196, 522] on div "Fobi Token Base record Details Options Fields Visibility Title **** Subtitle Ma…" at bounding box center [1181, 344] width 258 height 689
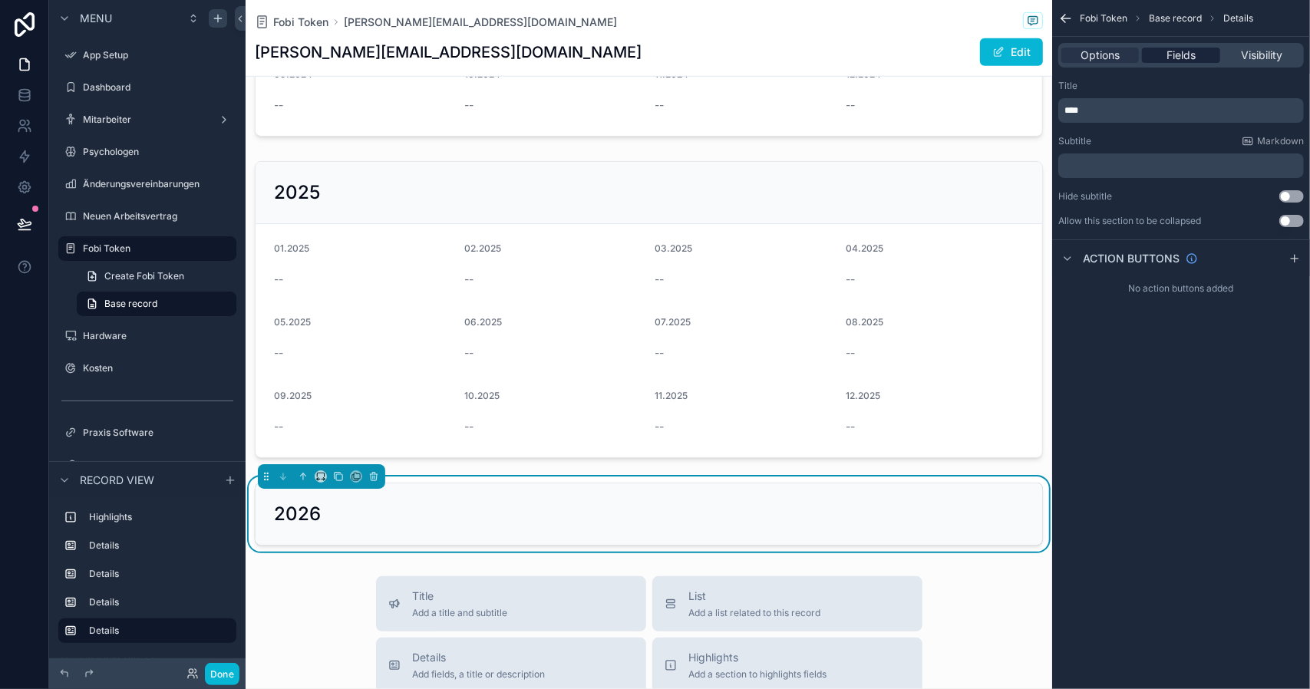
click at [1172, 53] on span "Fields" at bounding box center [1180, 55] width 29 height 15
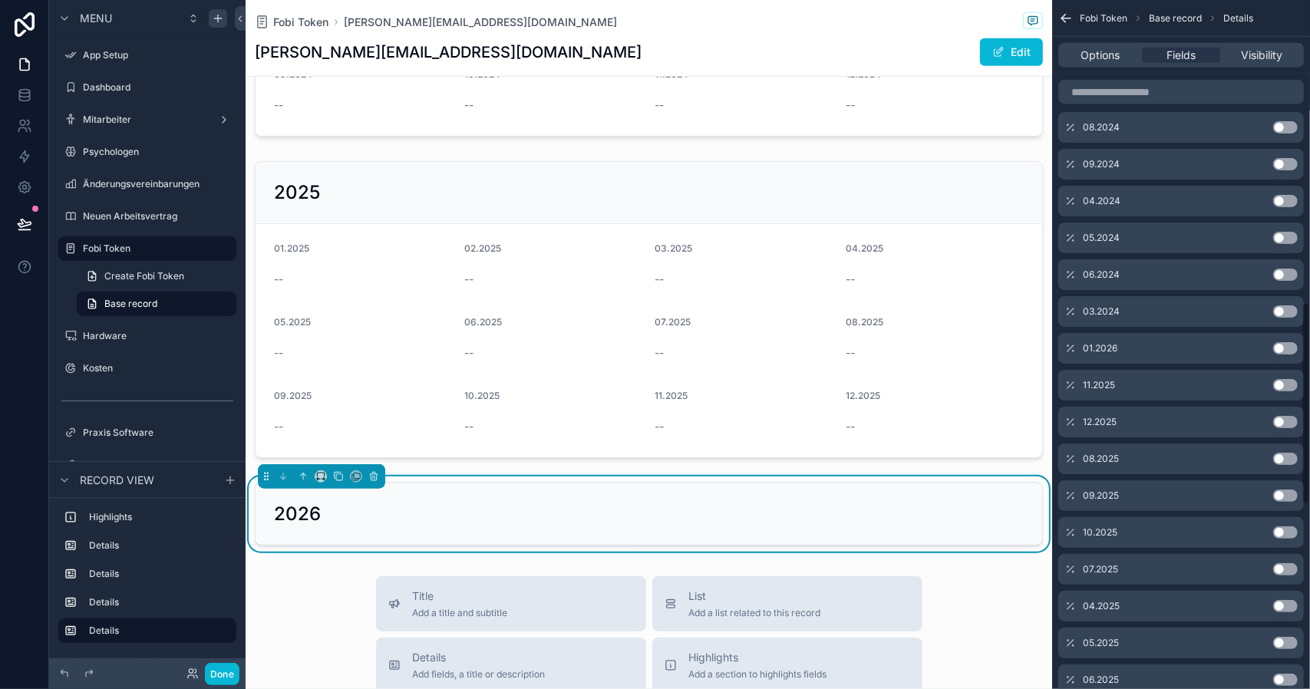
scroll to position [1043, 0]
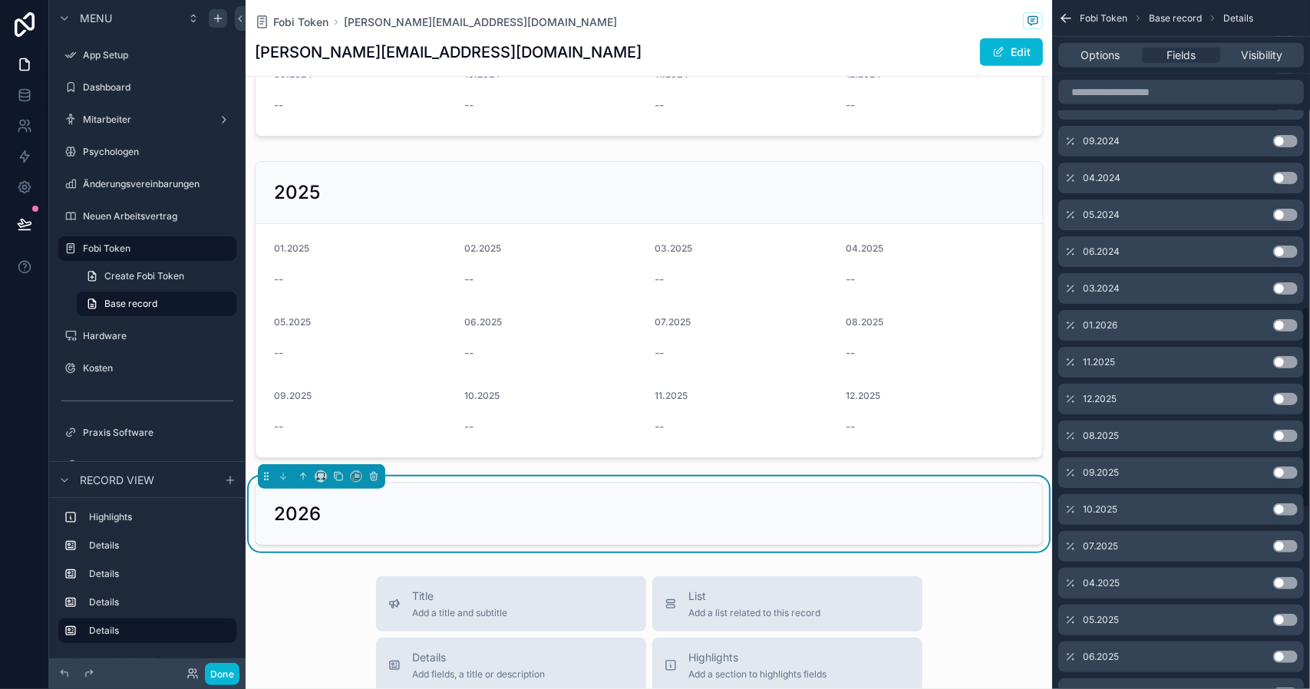
click at [1295, 319] on button "Use setting" at bounding box center [1285, 325] width 25 height 12
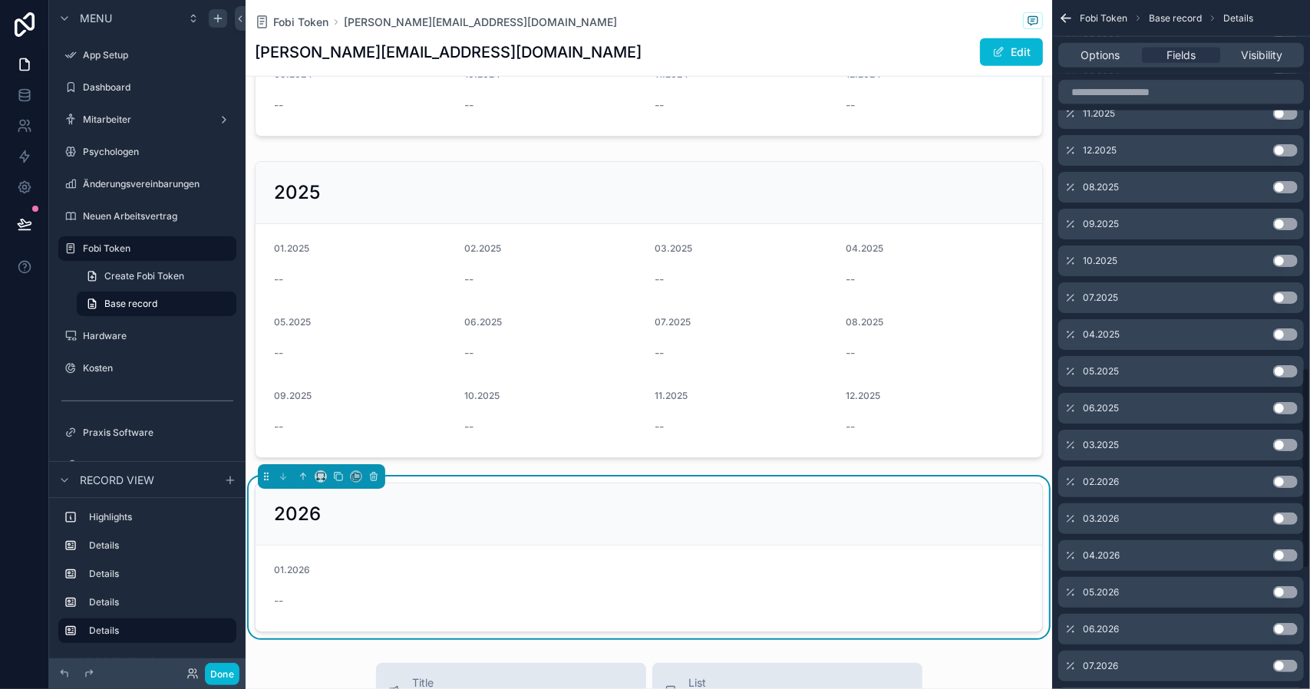
scroll to position [1394, 0]
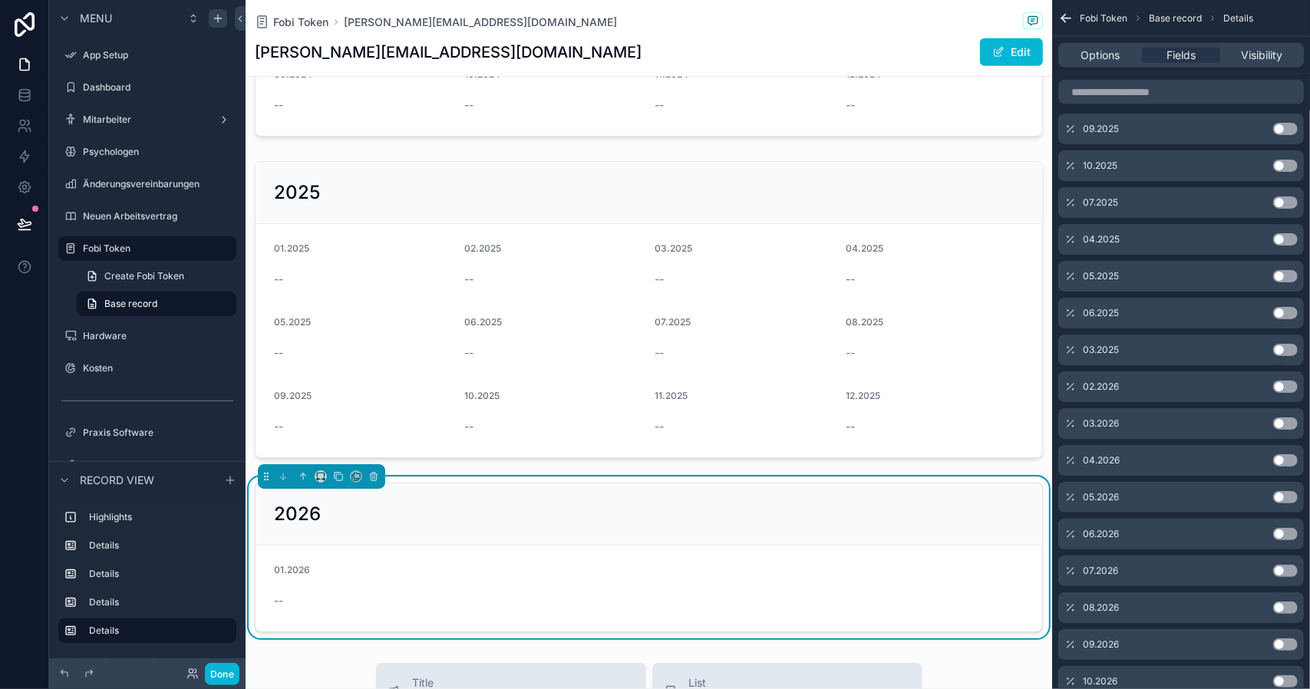
click at [1289, 384] on button "Use setting" at bounding box center [1285, 387] width 25 height 12
click at [1288, 384] on button "Use setting" at bounding box center [1285, 387] width 25 height 12
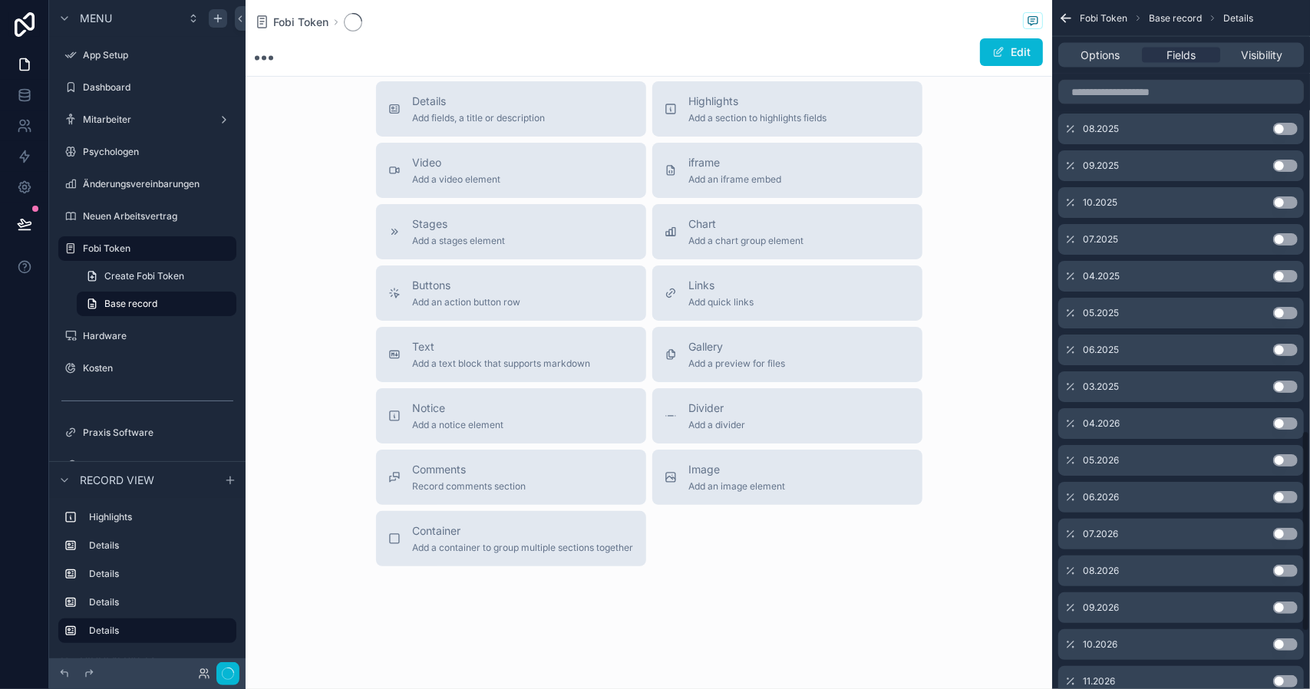
scroll to position [1468, 0]
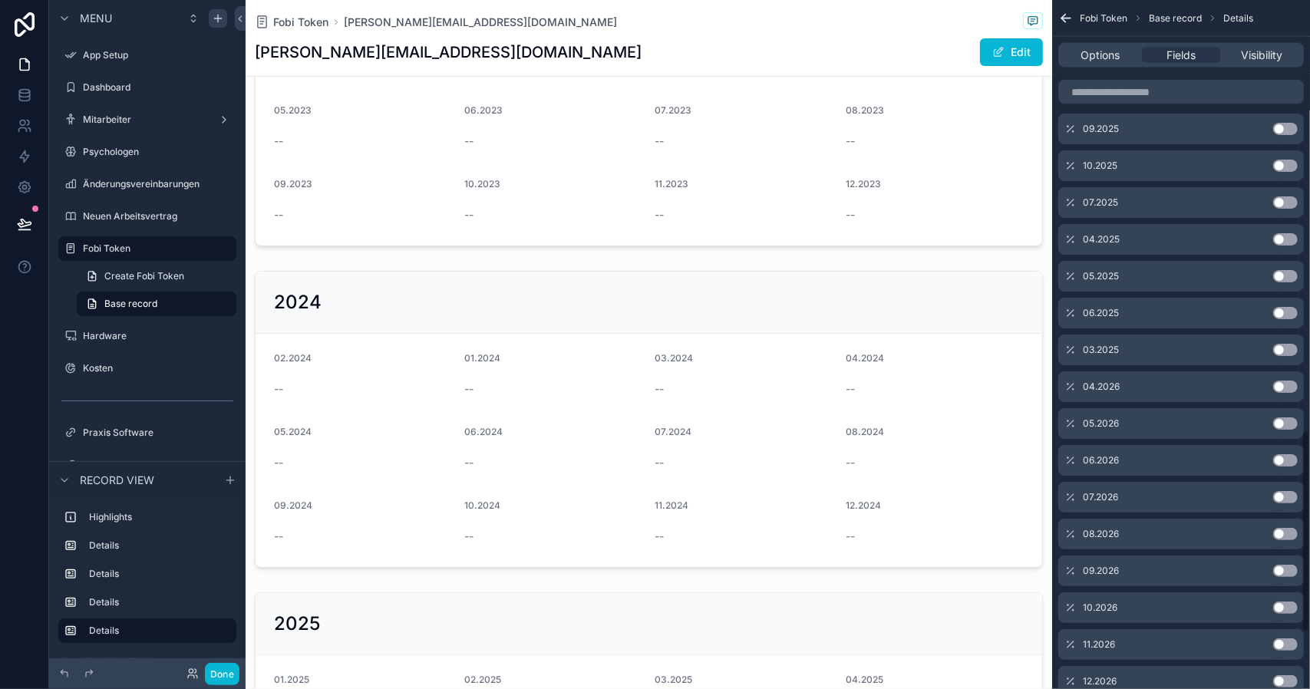
click at [1288, 384] on button "Use setting" at bounding box center [1285, 387] width 25 height 12
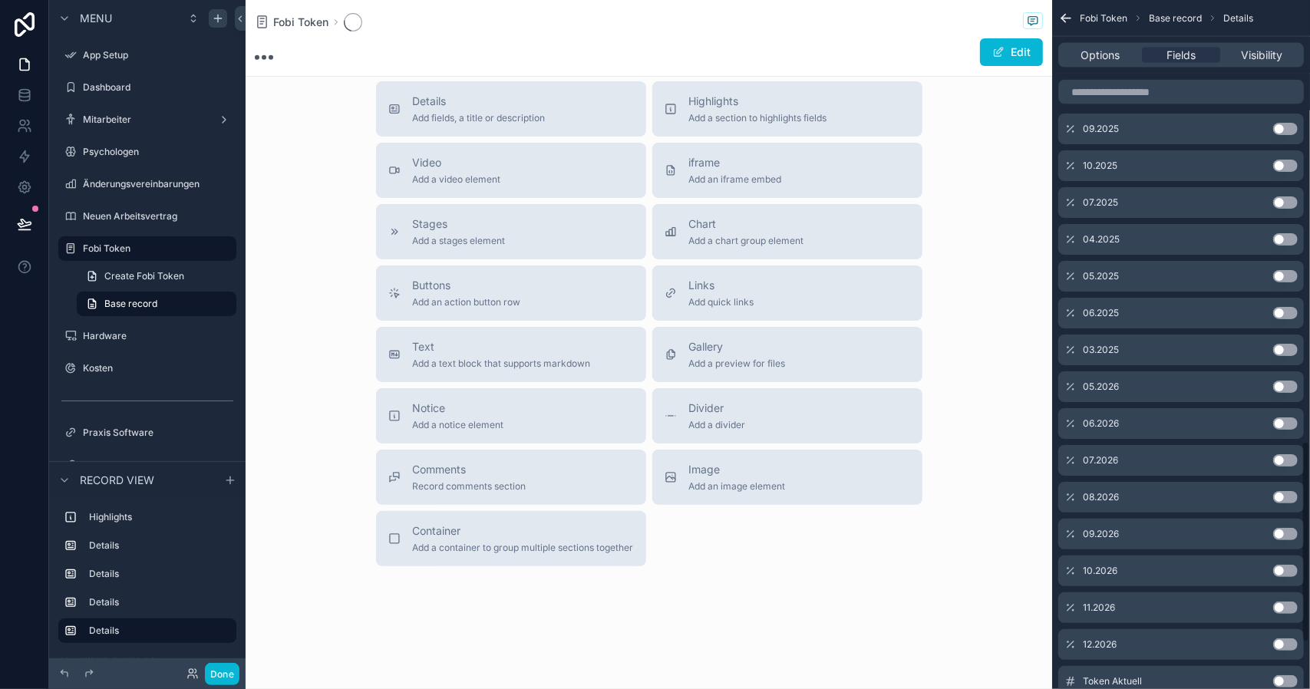
click at [1287, 384] on button "Use setting" at bounding box center [1285, 387] width 25 height 12
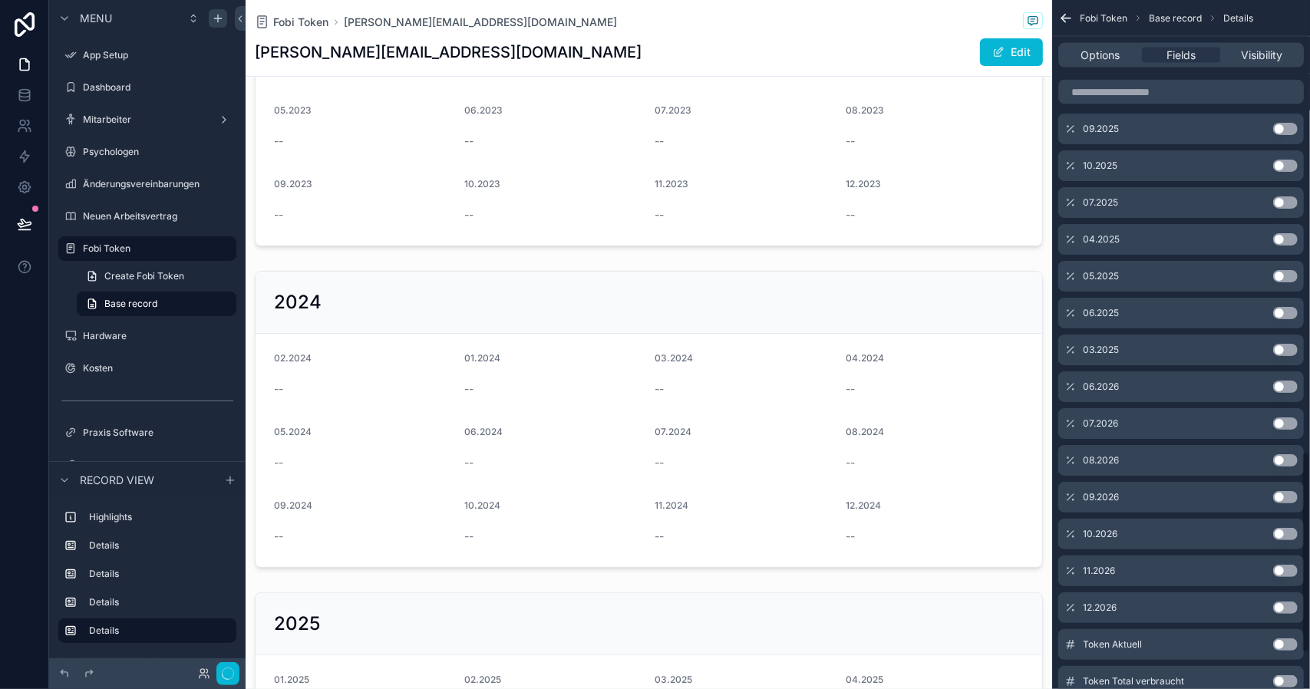
click at [1286, 384] on button "Use setting" at bounding box center [1285, 387] width 25 height 12
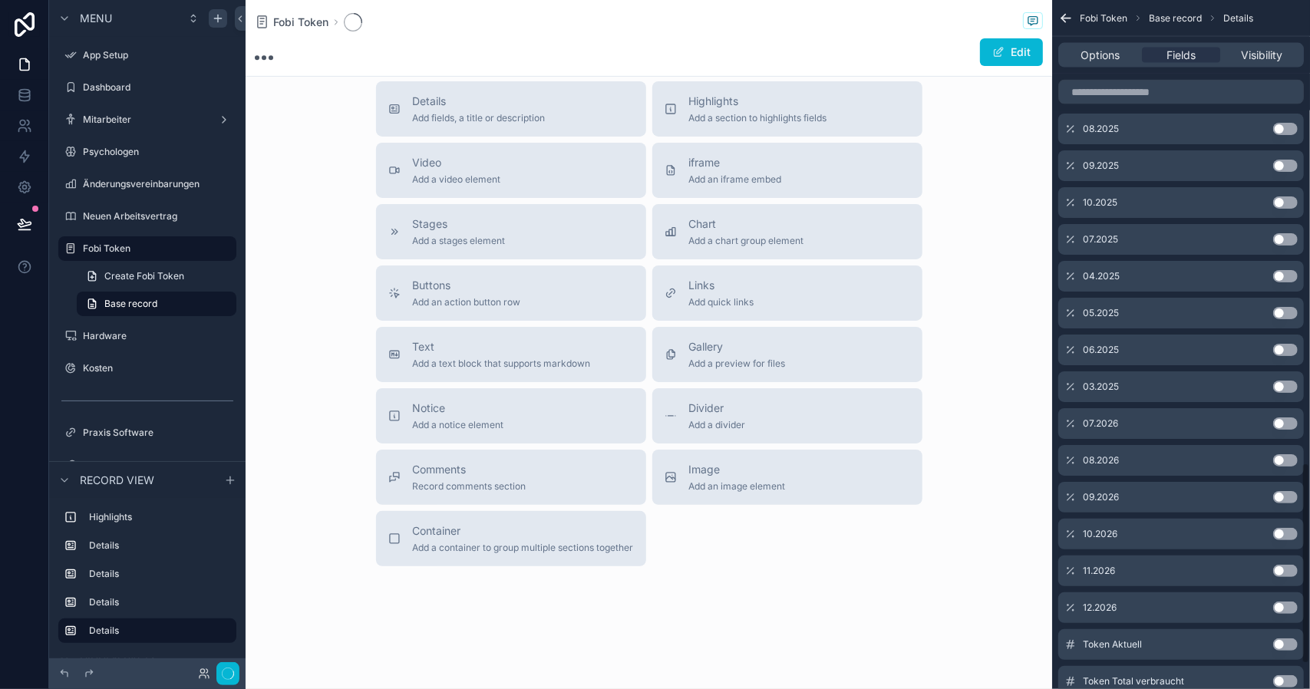
scroll to position [1578, 0]
click at [1286, 384] on button "Use setting" at bounding box center [1285, 387] width 25 height 12
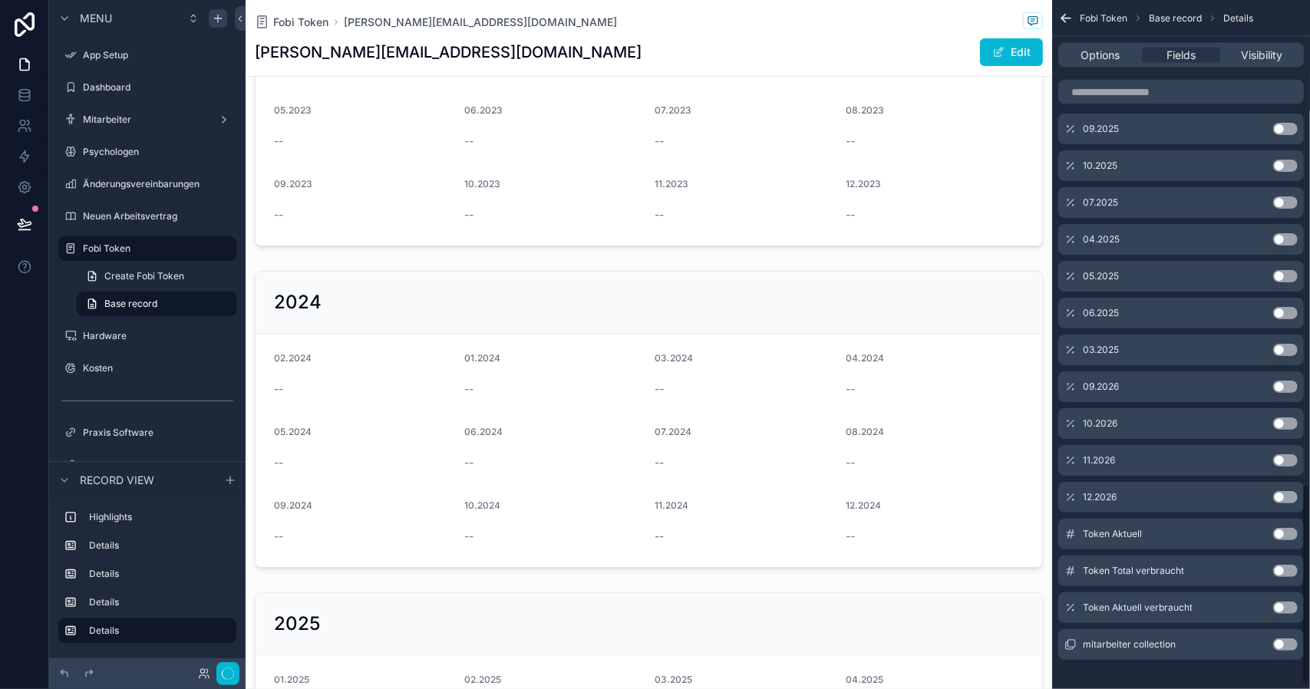
click at [1284, 384] on button "Use setting" at bounding box center [1285, 387] width 25 height 12
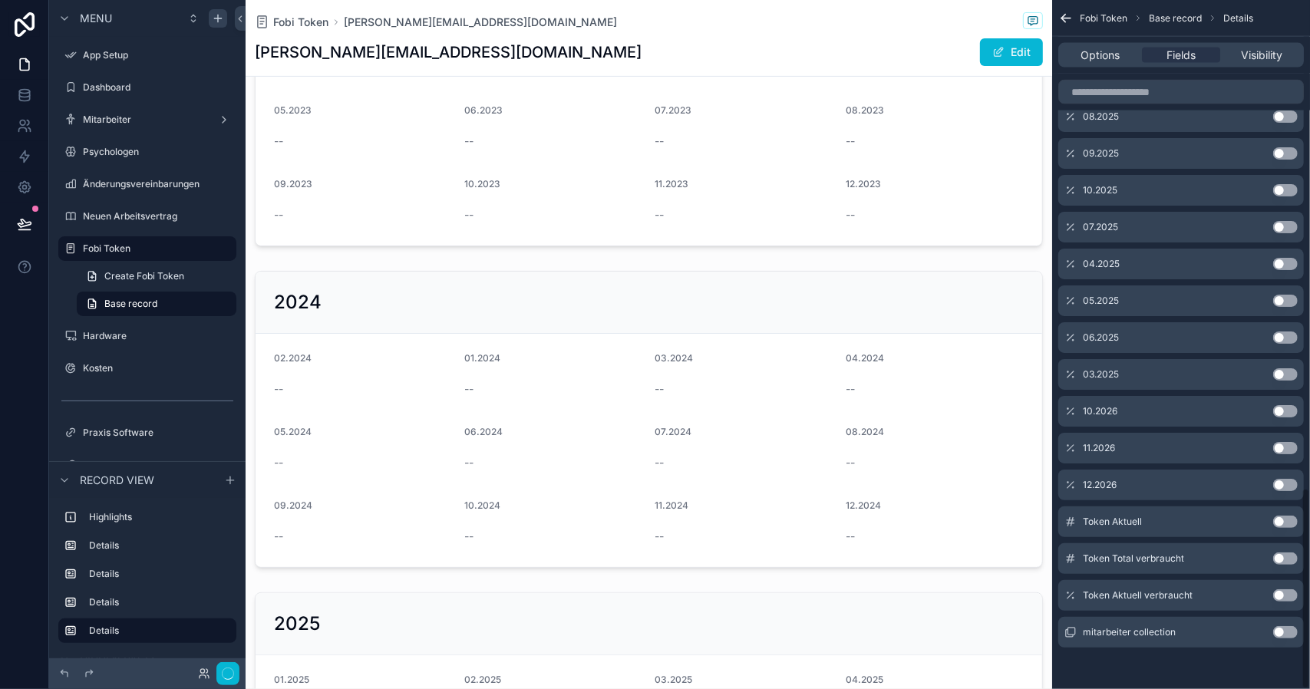
click at [1284, 384] on div "03.2025 Use setting" at bounding box center [1180, 374] width 245 height 31
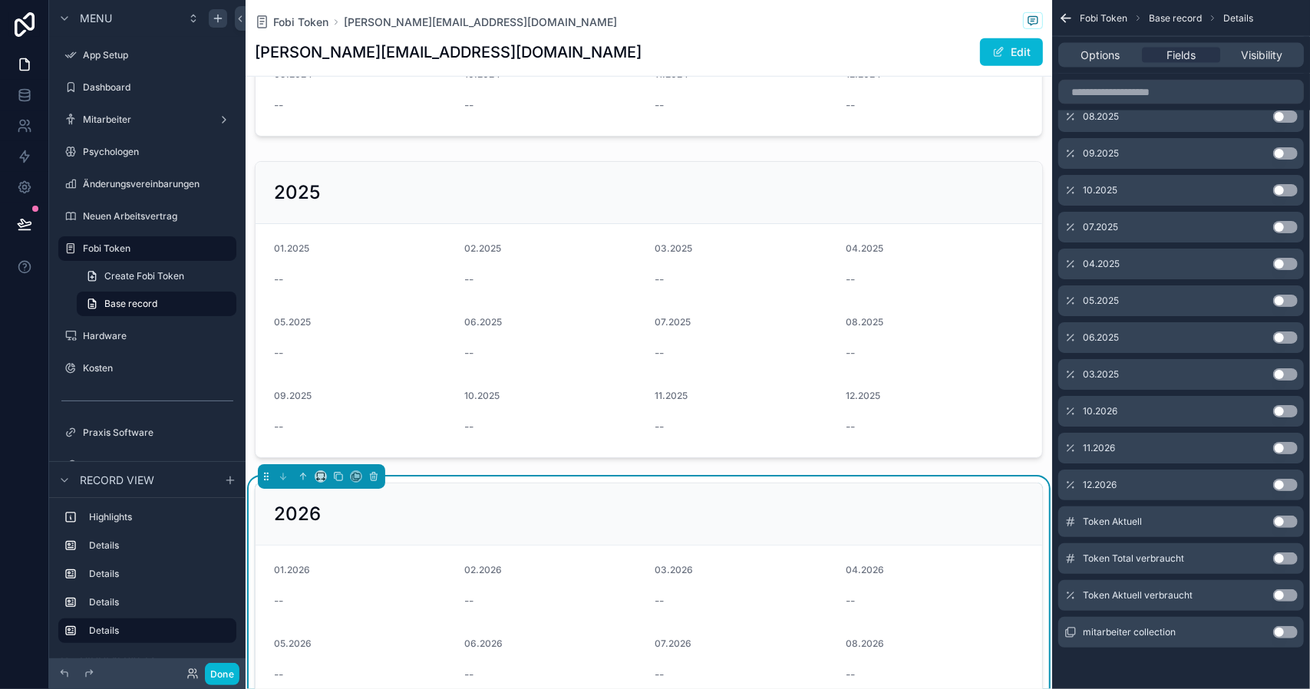
click at [1287, 413] on button "Use setting" at bounding box center [1285, 411] width 25 height 12
click at [1281, 442] on button "Use setting" at bounding box center [1285, 448] width 25 height 12
click at [1281, 479] on button "Use setting" at bounding box center [1285, 485] width 25 height 12
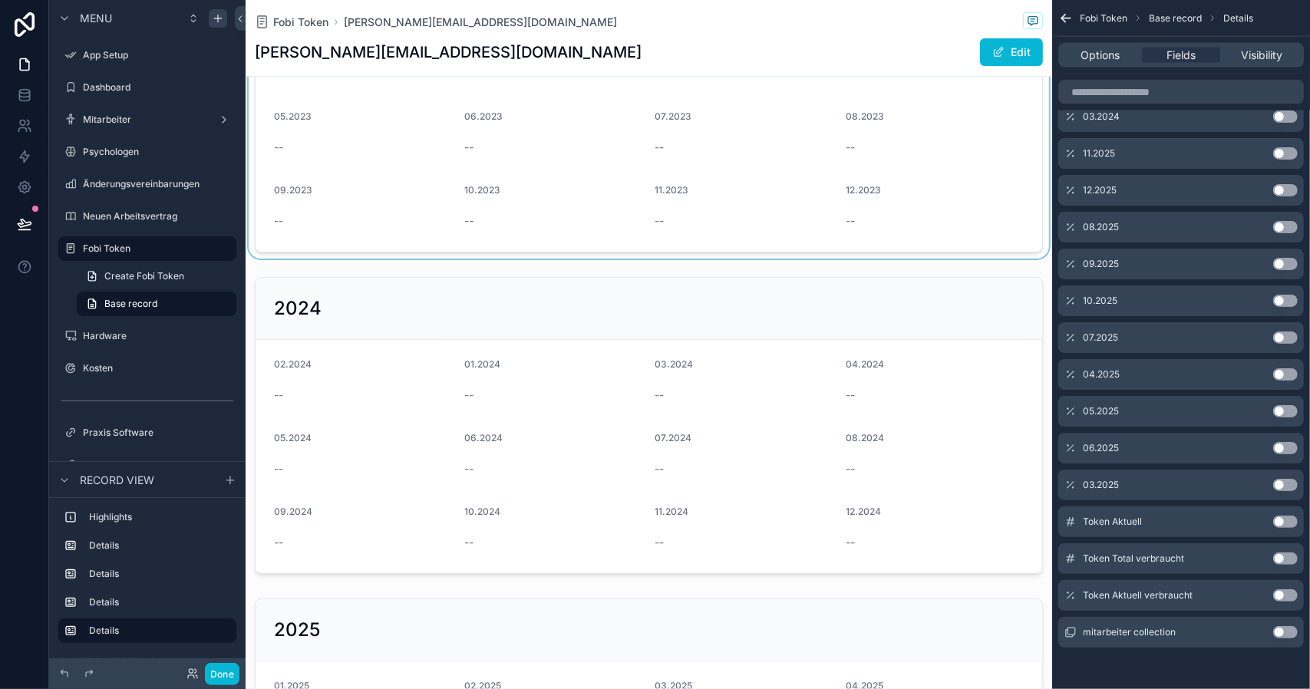
scroll to position [236, 0]
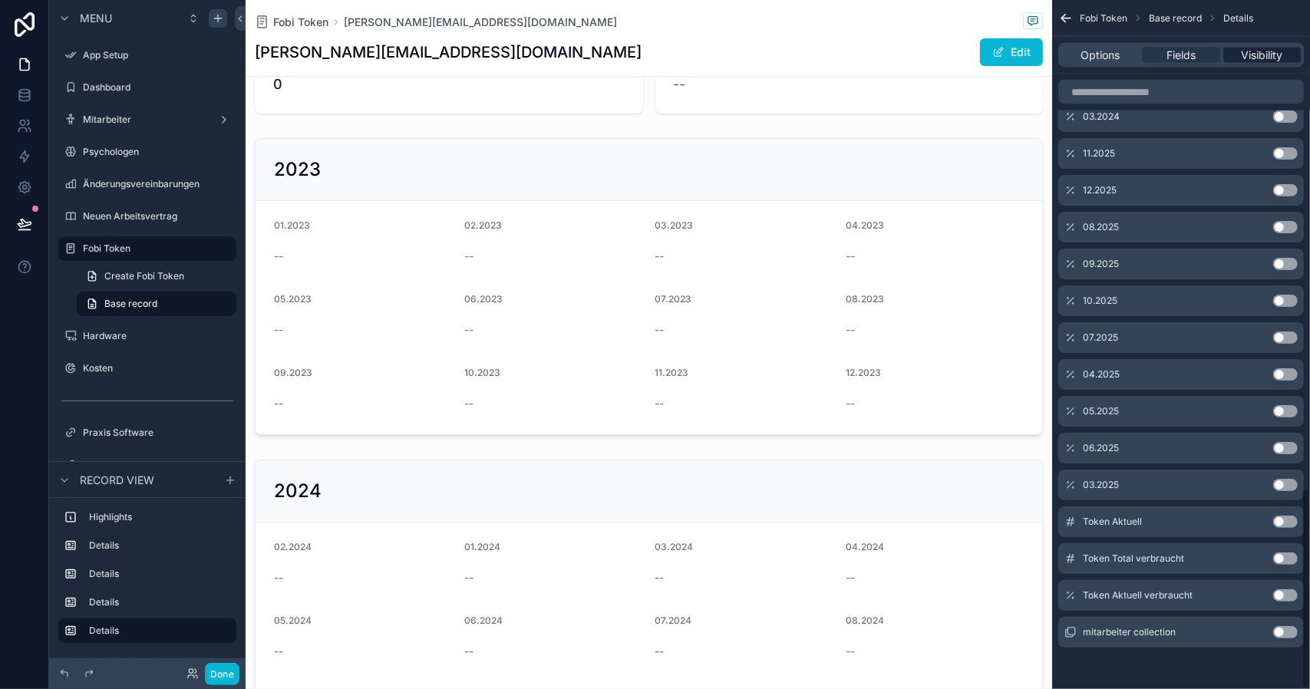
click at [1277, 48] on span "Visibility" at bounding box center [1260, 55] width 41 height 15
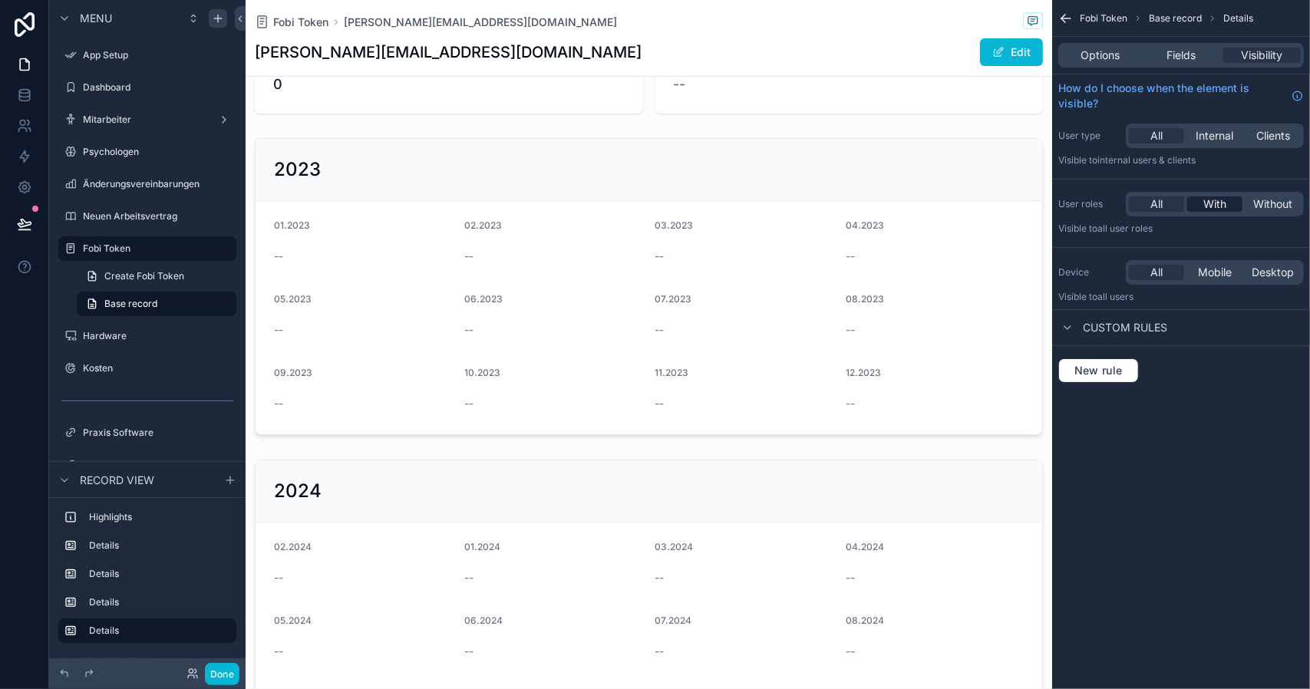
click at [1227, 199] on div "With" at bounding box center [1214, 203] width 55 height 15
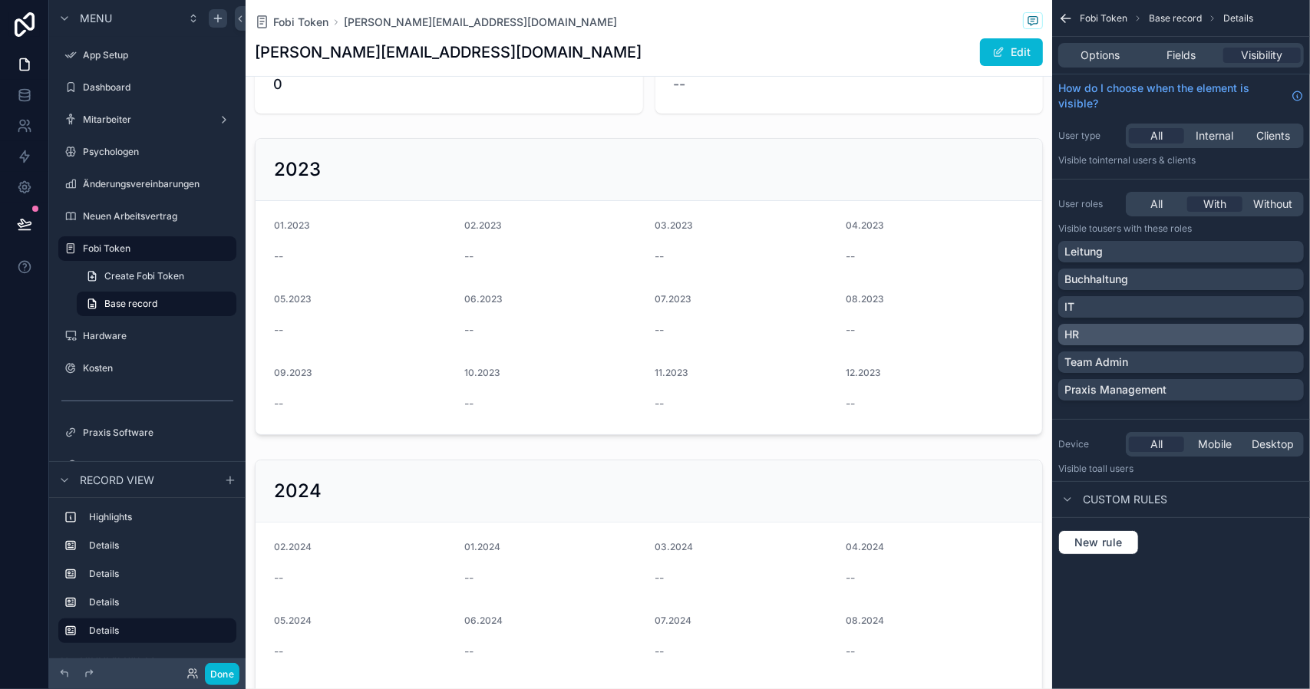
click at [1135, 334] on div "HR" at bounding box center [1180, 334] width 233 height 15
drag, startPoint x: 1143, startPoint y: 354, endPoint x: 1150, endPoint y: 432, distance: 77.8
click at [1143, 355] on div "Team Admin" at bounding box center [1180, 361] width 233 height 15
click at [1225, 575] on div "Fobi Token Base record Details Options Fields Visibility How do I choose when t…" at bounding box center [1181, 295] width 258 height 591
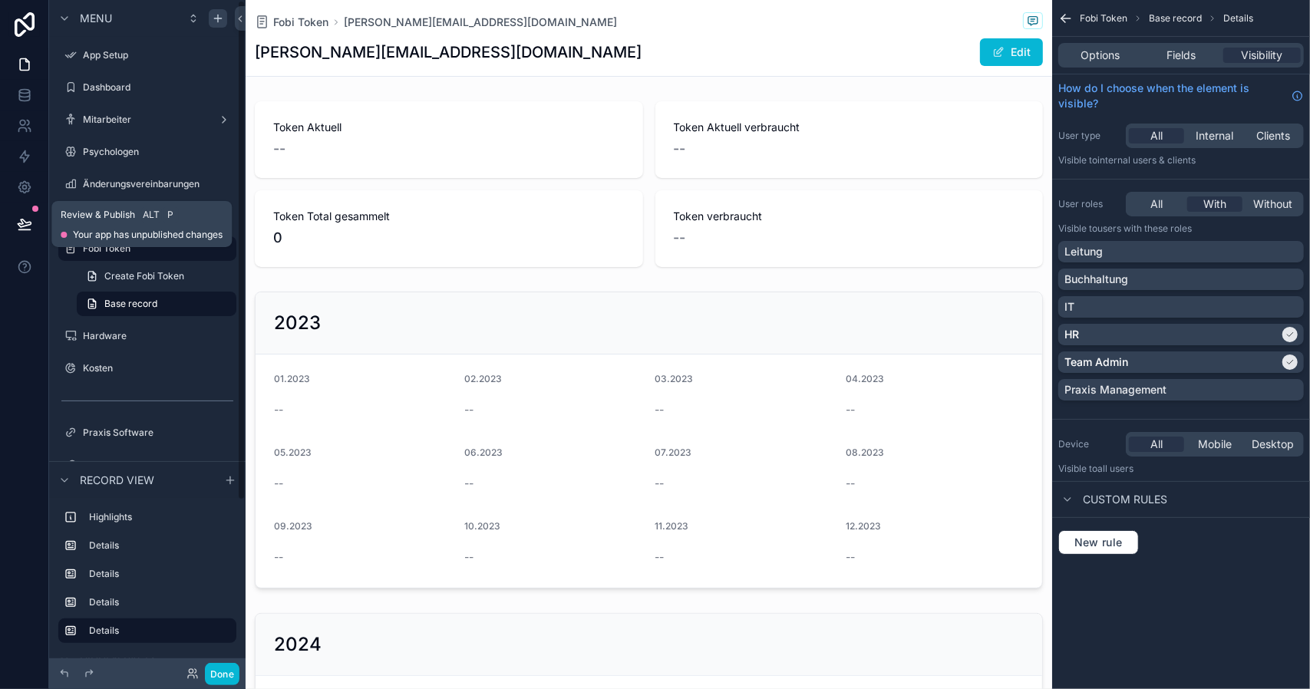
click at [19, 224] on icon at bounding box center [24, 223] width 15 height 15
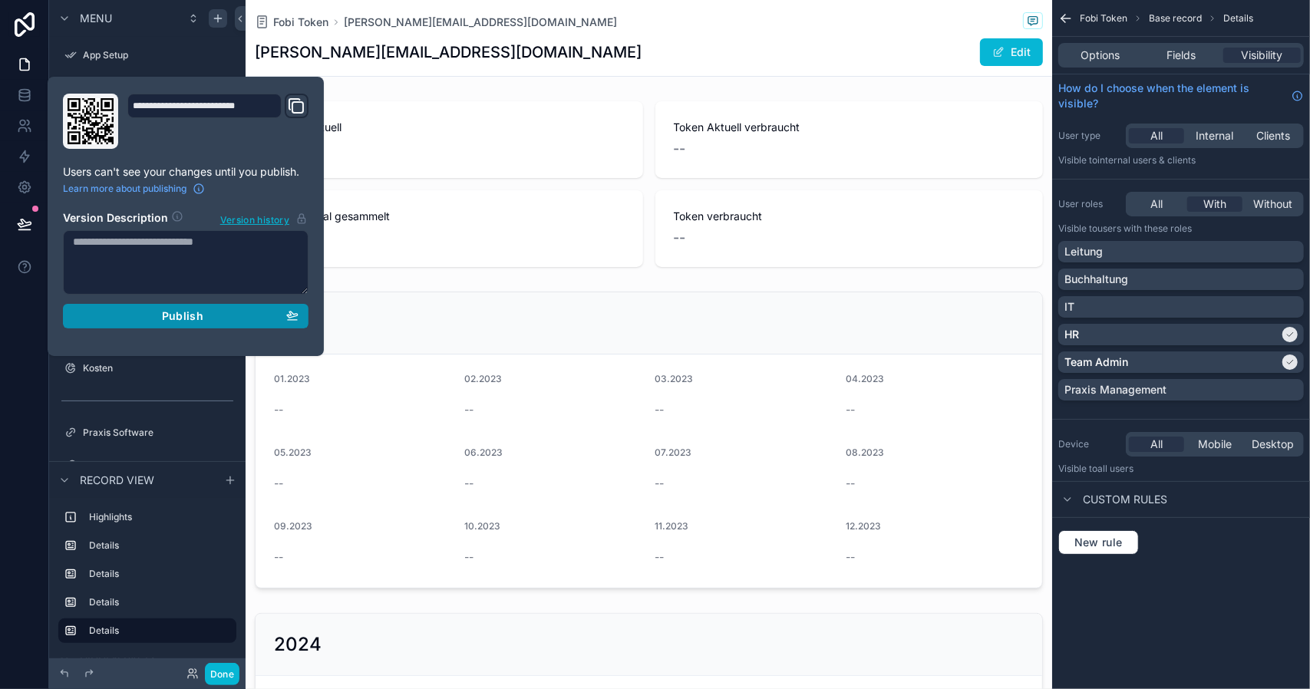
click at [180, 313] on span "Publish" at bounding box center [182, 316] width 41 height 14
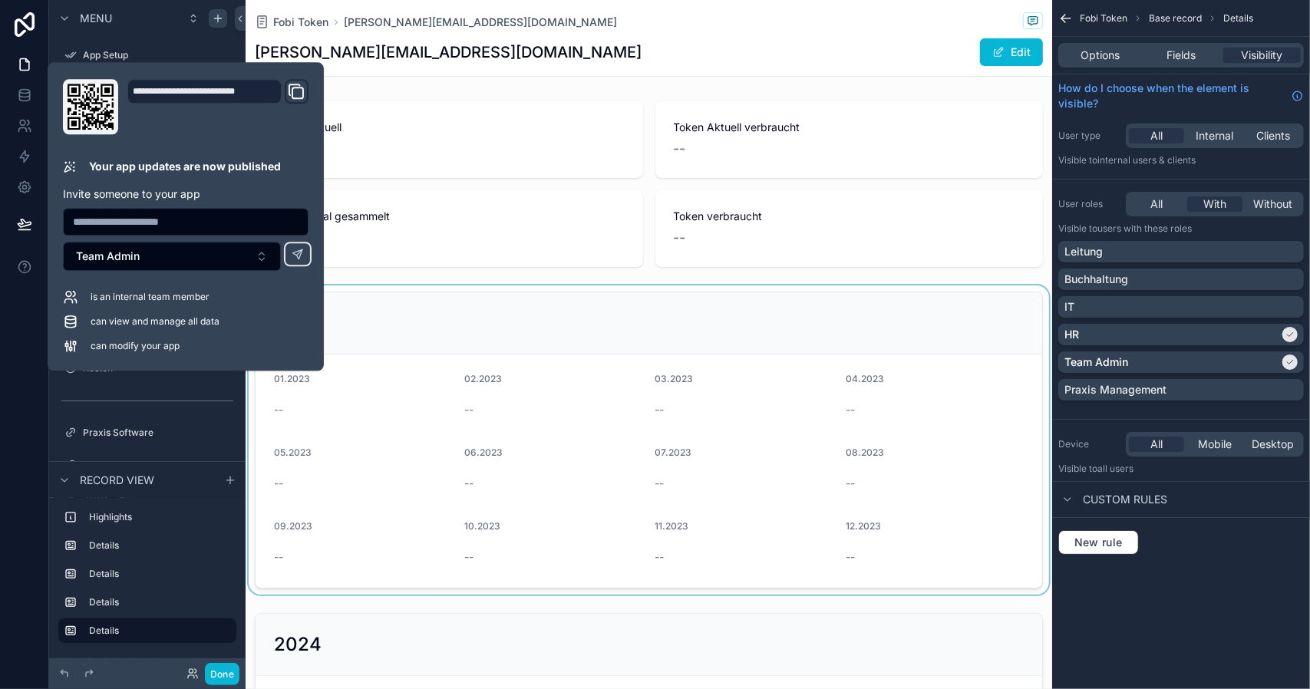
click at [473, 301] on div "scrollable content" at bounding box center [648, 439] width 806 height 309
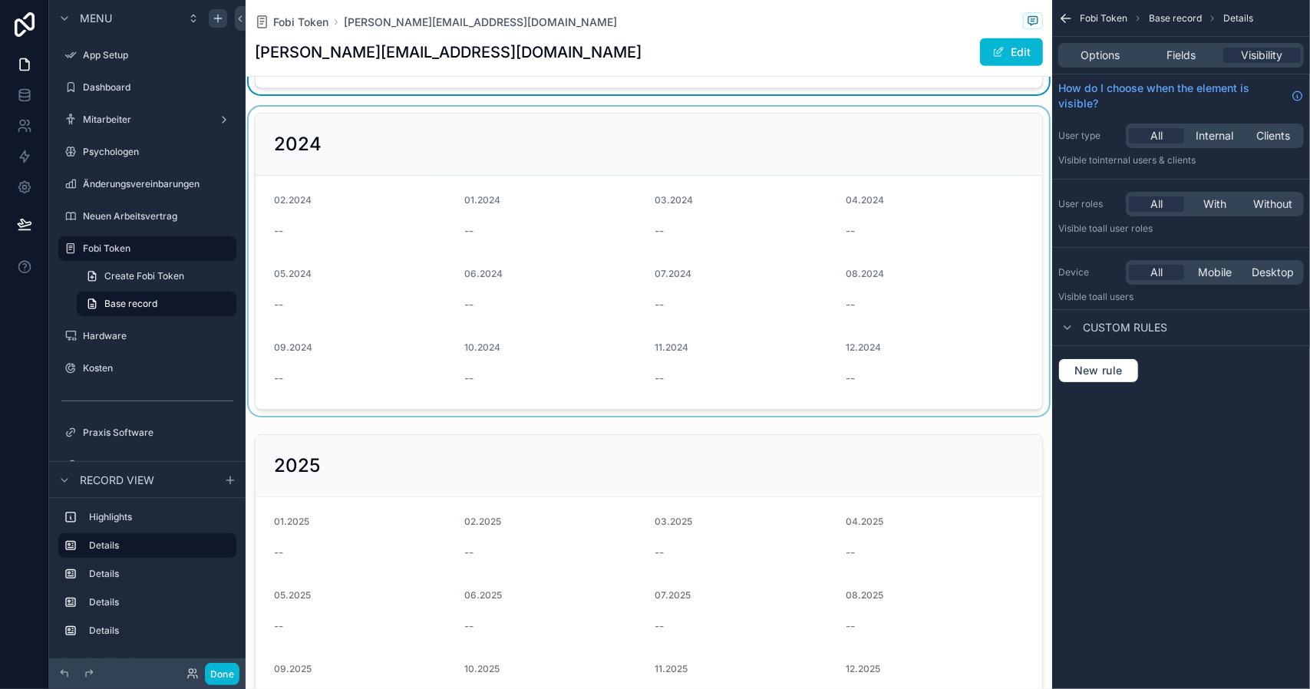
scroll to position [614, 0]
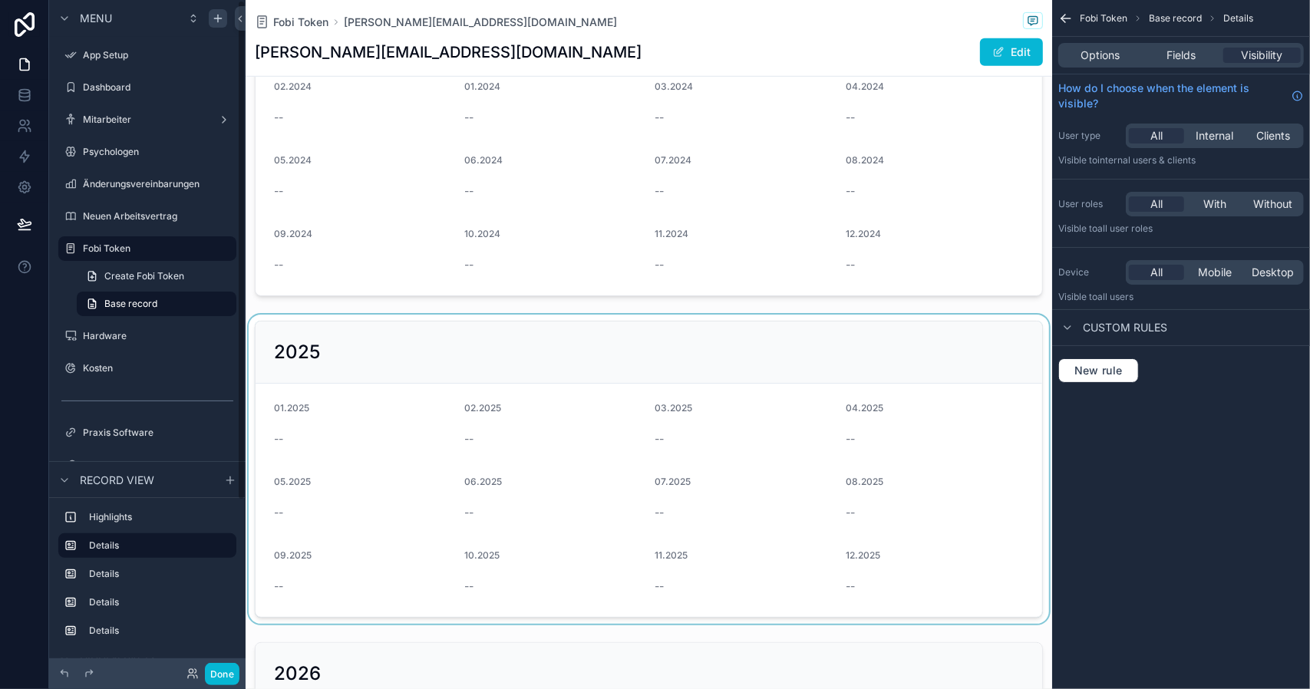
click at [301, 349] on div "scrollable content" at bounding box center [648, 469] width 806 height 309
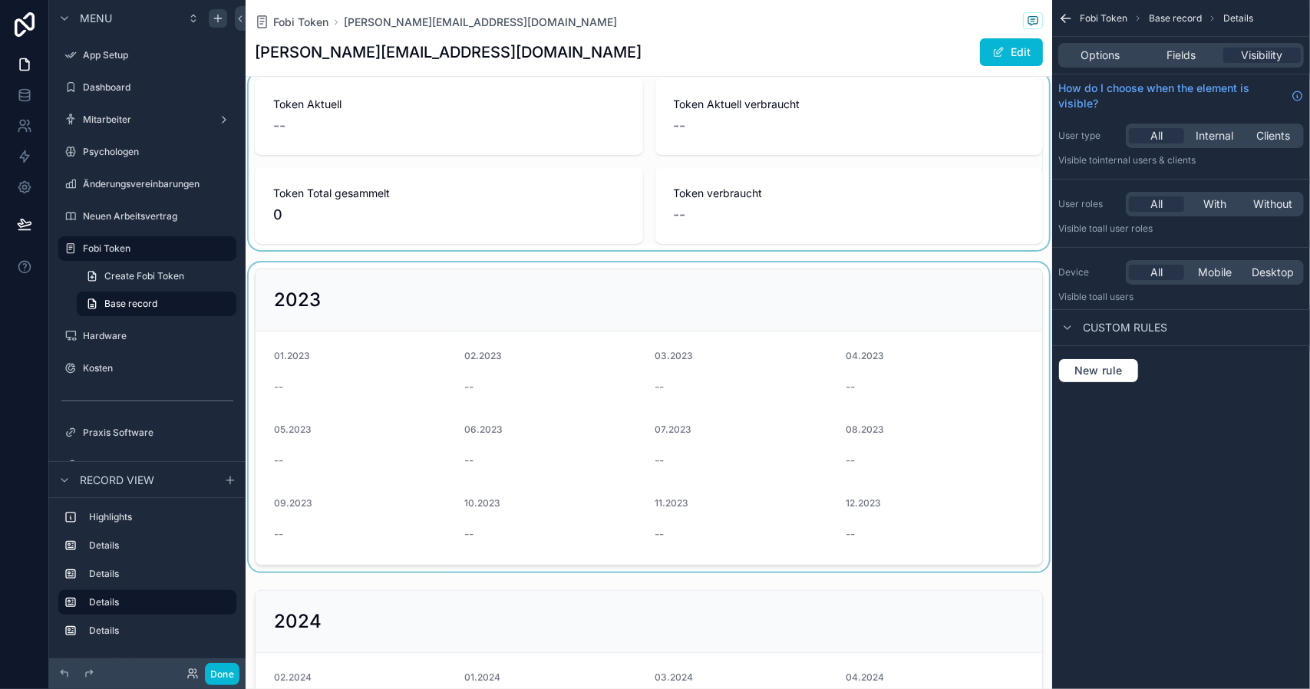
scroll to position [0, 0]
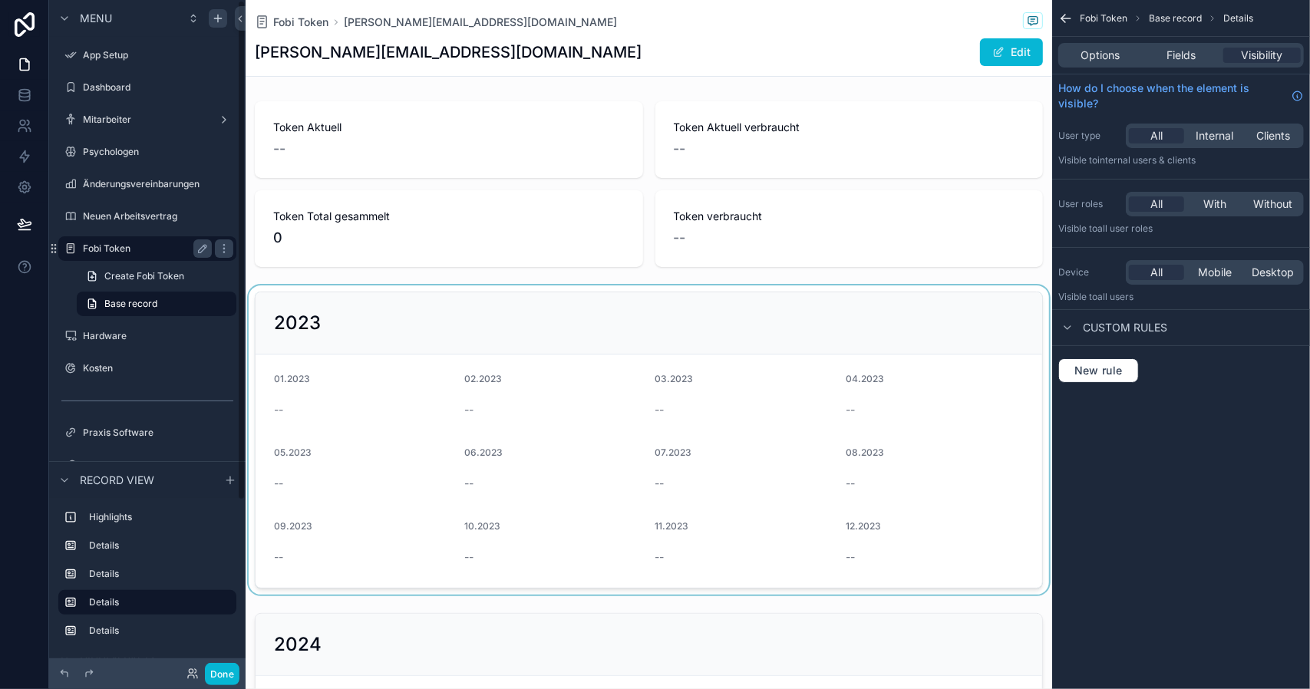
click at [133, 251] on label "Fobi Token" at bounding box center [144, 248] width 123 height 12
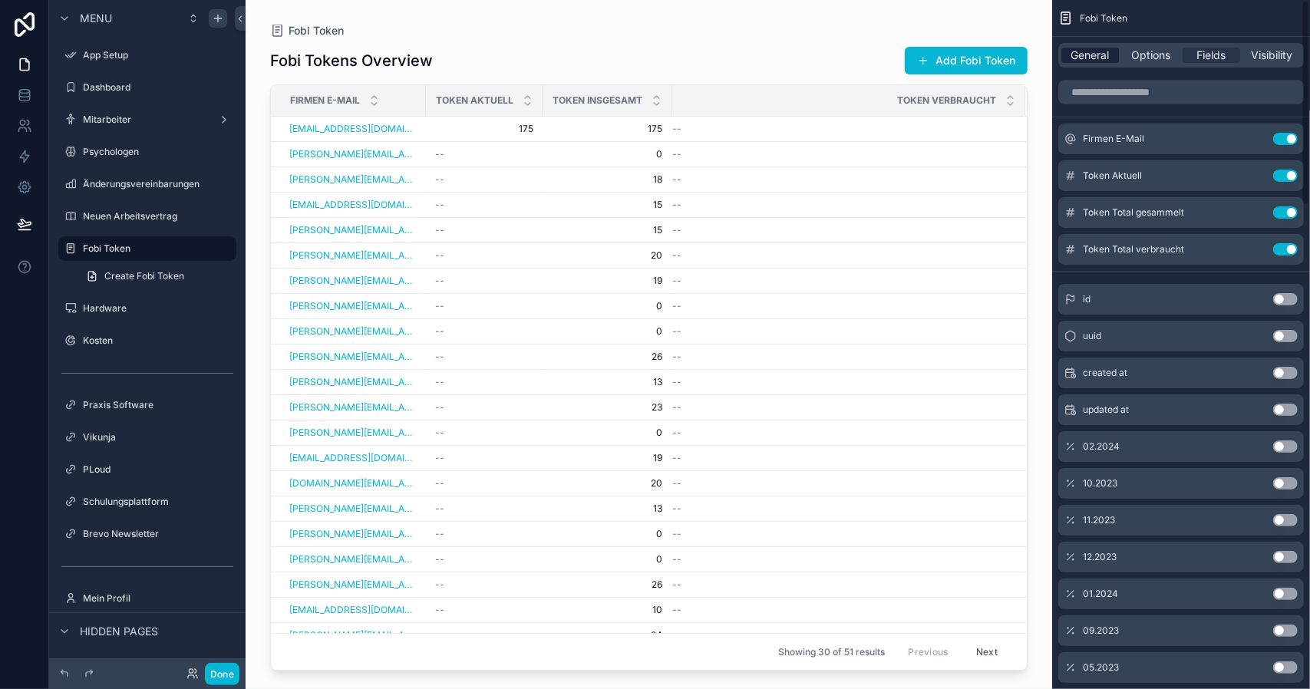
click at [1089, 54] on span "General" at bounding box center [1090, 55] width 38 height 15
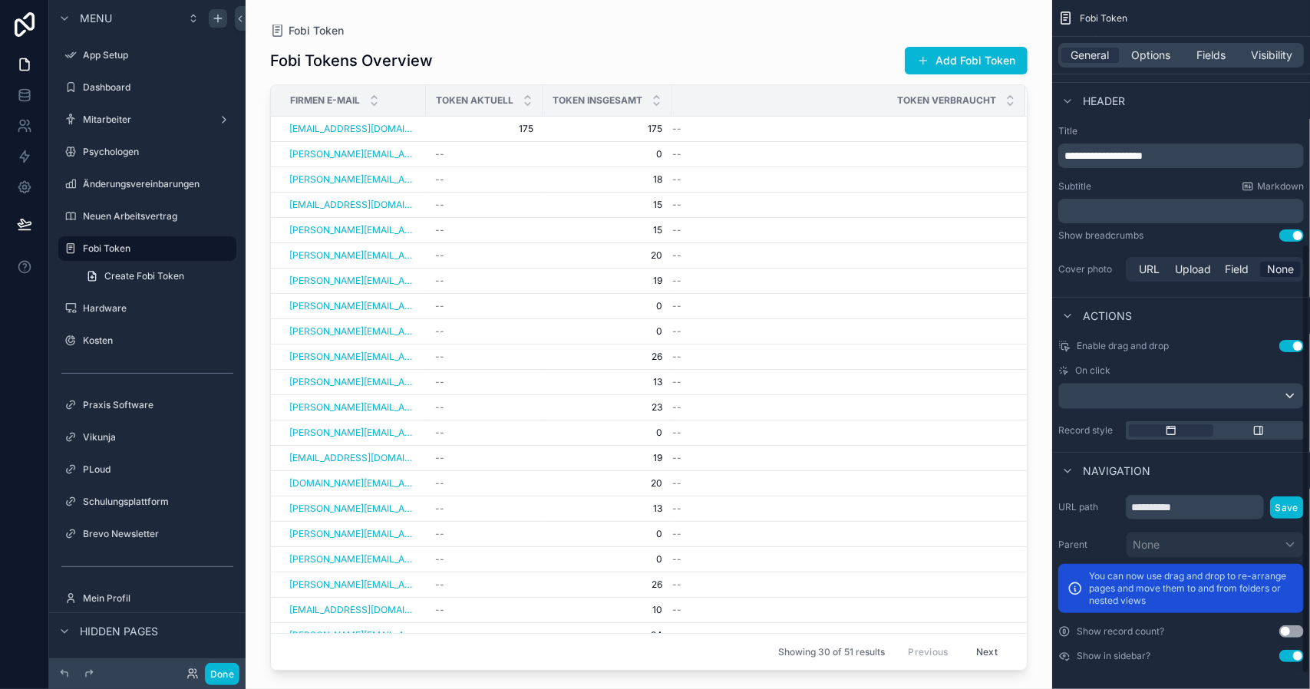
scroll to position [416, 0]
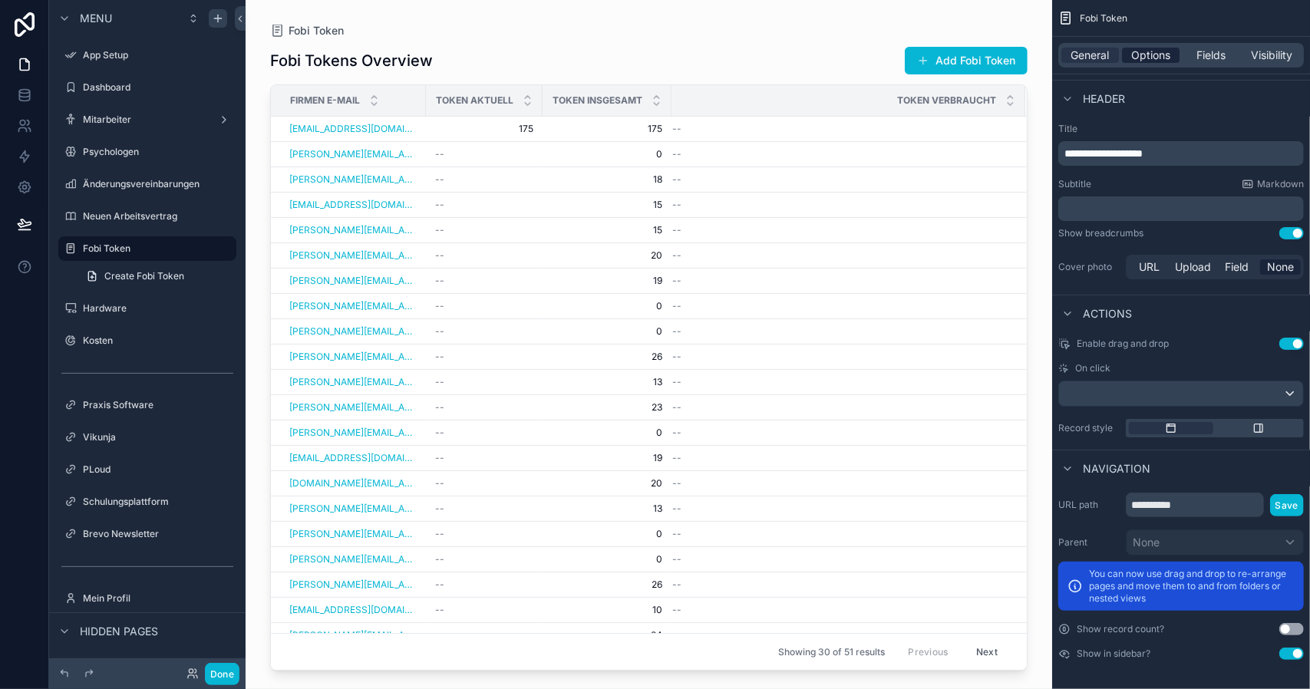
click at [1153, 56] on span "Options" at bounding box center [1150, 55] width 39 height 15
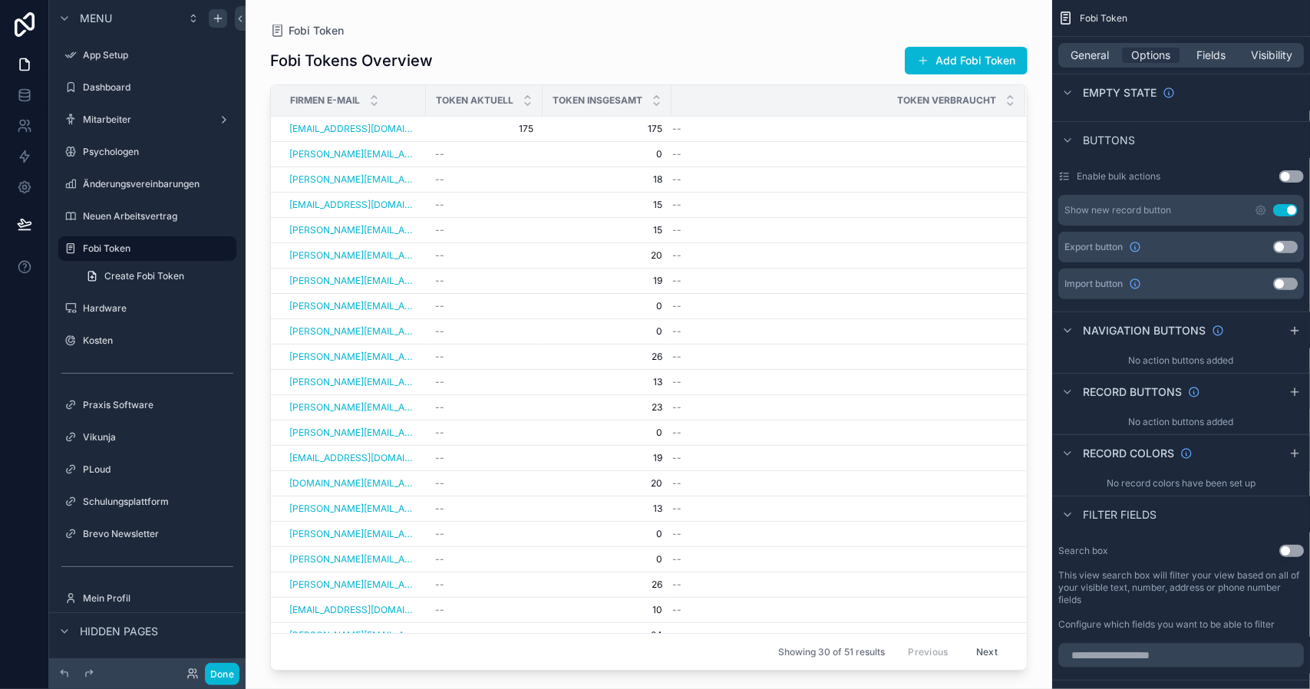
click at [1291, 208] on button "Use setting" at bounding box center [1285, 210] width 25 height 12
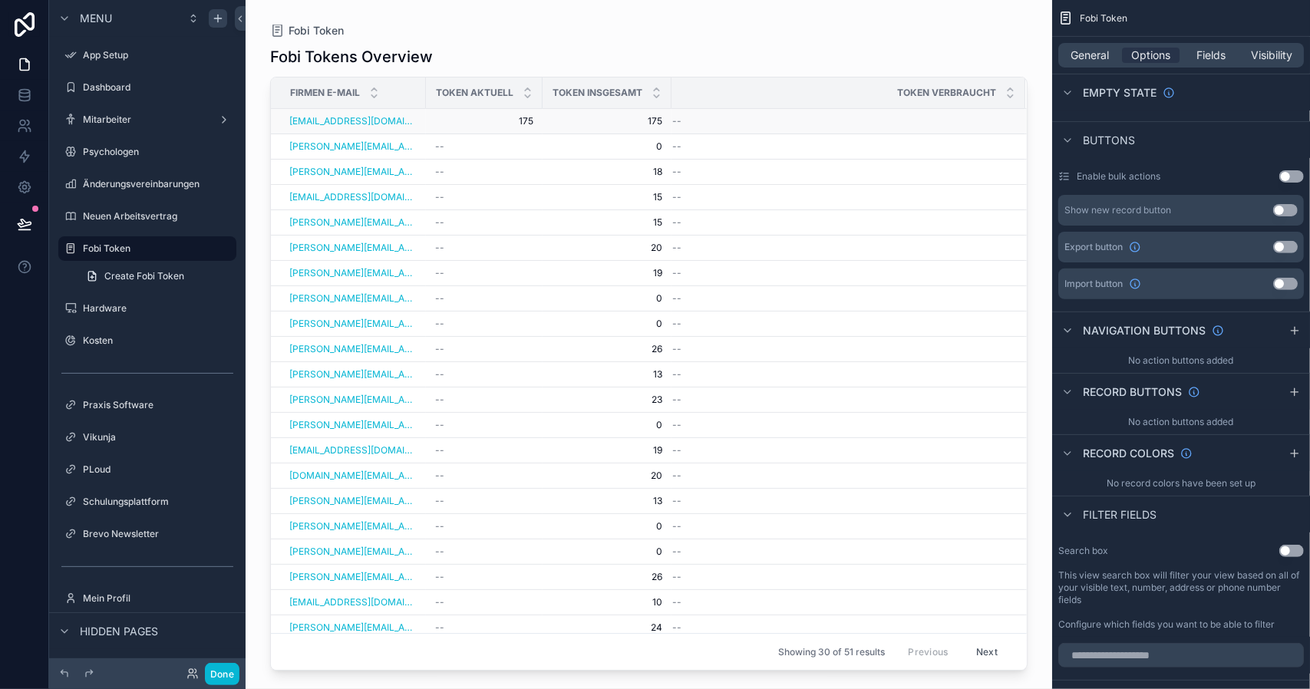
click at [747, 128] on td "--" at bounding box center [848, 121] width 354 height 25
click at [594, 120] on span "175" at bounding box center [607, 121] width 110 height 12
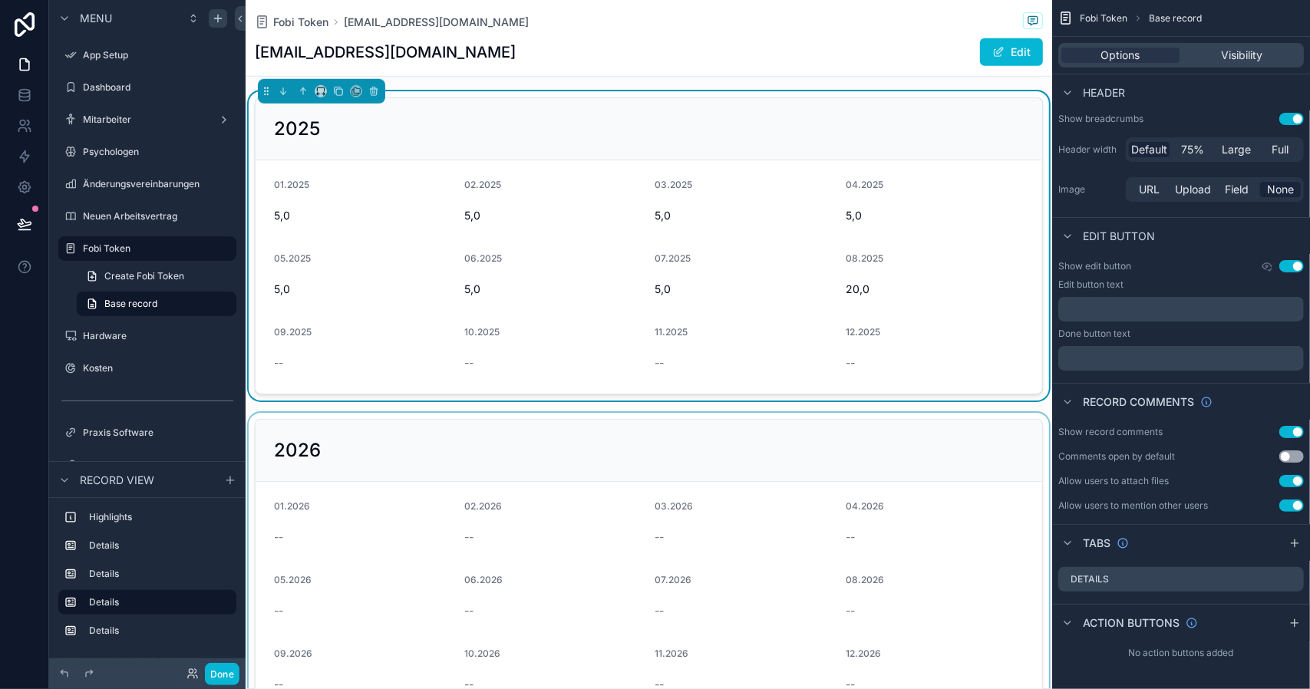
scroll to position [921, 0]
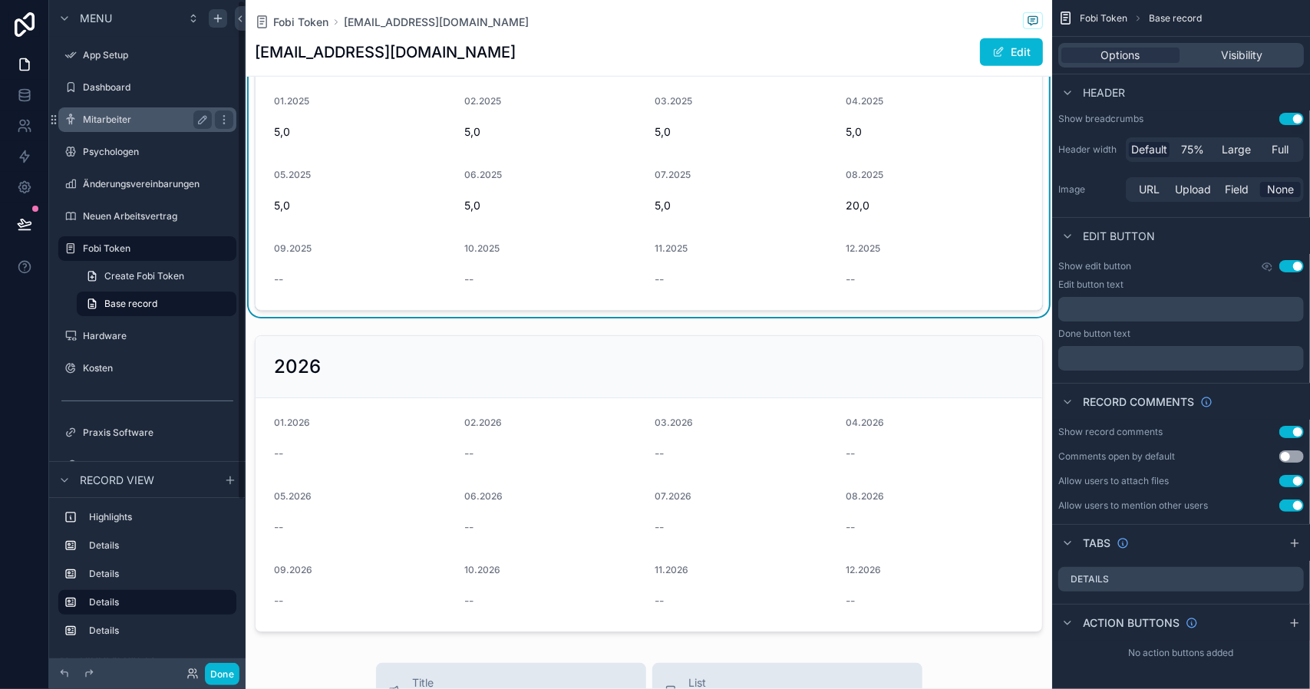
click at [120, 118] on label "Mitarbeiter" at bounding box center [144, 120] width 123 height 12
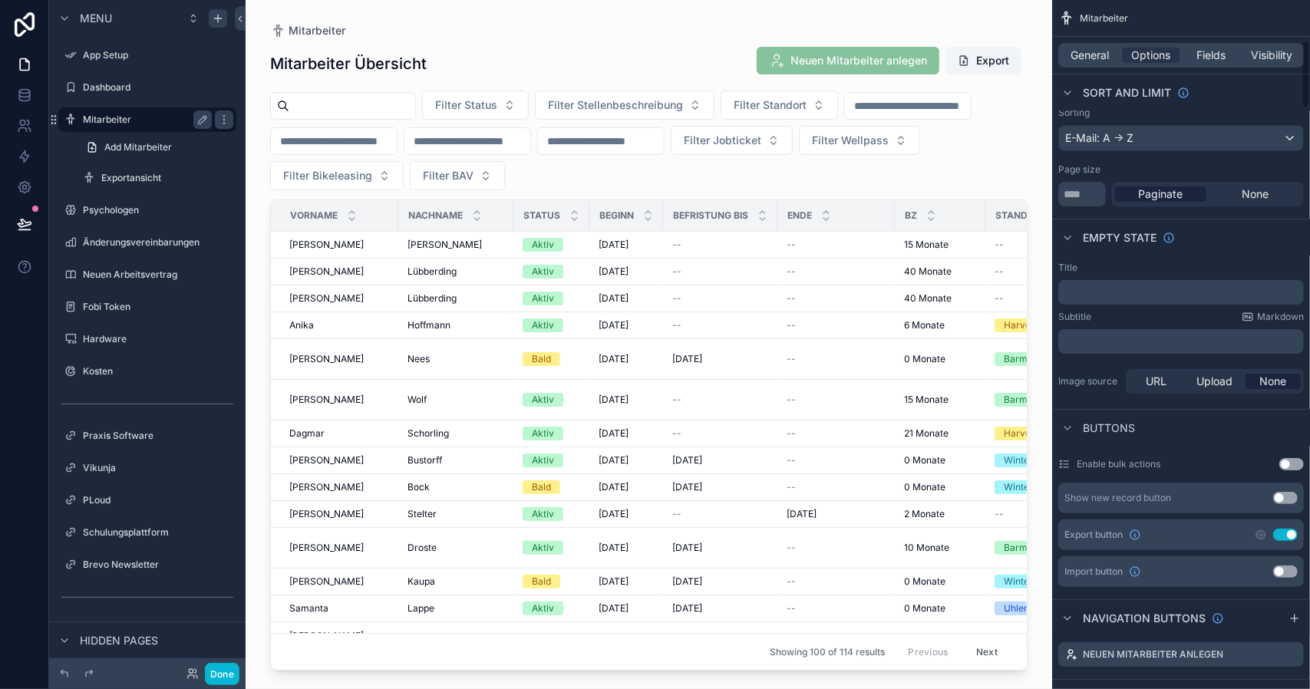
scroll to position [416, 0]
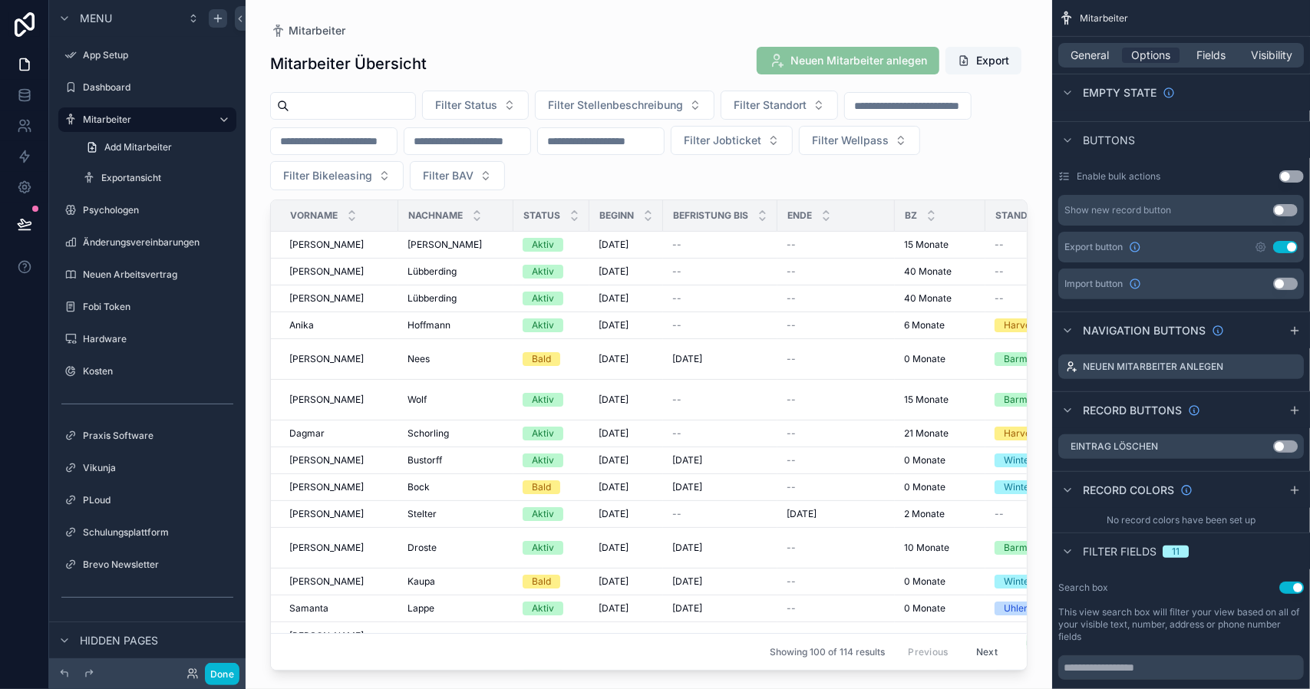
click at [680, 248] on div "scrollable content" at bounding box center [648, 335] width 806 height 670
click at [591, 242] on td "[DATE] [DATE]" at bounding box center [626, 245] width 74 height 27
click at [431, 242] on span "[PERSON_NAME]" at bounding box center [444, 245] width 74 height 12
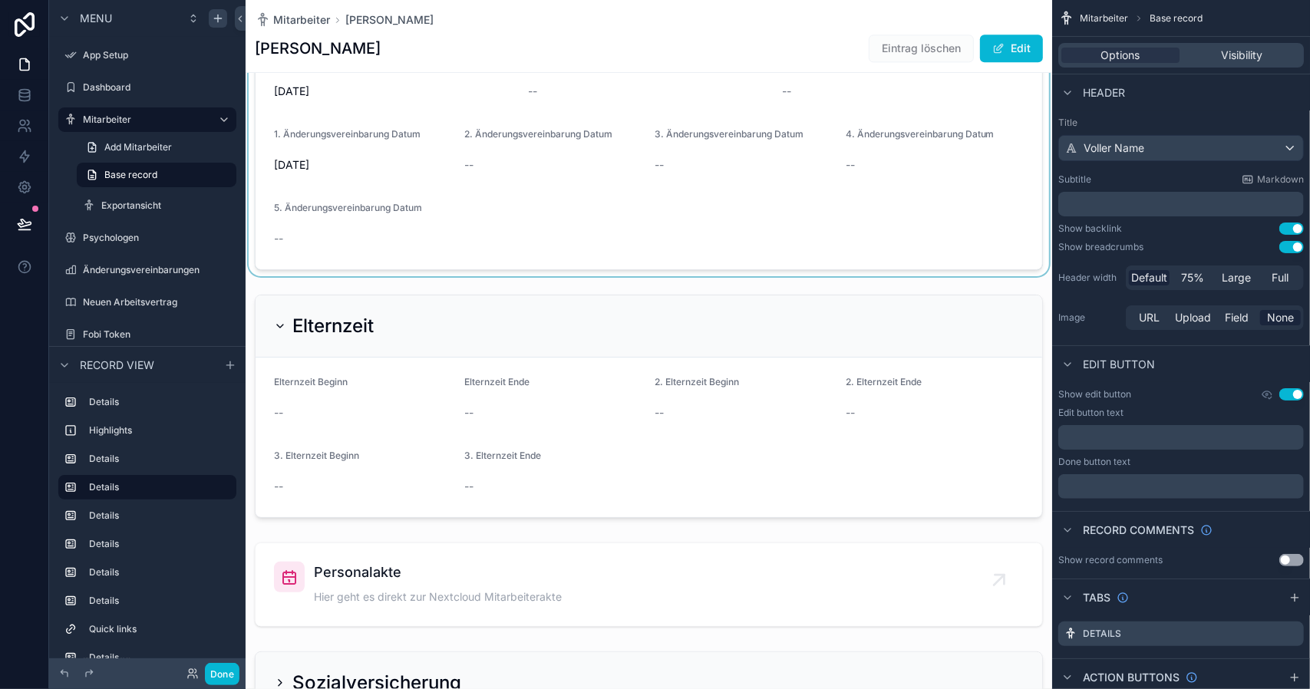
scroll to position [2685, 0]
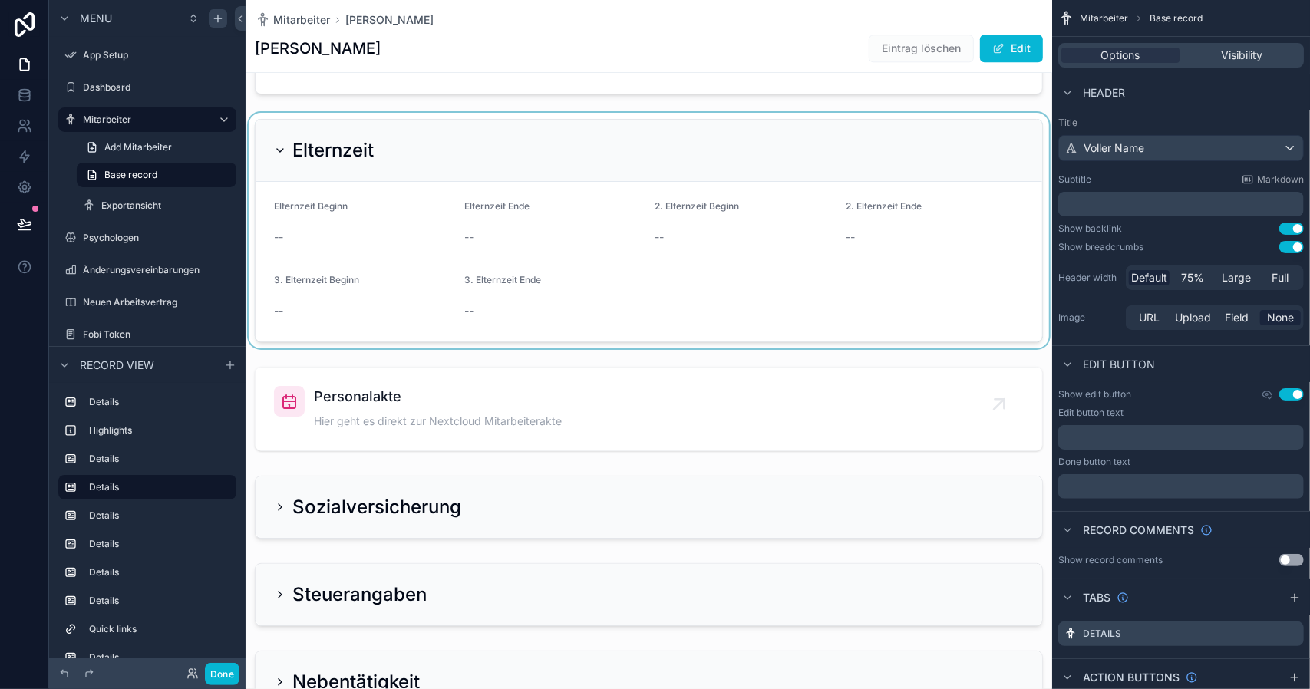
drag, startPoint x: 671, startPoint y: 150, endPoint x: 546, endPoint y: 137, distance: 125.6
click at [525, 114] on div "scrollable content" at bounding box center [648, 231] width 806 height 236
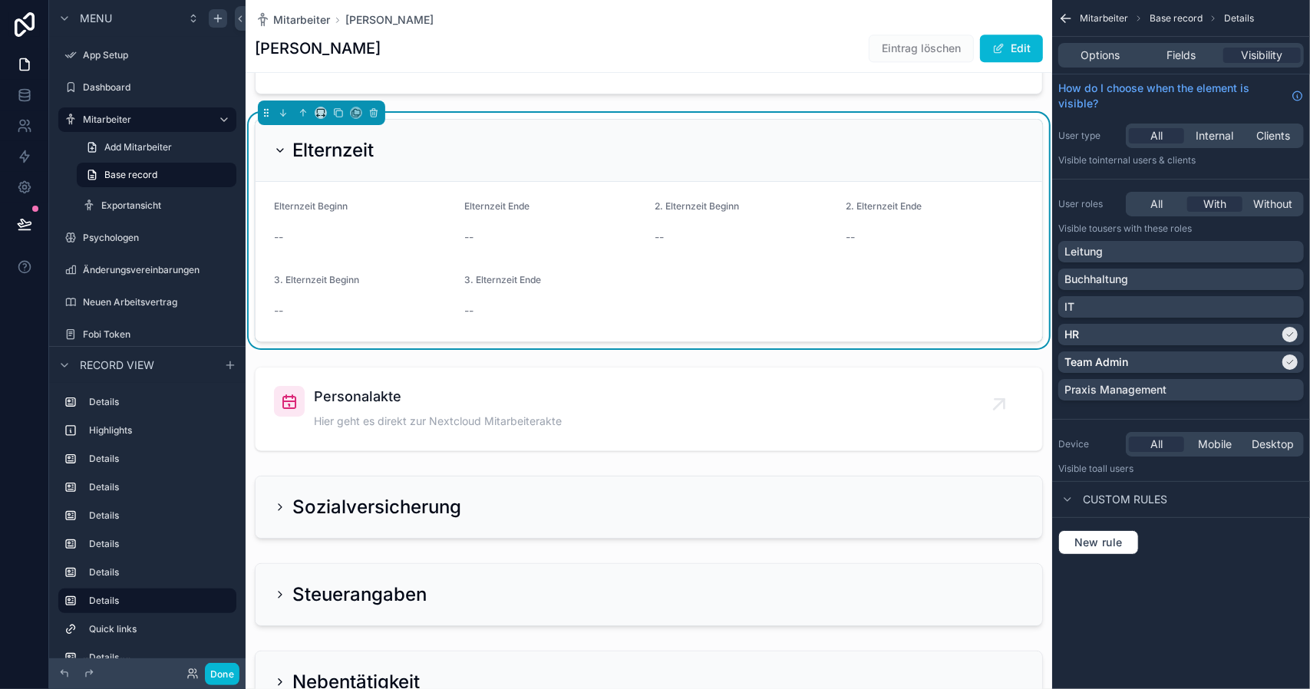
click at [557, 157] on div "Elternzeit" at bounding box center [649, 150] width 750 height 25
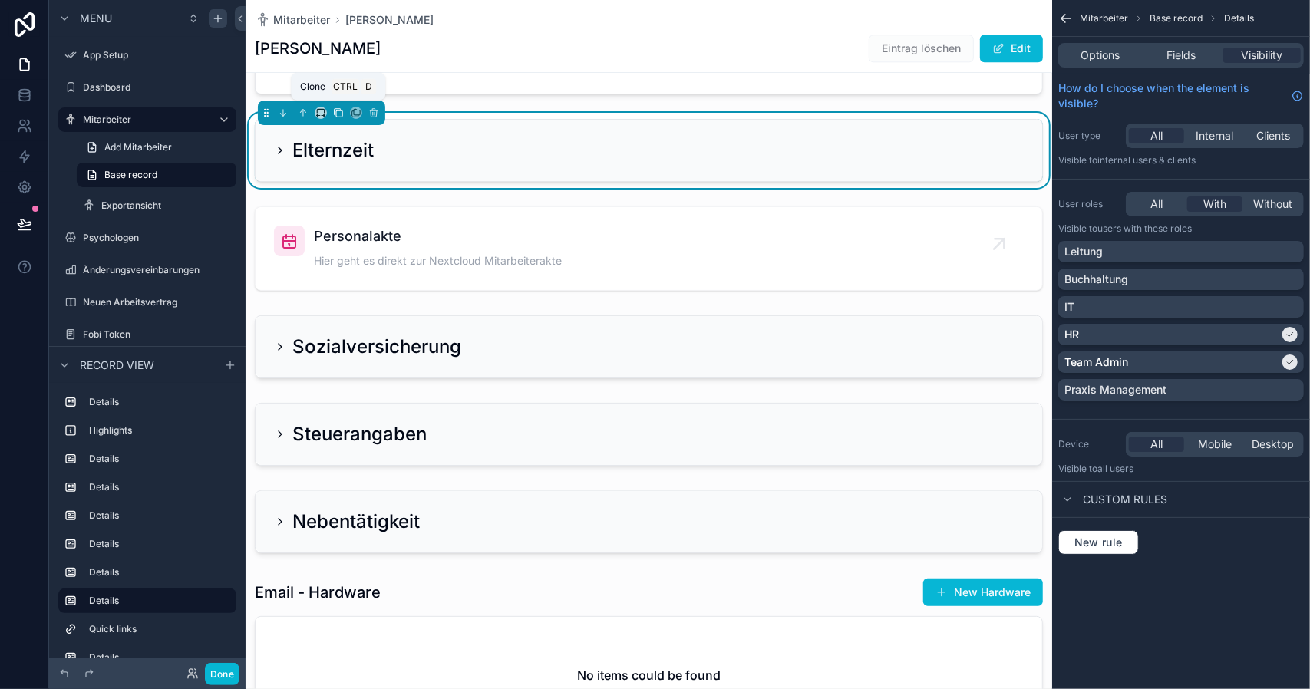
click at [334, 107] on icon "scrollable content" at bounding box center [338, 112] width 11 height 11
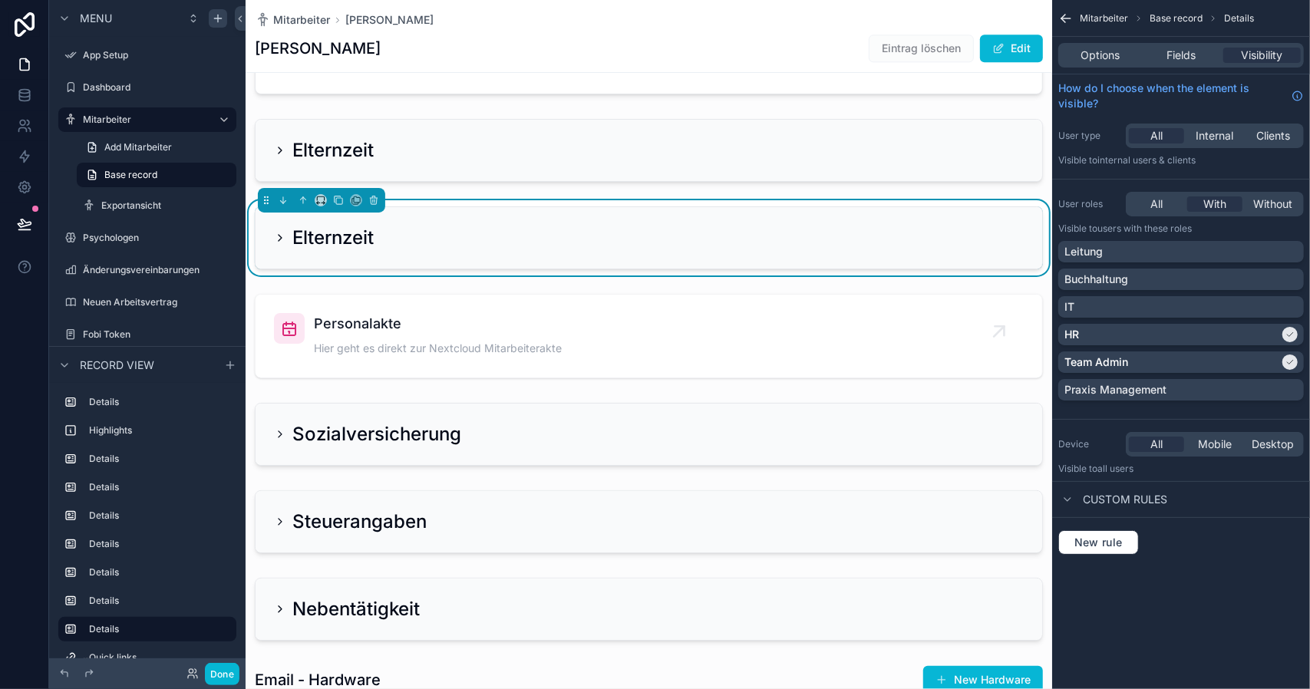
click at [321, 229] on h2 "Elternzeit" at bounding box center [332, 238] width 81 height 25
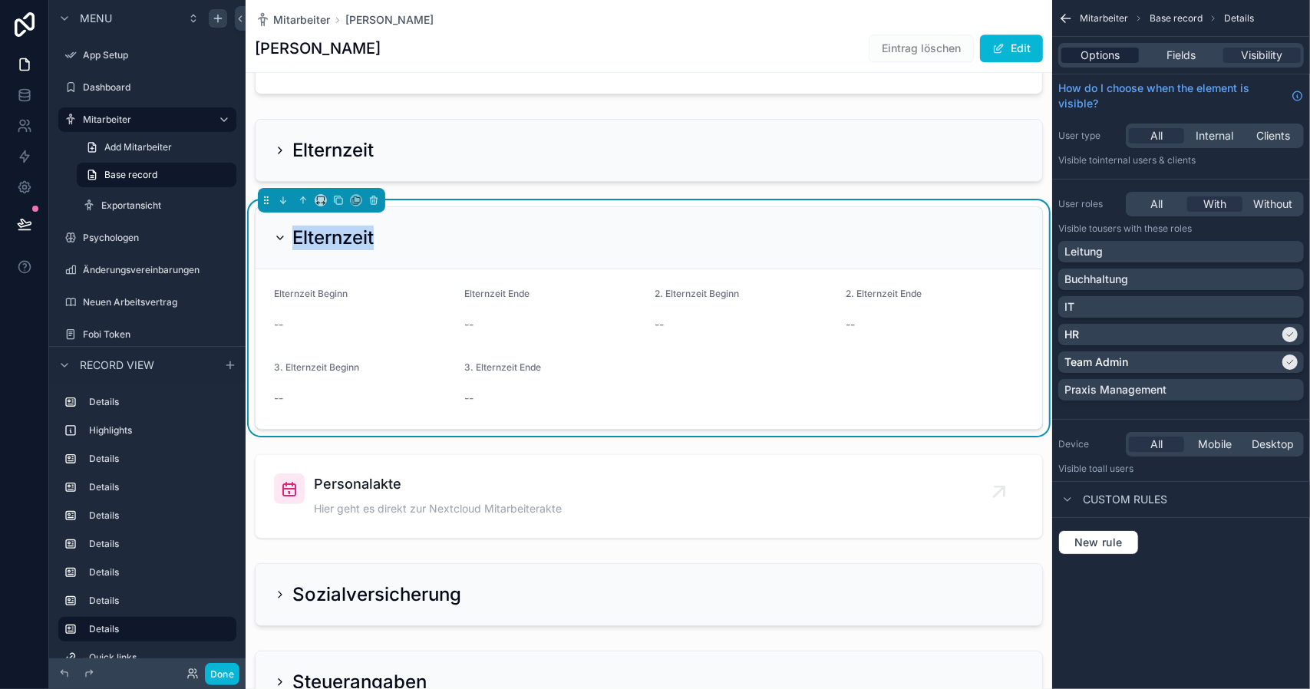
click at [1074, 56] on div "Options" at bounding box center [1099, 55] width 77 height 15
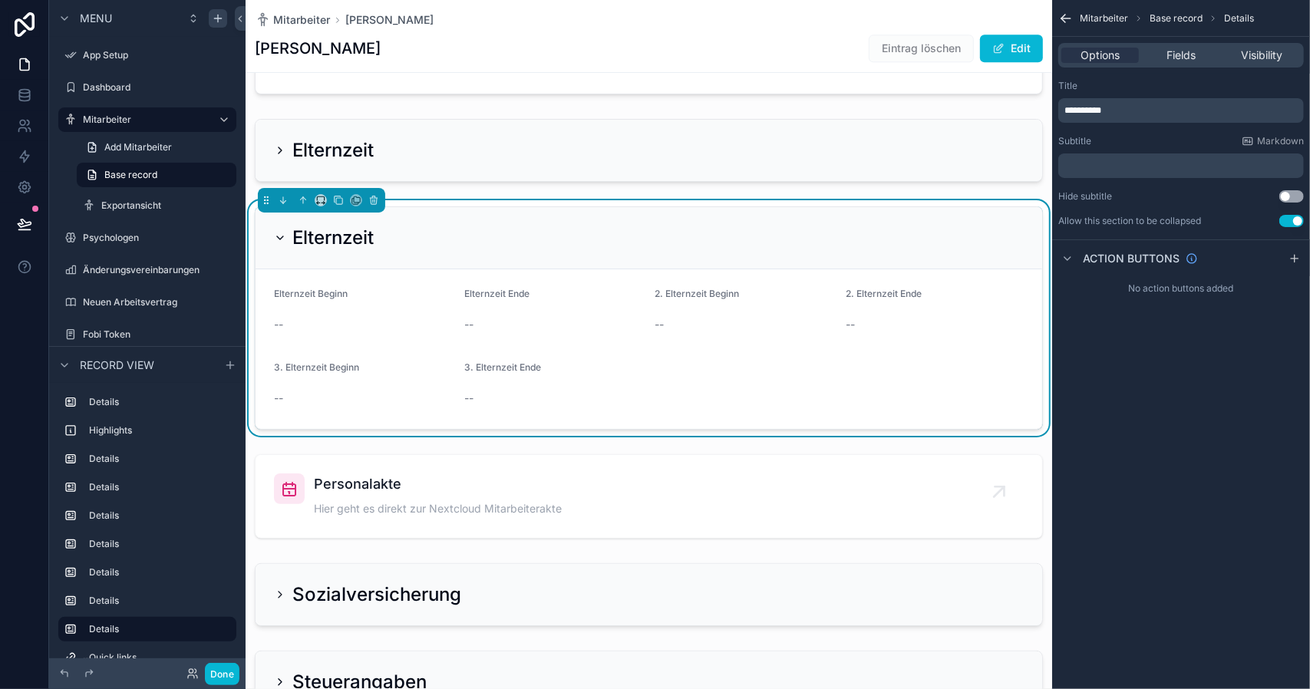
click at [1101, 111] on span "**********" at bounding box center [1082, 110] width 37 height 9
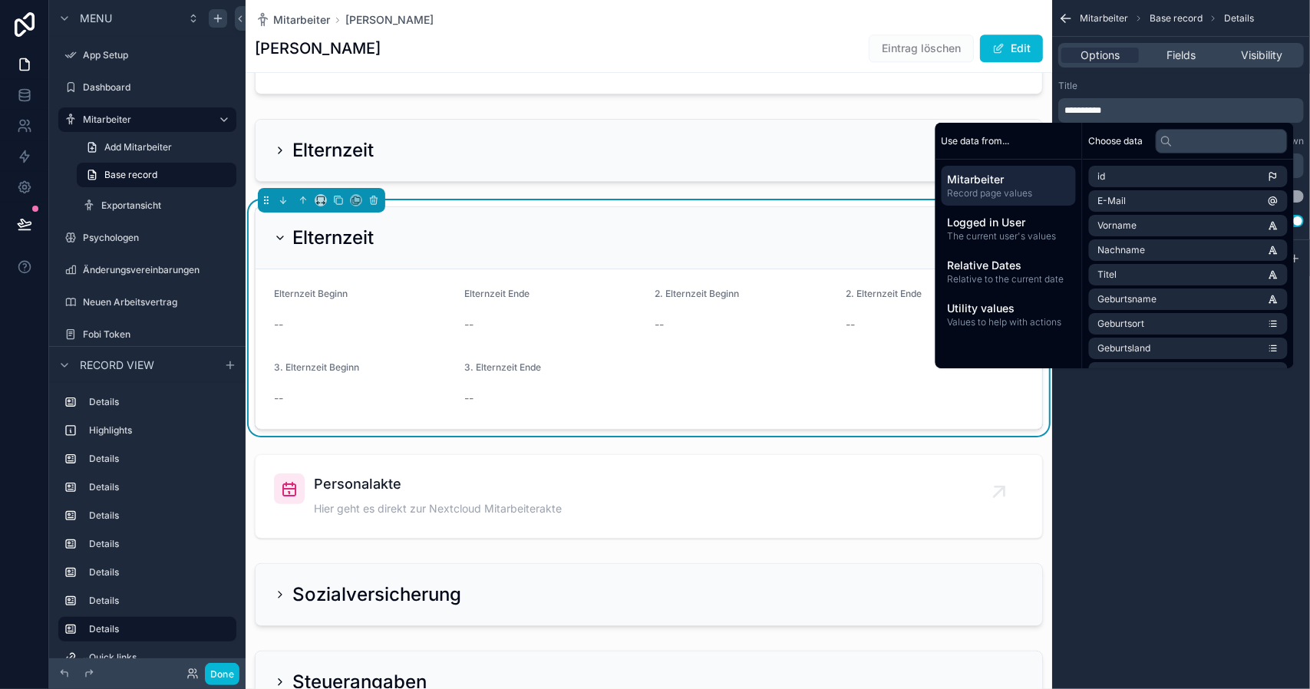
click at [1096, 109] on span "**********" at bounding box center [1082, 110] width 37 height 9
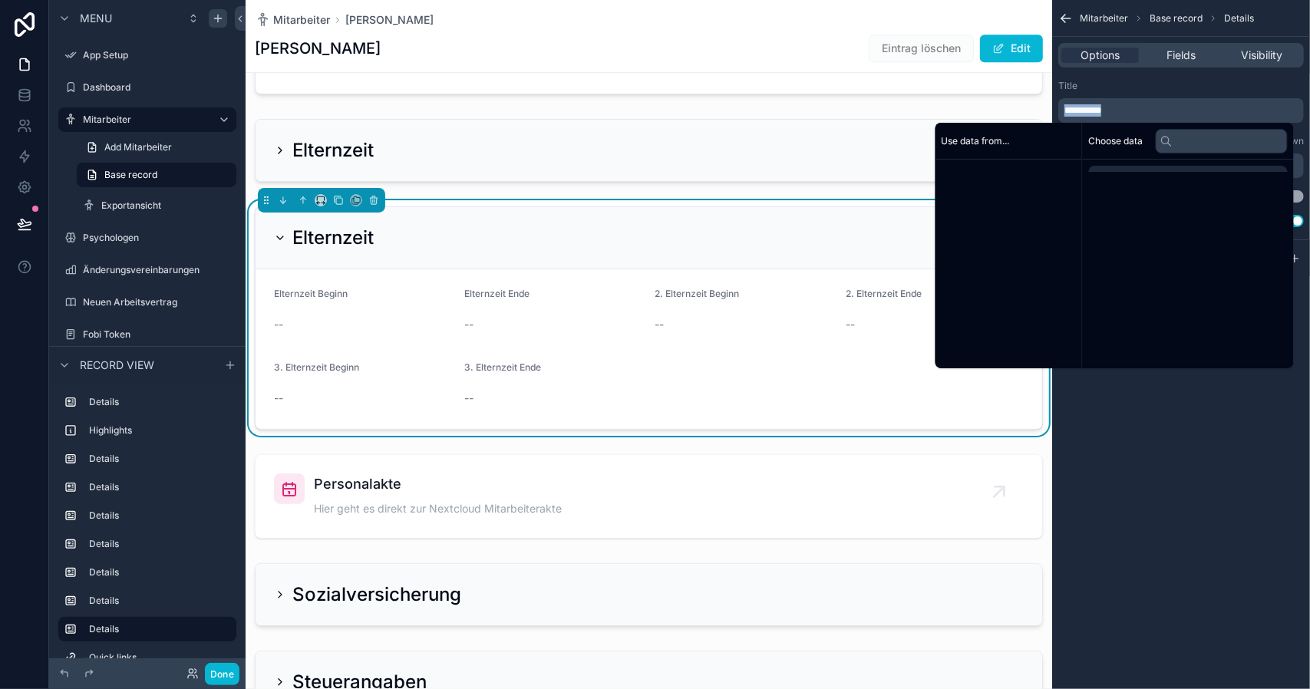
click at [1096, 109] on span "**********" at bounding box center [1082, 110] width 37 height 9
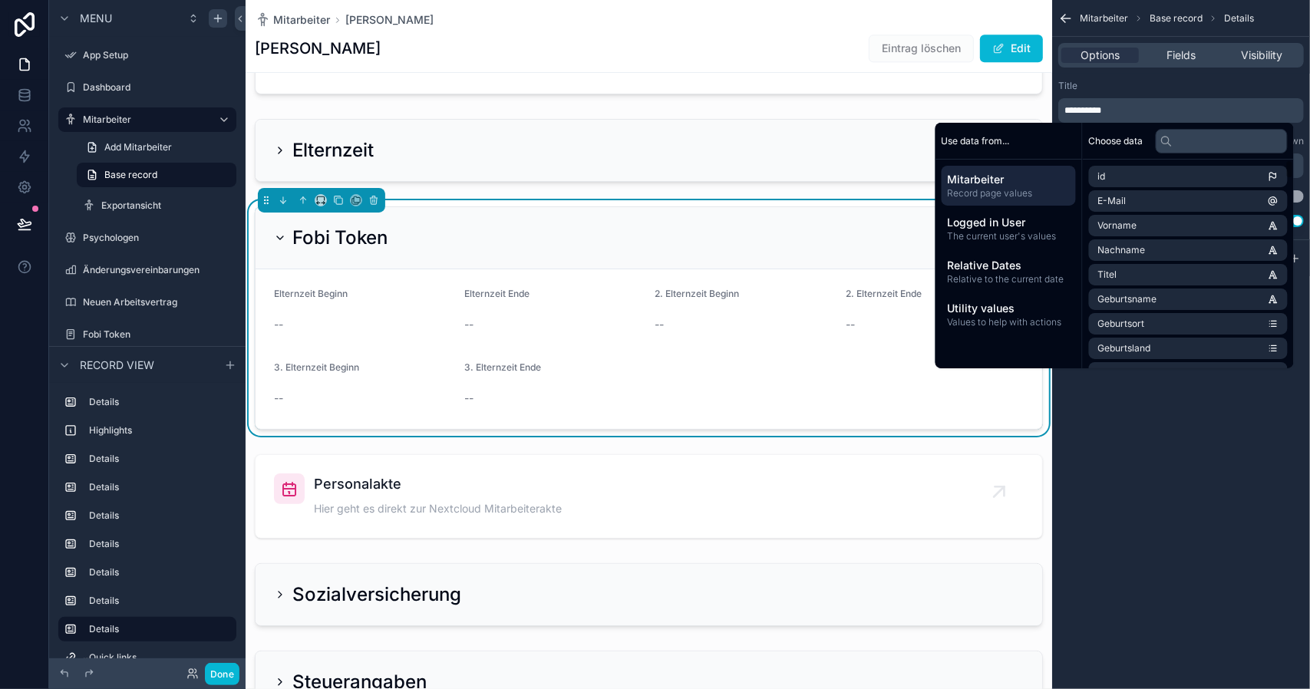
click at [1132, 427] on div "**********" at bounding box center [1181, 344] width 258 height 689
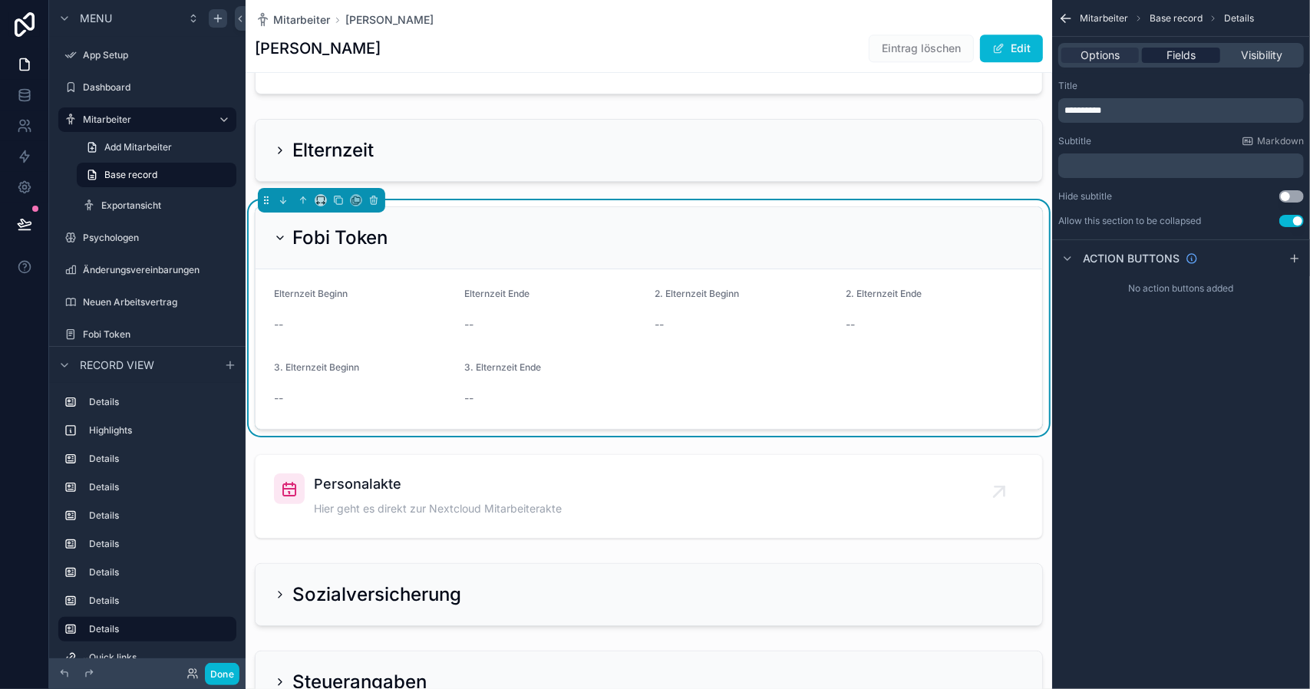
click at [1178, 48] on span "Fields" at bounding box center [1180, 55] width 29 height 15
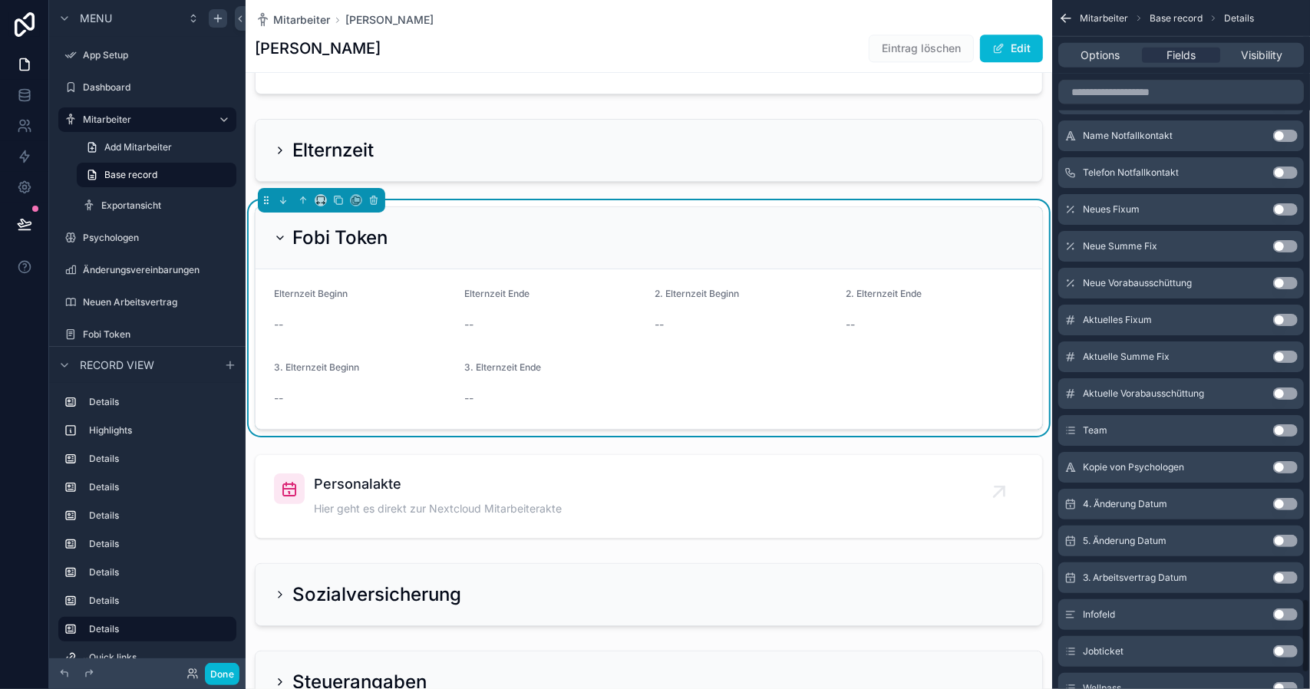
scroll to position [5678, 0]
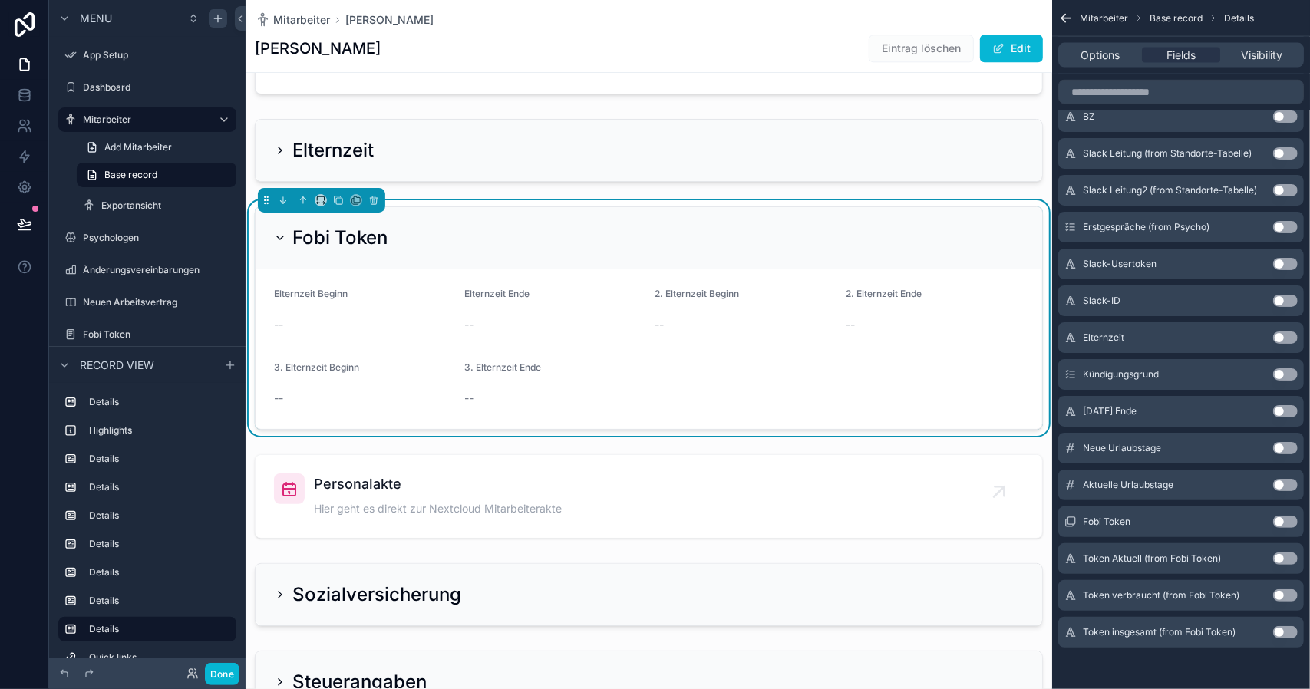
click at [1278, 559] on button "Use setting" at bounding box center [1285, 558] width 25 height 12
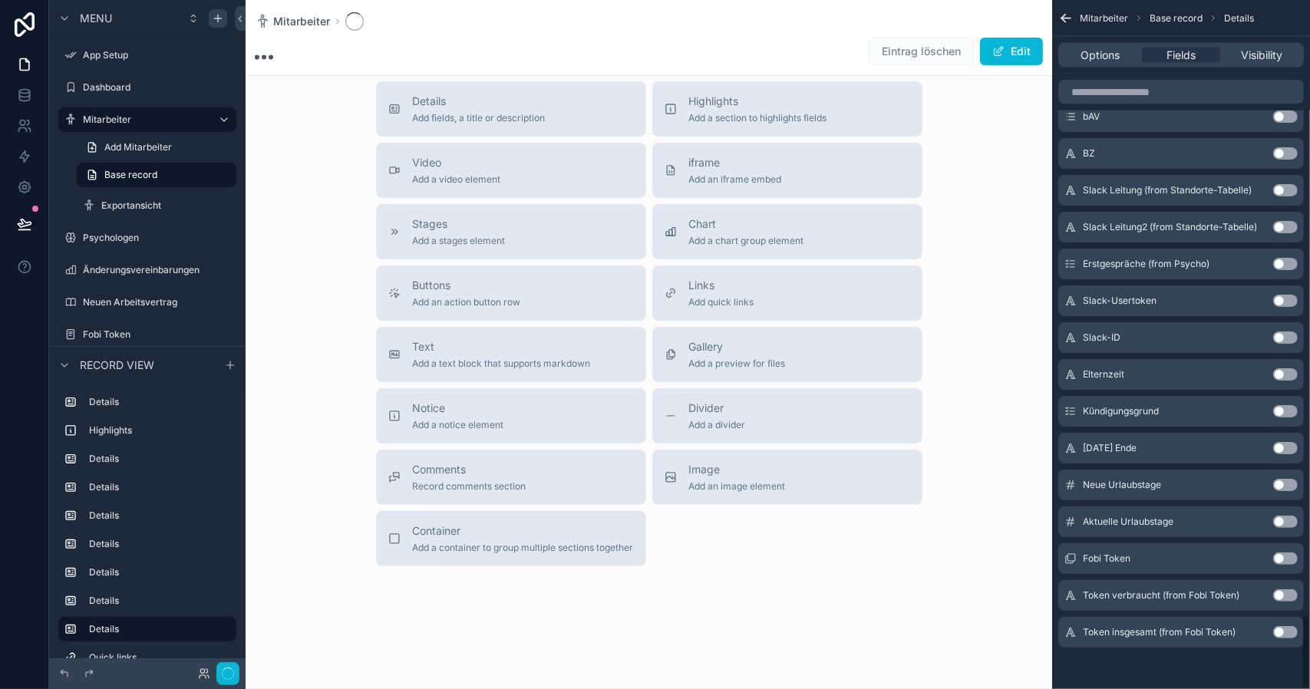
scroll to position [341, 0]
click at [1280, 605] on div "Token verbraucht (from Fobi Token) Use setting" at bounding box center [1180, 595] width 245 height 31
click at [1280, 591] on button "Use setting" at bounding box center [1285, 595] width 25 height 12
click at [1287, 631] on button "Use setting" at bounding box center [1285, 632] width 25 height 12
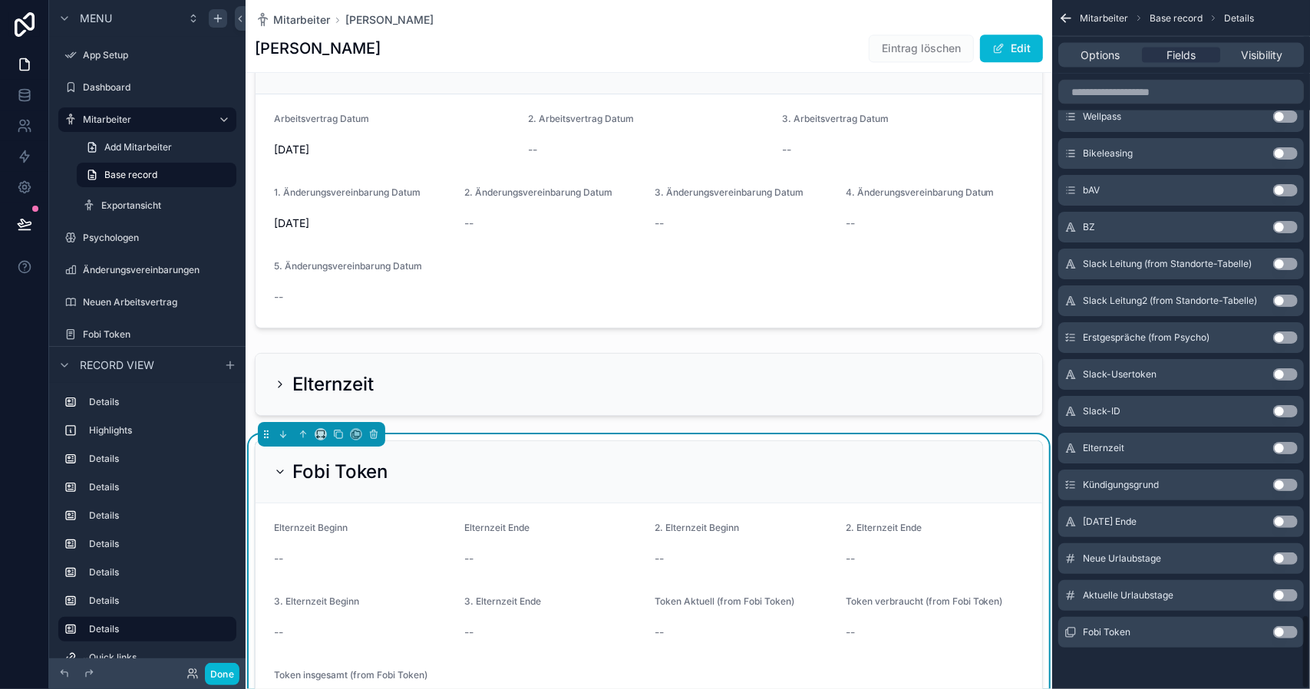
scroll to position [2450, 0]
click at [140, 332] on label "Fobi Token" at bounding box center [144, 334] width 123 height 12
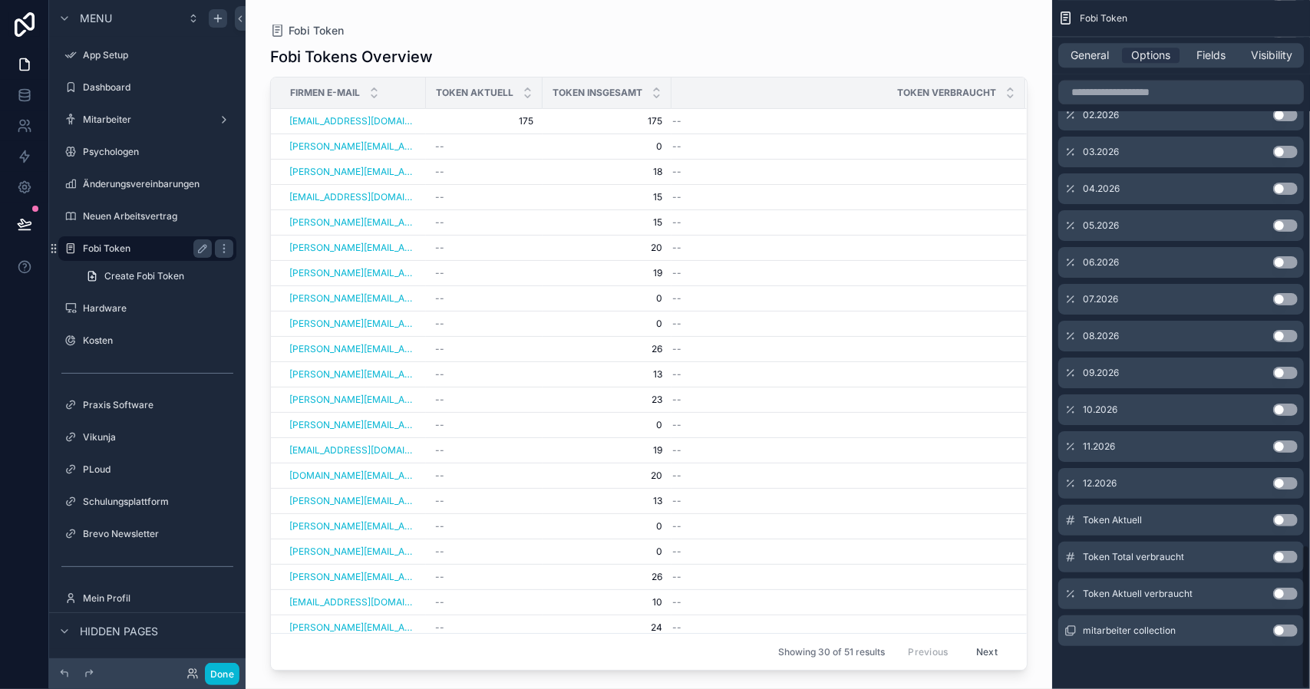
scroll to position [2591, 0]
click at [594, 125] on div "scrollable content" at bounding box center [648, 335] width 806 height 670
click at [732, 134] on td "--" at bounding box center [848, 146] width 354 height 25
click at [748, 121] on div "--" at bounding box center [839, 121] width 334 height 12
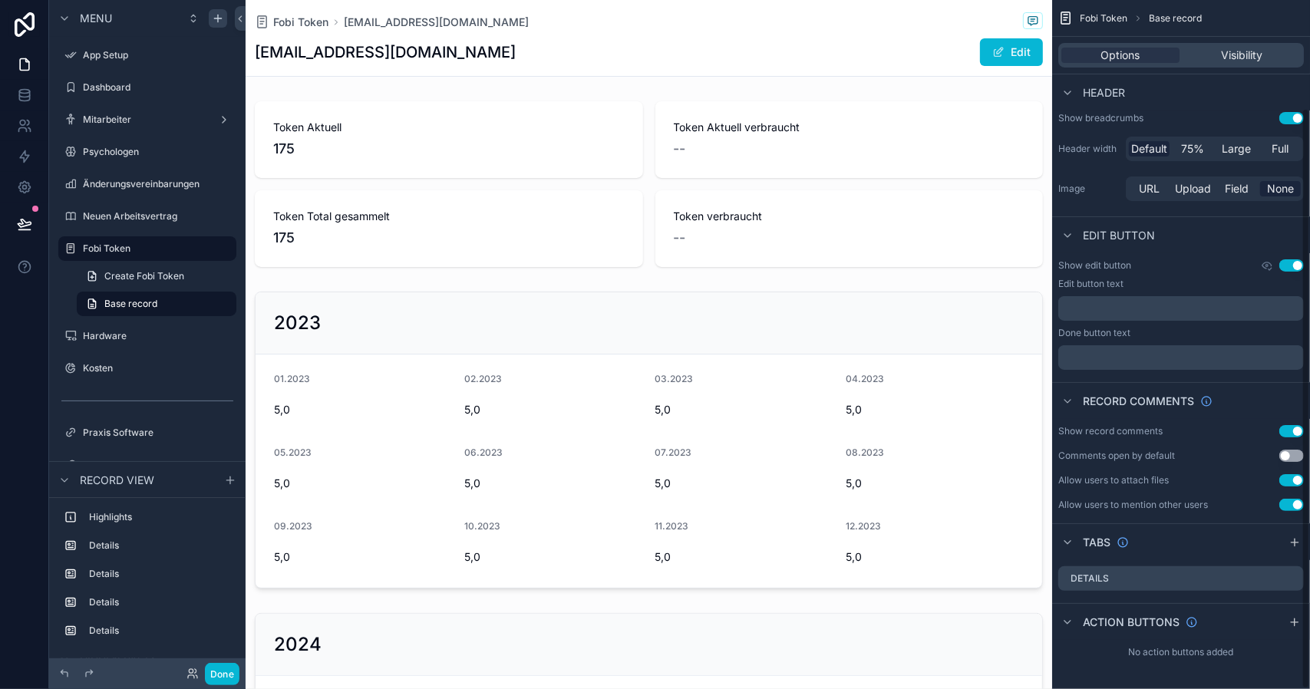
scroll to position [128, 0]
click at [120, 245] on label "Fobi Token" at bounding box center [144, 248] width 123 height 12
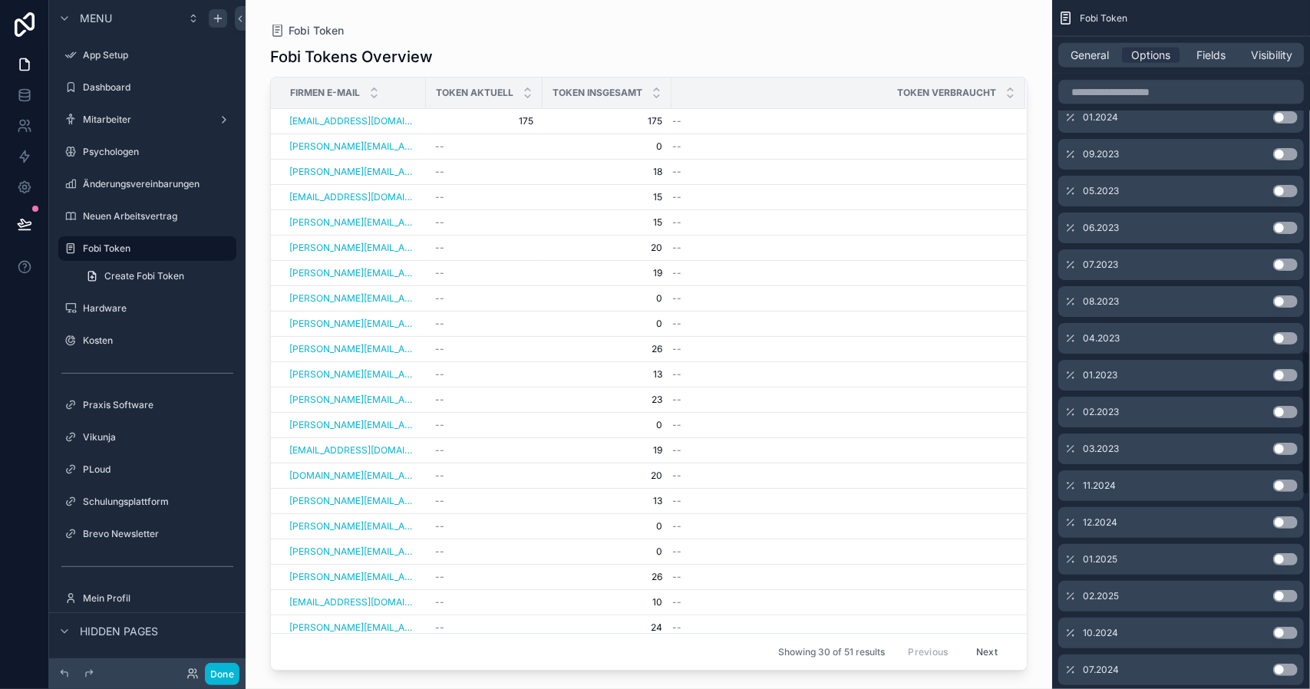
scroll to position [1363, 0]
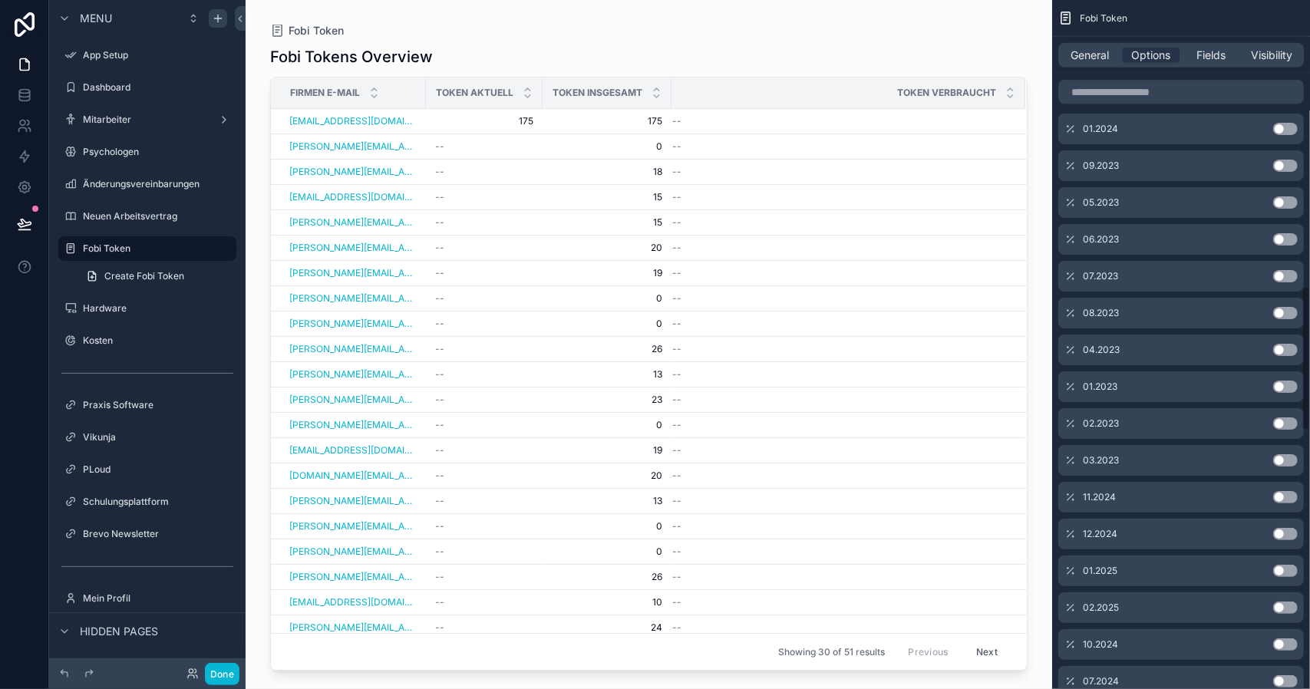
click at [825, 94] on div "Token verbraucht" at bounding box center [848, 92] width 352 height 29
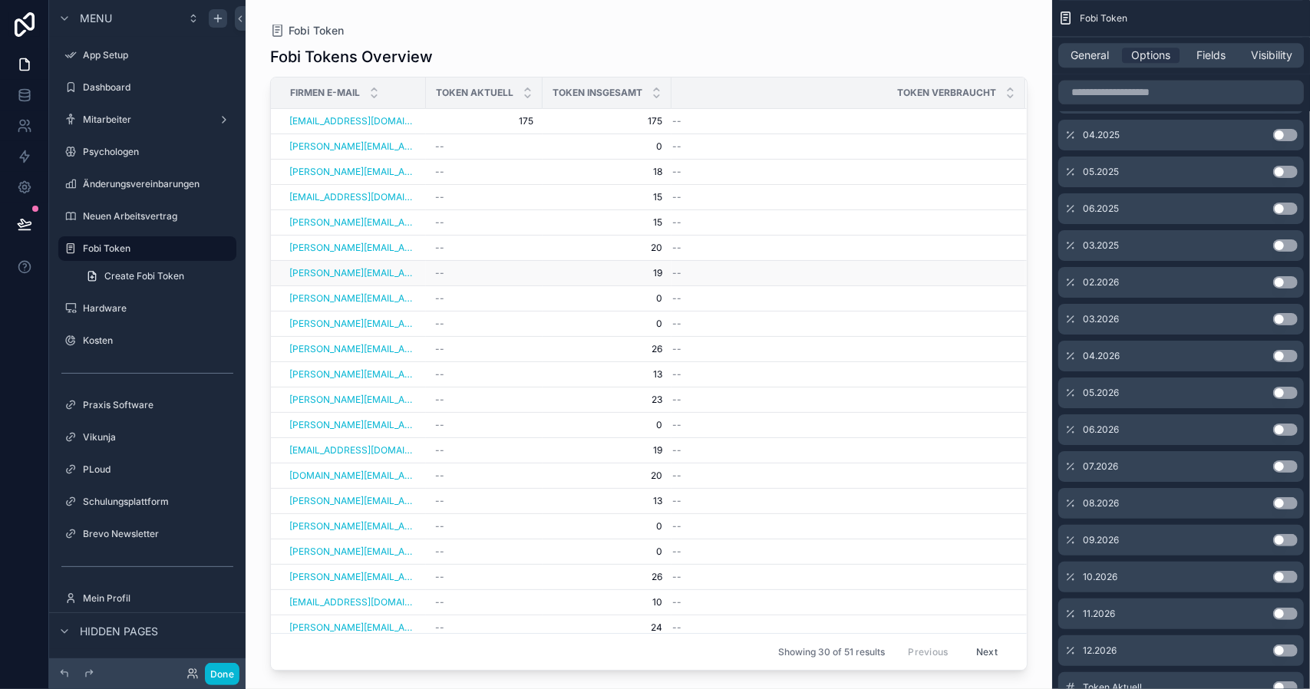
scroll to position [2284, 0]
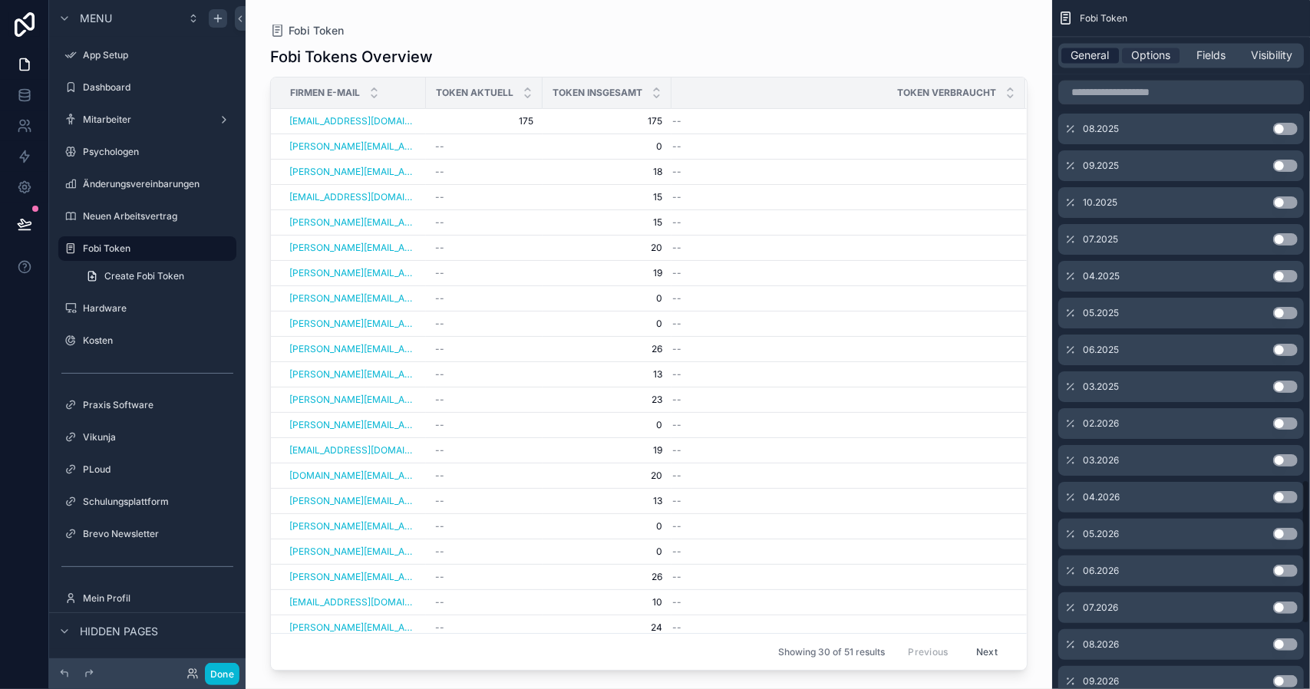
click at [1085, 58] on span "General" at bounding box center [1090, 55] width 38 height 15
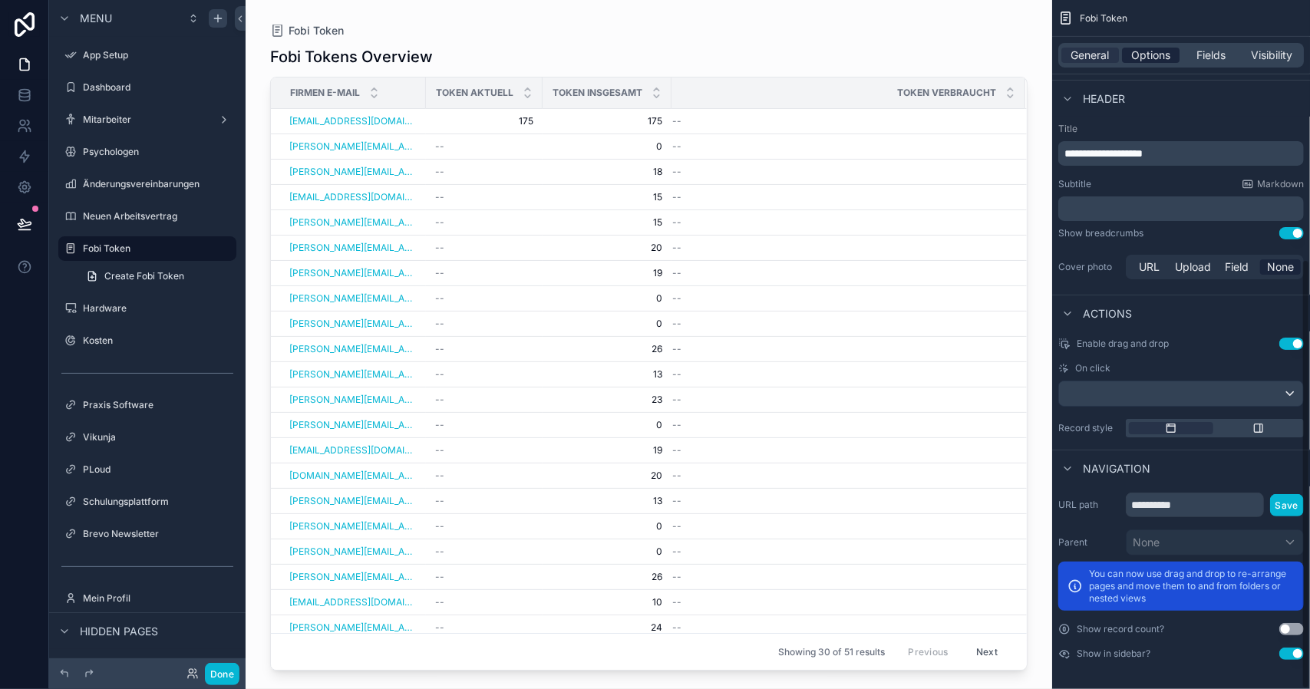
click at [1138, 53] on span "Options" at bounding box center [1150, 55] width 39 height 15
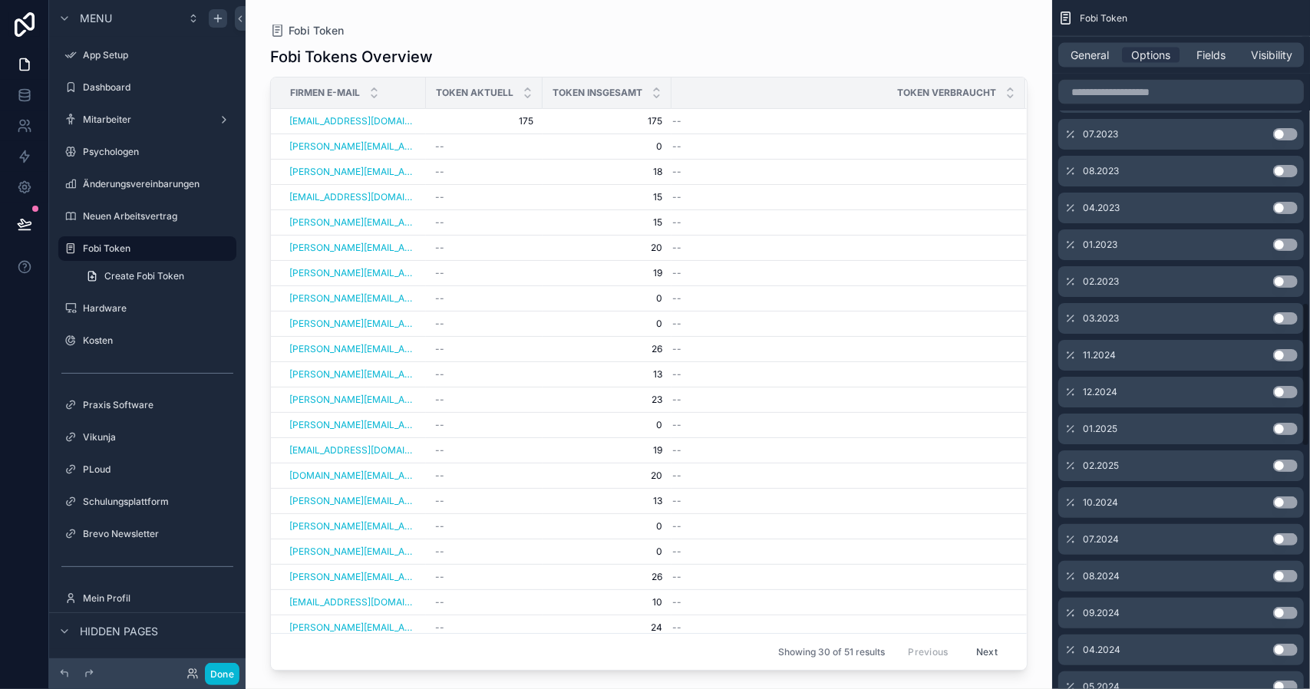
scroll to position [1440, 0]
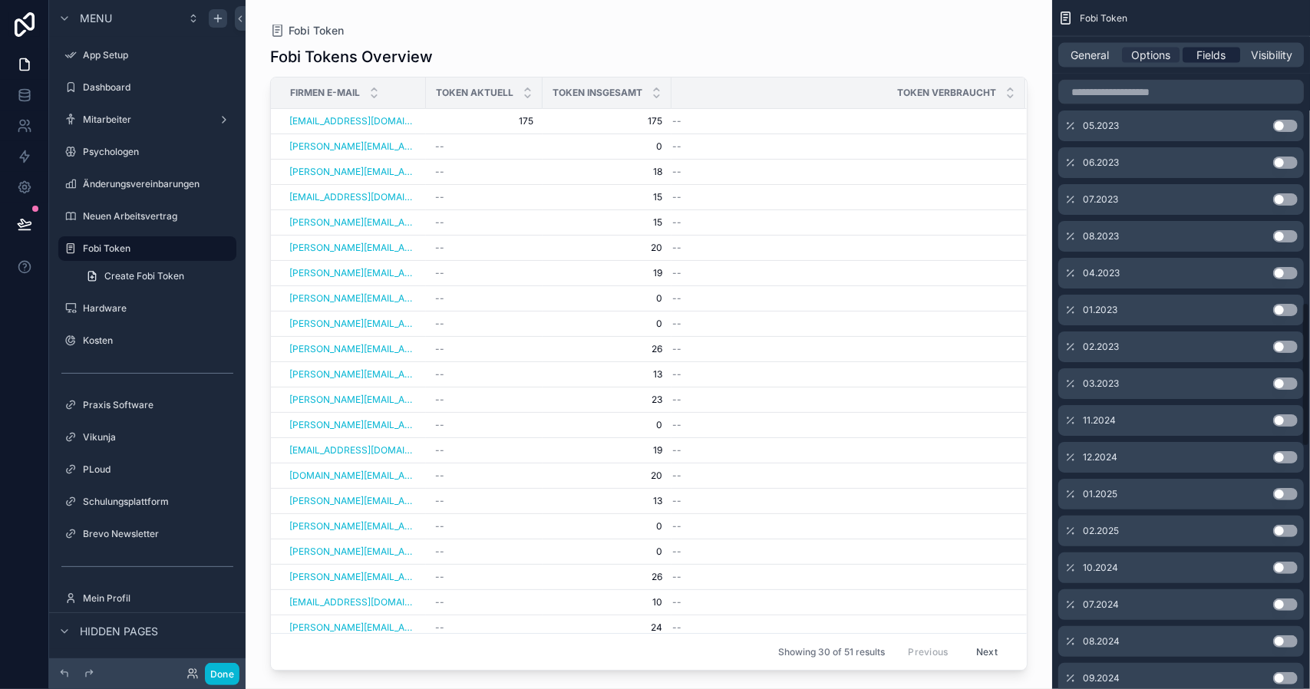
click at [1216, 52] on span "Fields" at bounding box center [1211, 55] width 29 height 15
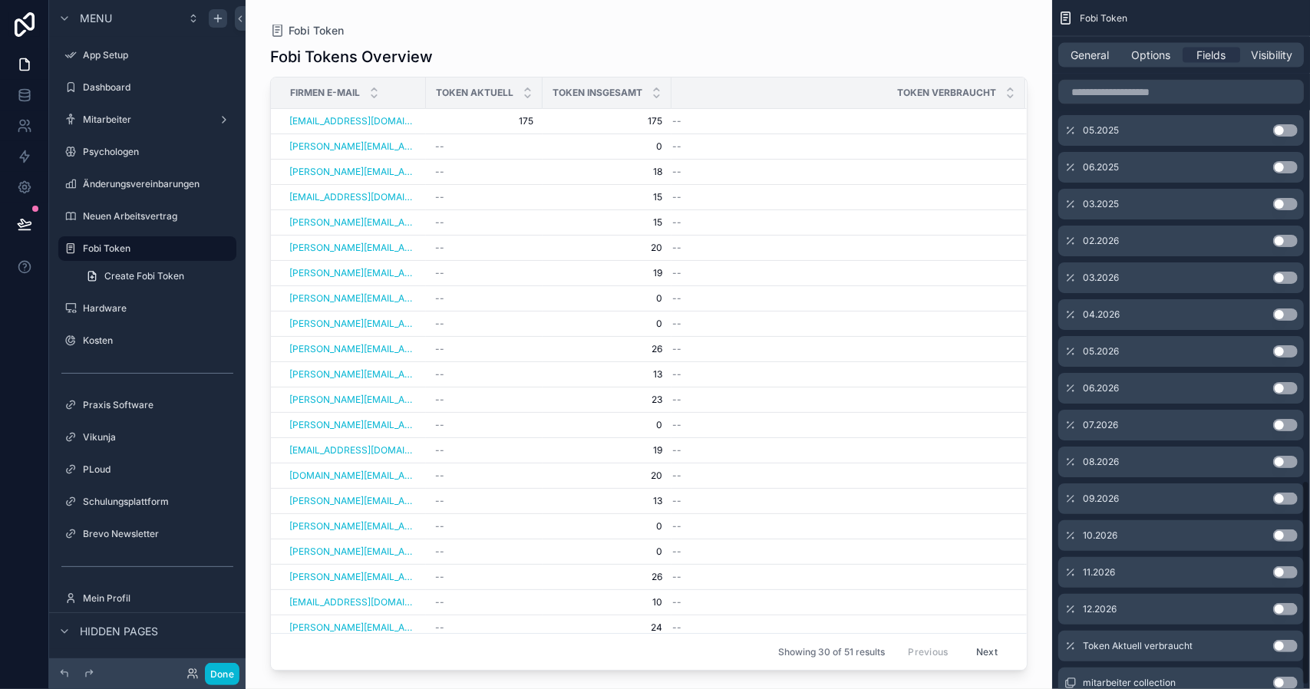
scroll to position [1619, 0]
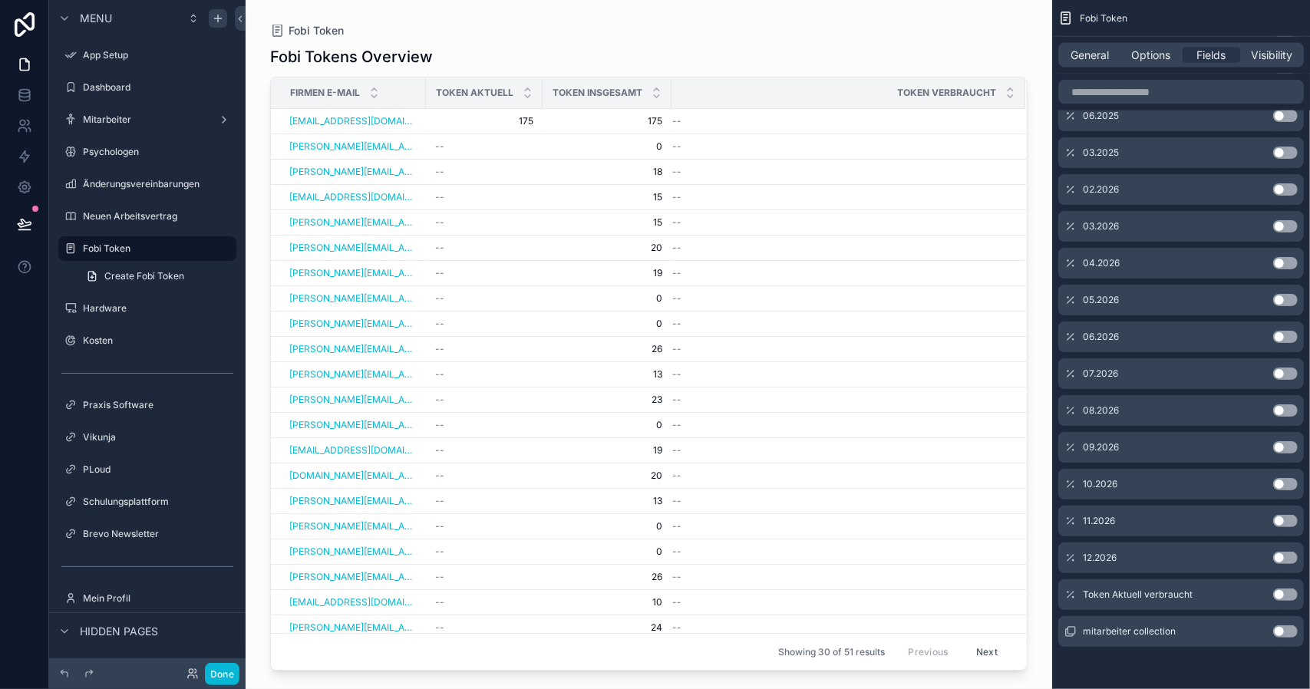
click at [1280, 599] on div "Token Aktuell verbraucht Use setting" at bounding box center [1180, 594] width 245 height 31
click at [1284, 592] on button "Use setting" at bounding box center [1285, 594] width 25 height 12
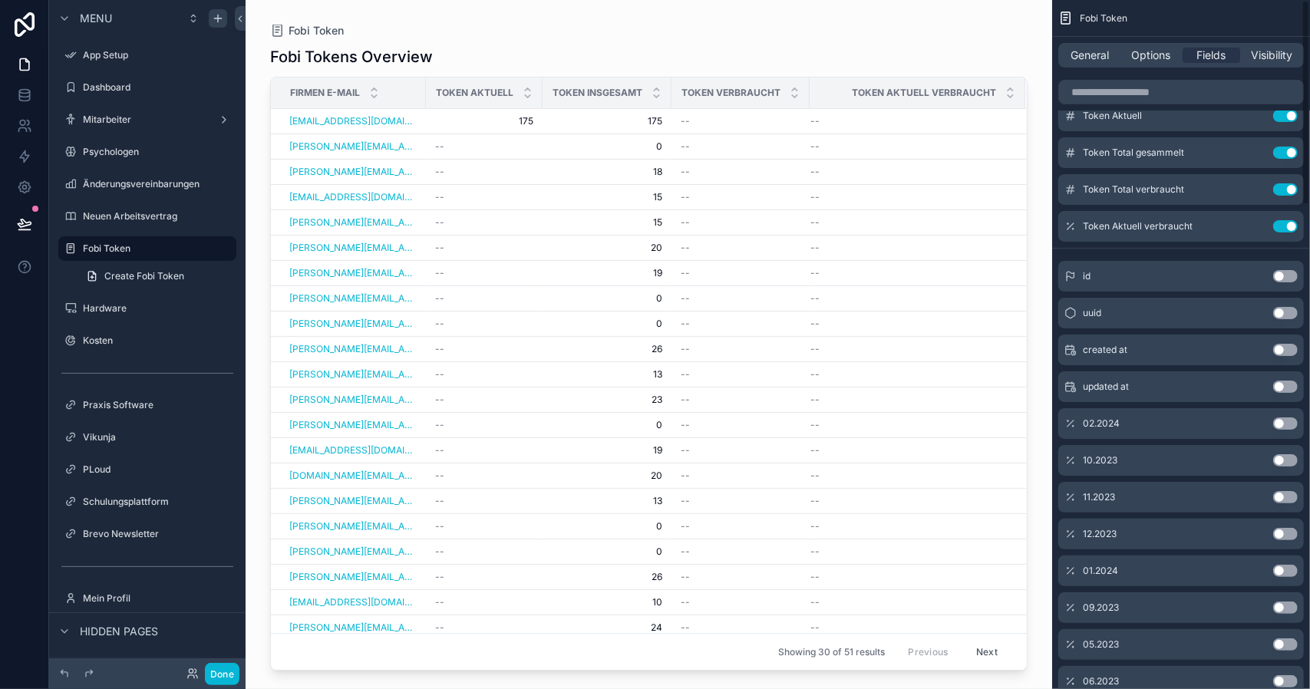
scroll to position [0, 0]
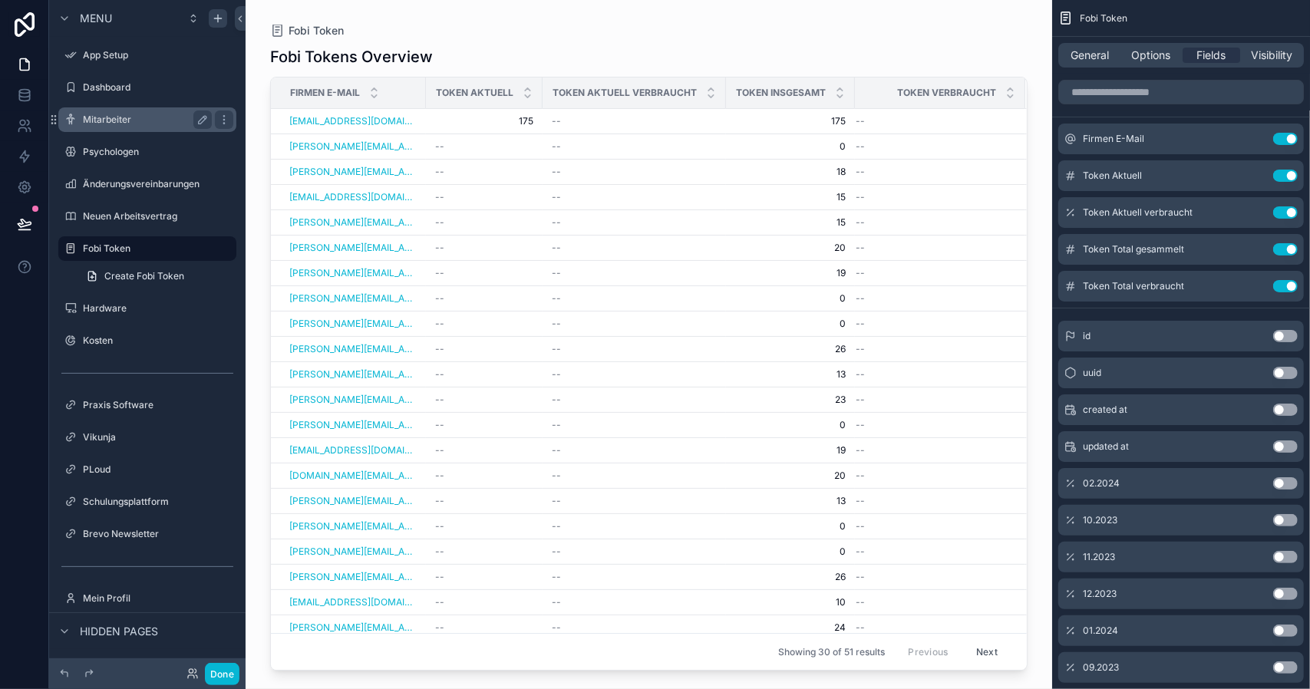
click at [114, 120] on label "Mitarbeiter" at bounding box center [144, 120] width 123 height 12
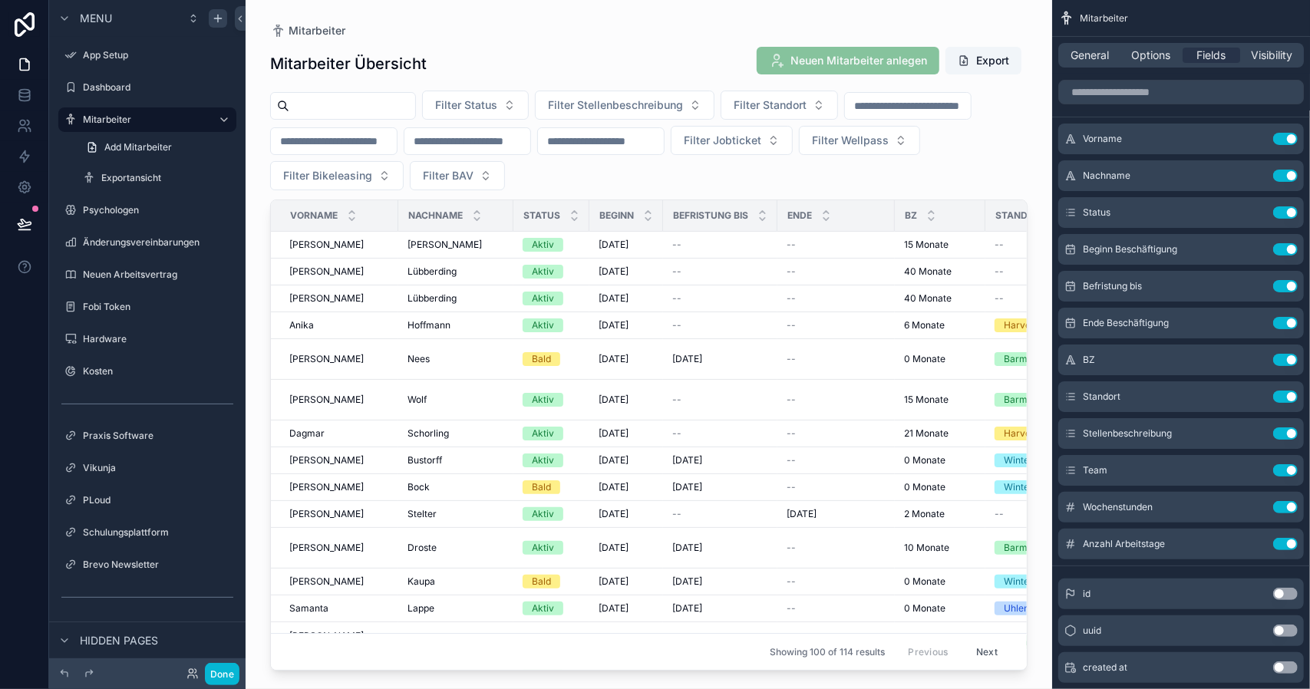
click at [733, 236] on div "scrollable content" at bounding box center [648, 335] width 806 height 670
click at [614, 246] on span "[DATE]" at bounding box center [613, 245] width 30 height 12
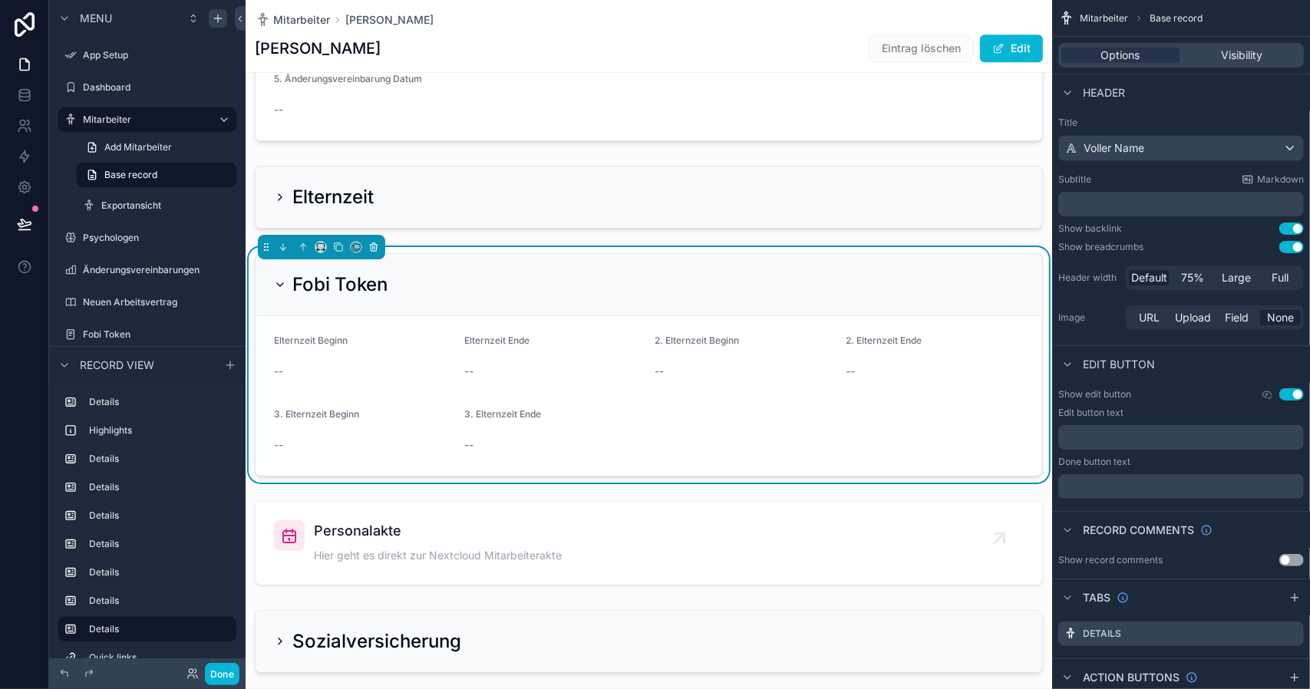
scroll to position [2532, 0]
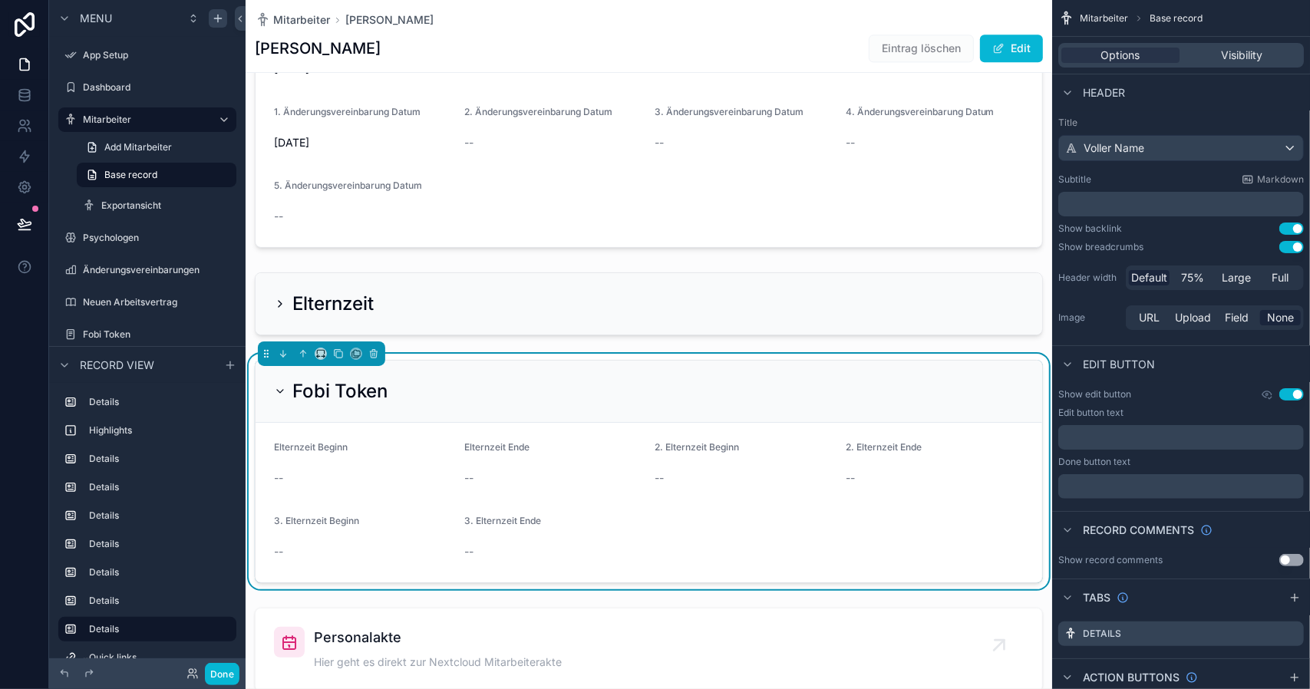
click at [488, 486] on form "Elternzeit Beginn -- Elternzeit Ende -- 2. Elternzeit Beginn -- 2. Elternzeit E…" at bounding box center [648, 503] width 786 height 160
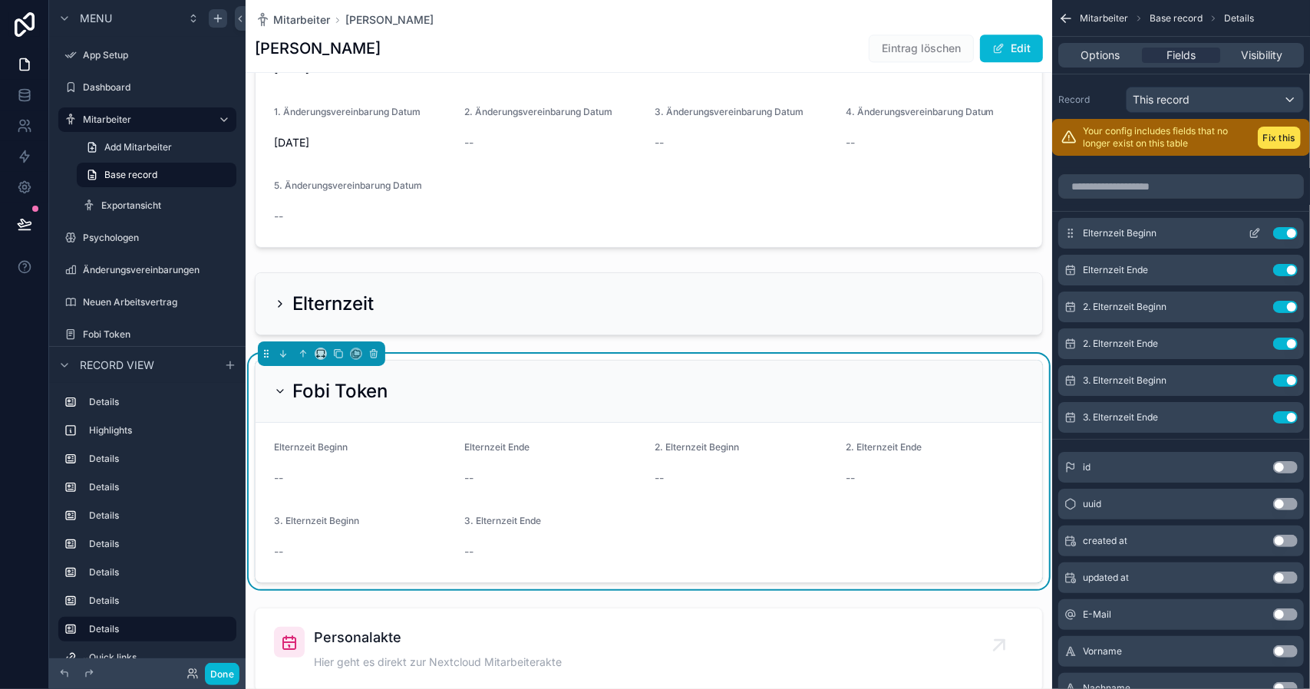
click at [1292, 229] on button "Use setting" at bounding box center [1285, 233] width 25 height 12
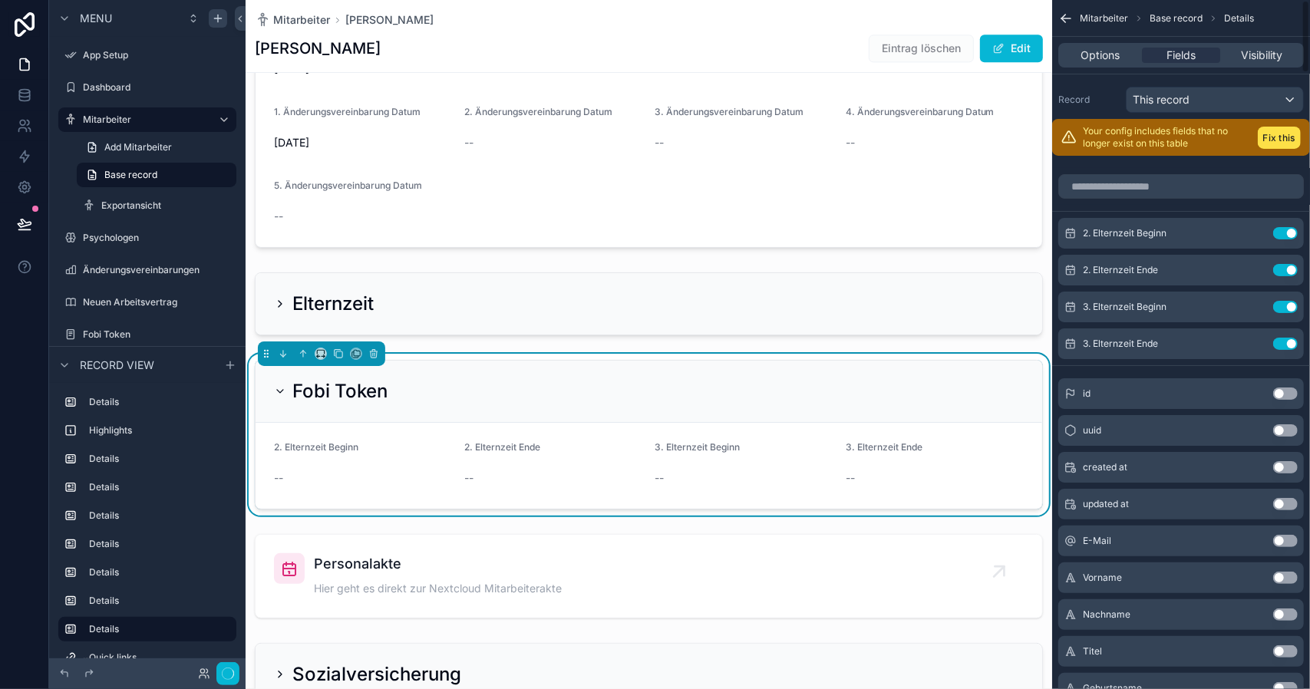
click at [1292, 229] on button "Use setting" at bounding box center [1285, 233] width 25 height 12
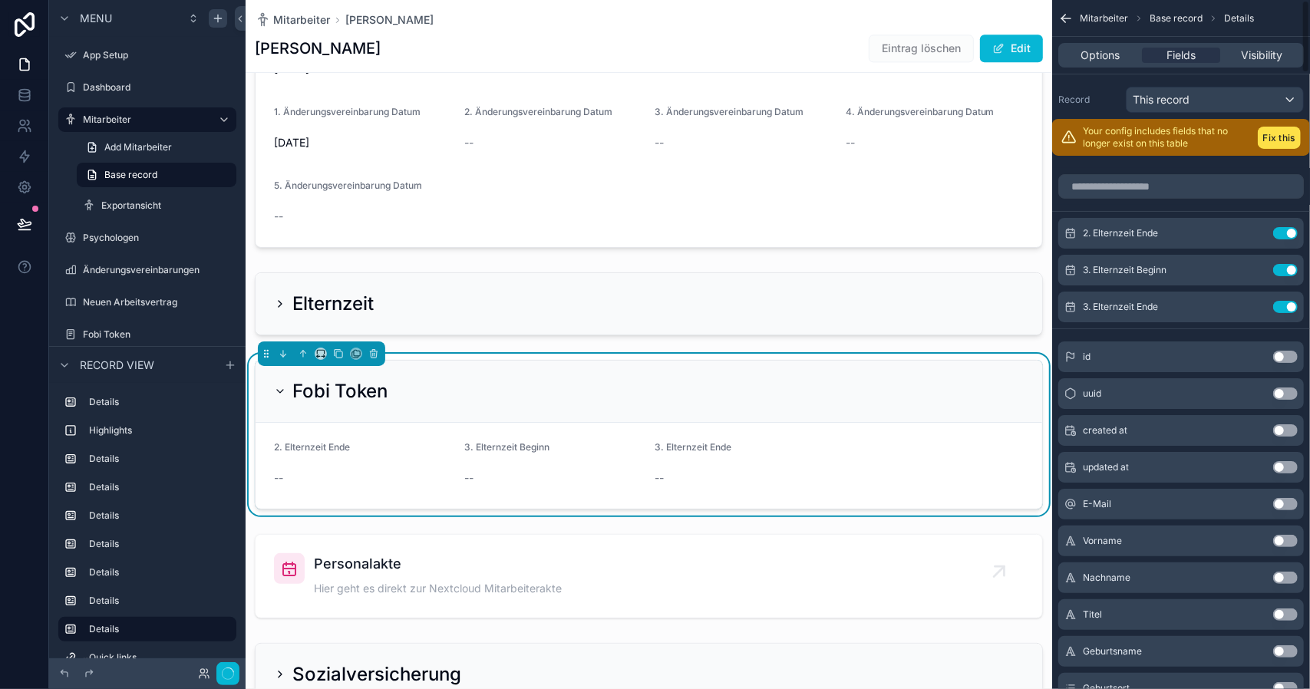
click at [1292, 229] on button "Use setting" at bounding box center [1285, 233] width 25 height 12
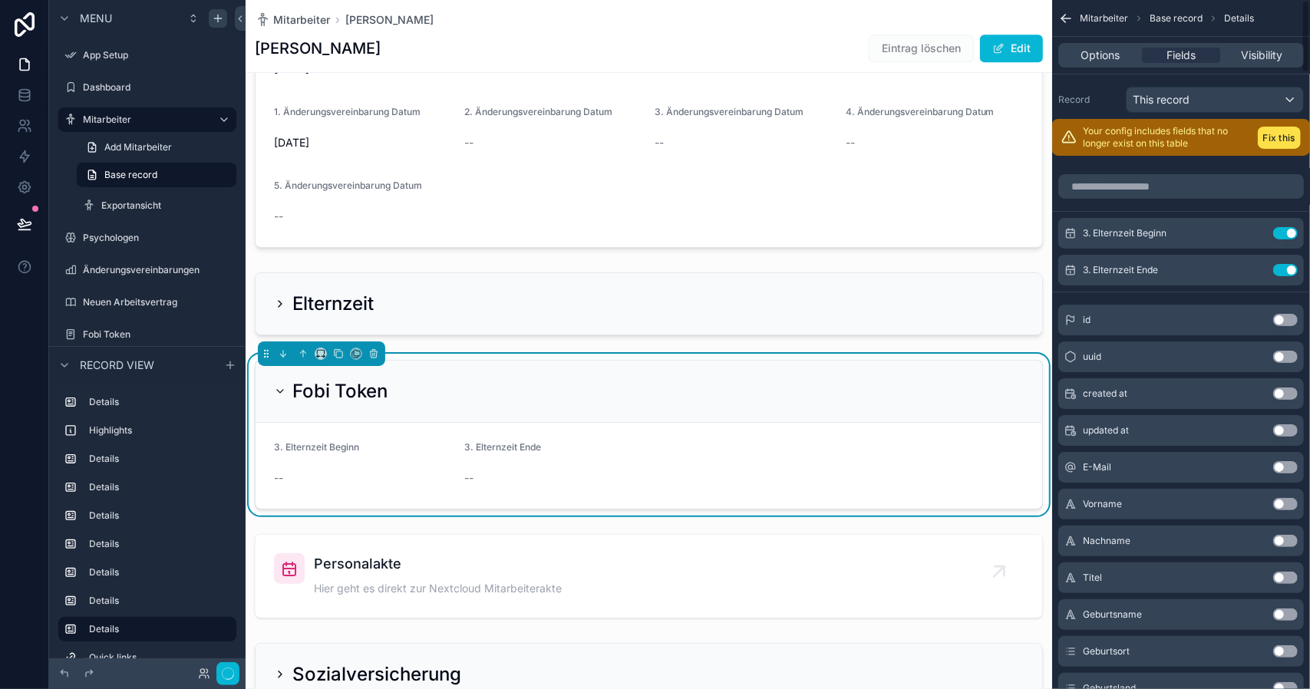
click at [1292, 229] on button "Use setting" at bounding box center [1285, 233] width 25 height 12
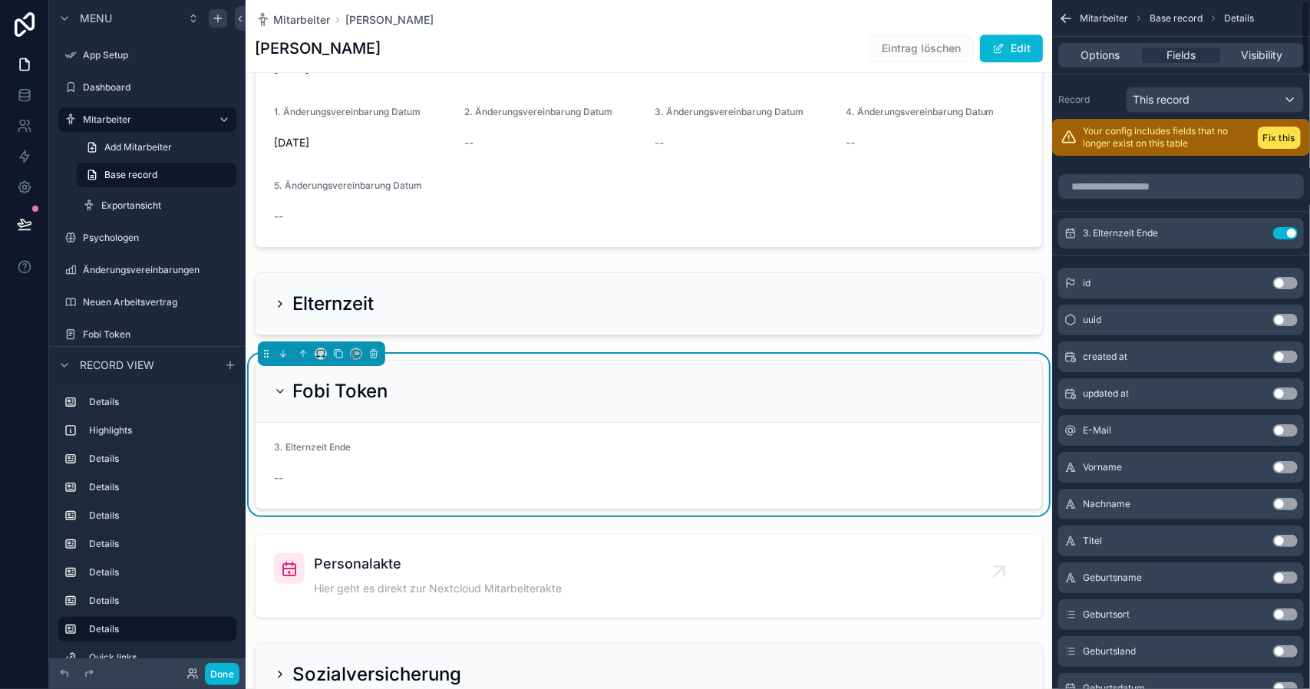
click at [1292, 229] on button "Use setting" at bounding box center [1285, 233] width 25 height 12
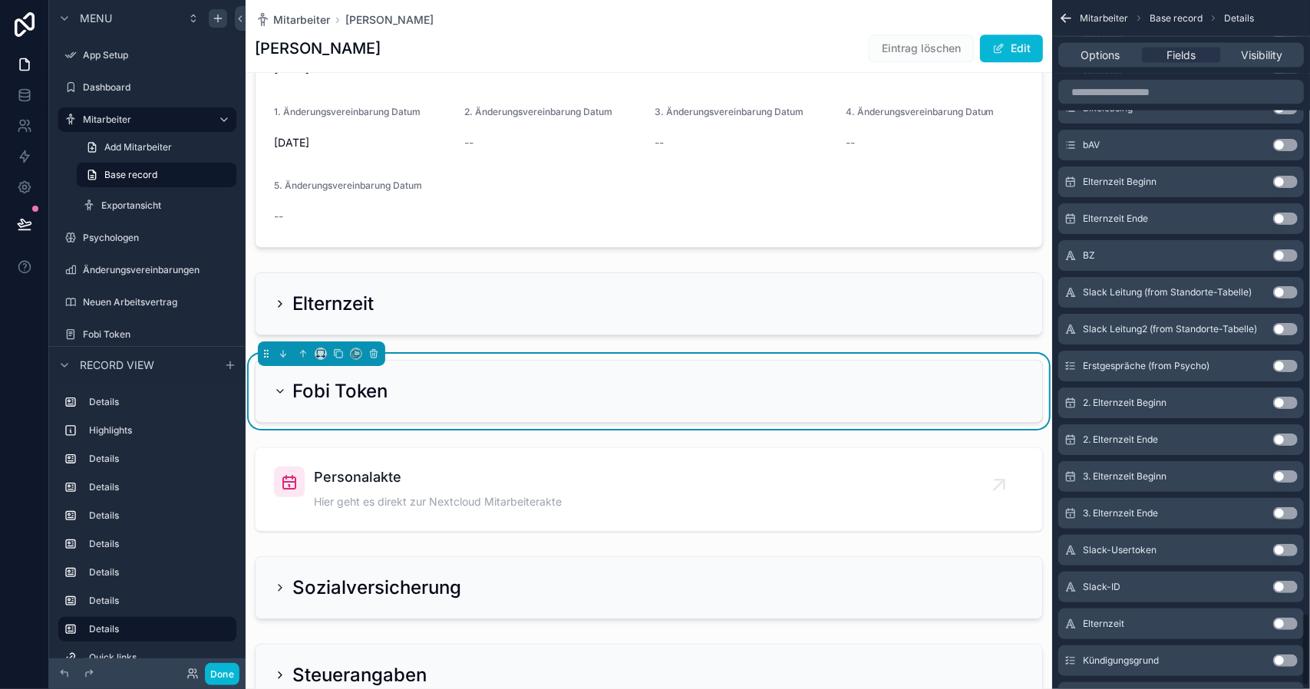
scroll to position [5770, 0]
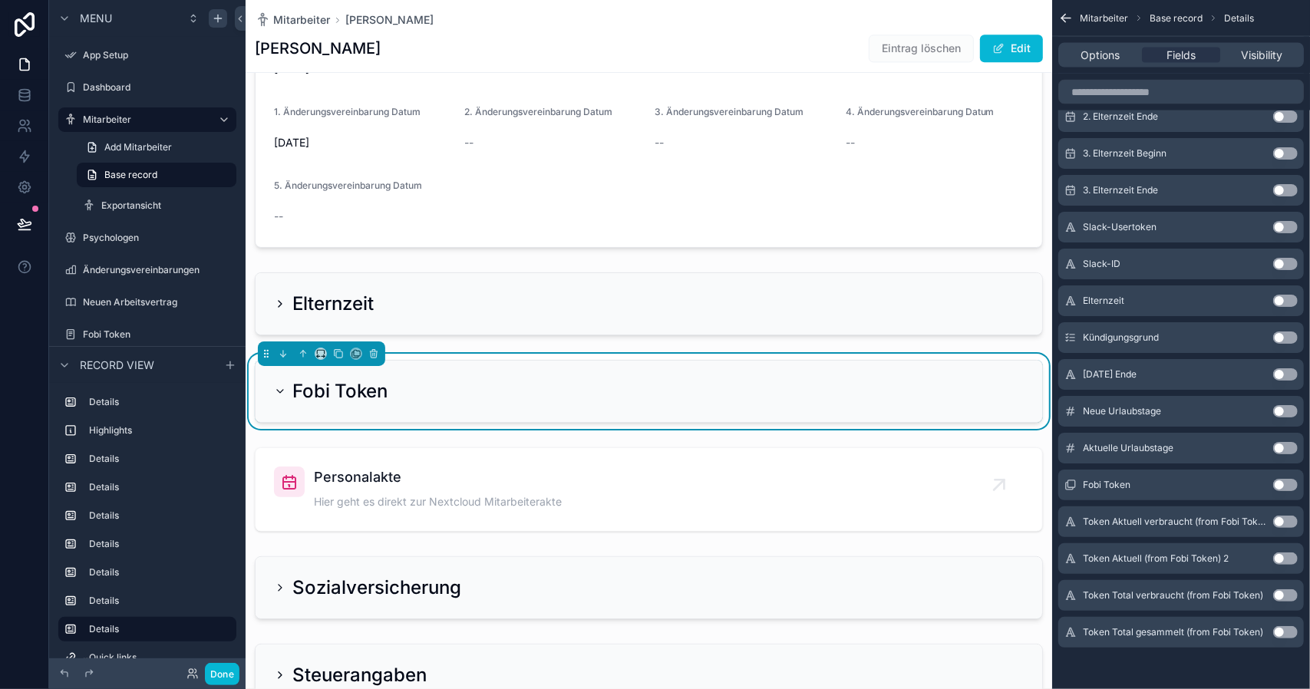
click at [1283, 519] on button "Use setting" at bounding box center [1285, 522] width 25 height 12
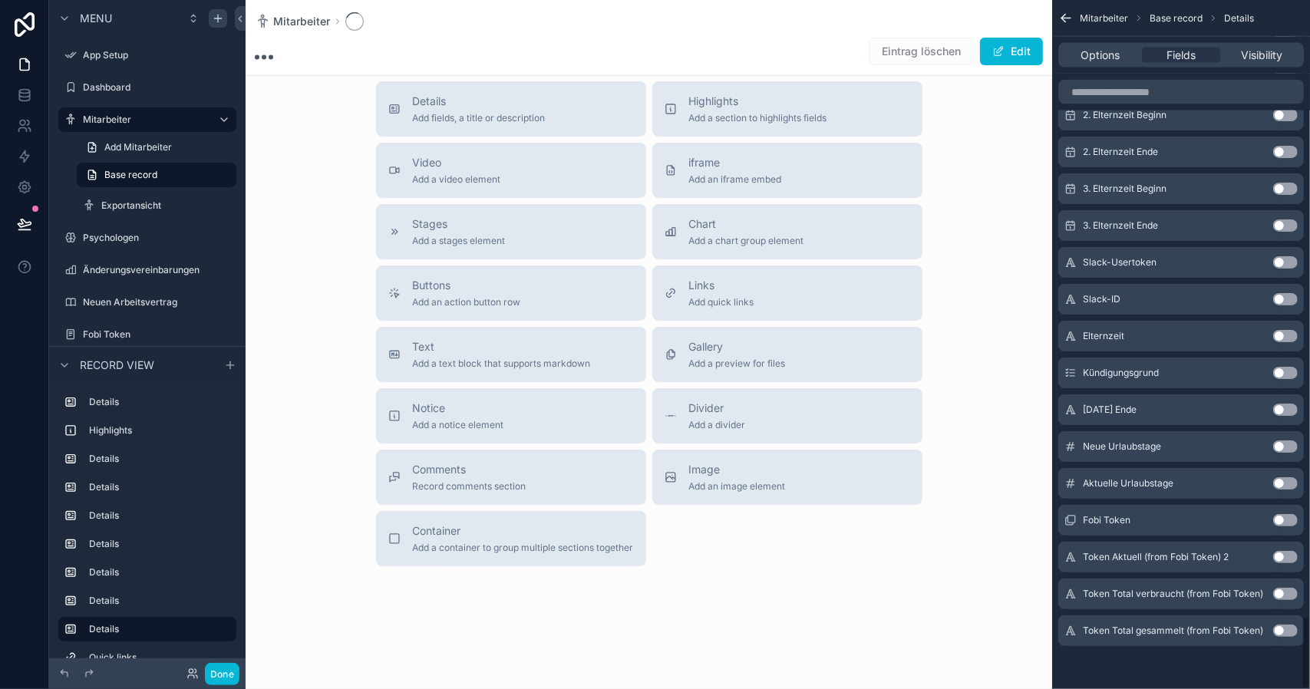
scroll to position [5764, 0]
click at [1284, 553] on button "Use setting" at bounding box center [1285, 558] width 25 height 12
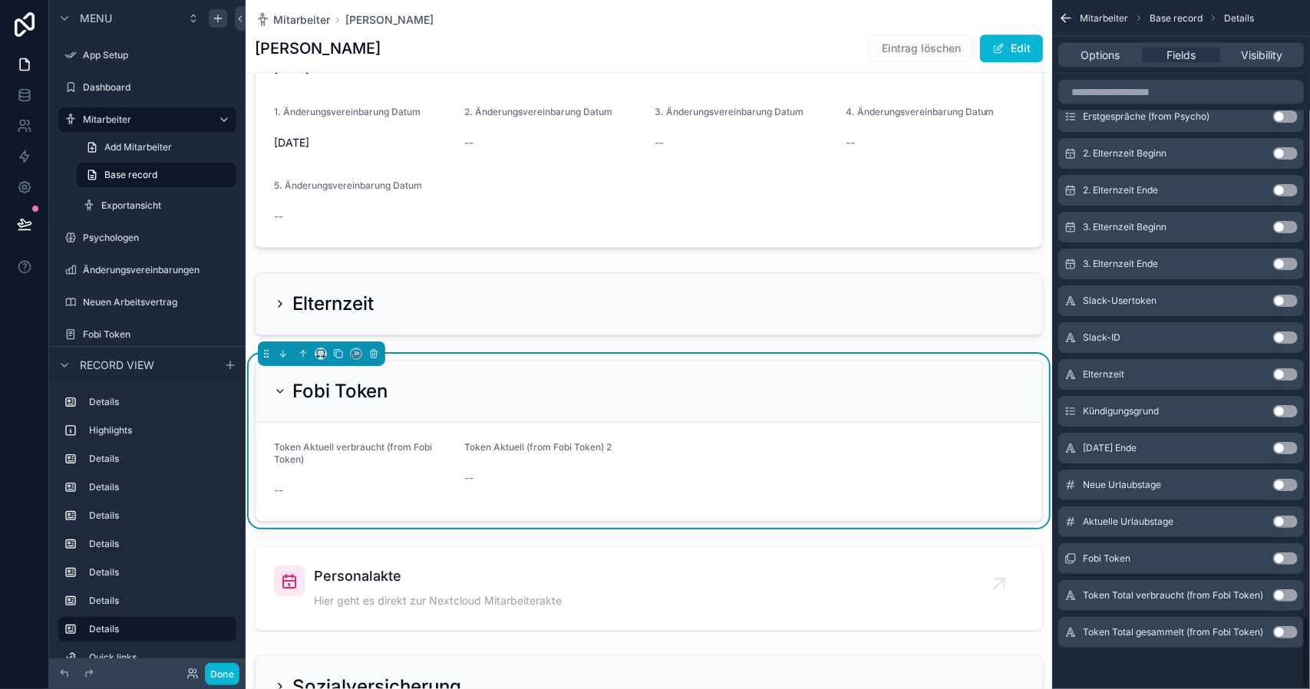
click at [1286, 580] on div "Token Total verbraucht (from Fobi Token) Use setting" at bounding box center [1180, 595] width 245 height 31
click at [1284, 596] on button "Use setting" at bounding box center [1285, 595] width 25 height 12
click at [1283, 631] on button "Use setting" at bounding box center [1285, 632] width 25 height 12
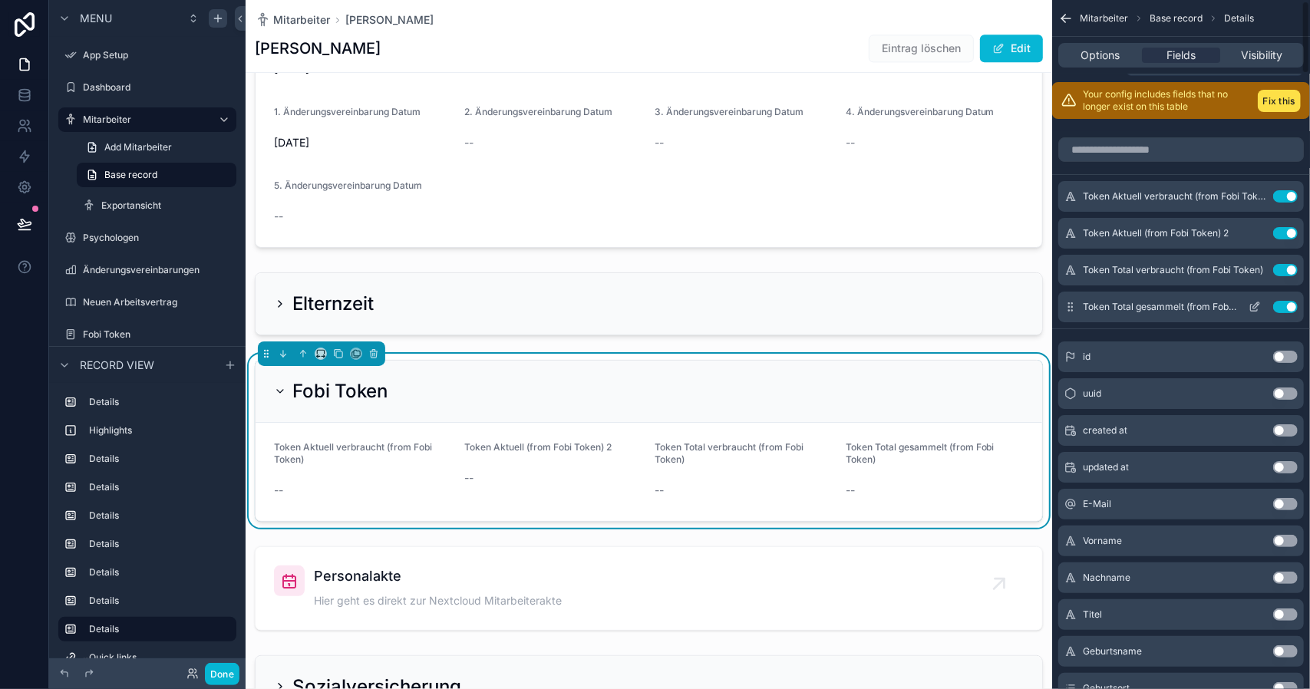
scroll to position [0, 0]
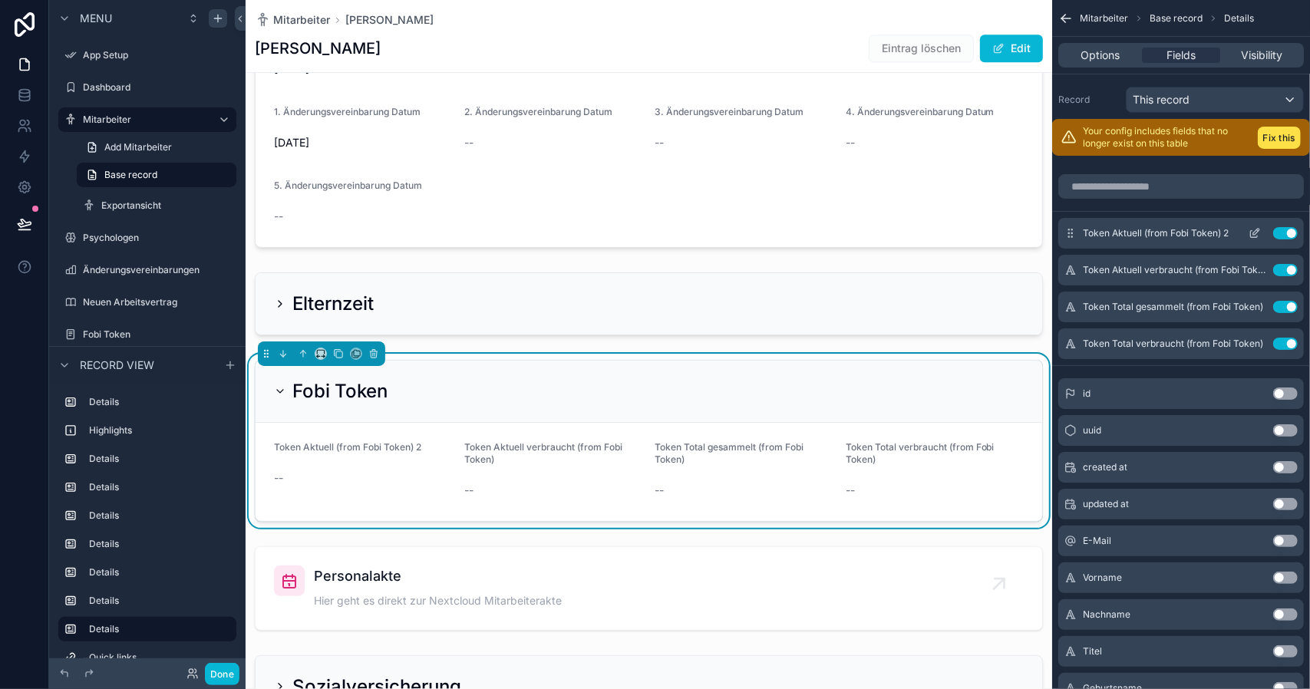
click at [1256, 232] on icon "scrollable content" at bounding box center [1254, 233] width 12 height 12
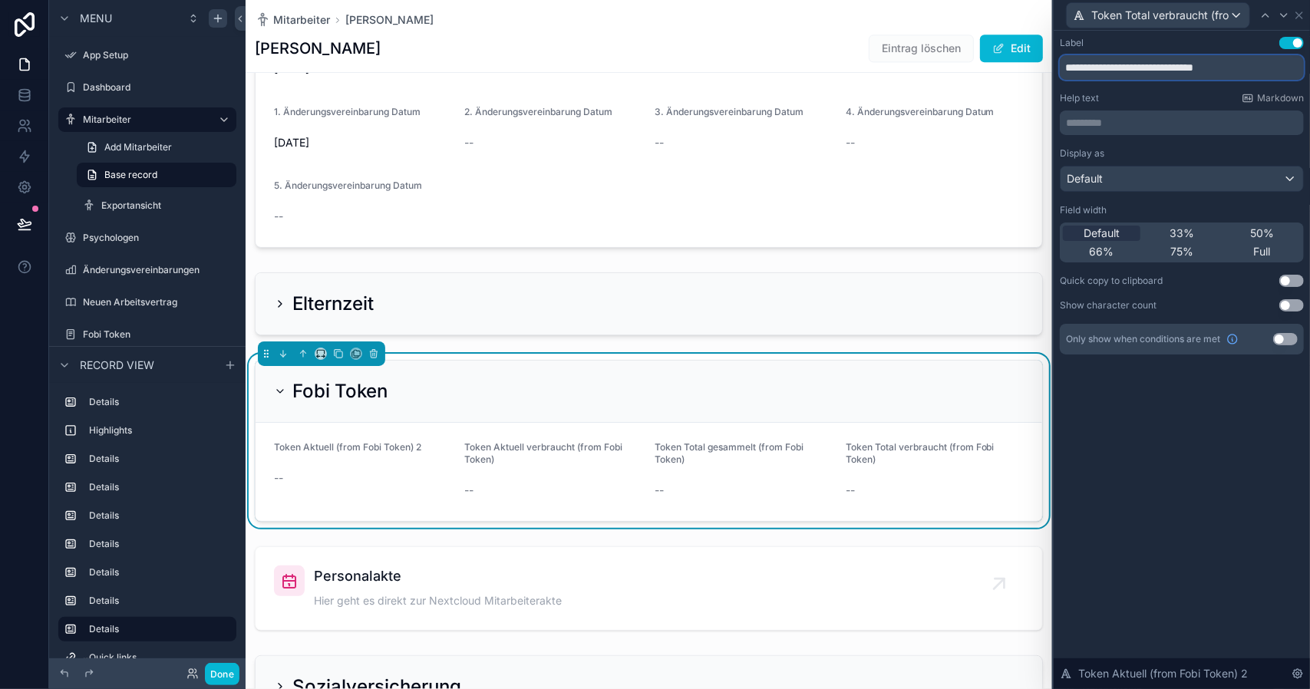
drag, startPoint x: 1131, startPoint y: 71, endPoint x: 1248, endPoint y: 73, distance: 117.4
click at [1248, 73] on input "**********" at bounding box center [1181, 67] width 244 height 25
click at [1242, 68] on input "**********" at bounding box center [1181, 67] width 244 height 25
drag, startPoint x: 1242, startPoint y: 68, endPoint x: 1134, endPoint y: 64, distance: 108.2
click at [1134, 64] on input "**********" at bounding box center [1181, 67] width 244 height 25
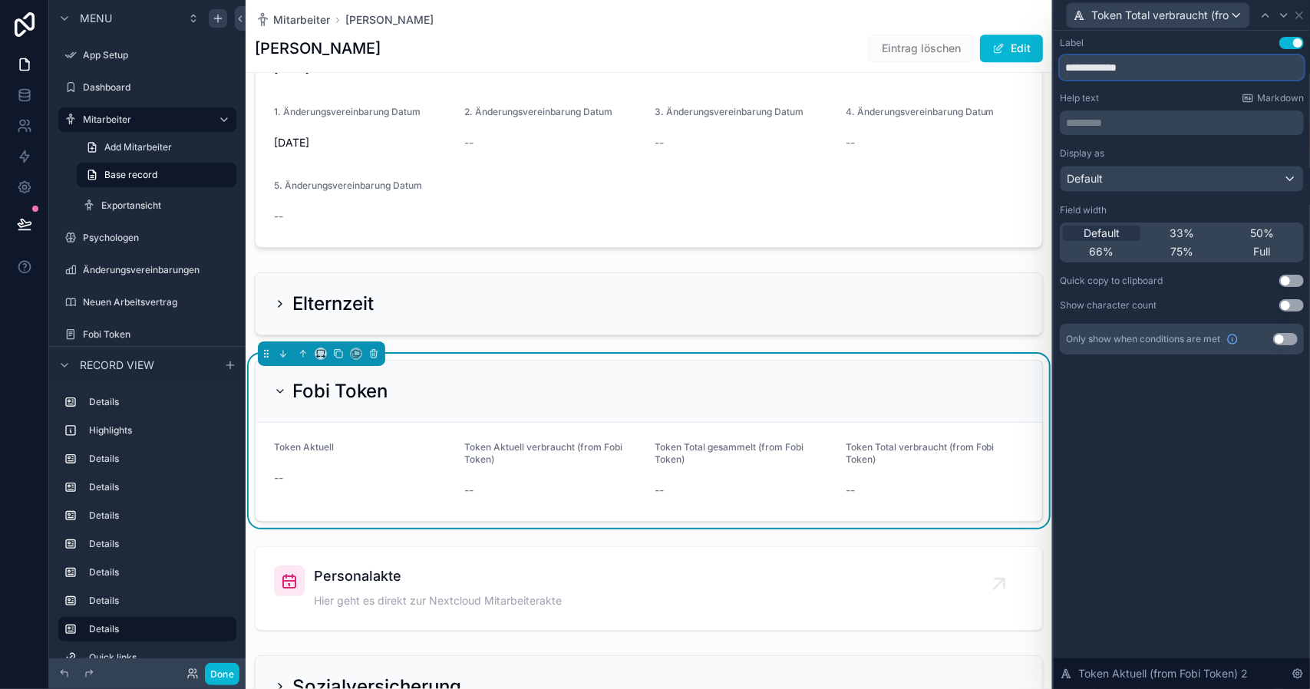
type input "**********"
click at [1165, 455] on div "**********" at bounding box center [1181, 360] width 256 height 658
click at [1283, 20] on icon at bounding box center [1283, 15] width 12 height 12
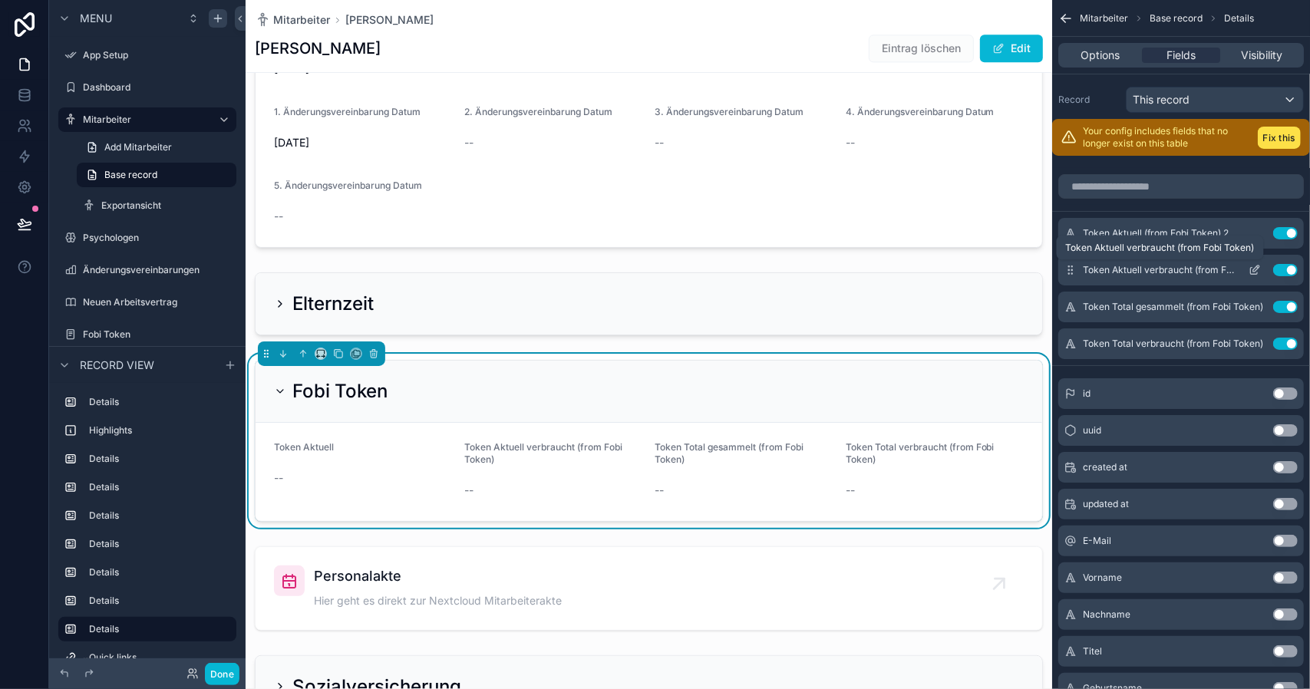
click at [1194, 272] on span "Token Aktuell verbraucht (from Fobi Token)" at bounding box center [1158, 270] width 153 height 12
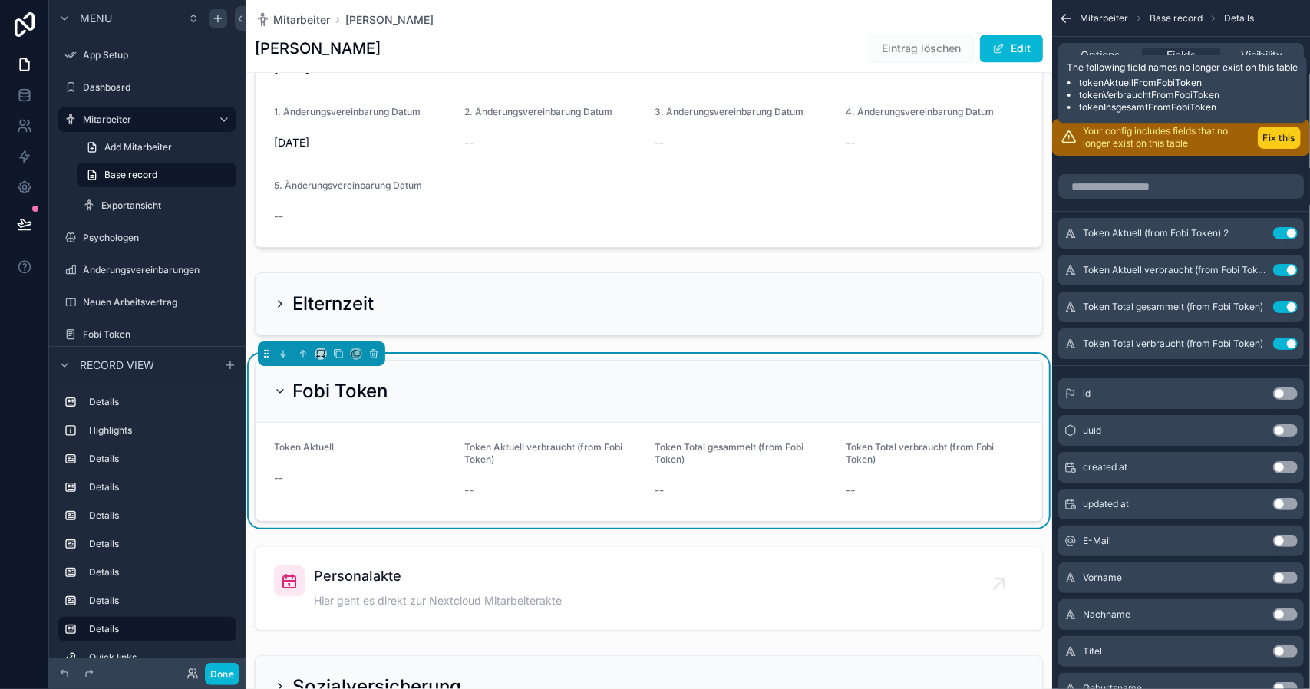
click at [1273, 133] on button "Fix this" at bounding box center [1278, 138] width 43 height 22
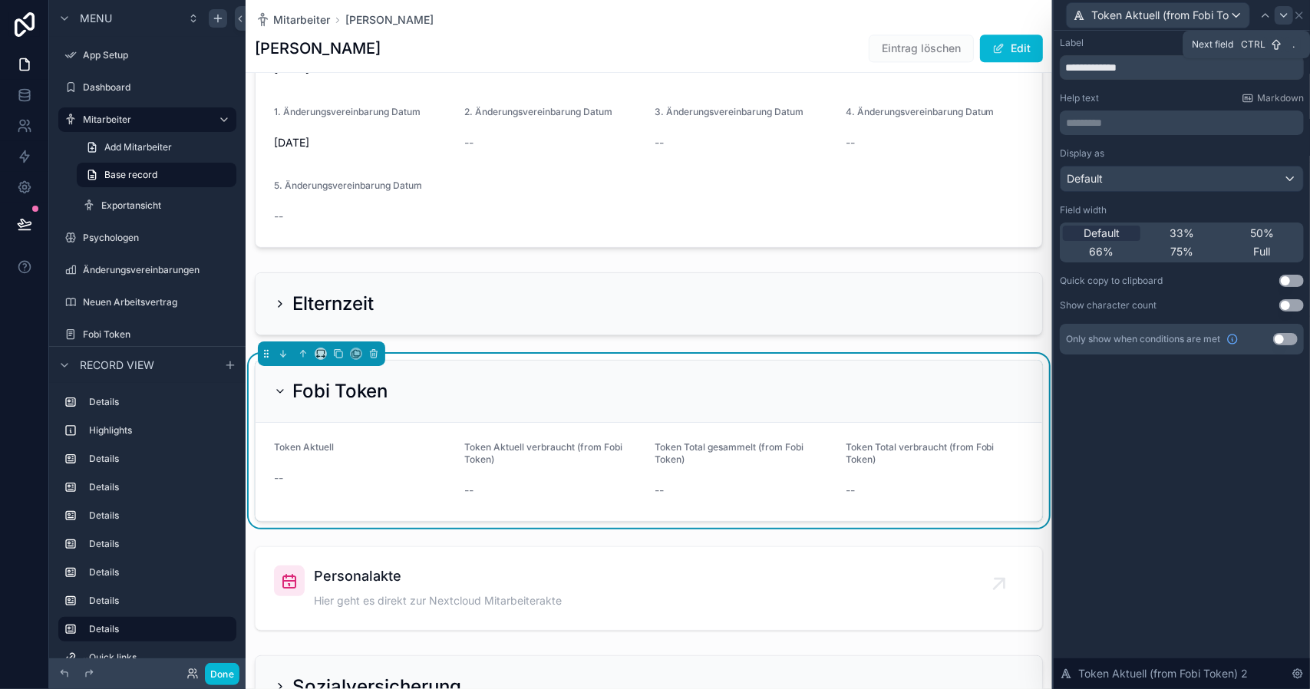
click at [1279, 13] on icon at bounding box center [1283, 15] width 12 height 12
drag, startPoint x: 1264, startPoint y: 68, endPoint x: 1300, endPoint y: 67, distance: 36.1
click at [1300, 66] on input "**********" at bounding box center [1181, 67] width 244 height 25
type input "**********"
click at [1283, 15] on icon at bounding box center [1283, 15] width 12 height 12
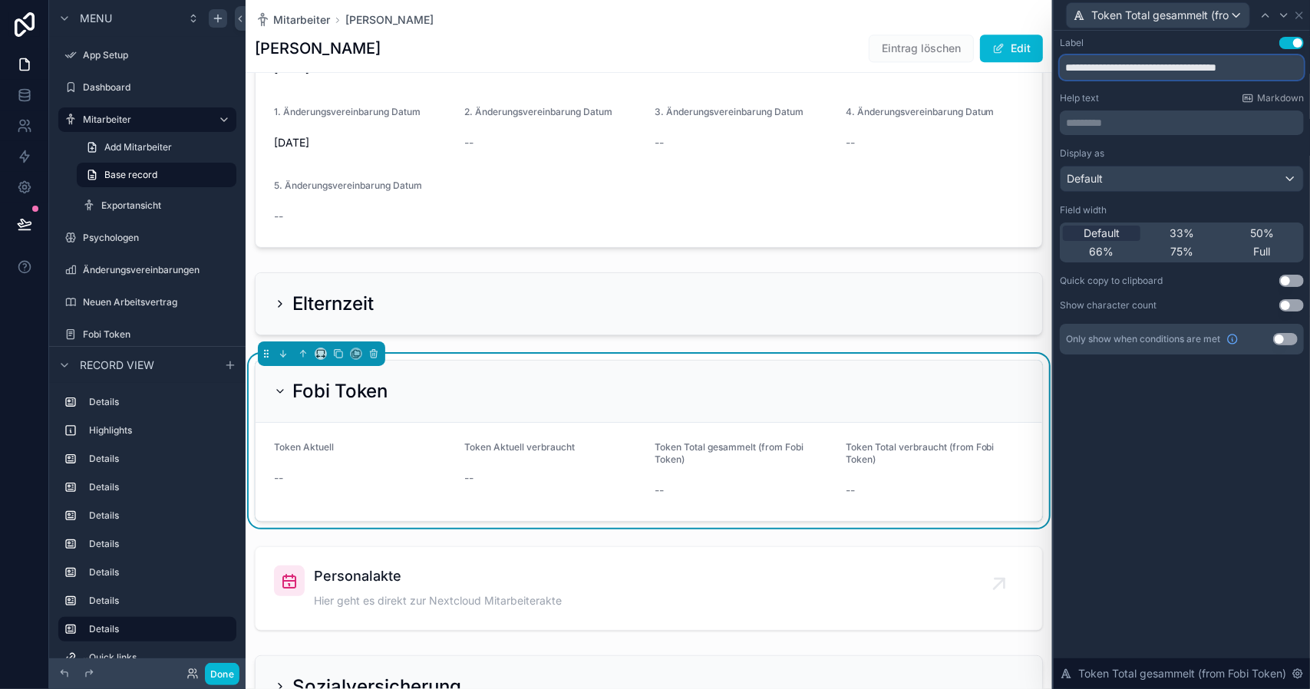
drag, startPoint x: 1185, startPoint y: 63, endPoint x: 1316, endPoint y: 126, distance: 144.8
click at [1309, 126] on html "**********" at bounding box center [655, 344] width 1310 height 689
type input "**********"
click at [1281, 18] on icon at bounding box center [1283, 15] width 12 height 12
drag, startPoint x: 1183, startPoint y: 65, endPoint x: 1333, endPoint y: 124, distance: 160.8
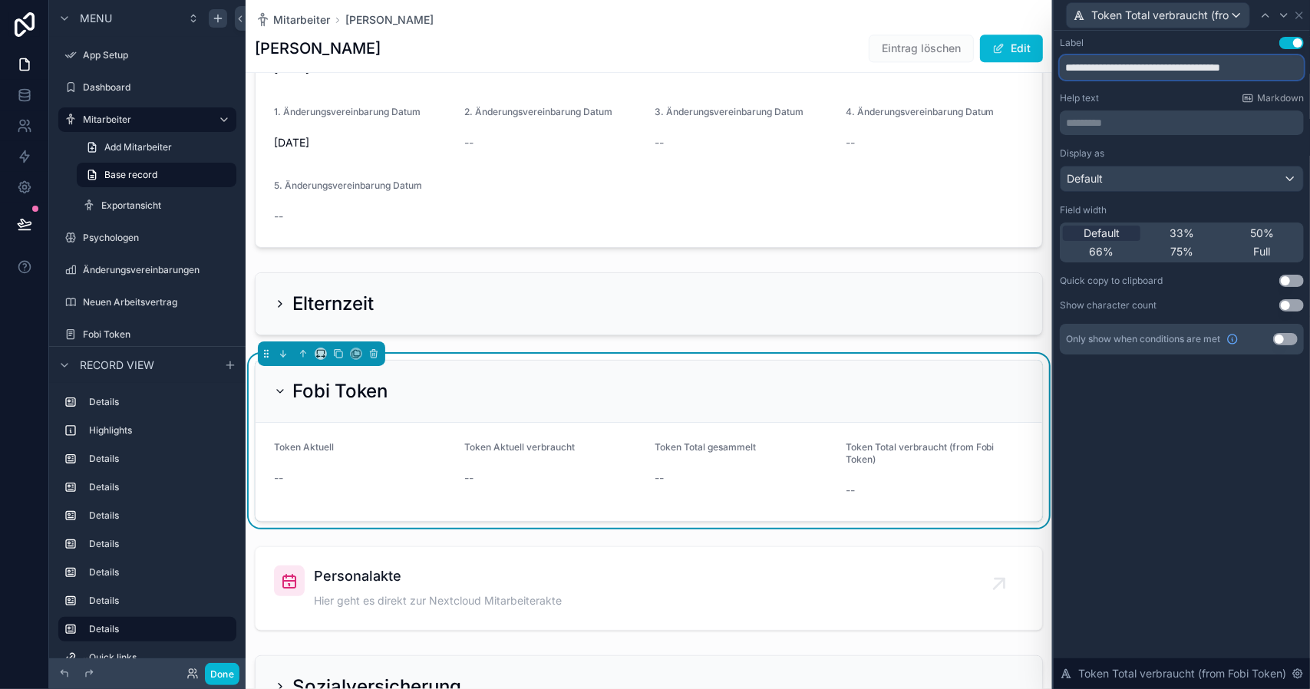
click at [1309, 124] on html "**********" at bounding box center [655, 344] width 1310 height 689
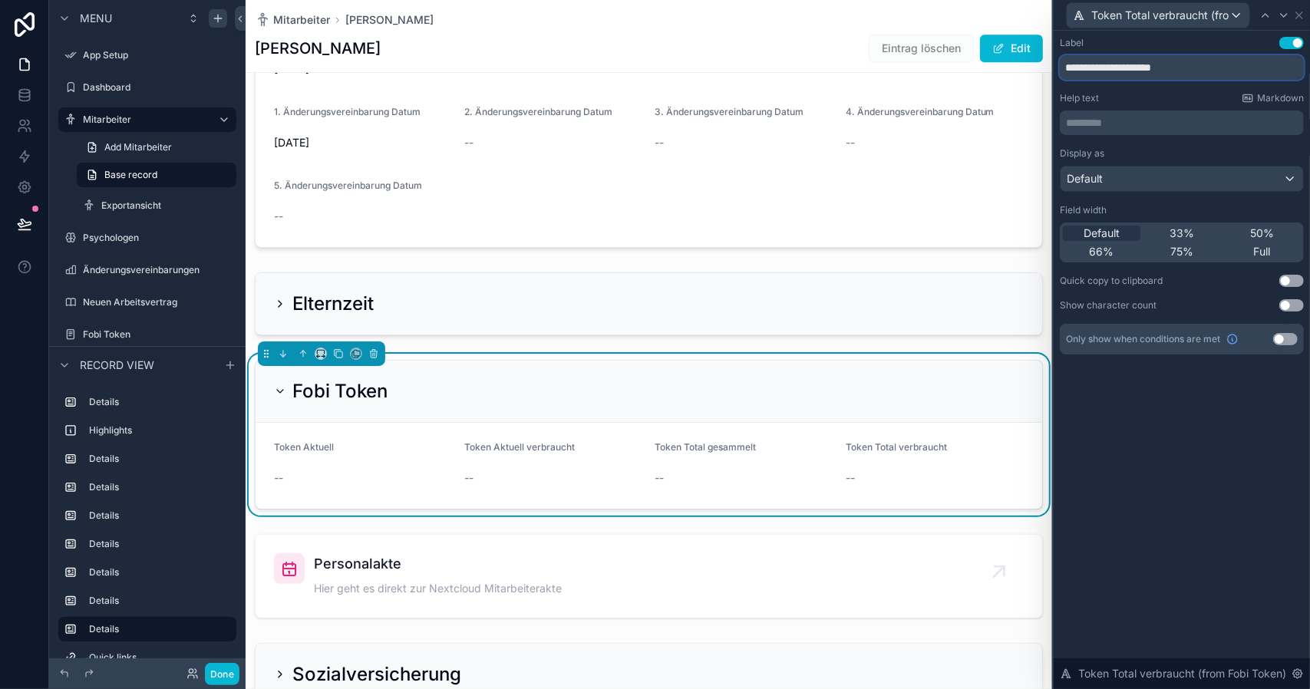
type input "**********"
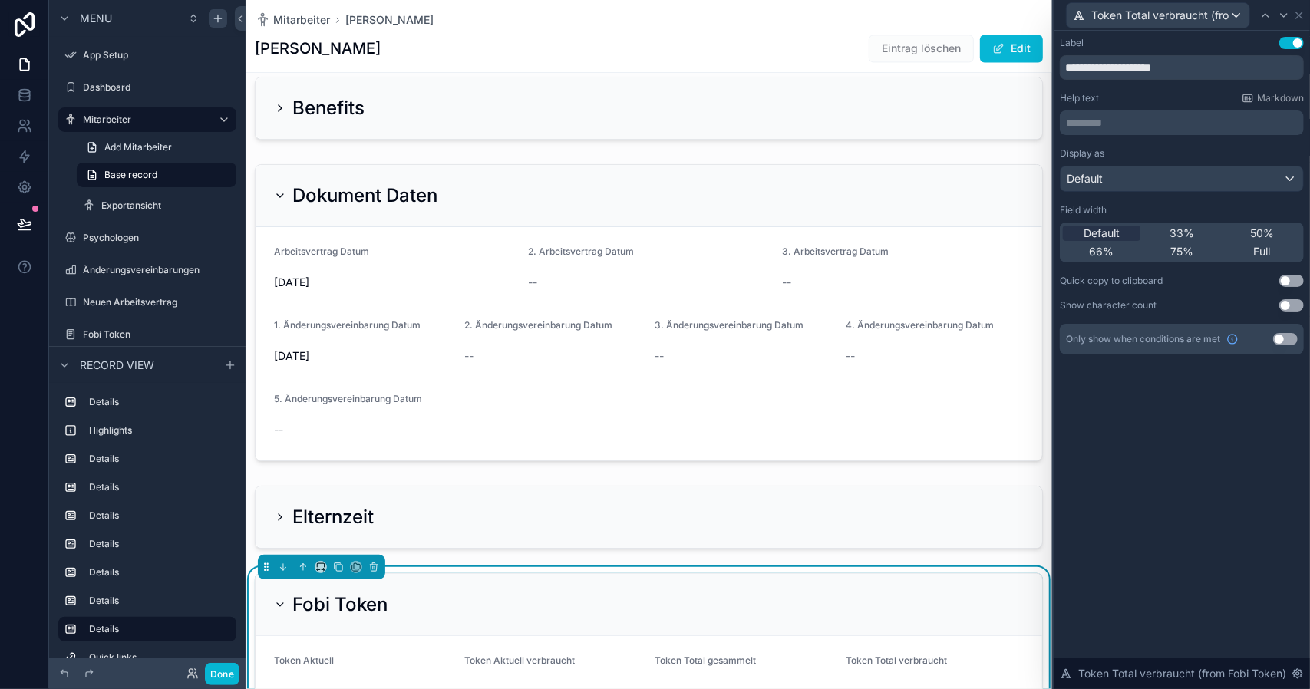
scroll to position [2542, 0]
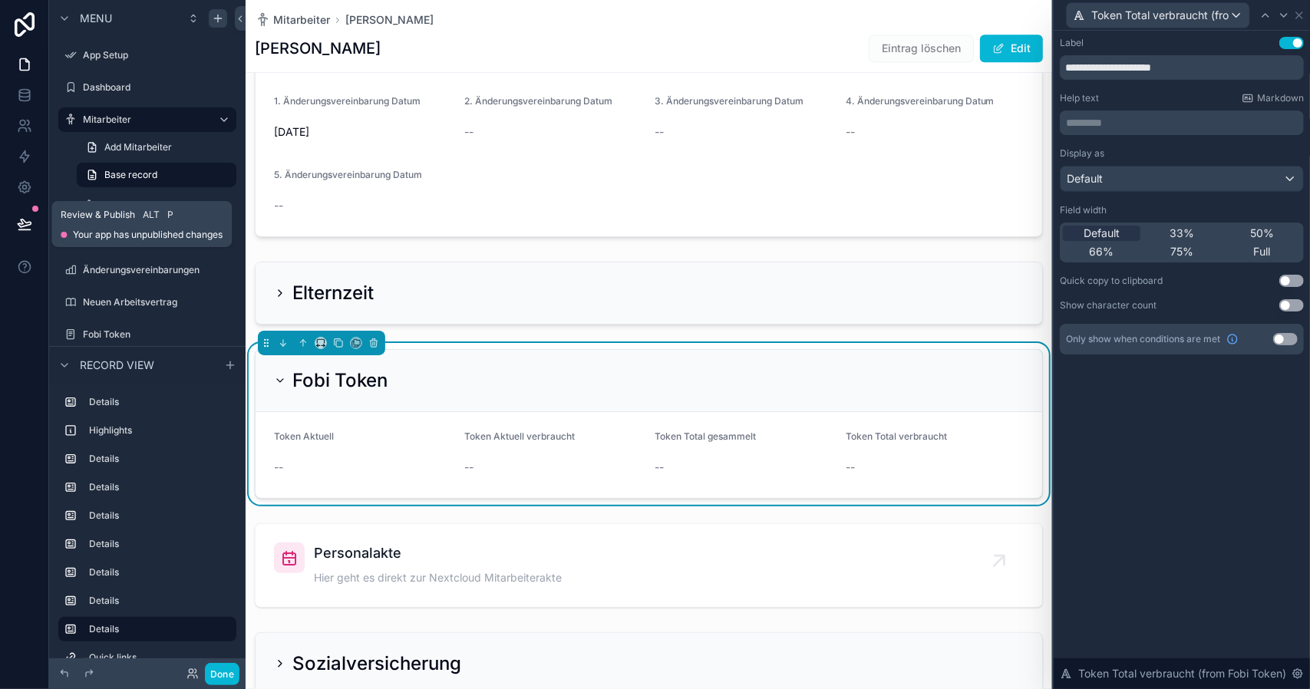
click at [25, 221] on icon at bounding box center [24, 223] width 13 height 8
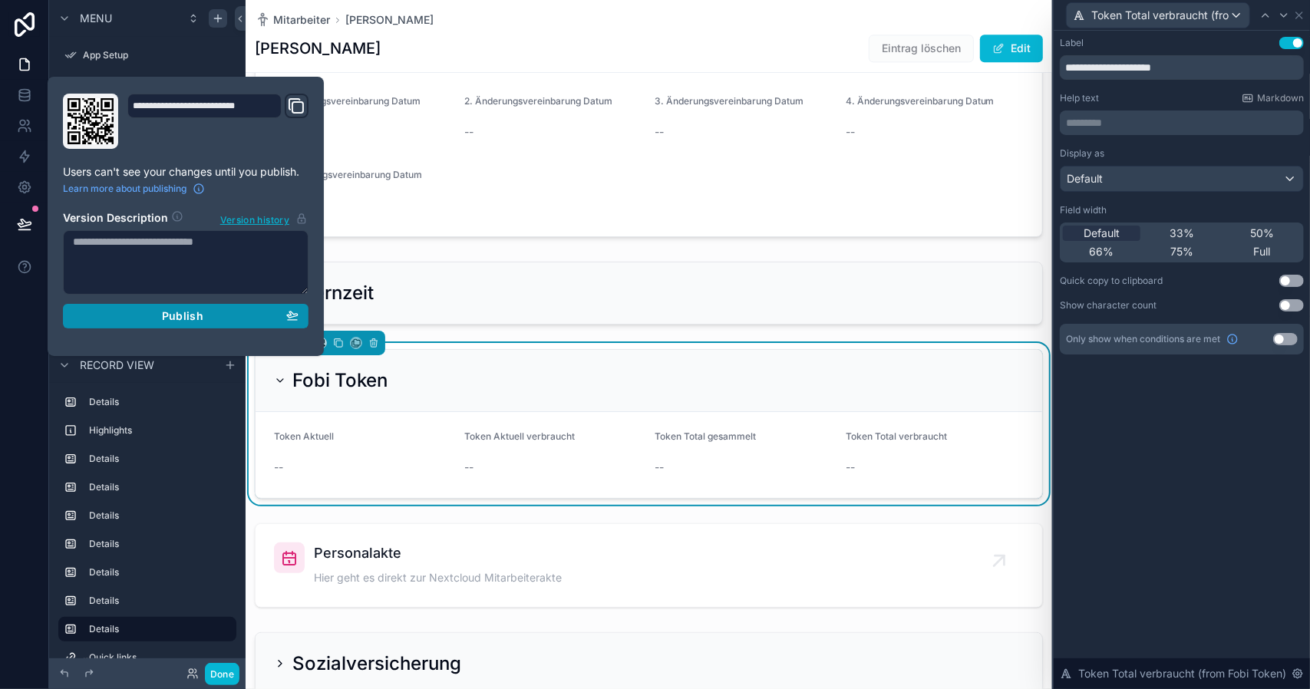
click at [180, 312] on span "Publish" at bounding box center [182, 316] width 41 height 14
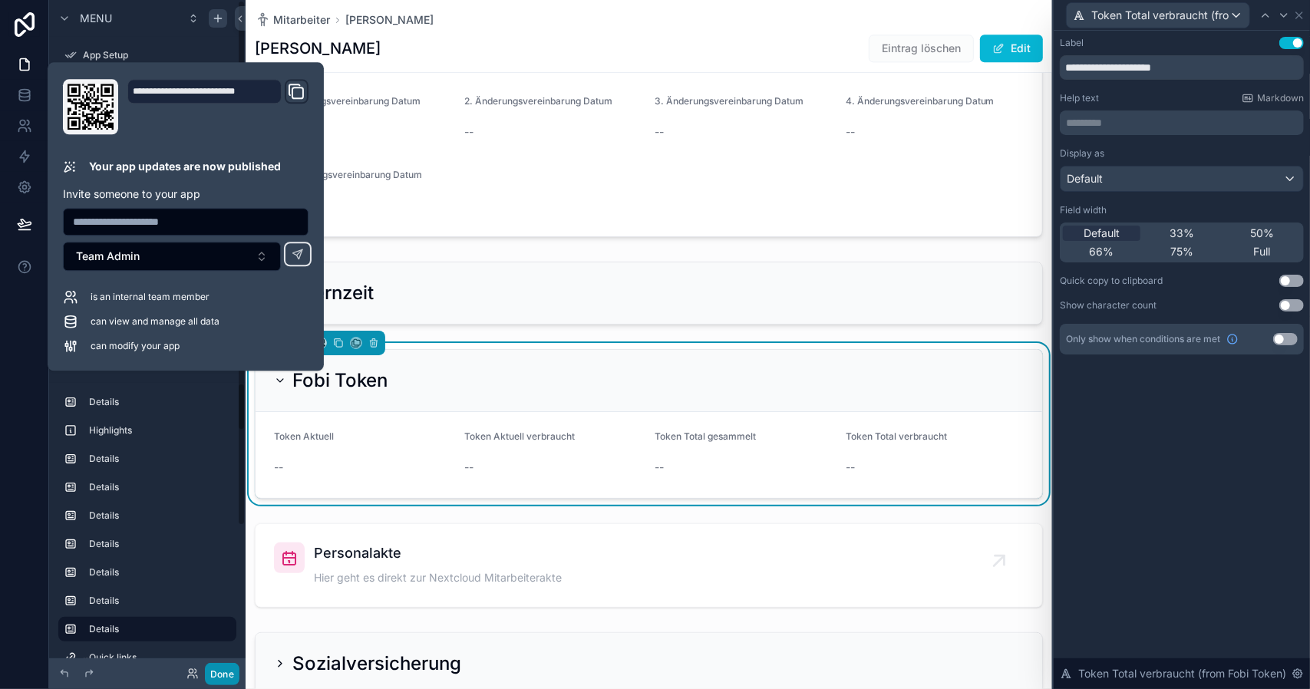
click at [216, 669] on button "Done" at bounding box center [222, 674] width 35 height 22
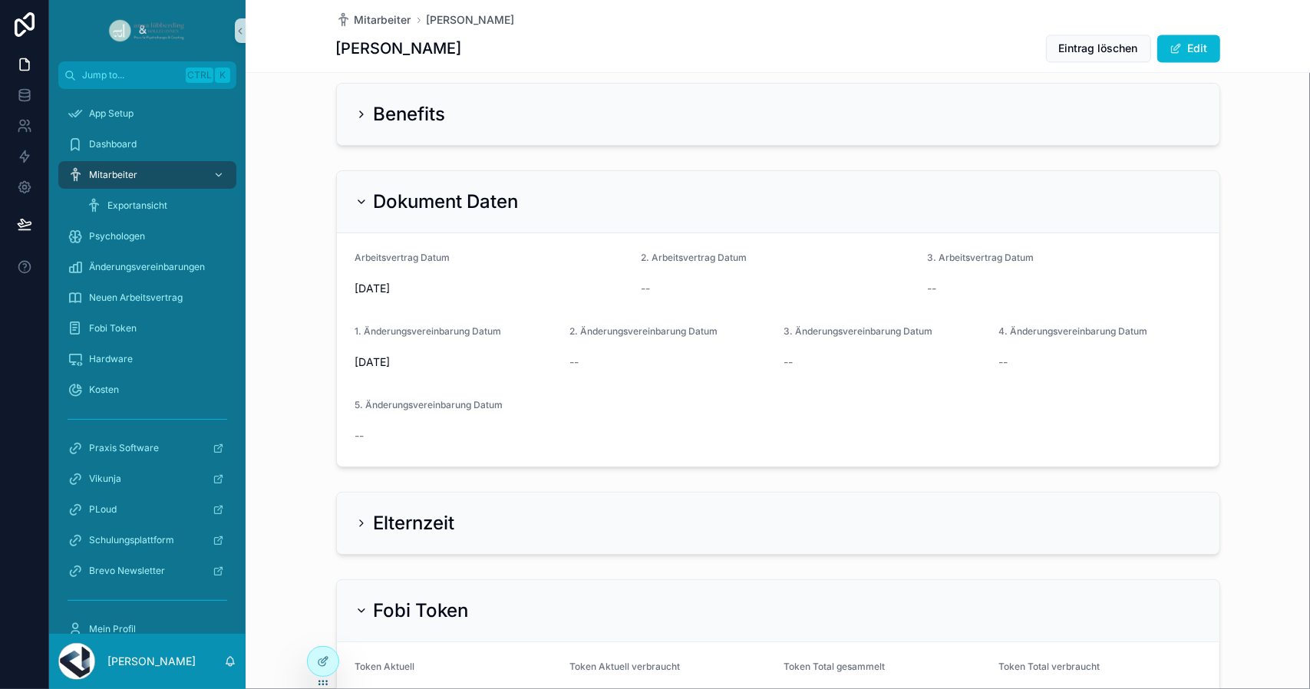
scroll to position [2619, 0]
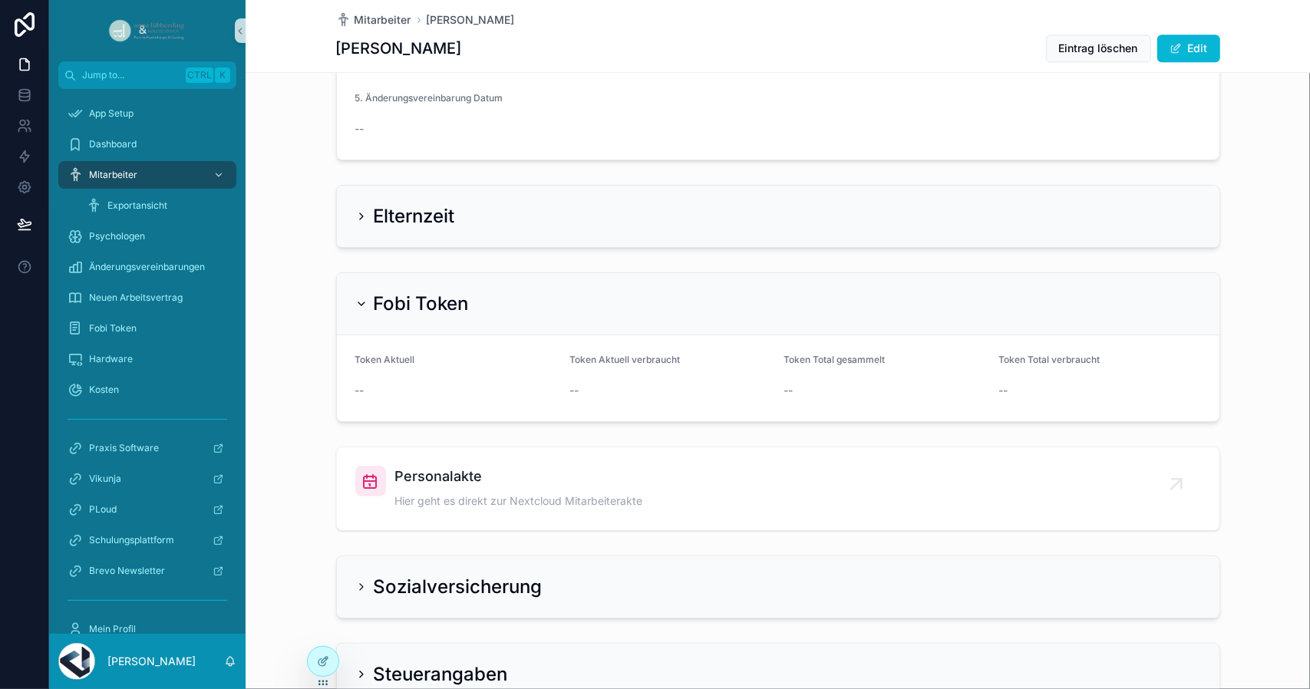
click at [361, 298] on icon "scrollable content" at bounding box center [361, 304] width 12 height 12
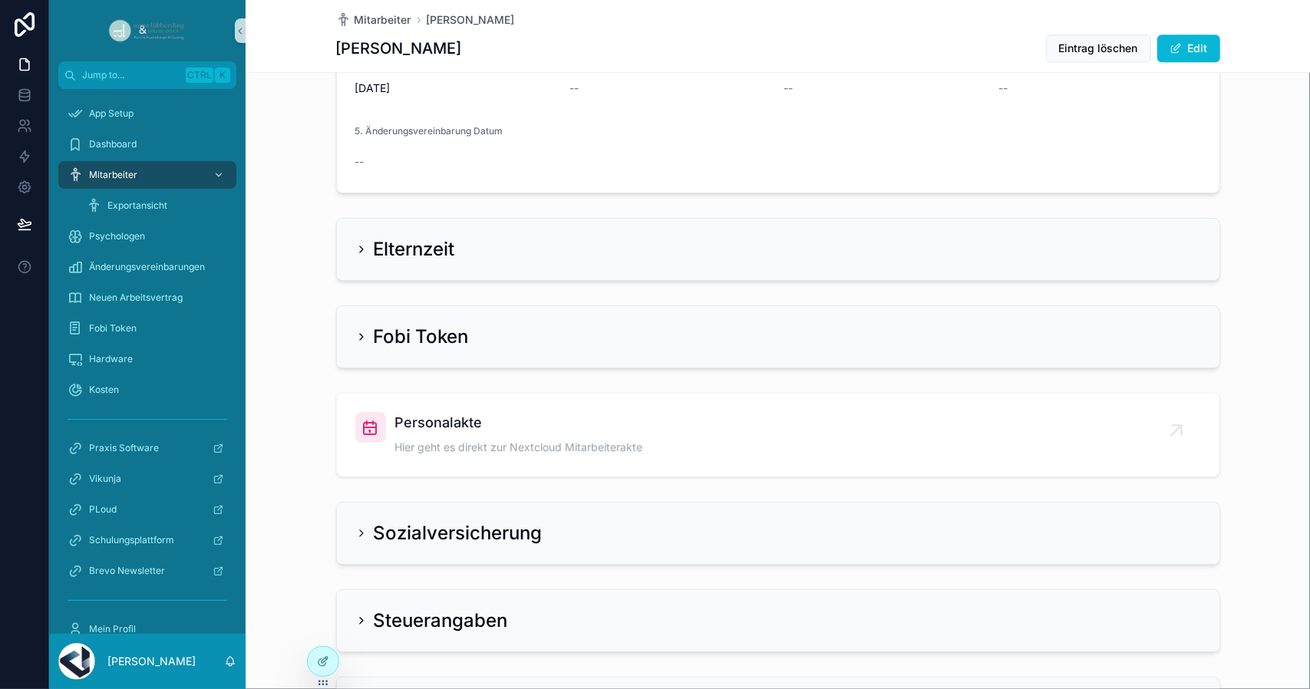
scroll to position [2696, 0]
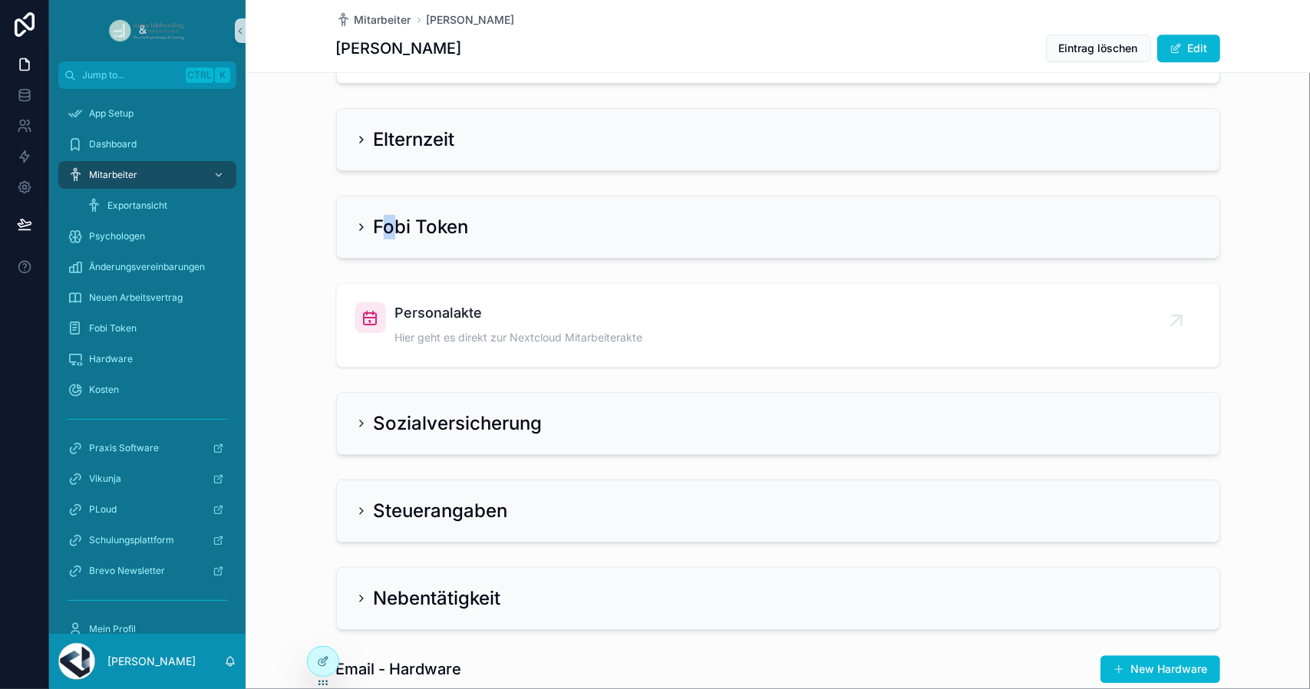
drag, startPoint x: 373, startPoint y: 214, endPoint x: 470, endPoint y: 199, distance: 98.5
click at [393, 203] on div "Fobi Token" at bounding box center [778, 226] width 882 height 61
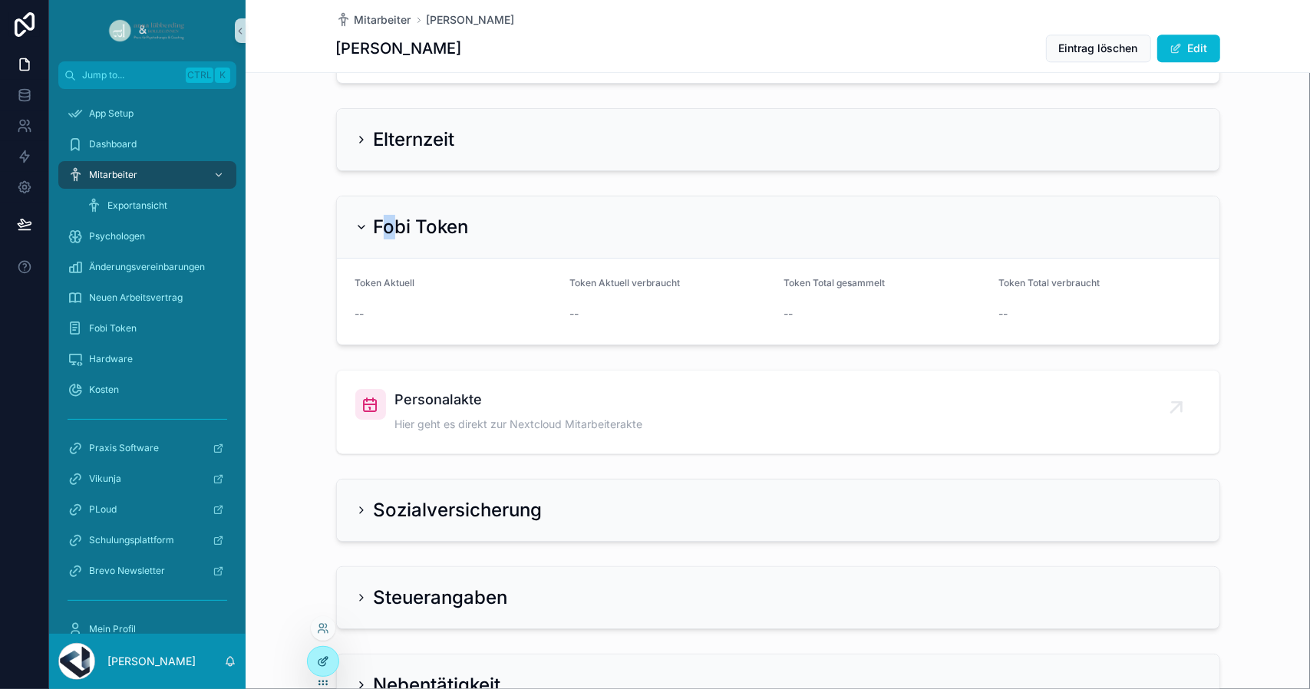
click at [324, 655] on icon at bounding box center [323, 661] width 12 height 12
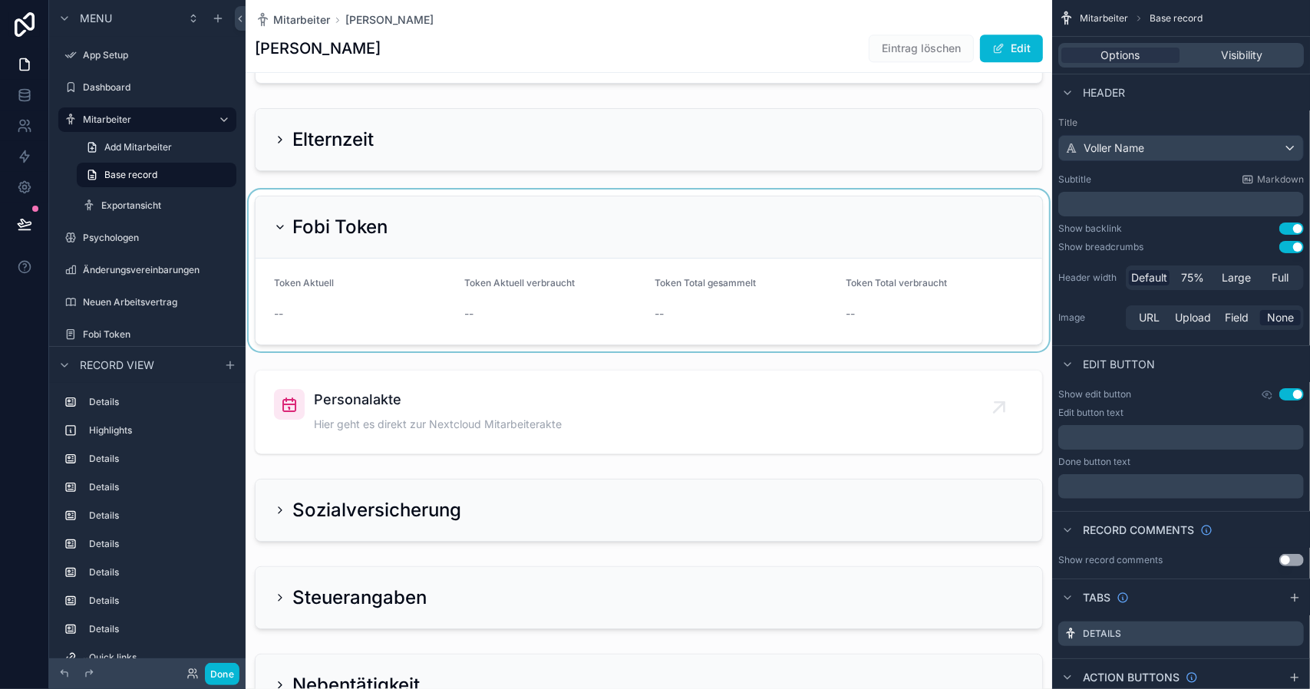
drag, startPoint x: 305, startPoint y: 223, endPoint x: 339, endPoint y: 248, distance: 42.4
click at [339, 248] on div "scrollable content" at bounding box center [648, 270] width 806 height 162
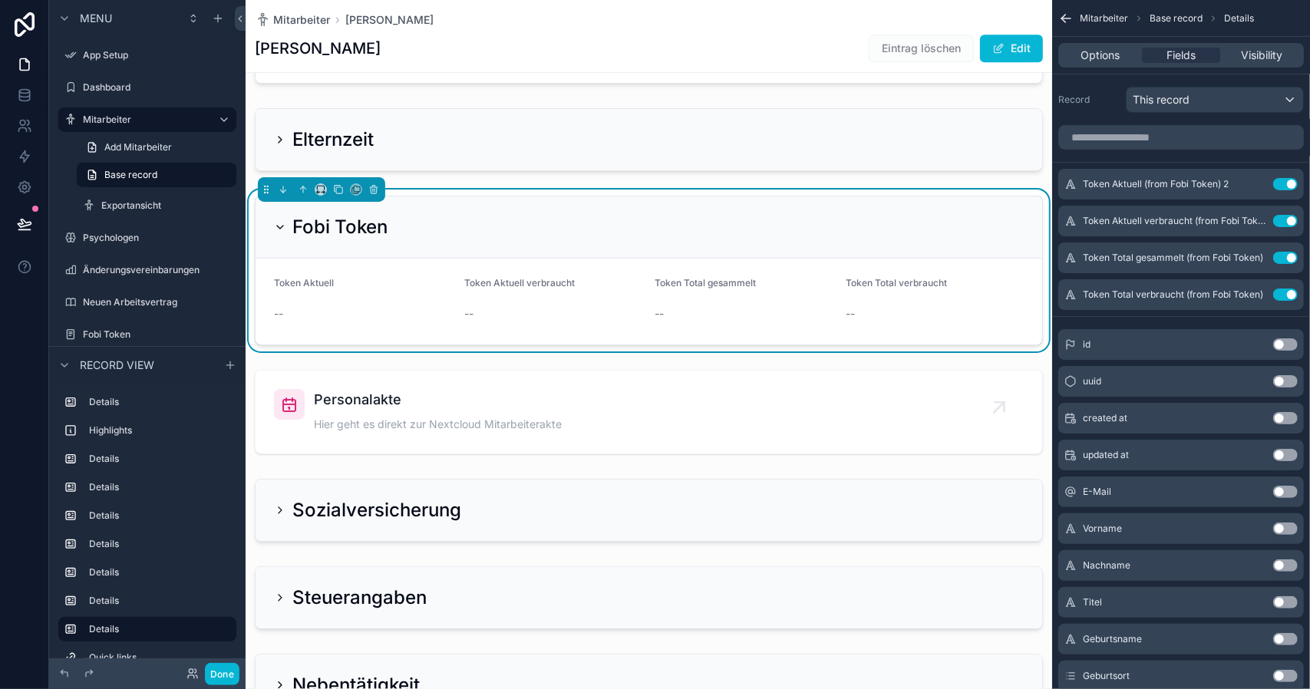
drag, startPoint x: 339, startPoint y: 248, endPoint x: 285, endPoint y: 228, distance: 57.3
click at [285, 228] on div "Fobi Token" at bounding box center [331, 227] width 114 height 25
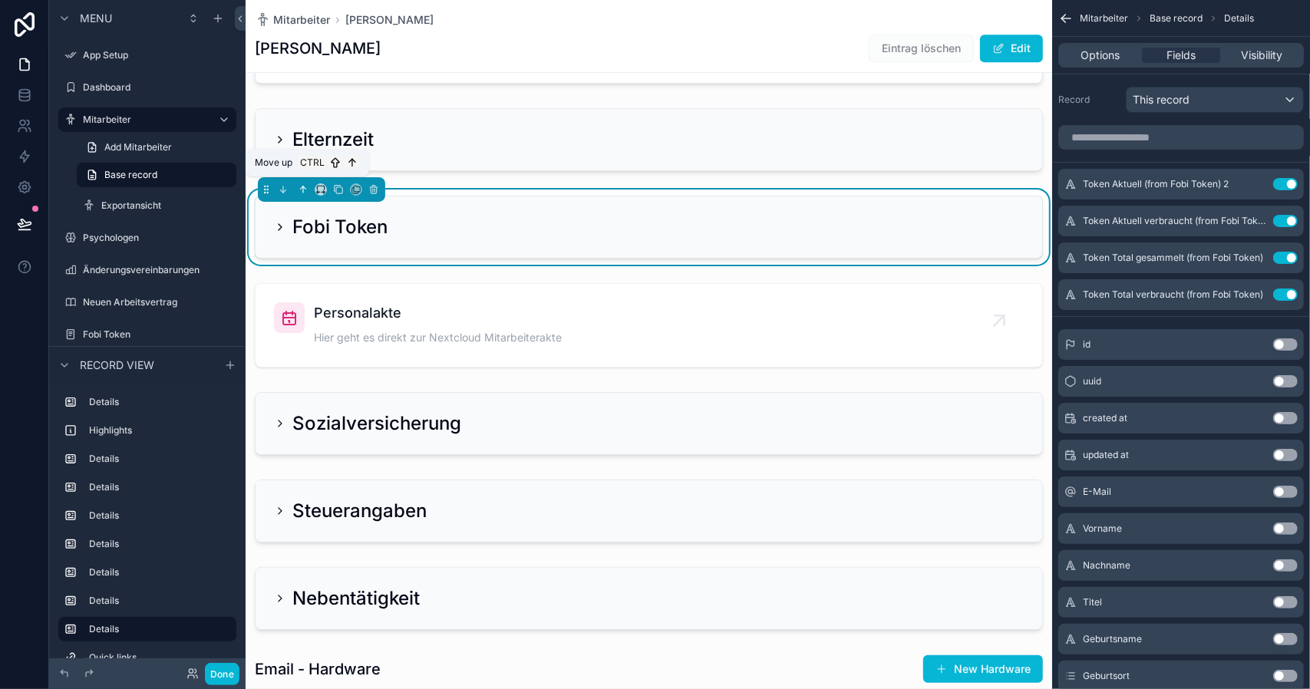
click at [301, 186] on icon "scrollable content" at bounding box center [302, 187] width 3 height 3
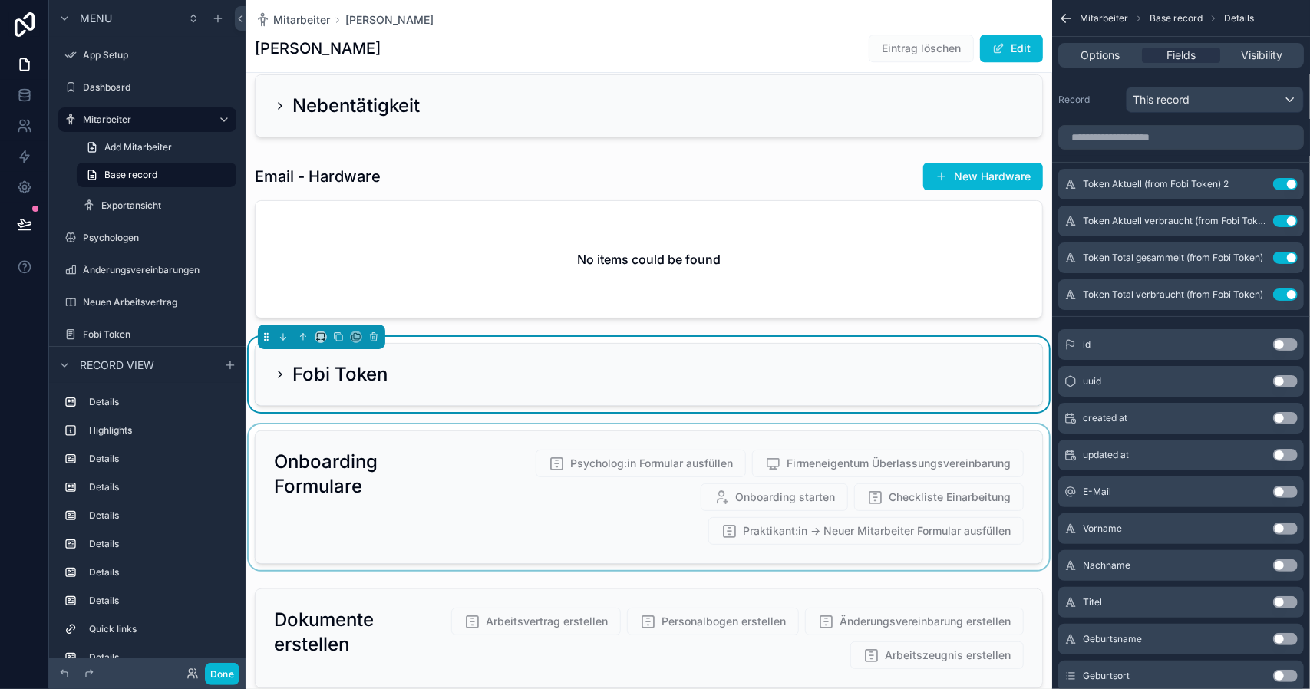
scroll to position [3156, 0]
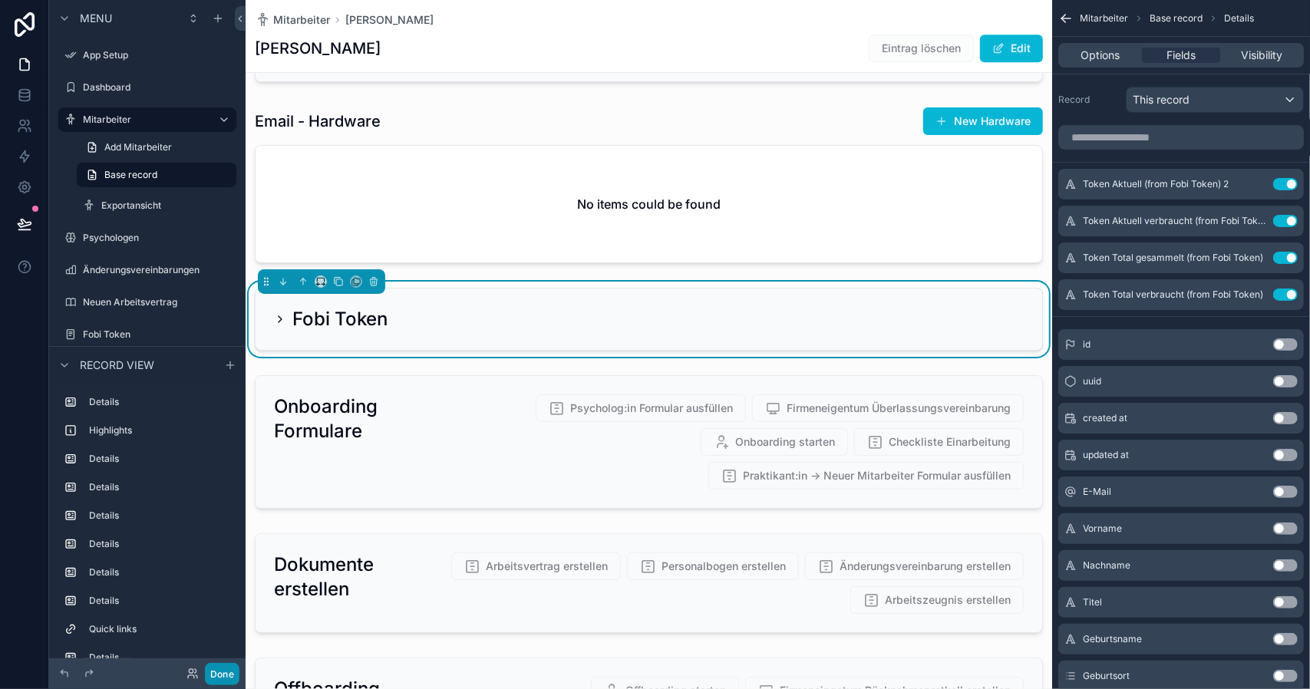
click at [229, 673] on button "Done" at bounding box center [222, 674] width 35 height 22
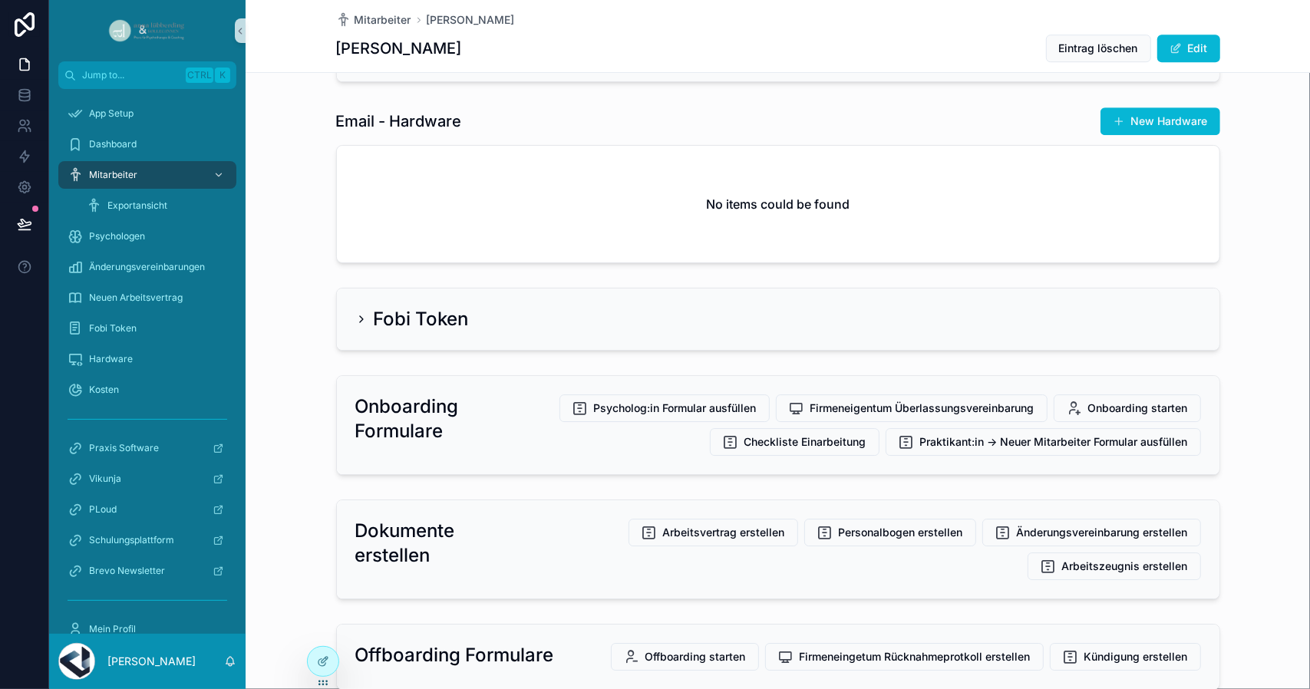
click at [361, 329] on div "Fobi Token" at bounding box center [778, 318] width 882 height 61
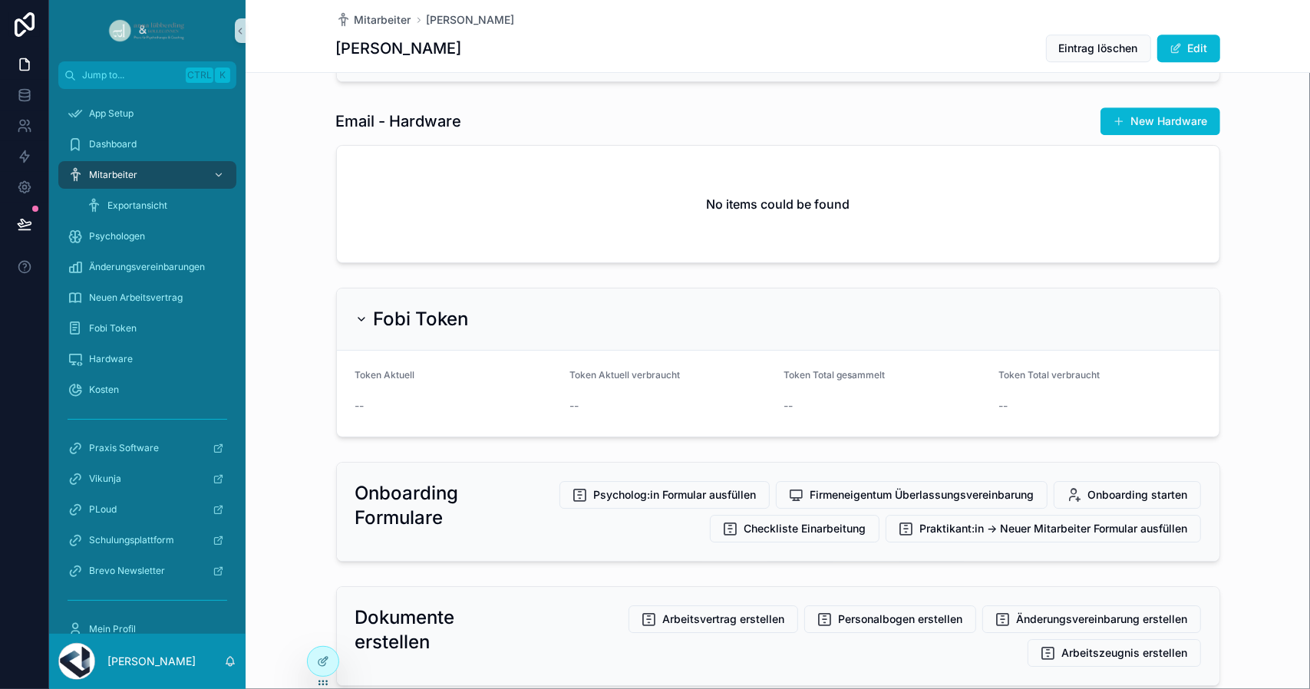
click at [355, 320] on div "Fobi Token" at bounding box center [412, 319] width 114 height 25
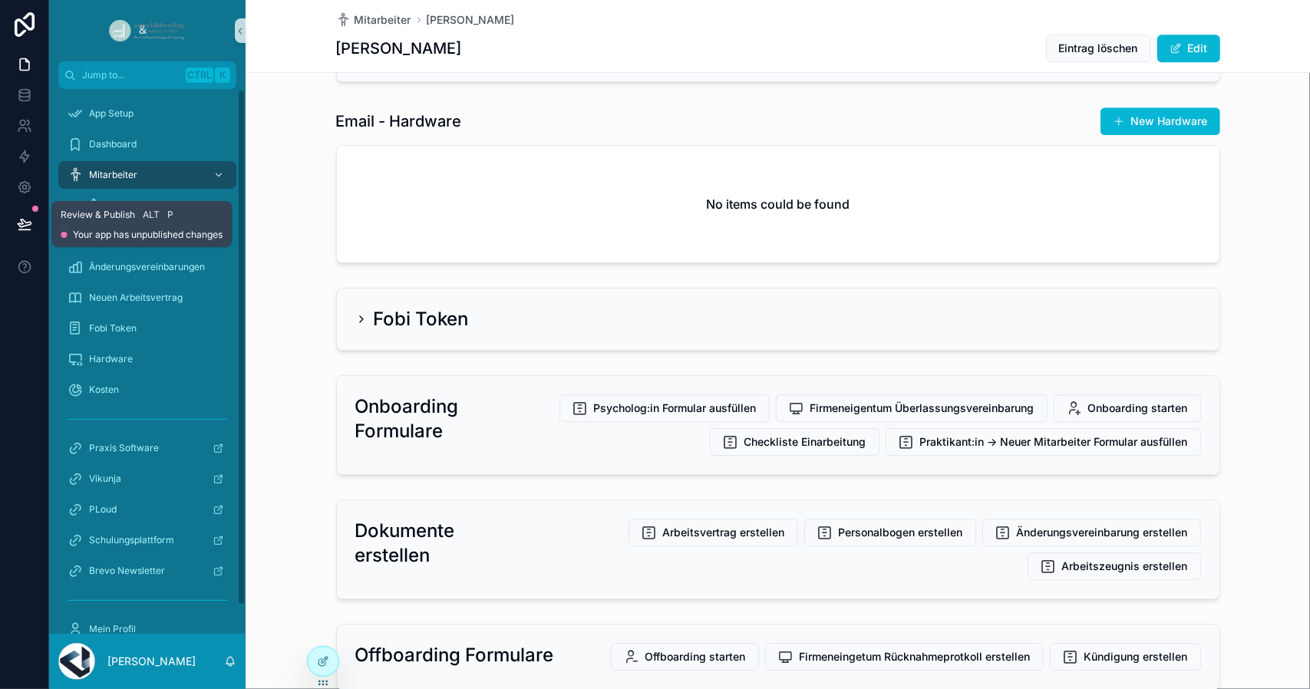
click at [31, 225] on icon at bounding box center [24, 223] width 15 height 15
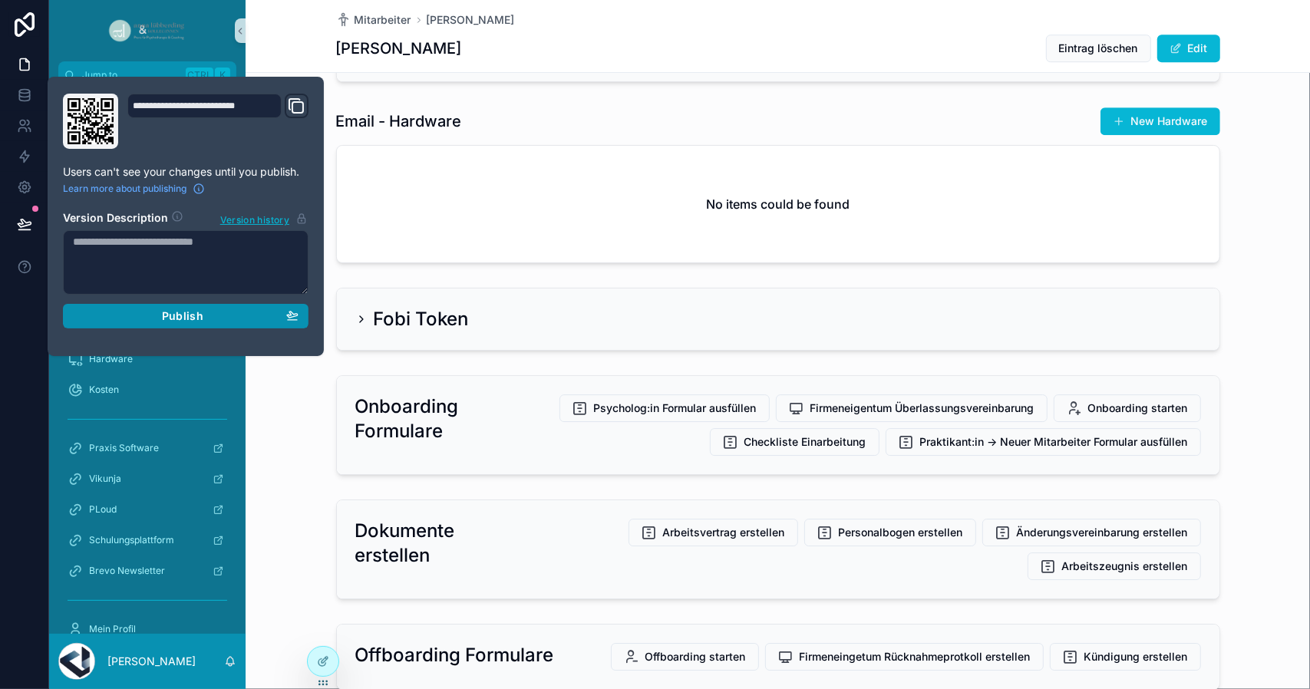
click at [150, 312] on div "Publish" at bounding box center [186, 316] width 226 height 14
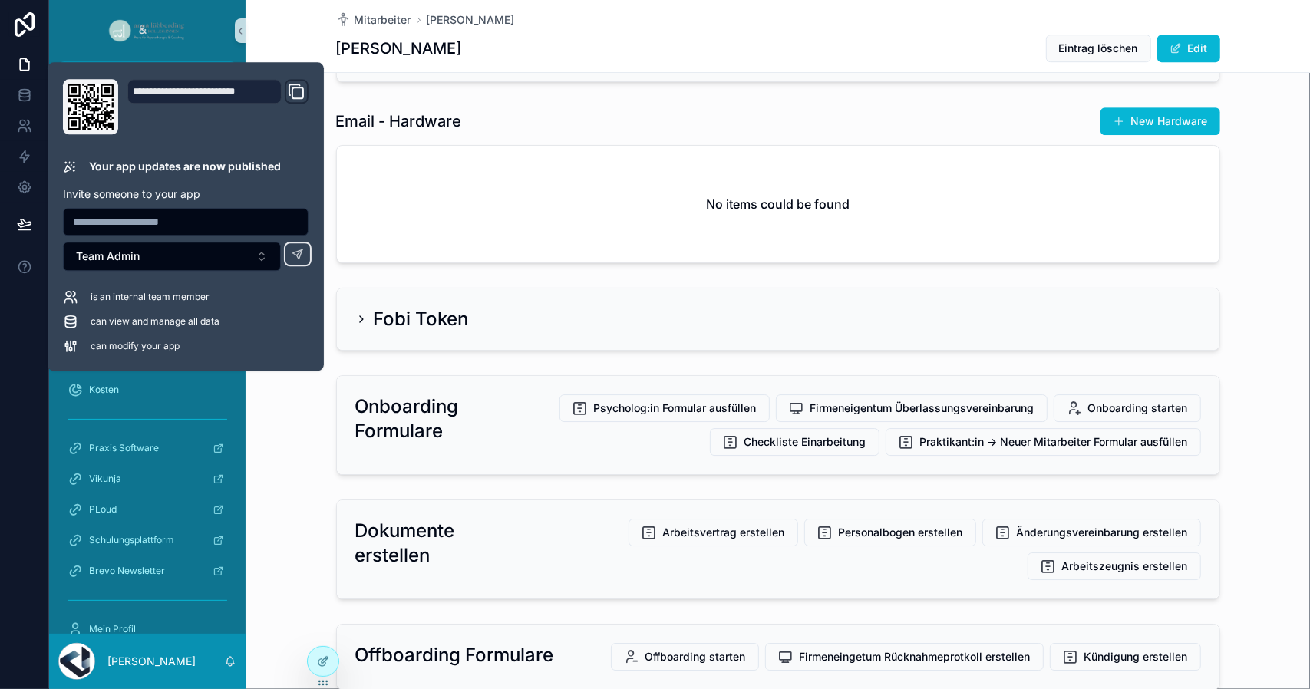
type input "**********"
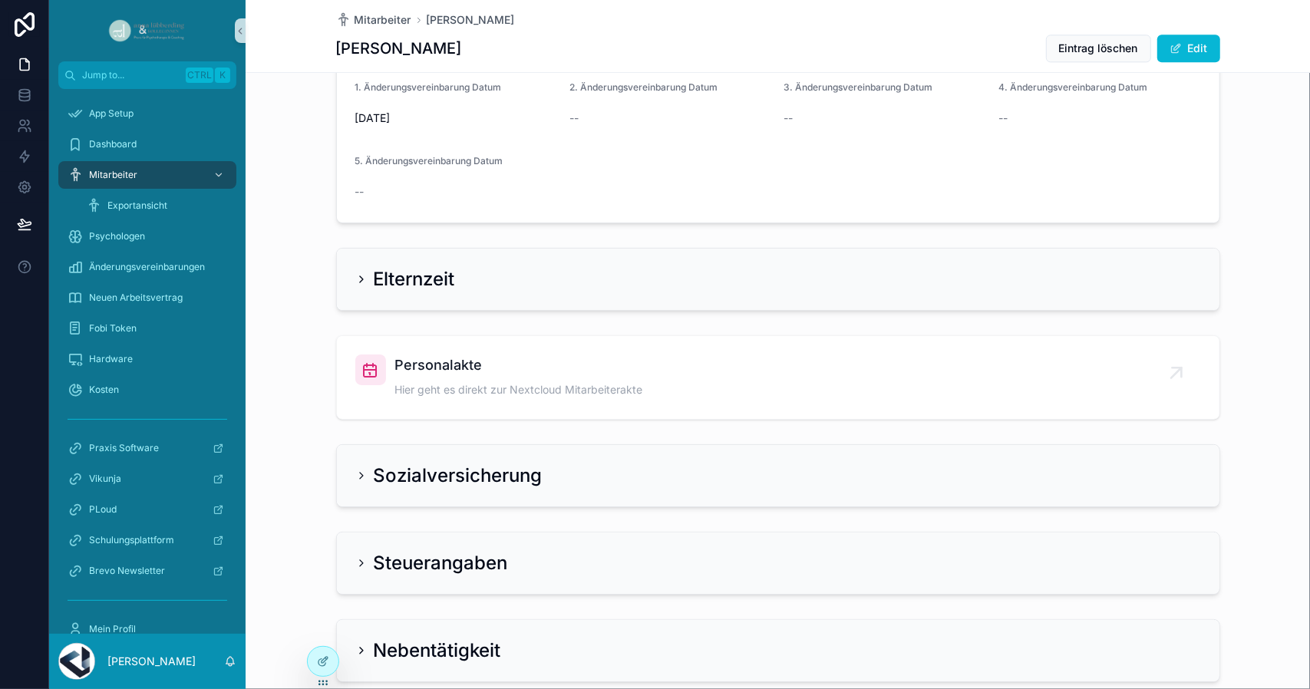
scroll to position [2506, 0]
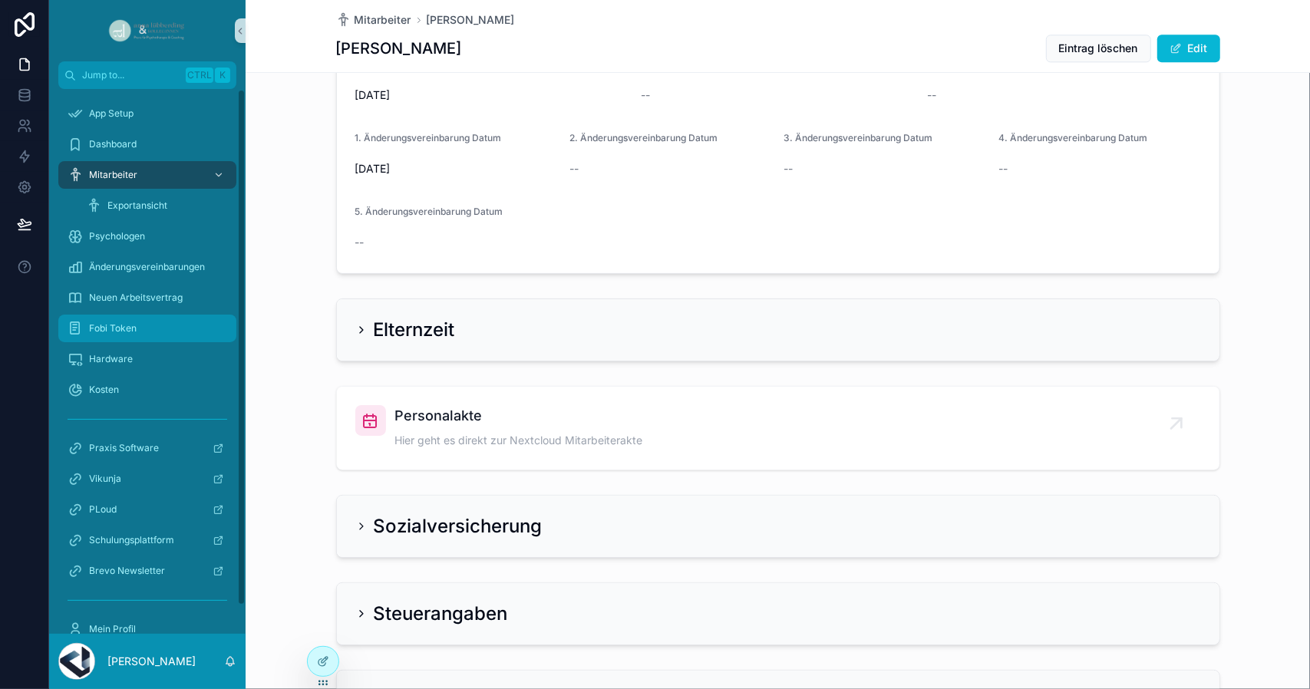
click at [143, 328] on div "Fobi Token" at bounding box center [148, 328] width 160 height 25
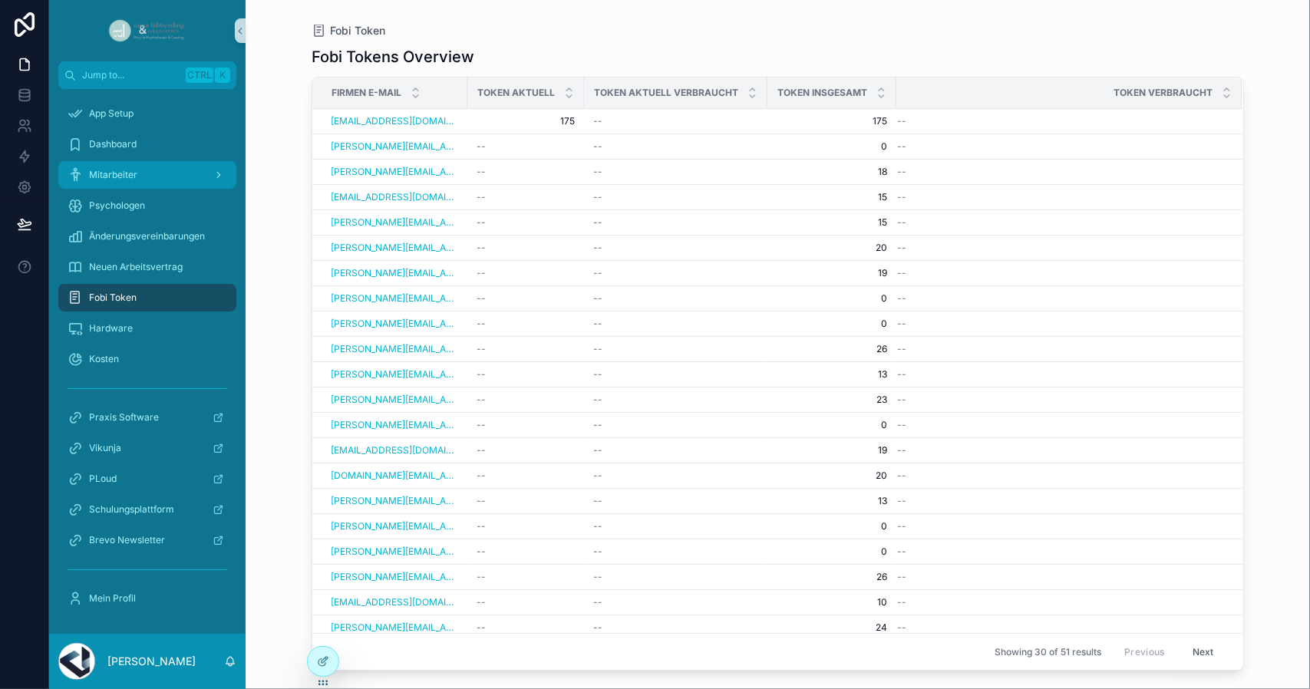
click at [100, 186] on div "Mitarbeiter" at bounding box center [148, 175] width 160 height 25
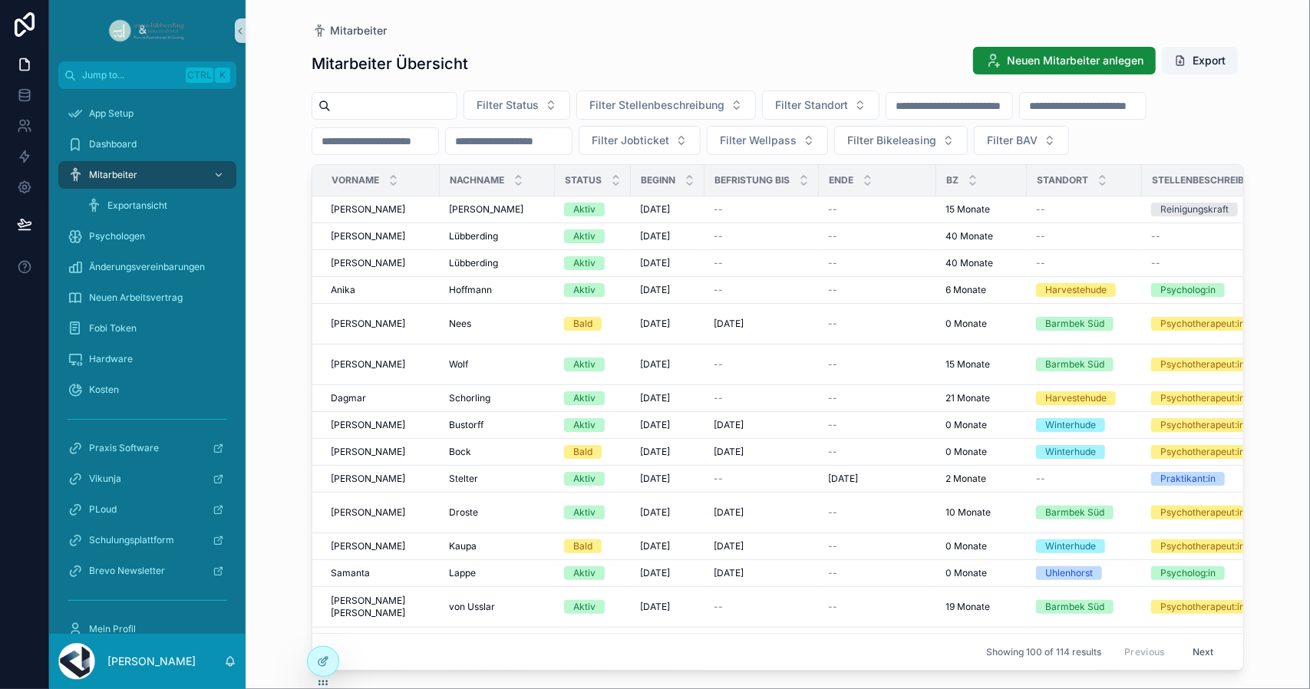
click at [390, 110] on input "scrollable content" at bounding box center [394, 105] width 126 height 21
type input "***"
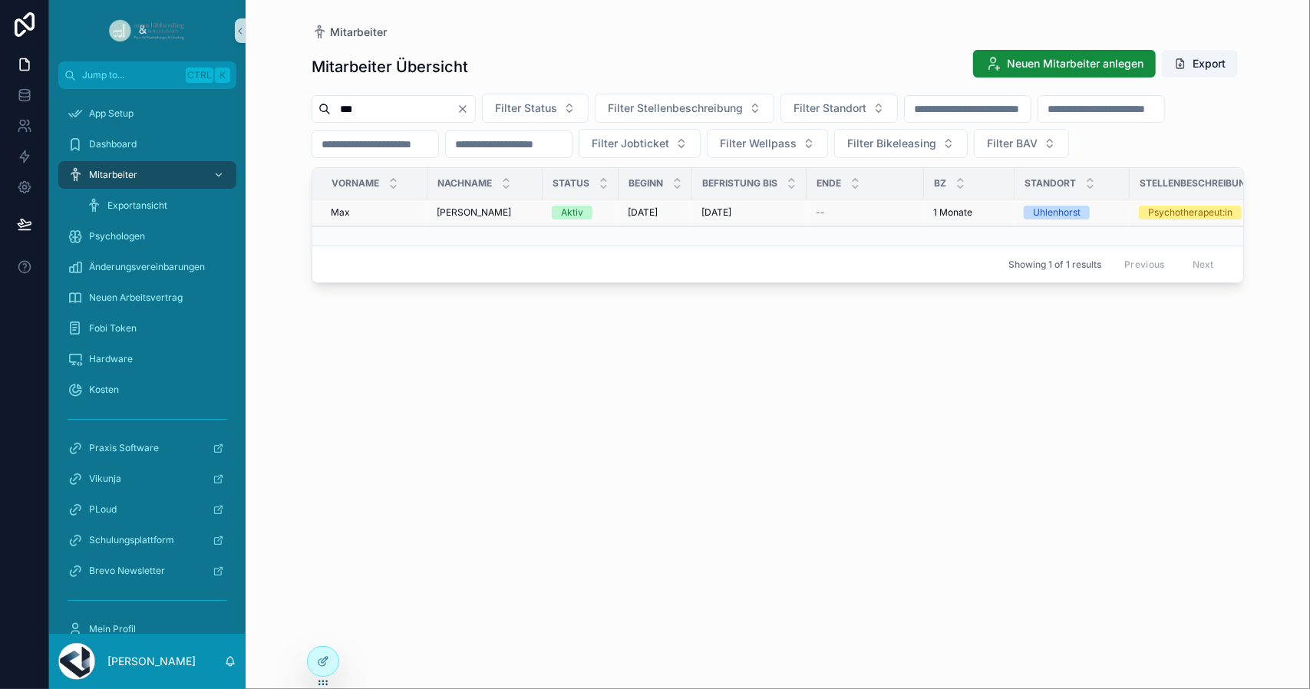
click at [488, 219] on span "[PERSON_NAME]" at bounding box center [474, 212] width 74 height 12
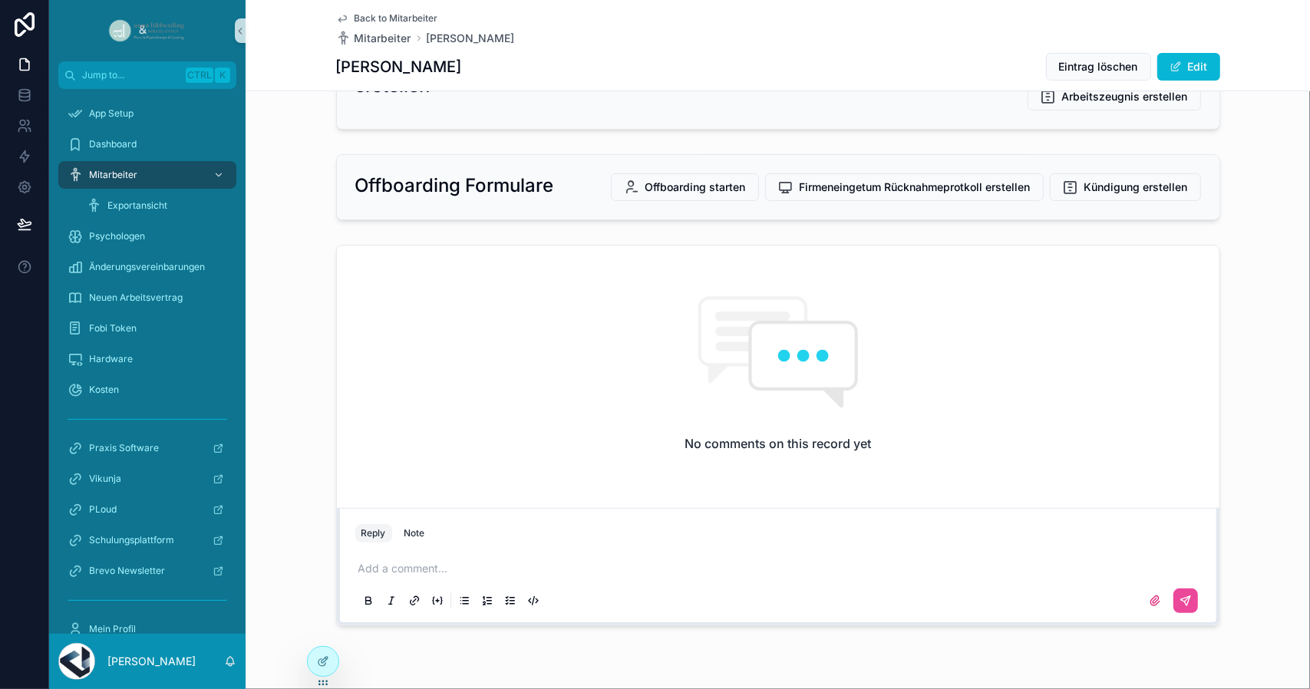
scroll to position [3574, 0]
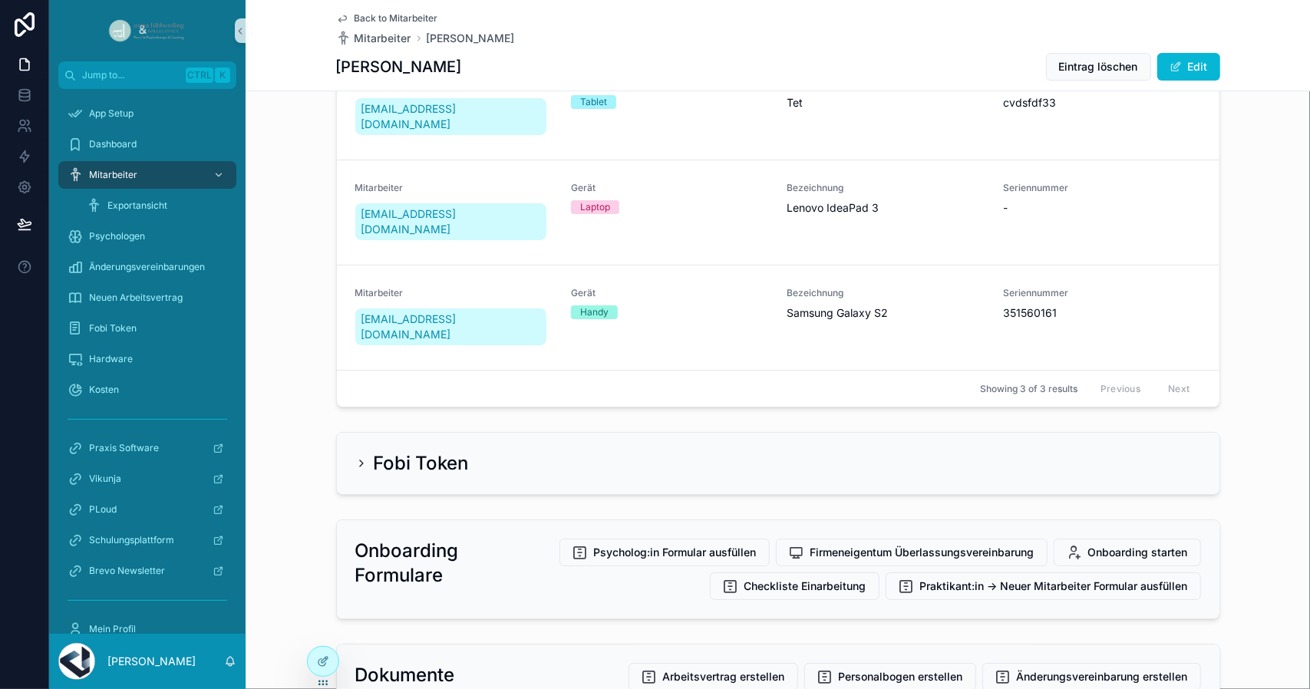
click at [337, 433] on div "Fobi Token" at bounding box center [778, 463] width 882 height 61
